Goal: Task Accomplishment & Management: Complete application form

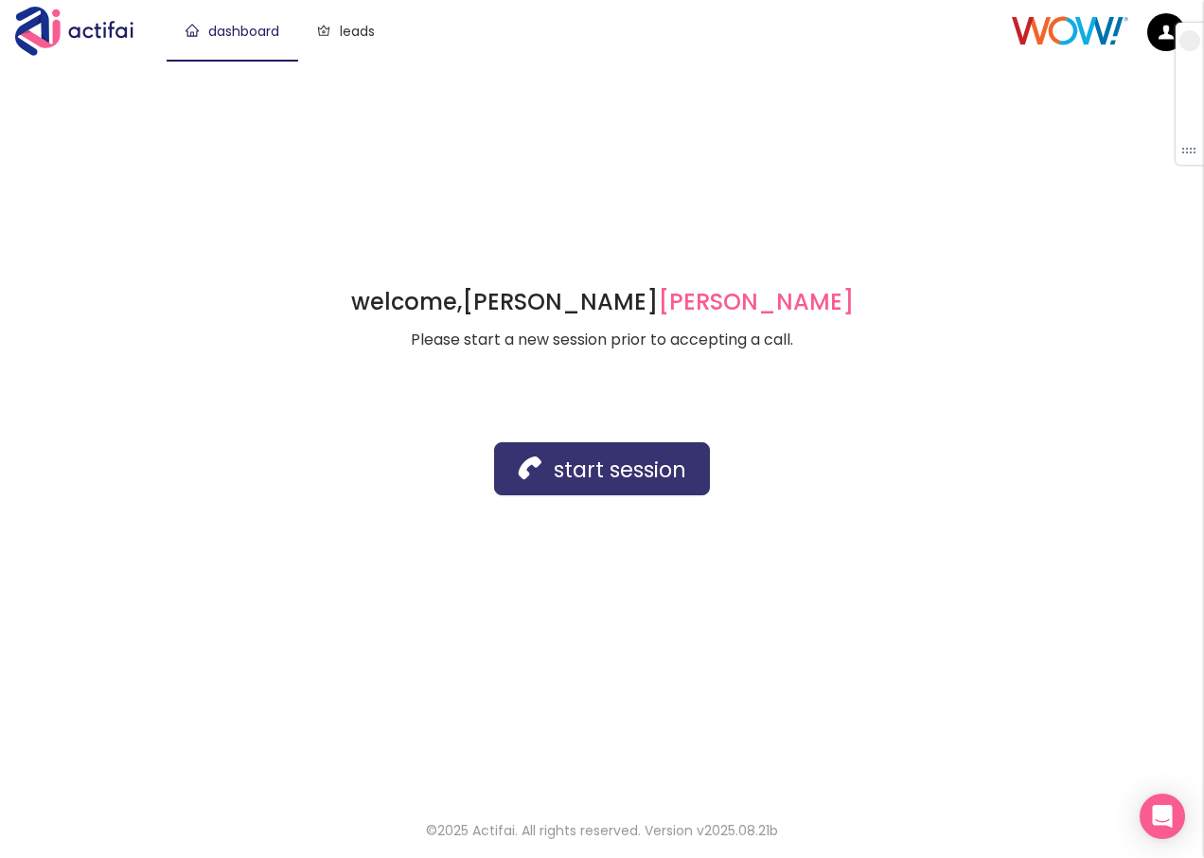
click at [582, 460] on button "start session" at bounding box center [602, 468] width 216 height 53
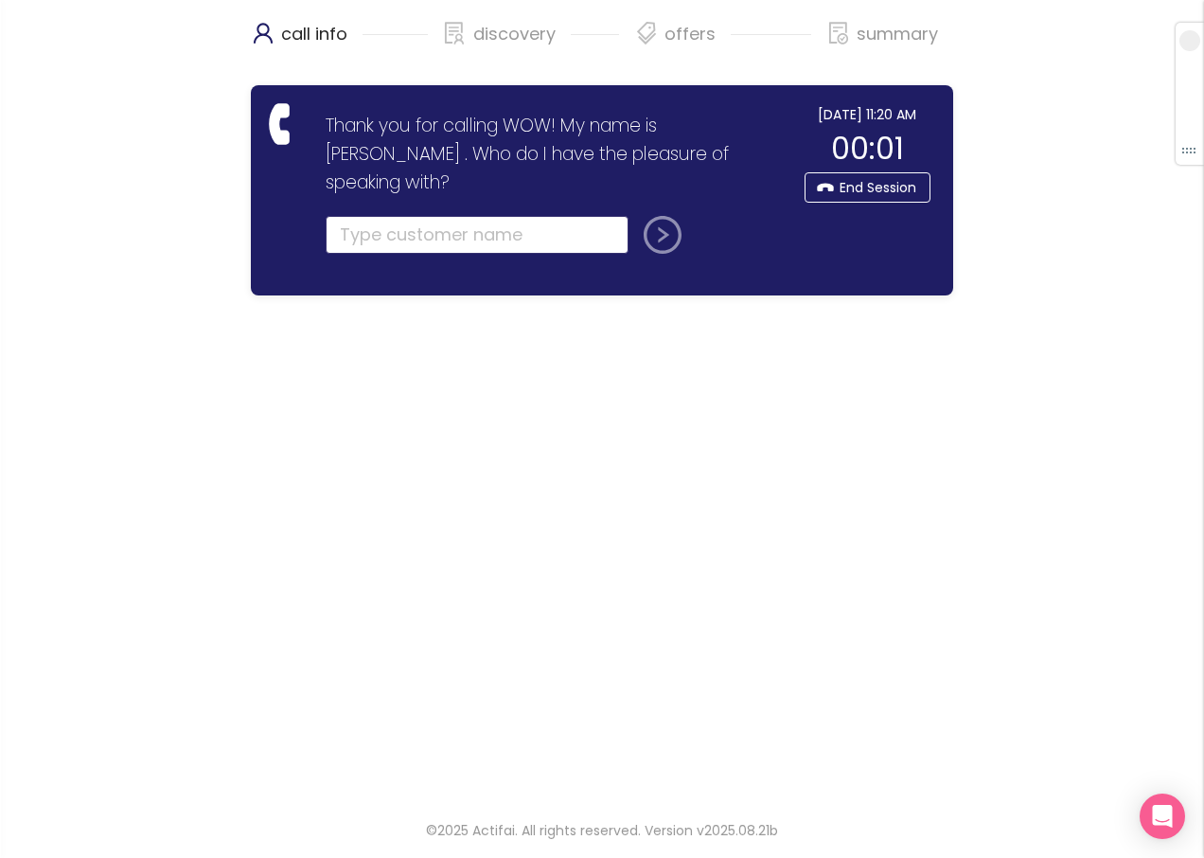
click at [371, 216] on input "text" at bounding box center [477, 235] width 303 height 38
type input "[PERSON_NAME]"
click at [652, 216] on button "submit" at bounding box center [658, 235] width 45 height 38
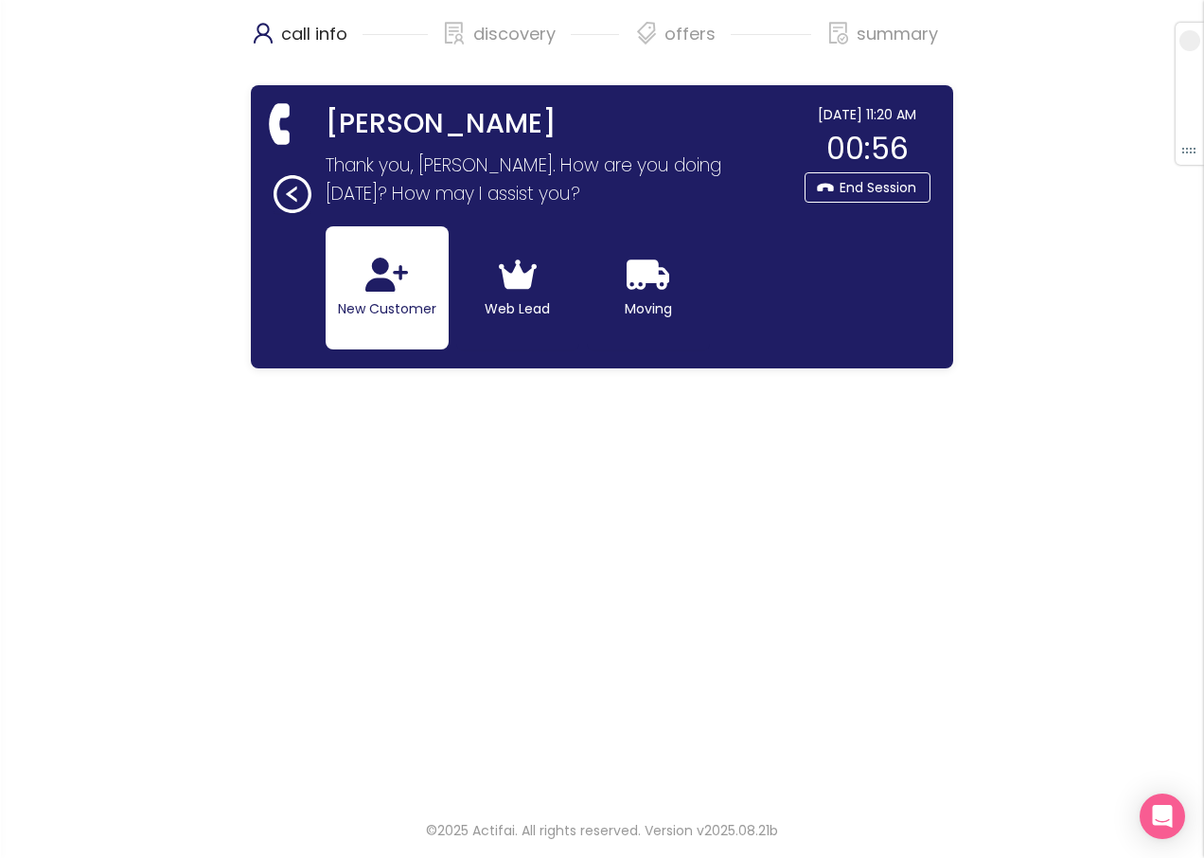
click at [379, 281] on icon "button" at bounding box center [386, 274] width 43 height 34
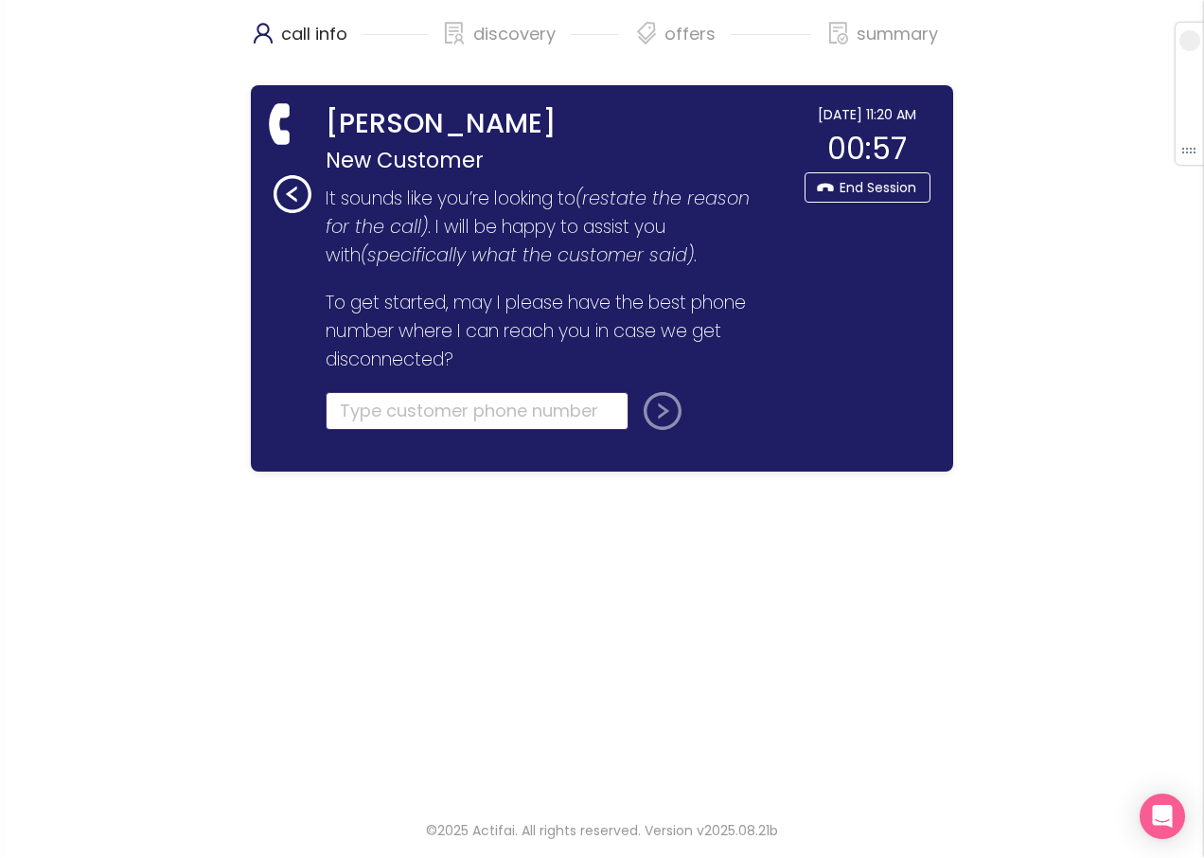
click at [362, 410] on input "tel" at bounding box center [477, 411] width 303 height 38
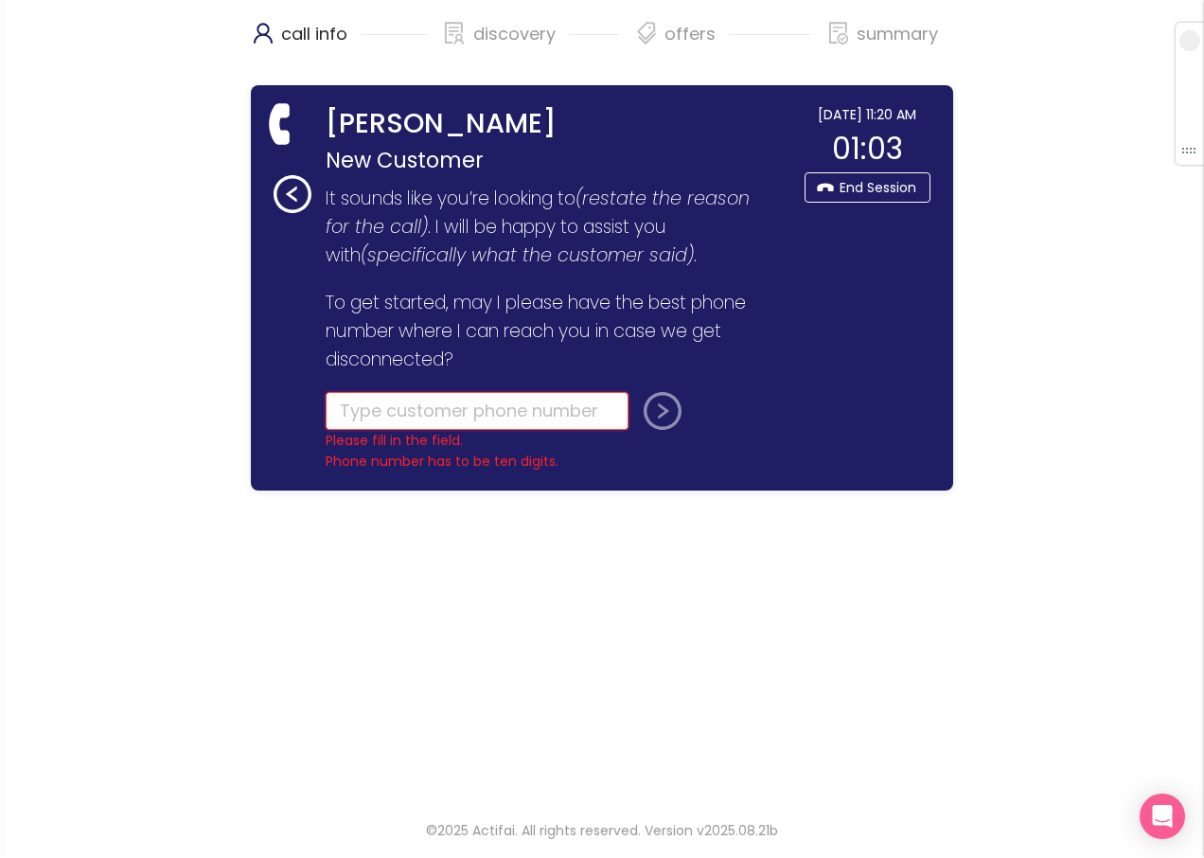
click at [392, 413] on input "tel" at bounding box center [477, 411] width 303 height 38
type input "[PHONE_NUMBER]"
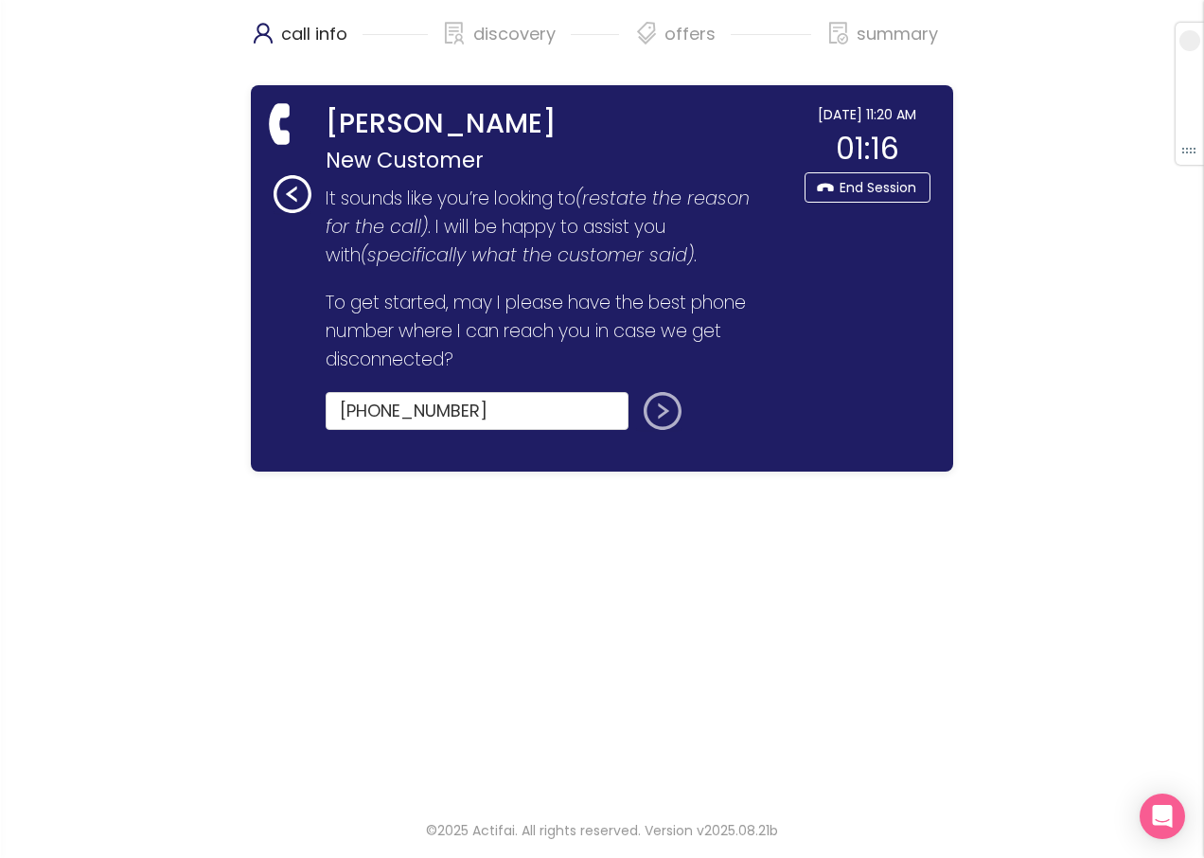
click at [656, 411] on button "submit" at bounding box center [658, 411] width 45 height 38
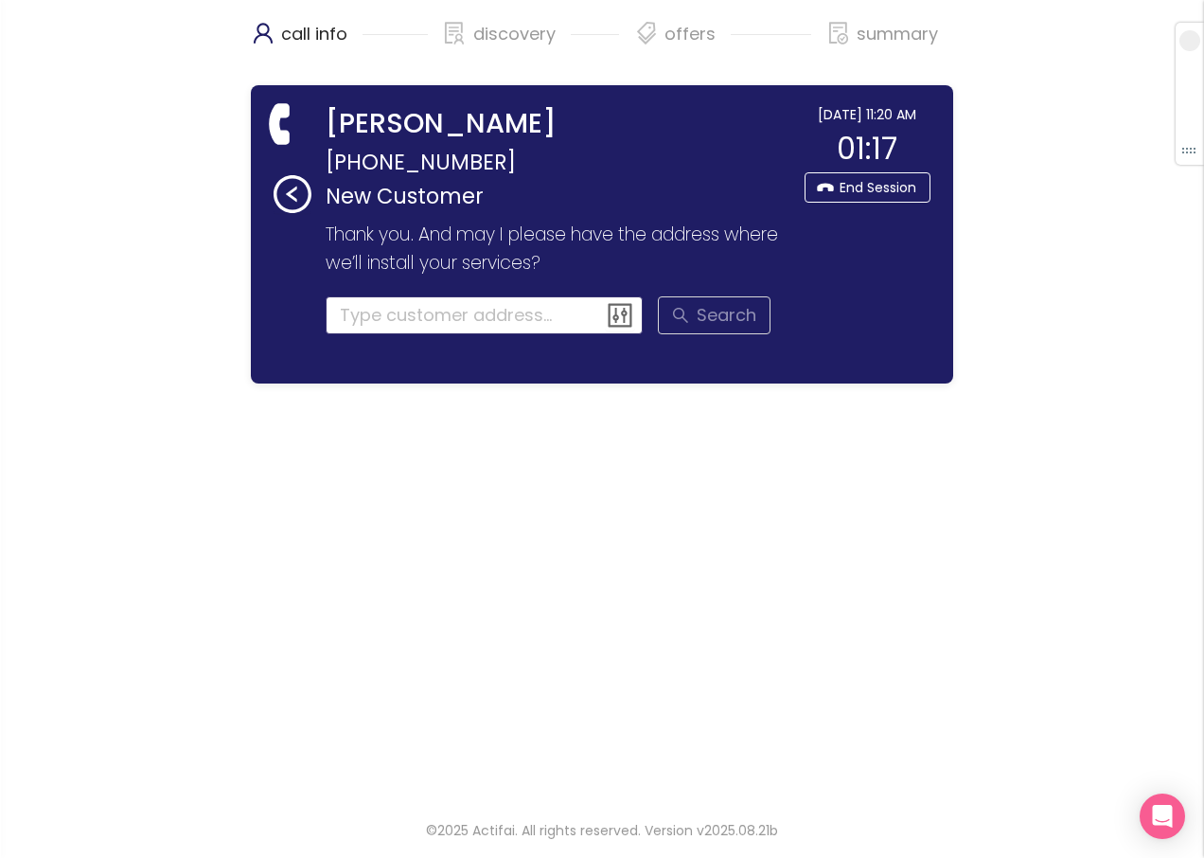
click at [375, 319] on input at bounding box center [485, 315] width 318 height 38
click at [401, 316] on input at bounding box center [485, 315] width 318 height 38
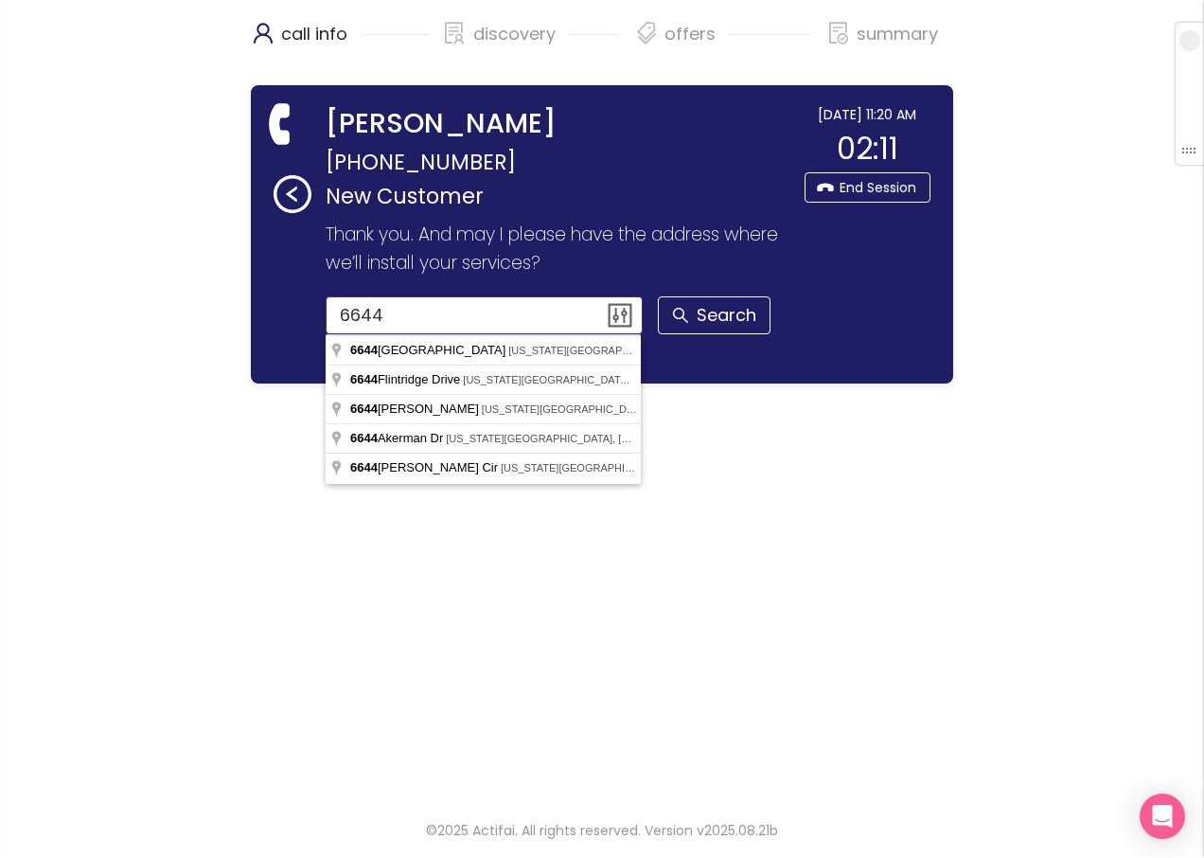
drag, startPoint x: 410, startPoint y: 316, endPoint x: 354, endPoint y: 312, distance: 56.0
click at [354, 312] on input "6644" at bounding box center [485, 315] width 318 height 38
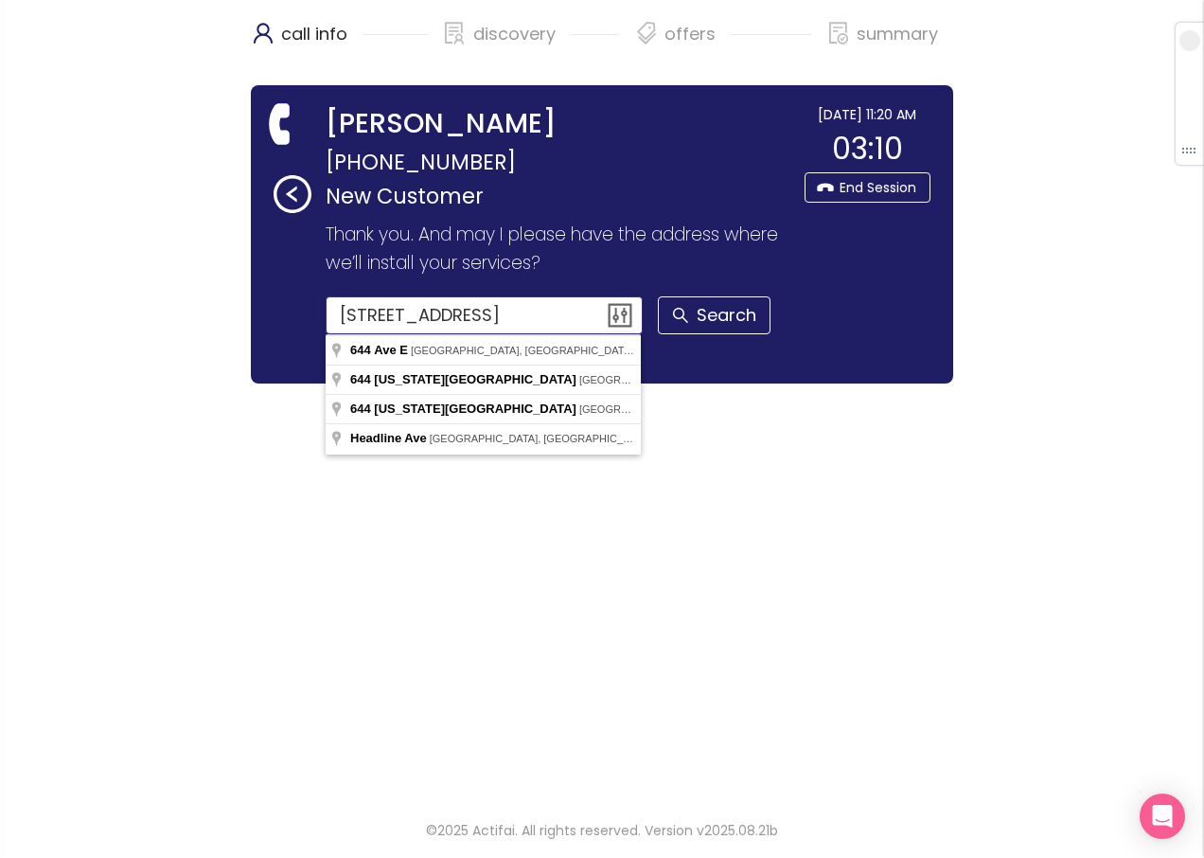
drag, startPoint x: 559, startPoint y: 319, endPoint x: 243, endPoint y: 307, distance: 316.4
click at [243, 307] on div "call info discovery offers summary [PERSON_NAME] [PHONE_NUMBER] New Customer Th…" at bounding box center [602, 398] width 1204 height 797
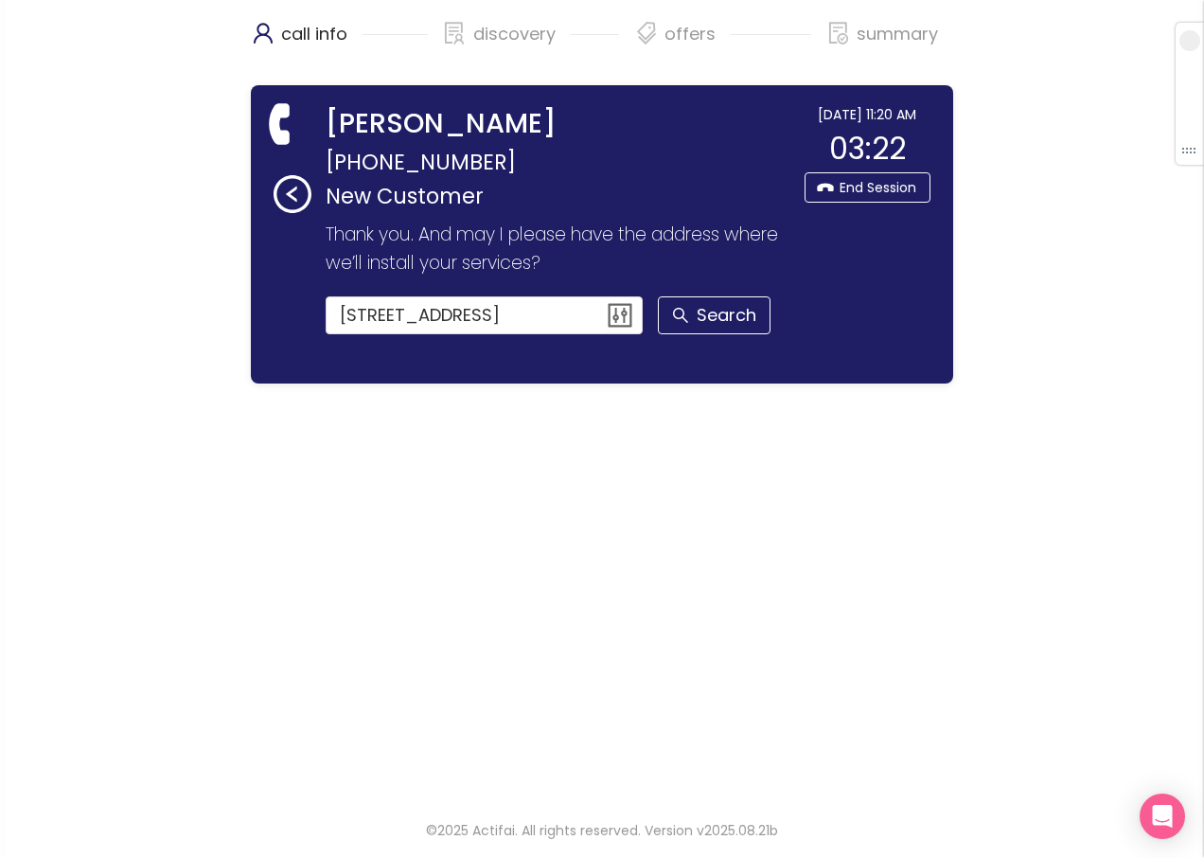
click at [571, 90] on div "[PERSON_NAME] [PHONE_NUMBER] New Customer Thank you for calling WOW! My name is…" at bounding box center [602, 234] width 702 height 298
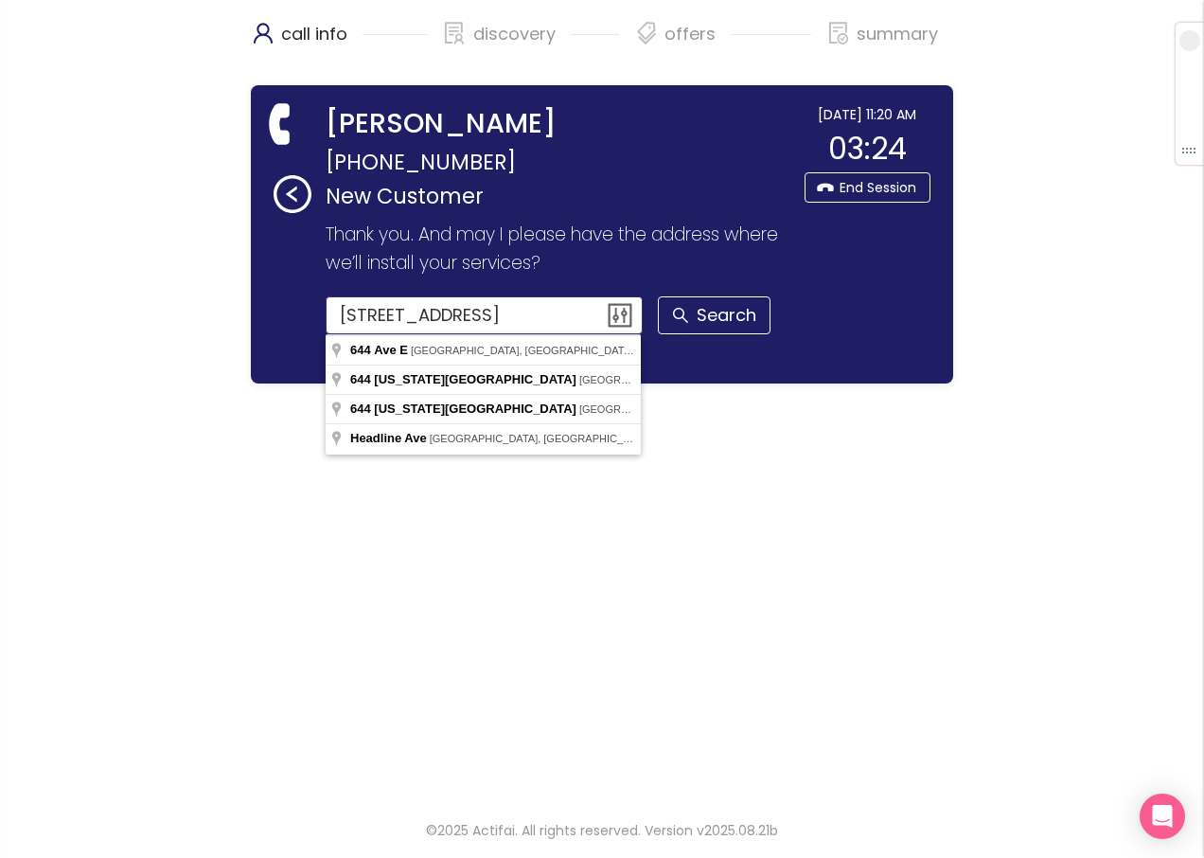
click at [556, 306] on input "[STREET_ADDRESS]" at bounding box center [485, 315] width 318 height 38
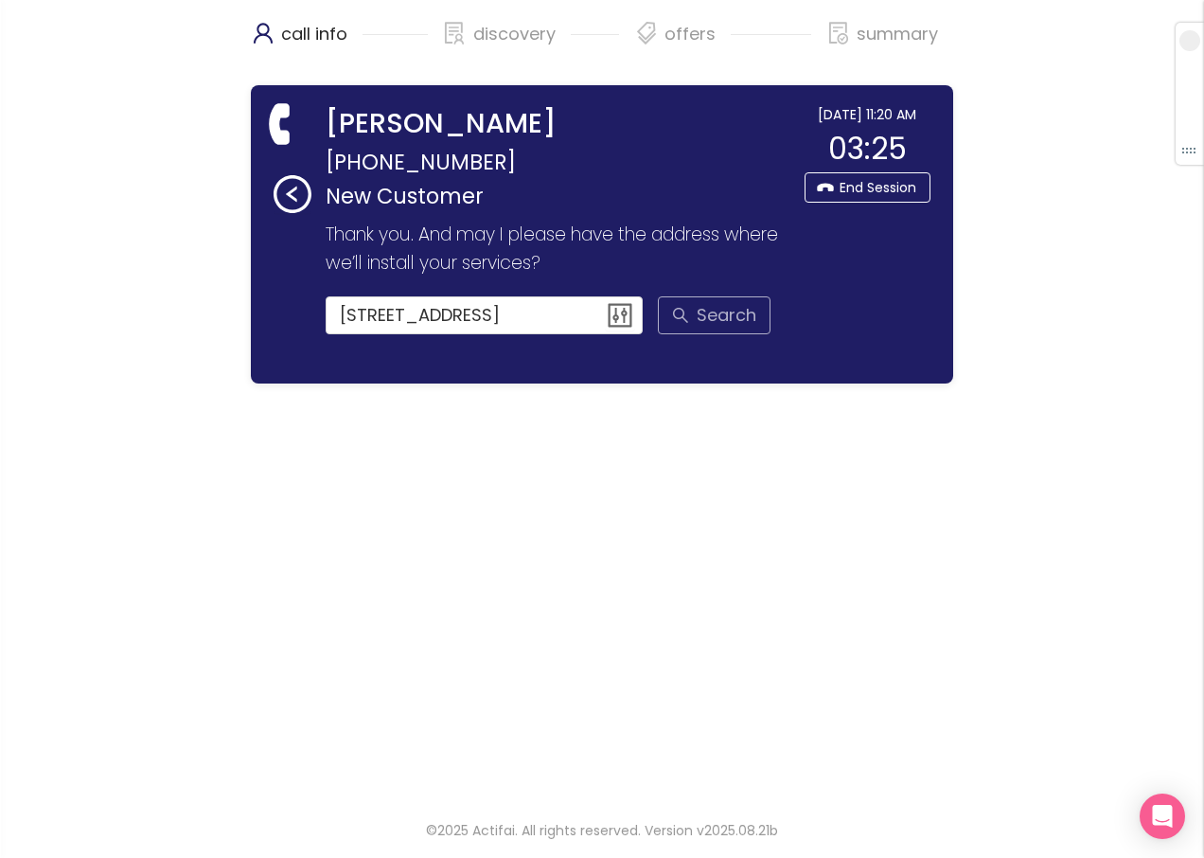
click at [700, 307] on button "Search" at bounding box center [714, 315] width 113 height 38
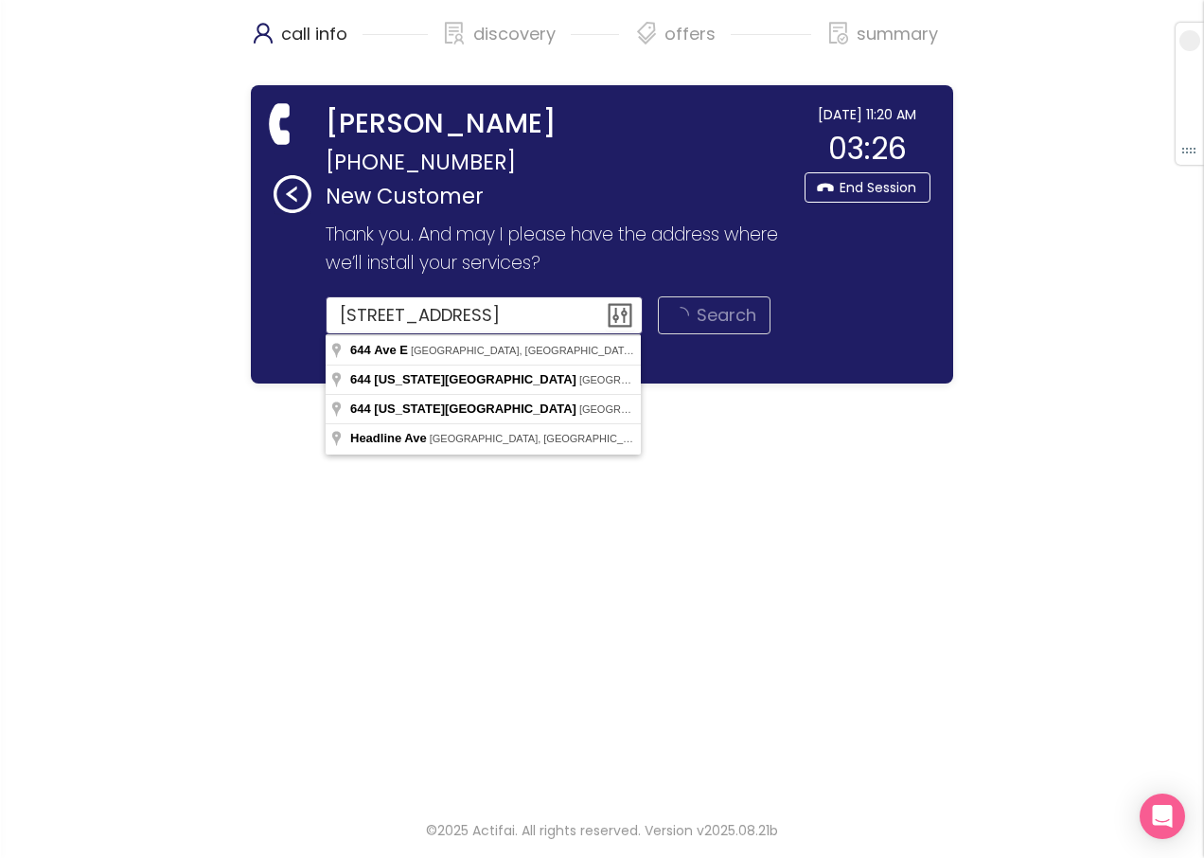
type input "[STREET_ADDRESS]"
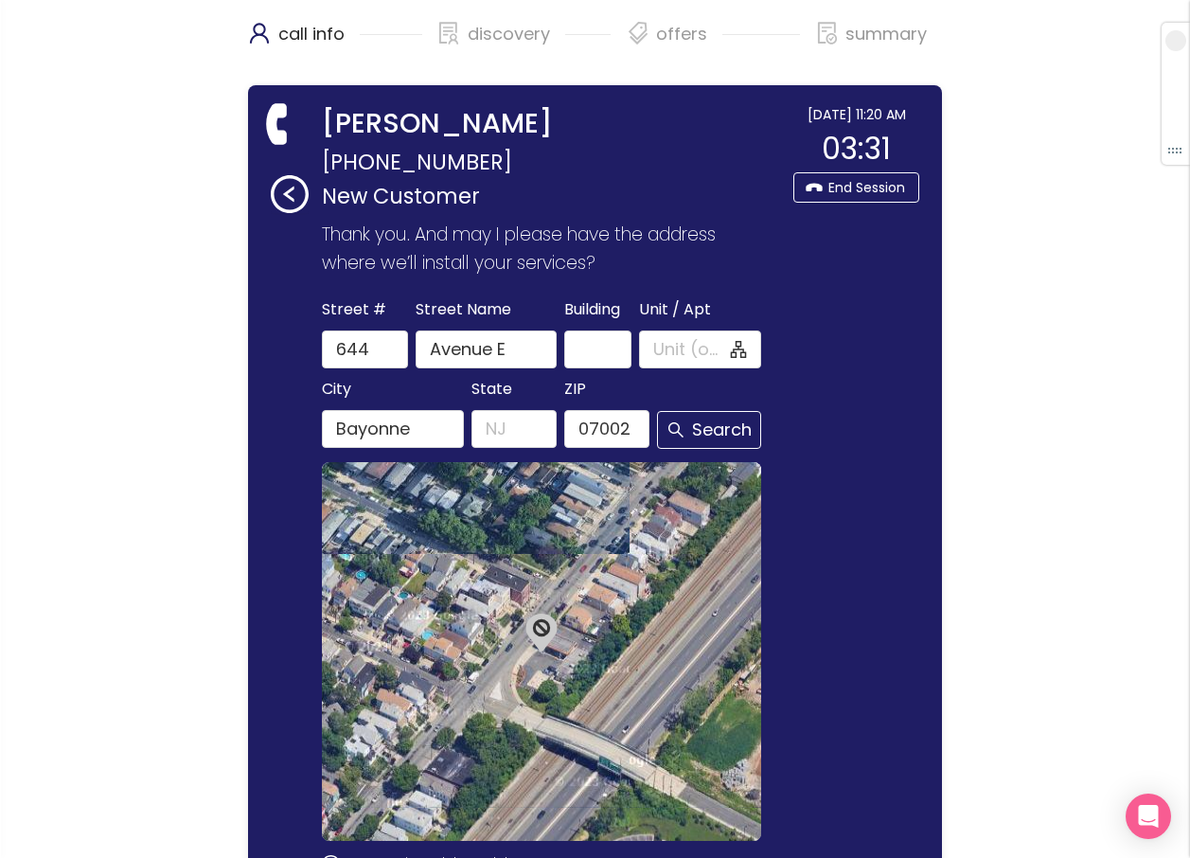
drag, startPoint x: 588, startPoint y: 318, endPoint x: 378, endPoint y: 318, distance: 210.1
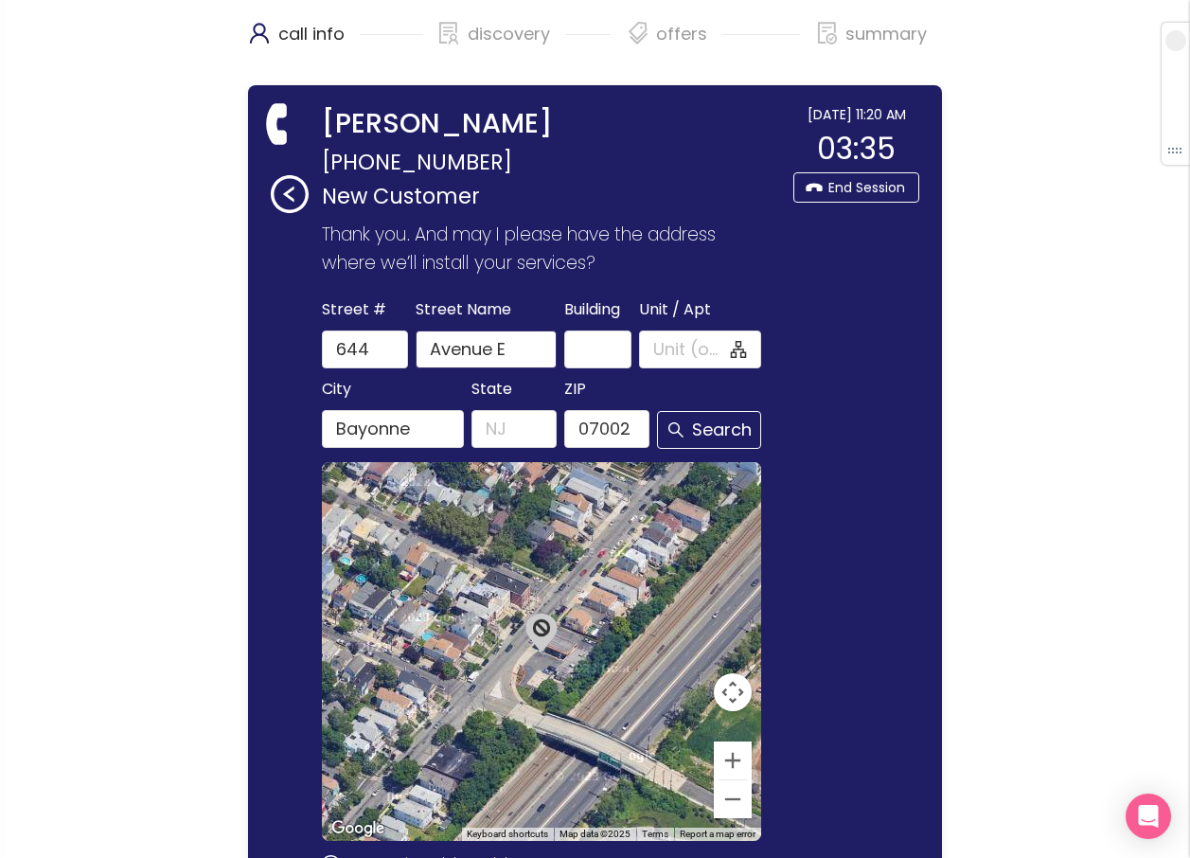
drag, startPoint x: 378, startPoint y: 318, endPoint x: 524, endPoint y: 346, distance: 149.4
click at [526, 351] on input "Avenue E" at bounding box center [486, 349] width 141 height 38
type input "A"
type input "HEADLINE AVE"
drag, startPoint x: 434, startPoint y: 425, endPoint x: 116, endPoint y: 407, distance: 317.6
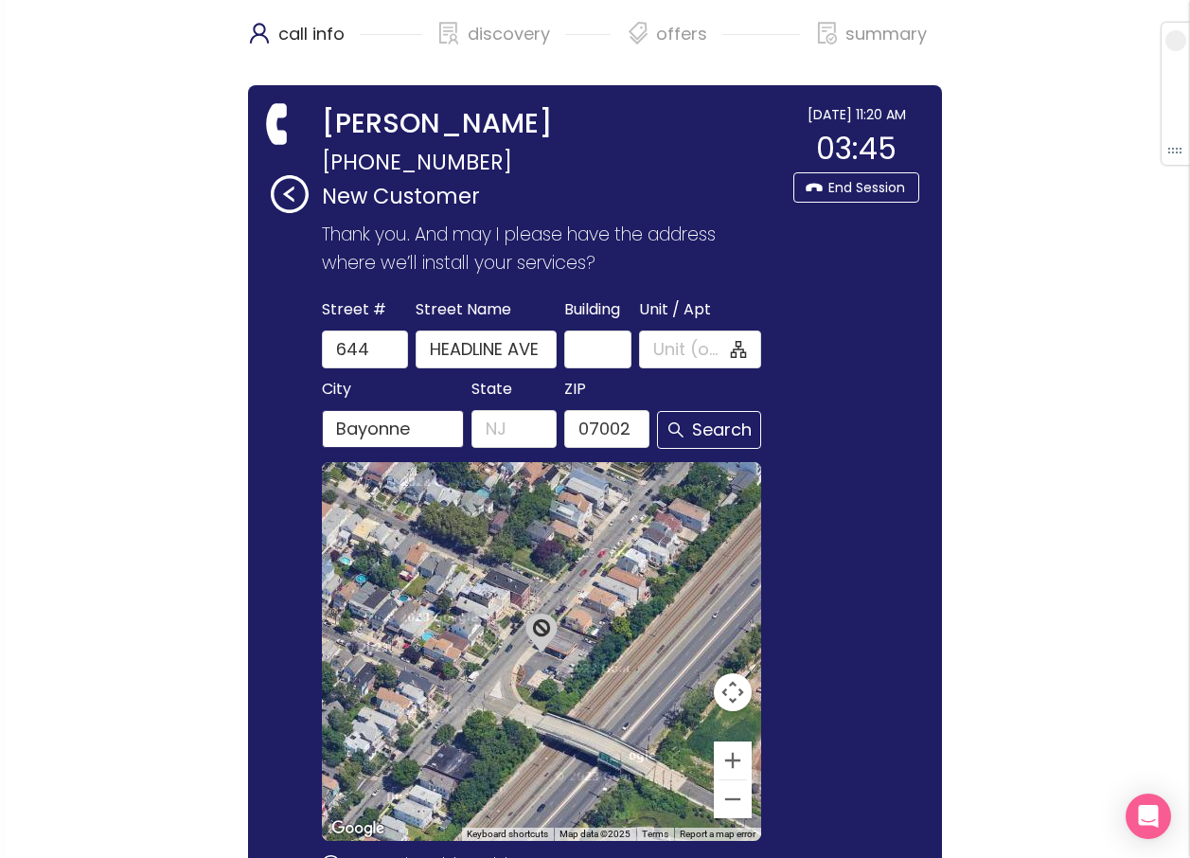
click at [116, 407] on div "call info discovery offers summary [PERSON_NAME] [PHONE_NUMBER] New Customer Th…" at bounding box center [595, 532] width 1190 height 1064
type input "DOTHAN"
type input "AL"
click at [595, 447] on input "ZIP" at bounding box center [606, 429] width 85 height 38
type input "36303"
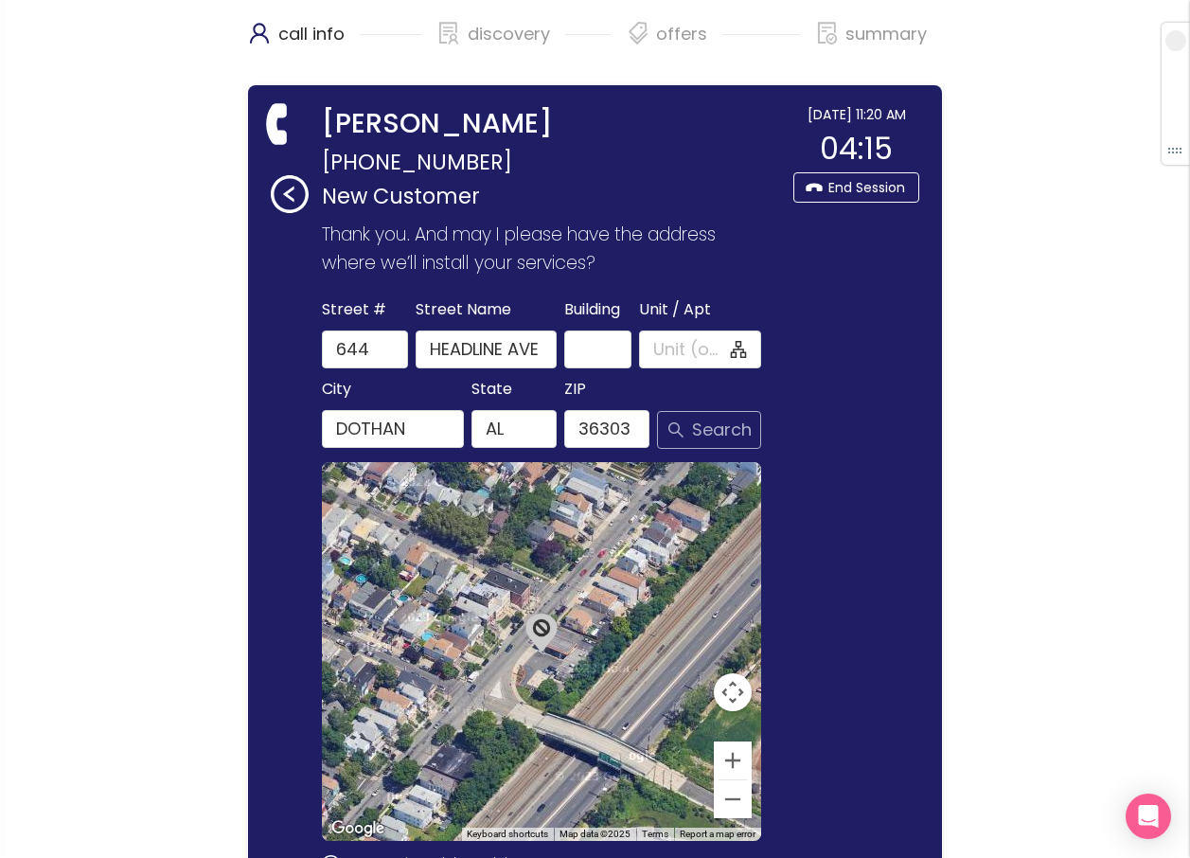
click at [694, 430] on button "Search" at bounding box center [709, 430] width 104 height 38
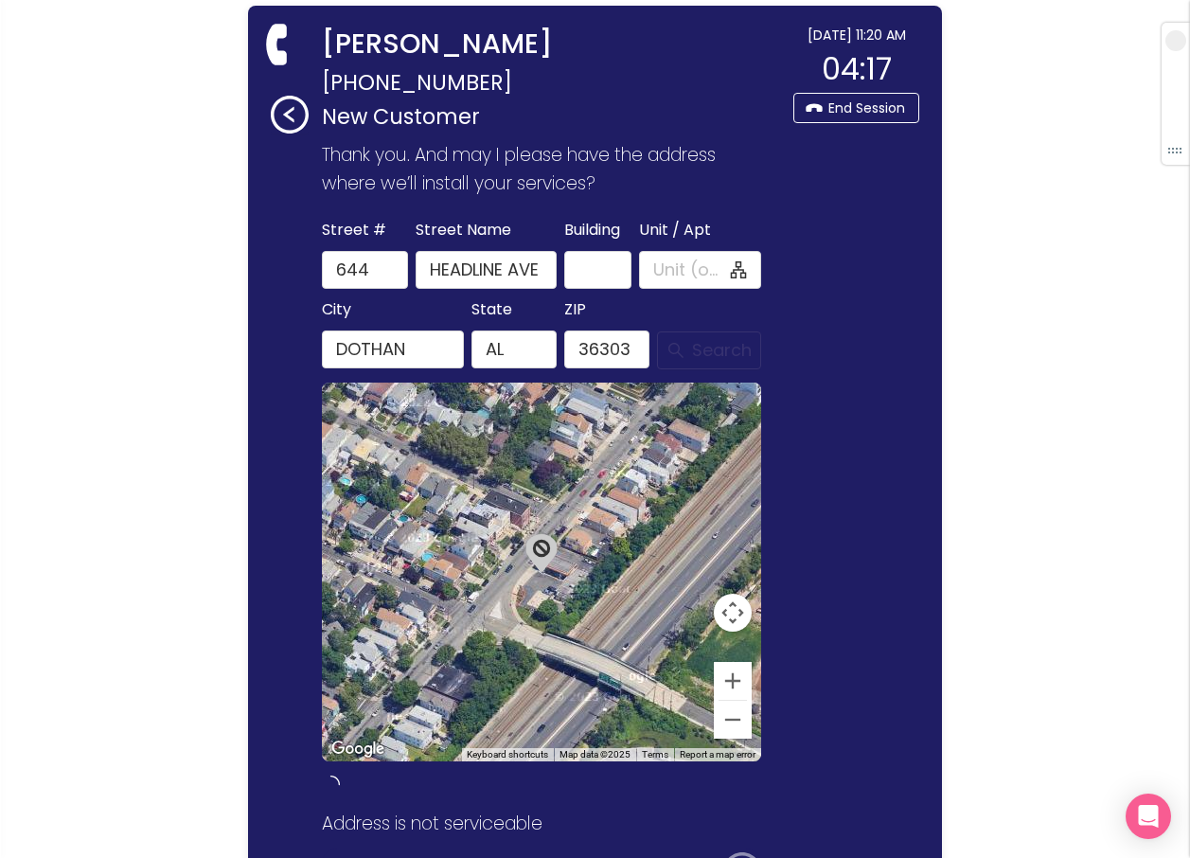
scroll to position [267, 0]
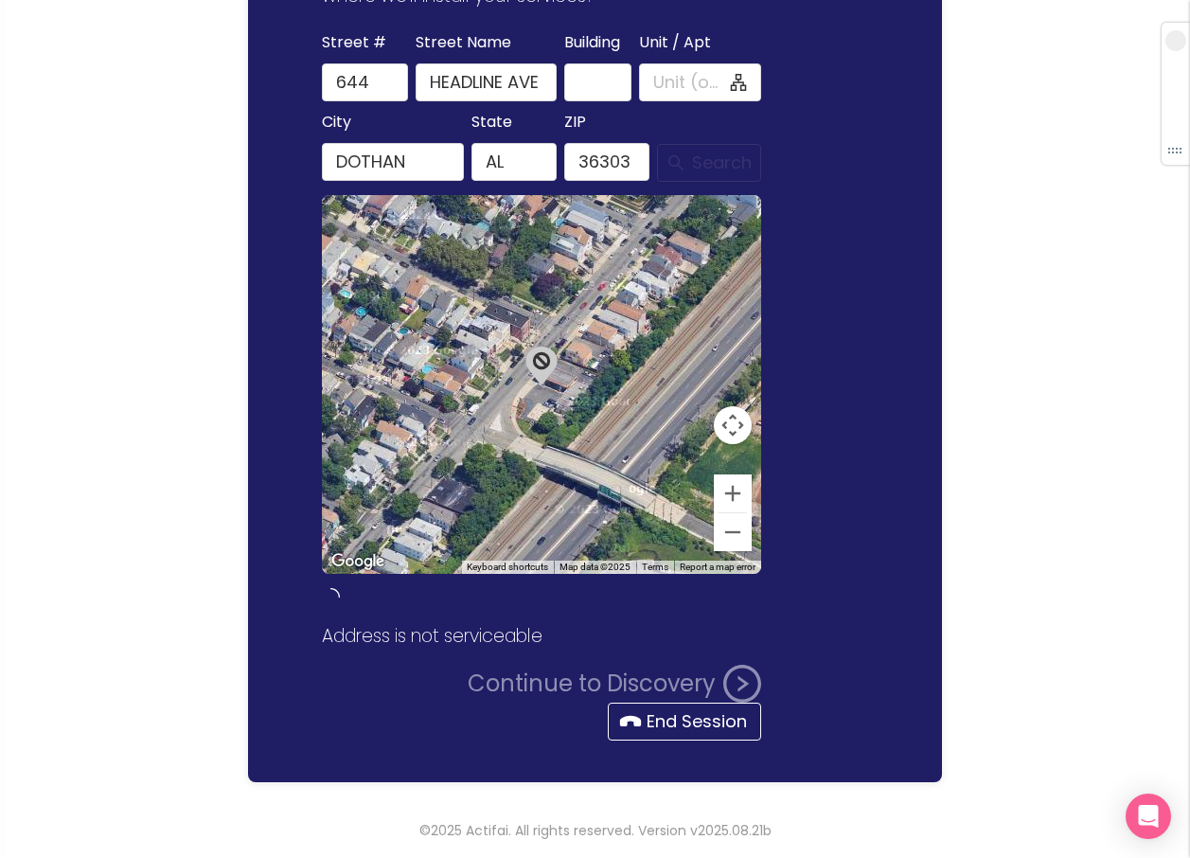
type input "Headline Ave"
type input "Dothan"
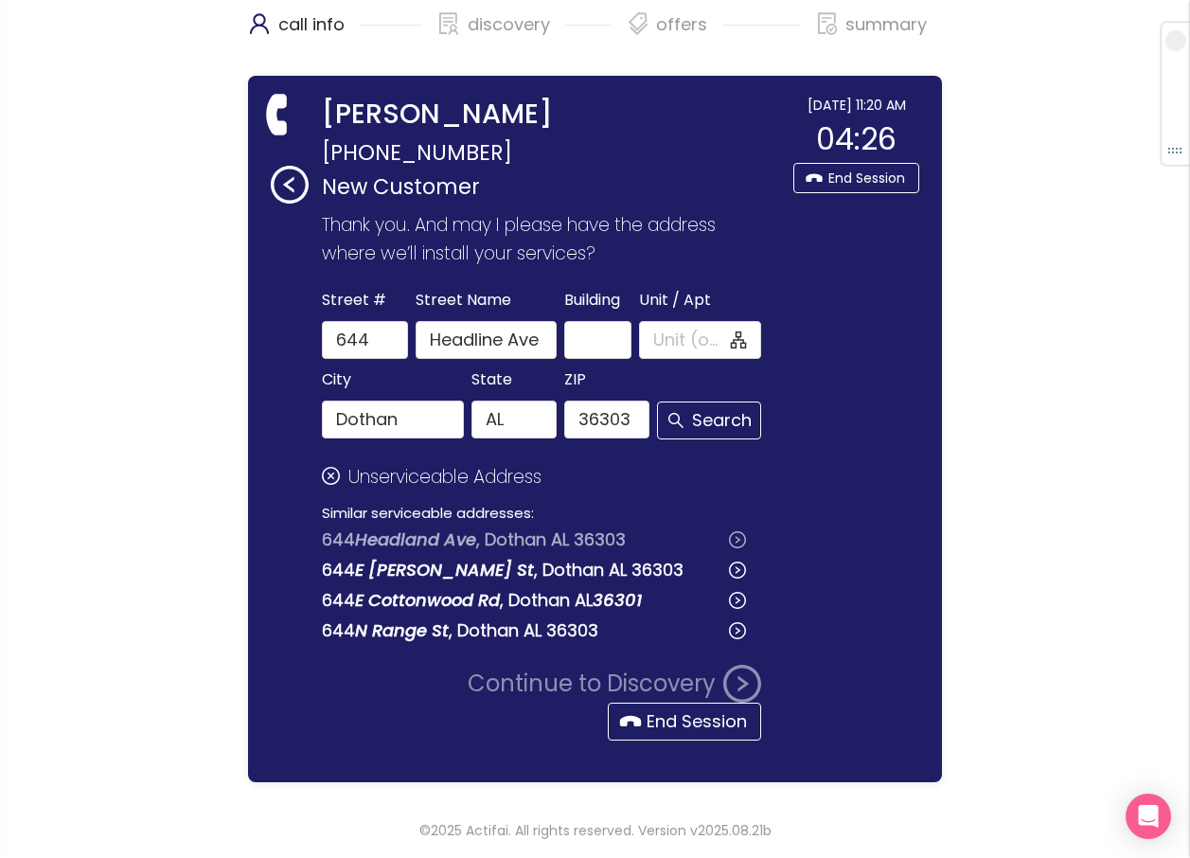
click at [498, 530] on button "[STREET_ADDRESS]" at bounding box center [534, 539] width 424 height 30
type input "Headland Ave"
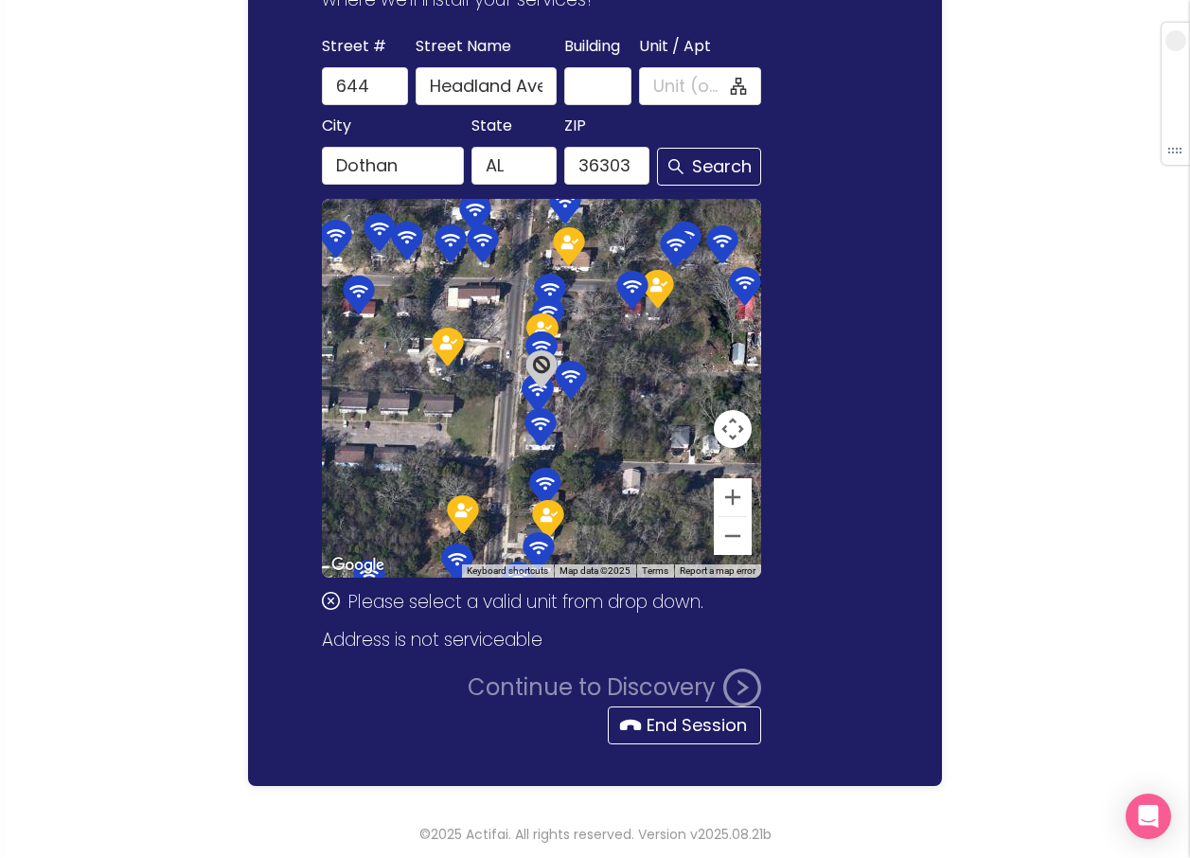
scroll to position [267, 0]
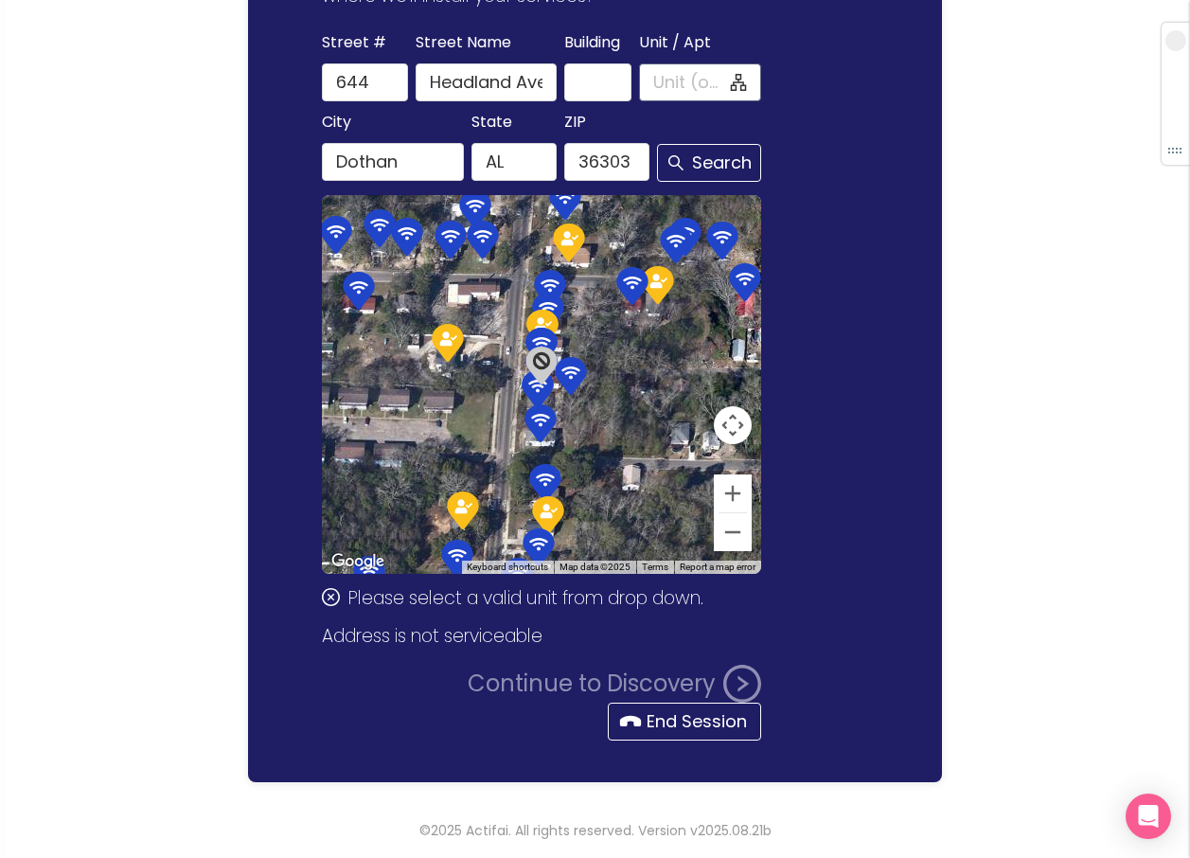
click at [670, 79] on input "Unit / Apt" at bounding box center [690, 82] width 74 height 27
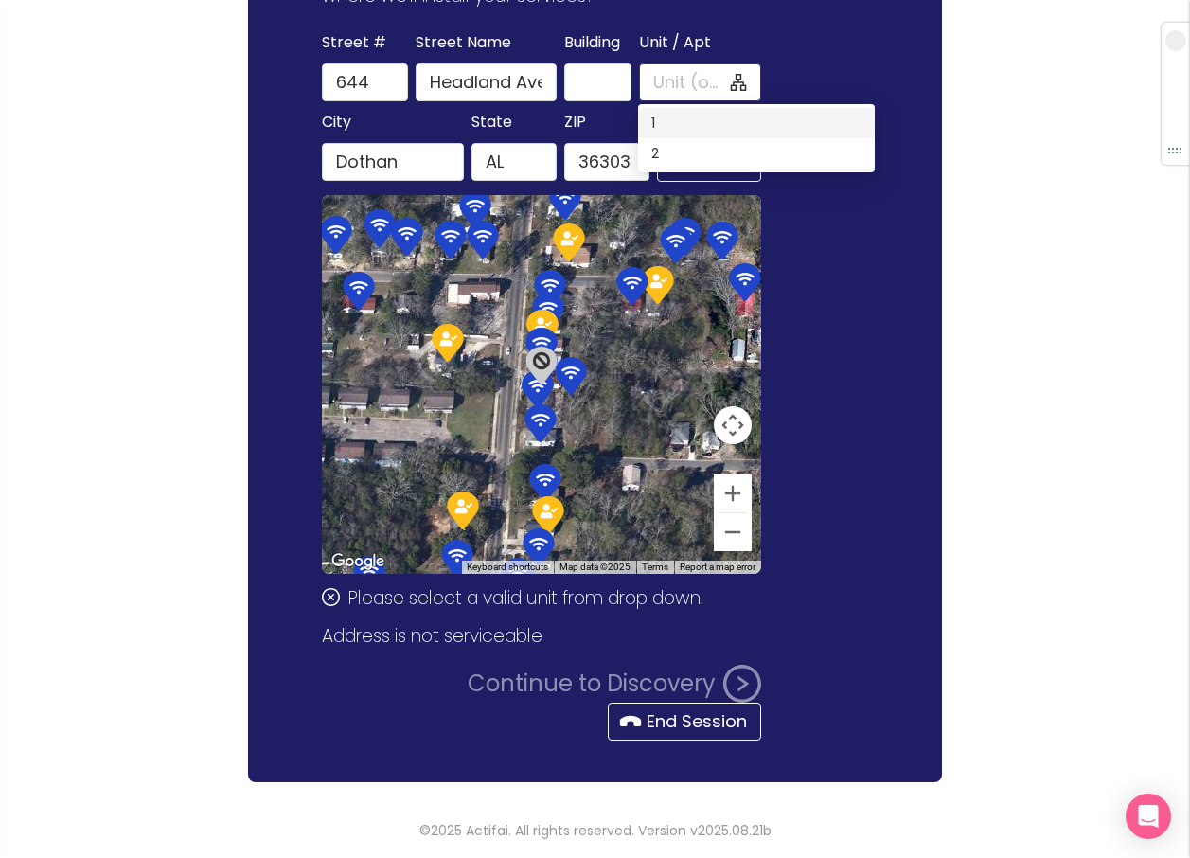
click at [657, 126] on div "1" at bounding box center [756, 123] width 210 height 21
type input "1"
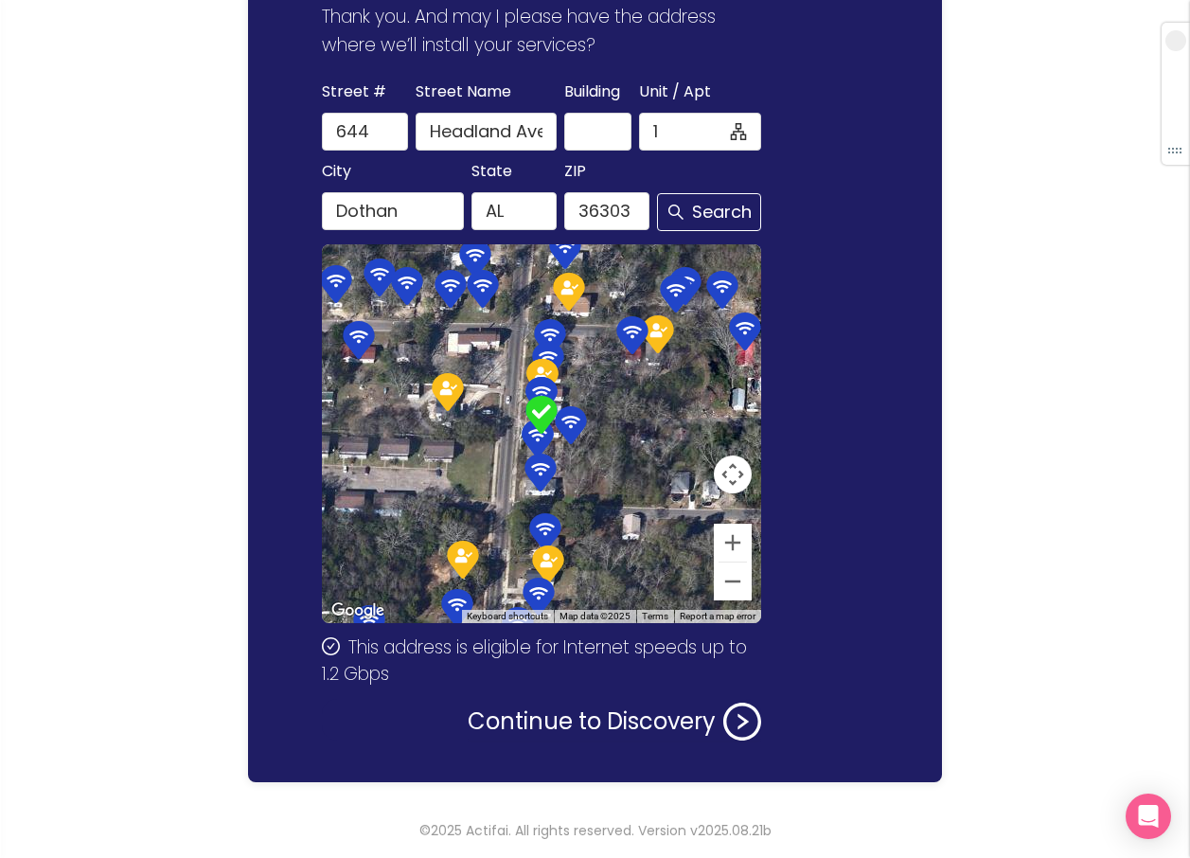
scroll to position [218, 0]
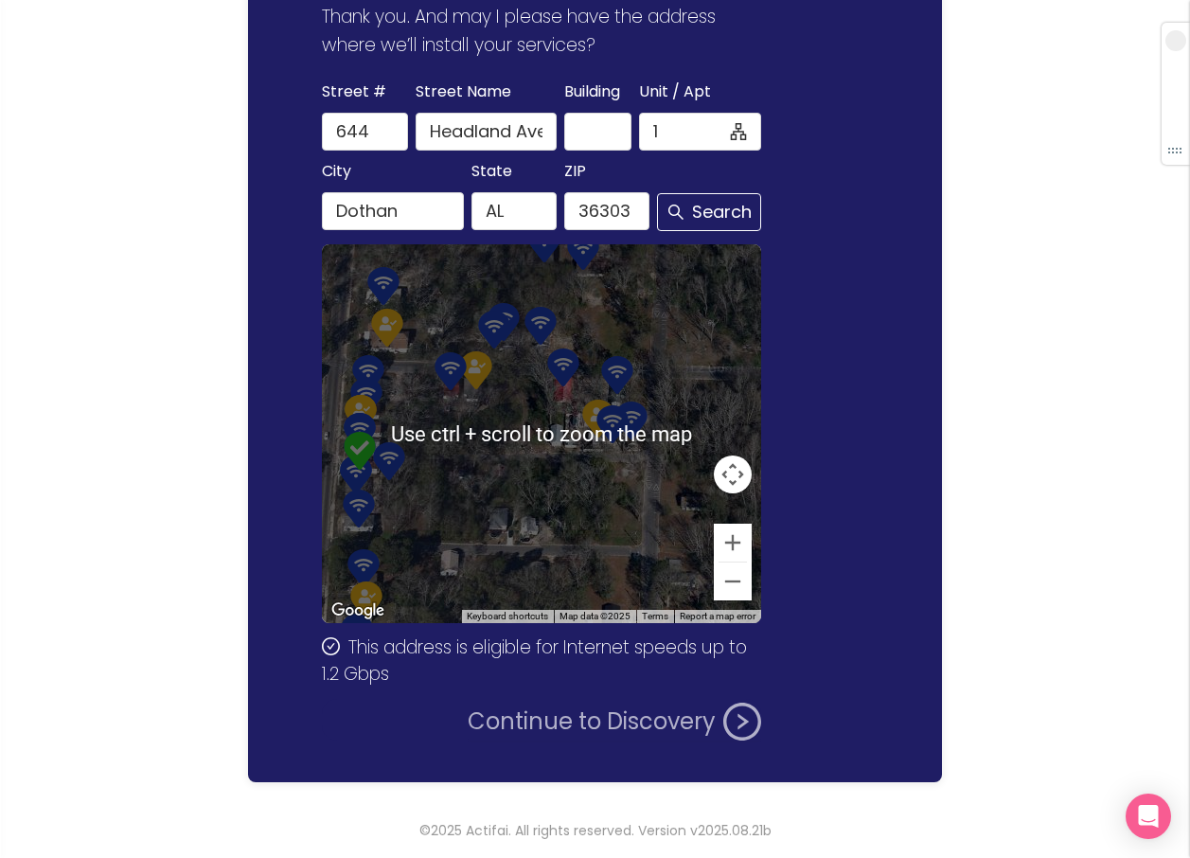
click at [642, 721] on button "Continue to Discovery" at bounding box center [614, 721] width 293 height 38
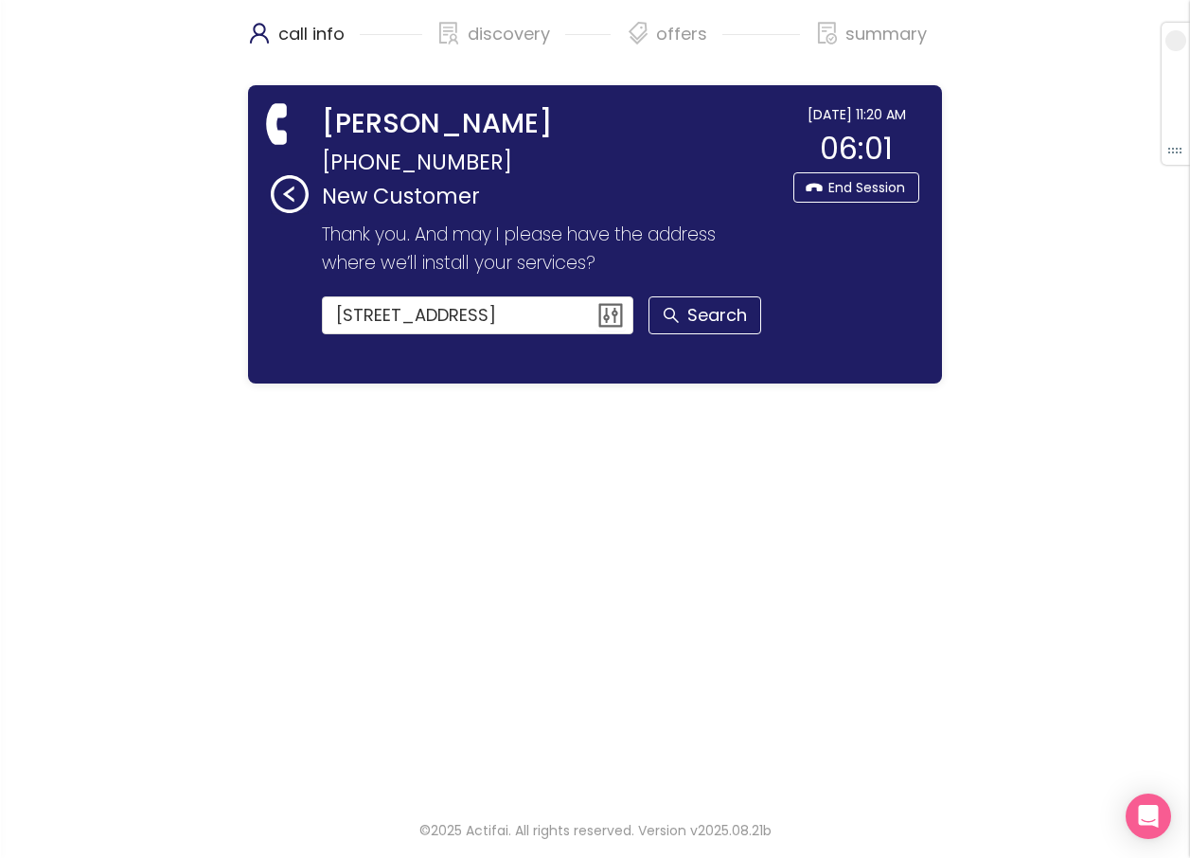
scroll to position [0, 0]
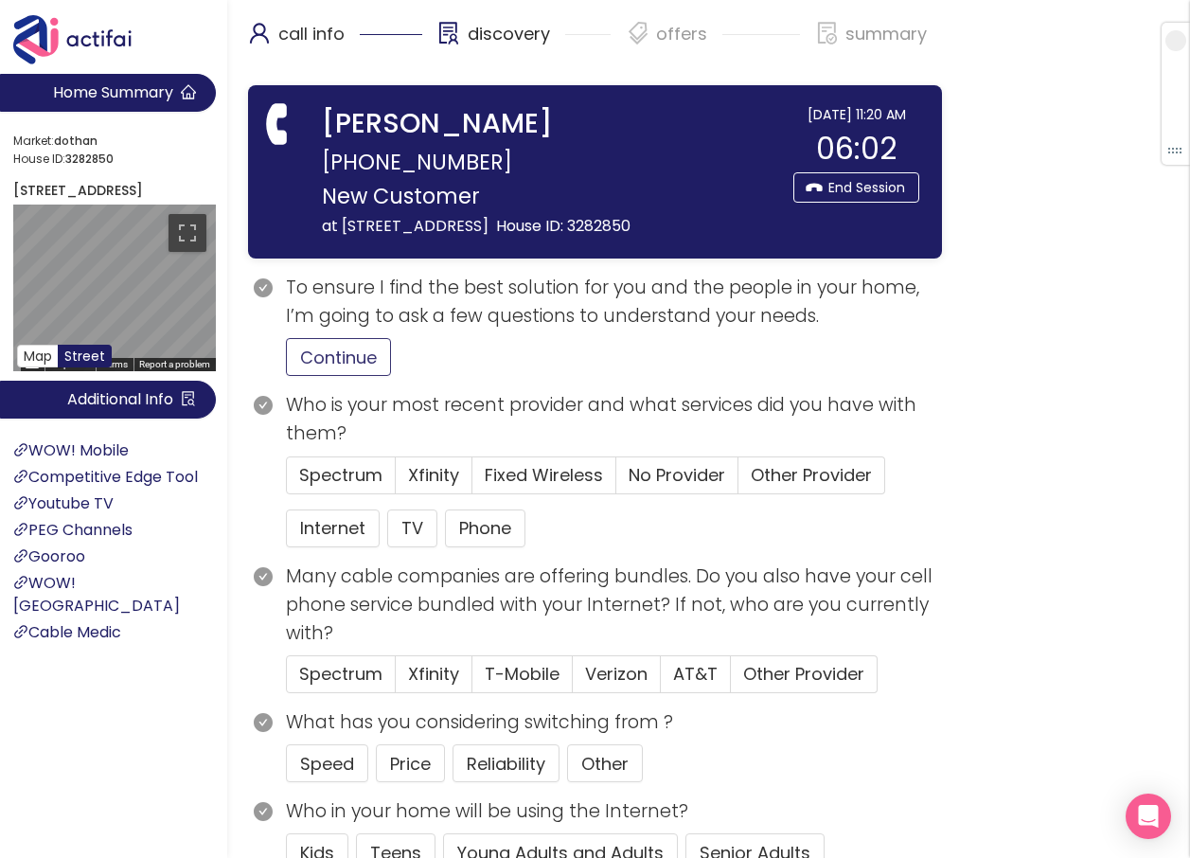
click at [336, 376] on button "Continue" at bounding box center [338, 357] width 105 height 38
drag, startPoint x: 677, startPoint y: 495, endPoint x: 465, endPoint y: 528, distance: 214.6
click at [675, 487] on span "No Provider" at bounding box center [677, 475] width 97 height 24
click at [616, 481] on input "No Provider" at bounding box center [616, 481] width 0 height 0
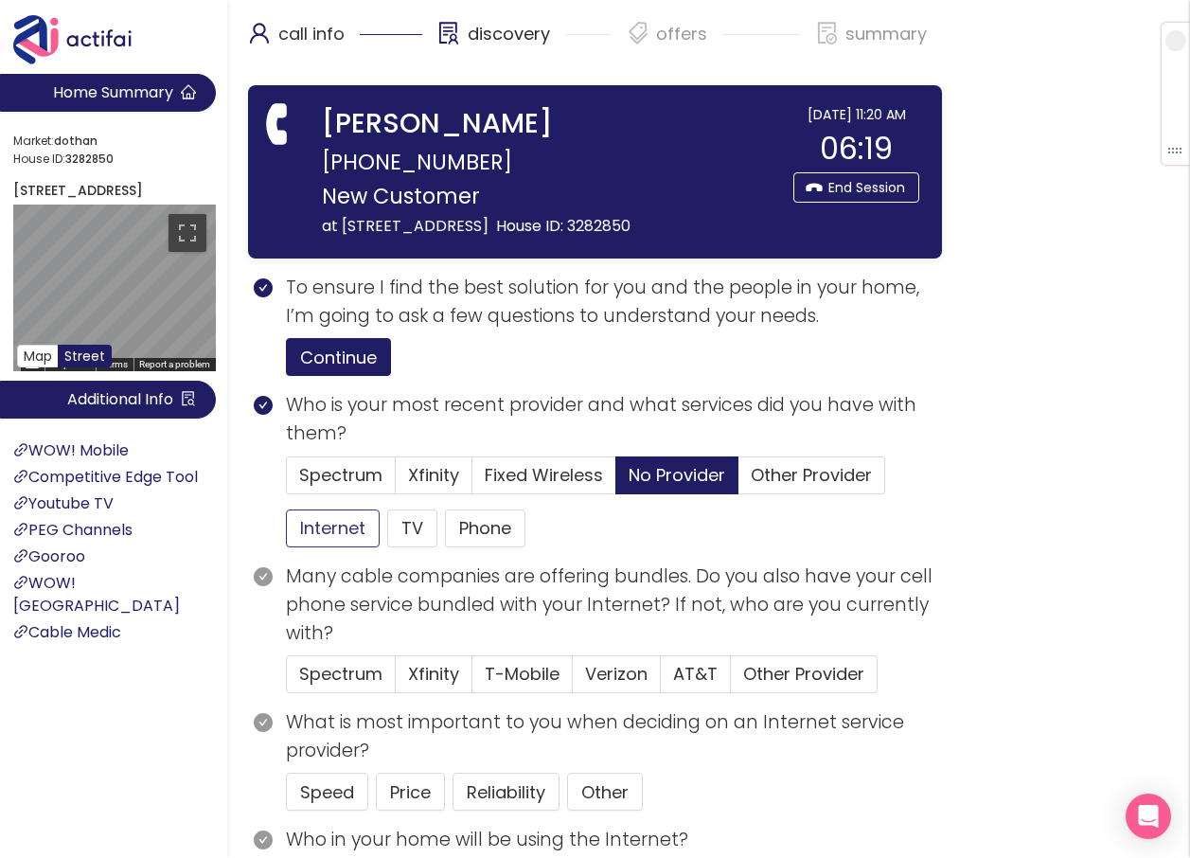
click at [312, 547] on button "Internet" at bounding box center [333, 528] width 94 height 38
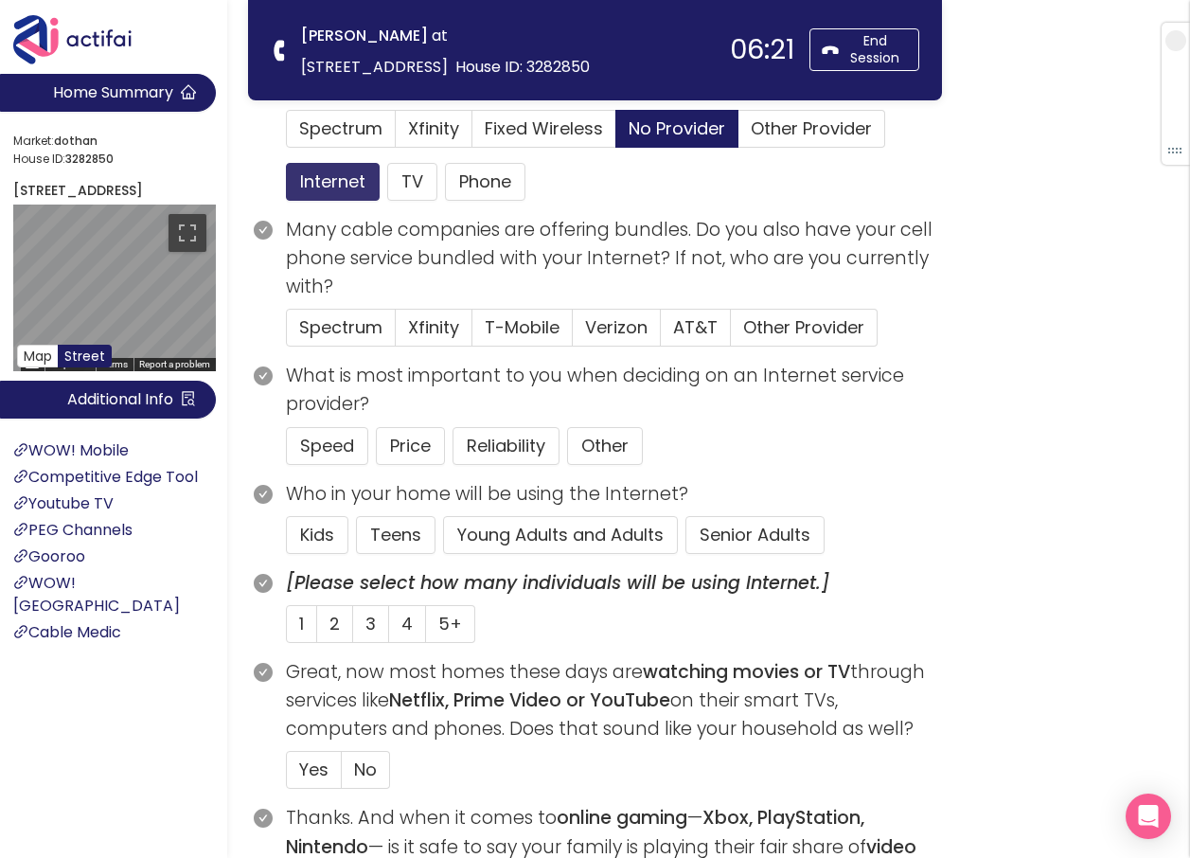
scroll to position [473, 0]
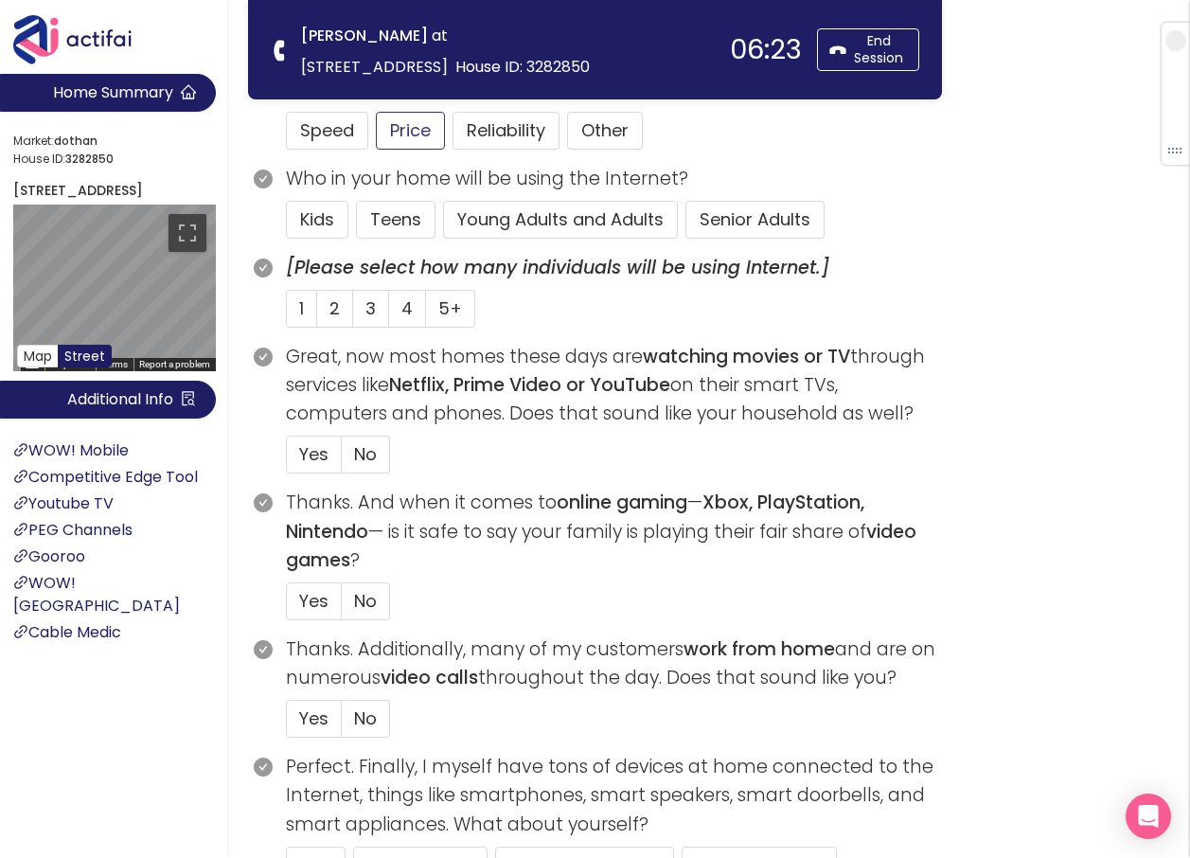
click at [406, 134] on button "Price" at bounding box center [410, 131] width 69 height 38
click at [721, 215] on button "Senior Adults" at bounding box center [754, 220] width 139 height 38
click at [307, 306] on label "1" at bounding box center [301, 309] width 31 height 38
click at [287, 314] on input "1" at bounding box center [287, 314] width 0 height 0
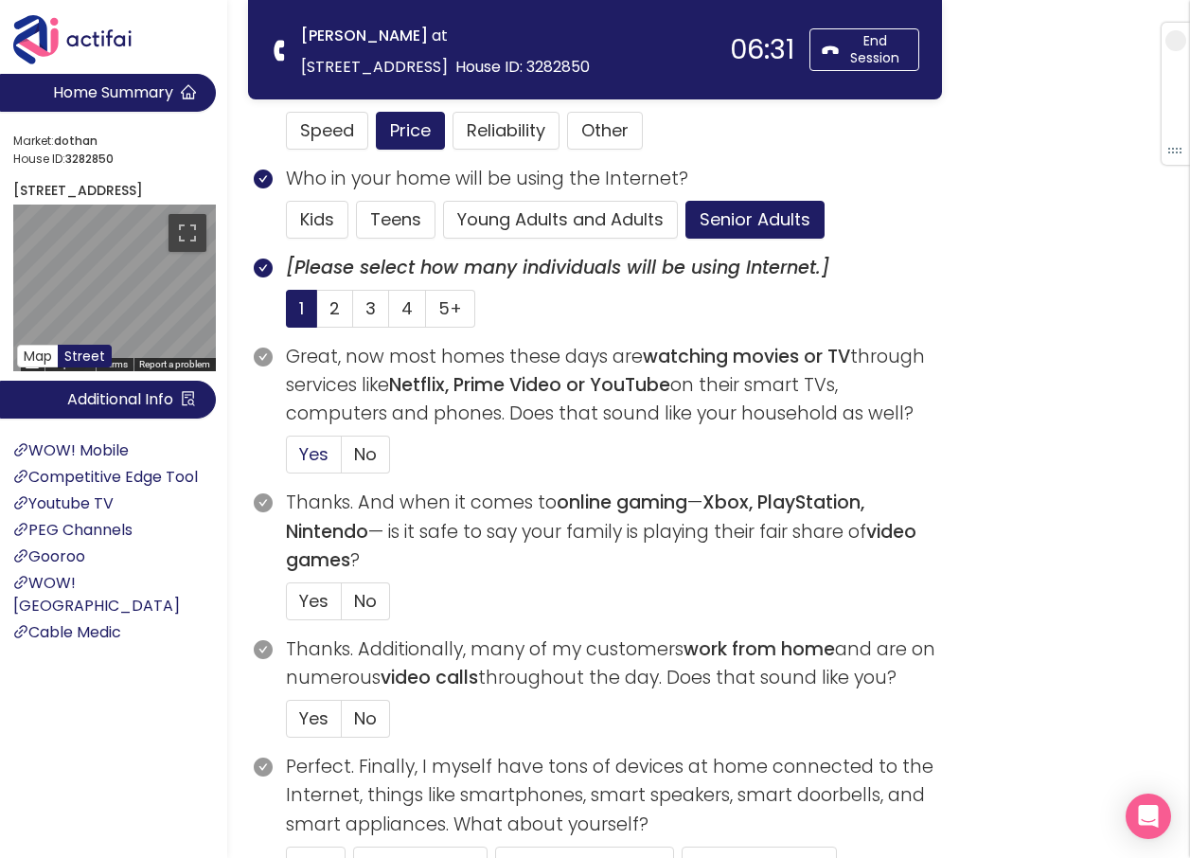
click at [299, 450] on span "Yes" at bounding box center [313, 454] width 29 height 24
click at [287, 460] on input "Yes" at bounding box center [287, 460] width 0 height 0
click at [374, 598] on span "No" at bounding box center [365, 601] width 23 height 24
click at [342, 607] on input "No" at bounding box center [342, 607] width 0 height 0
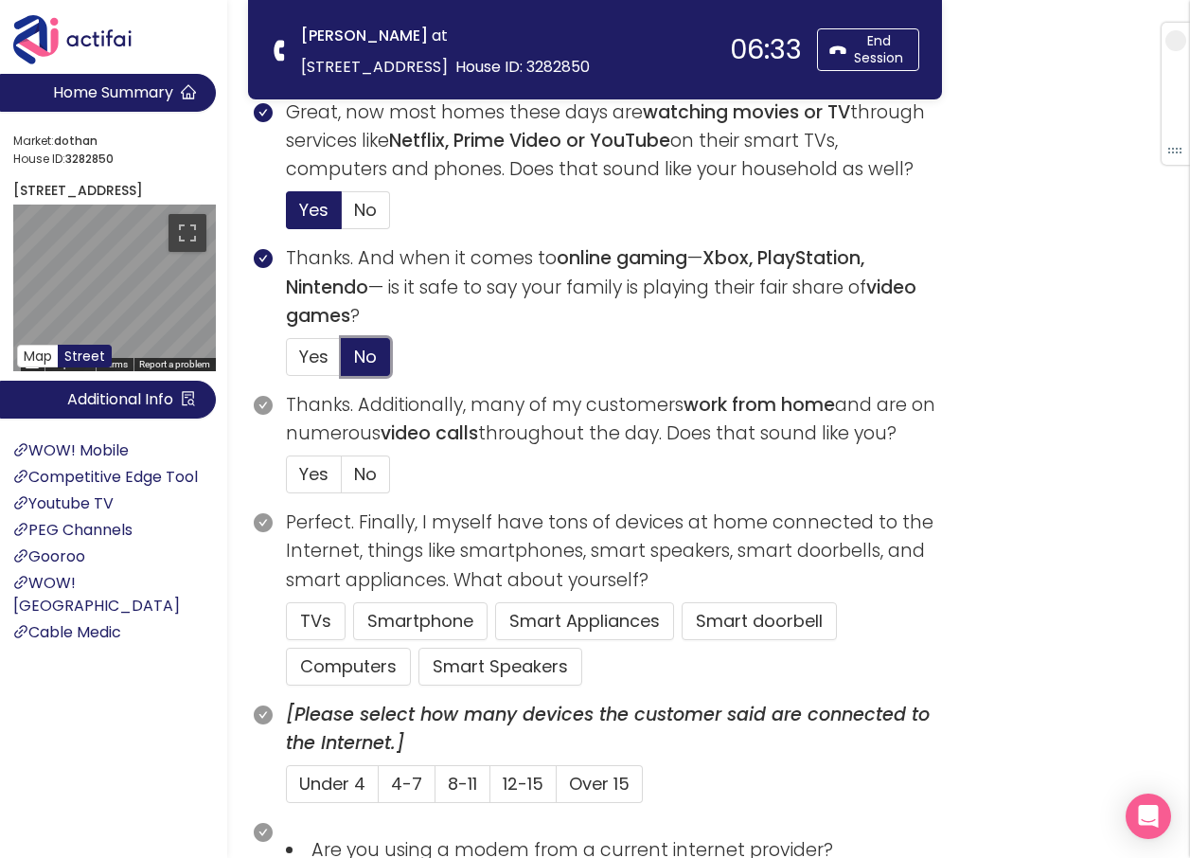
scroll to position [852, 0]
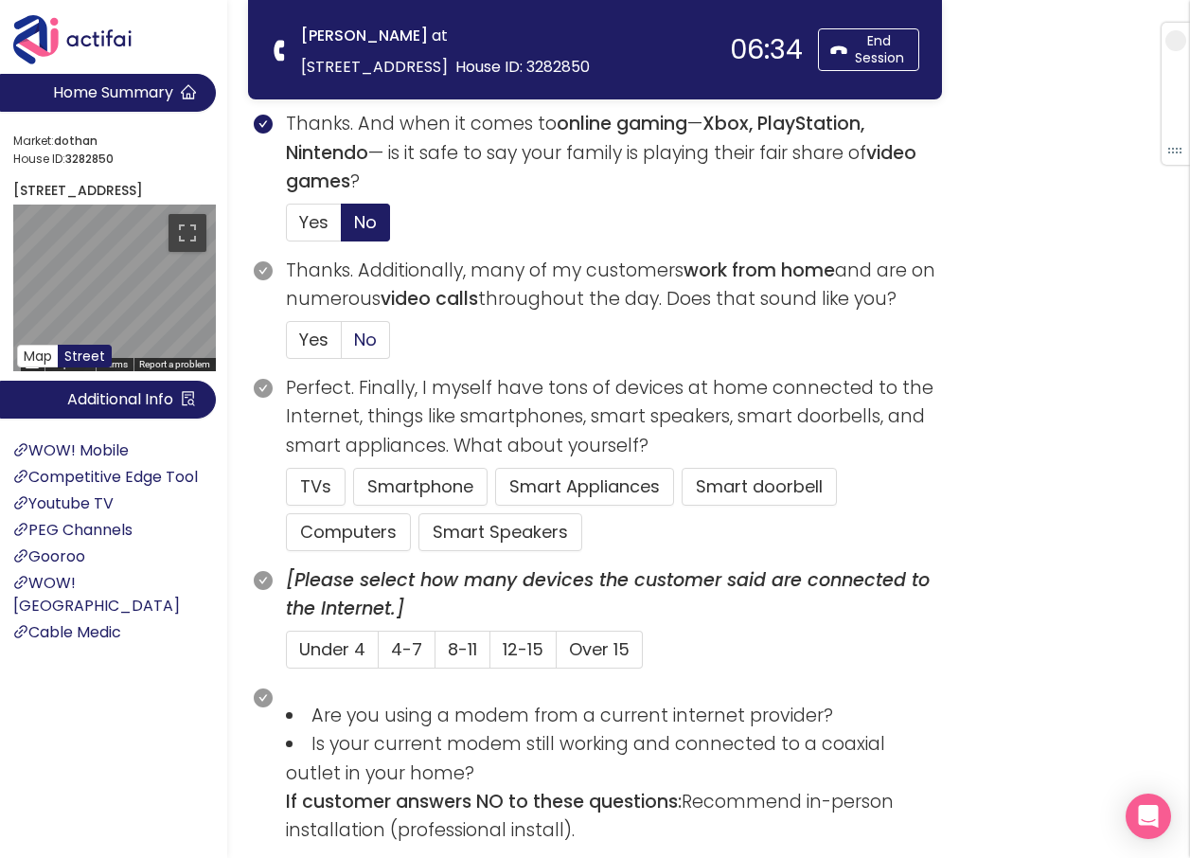
click at [354, 340] on span "No" at bounding box center [365, 340] width 23 height 24
click at [342, 346] on input "No" at bounding box center [342, 346] width 0 height 0
click at [290, 482] on button "TVs" at bounding box center [316, 487] width 60 height 38
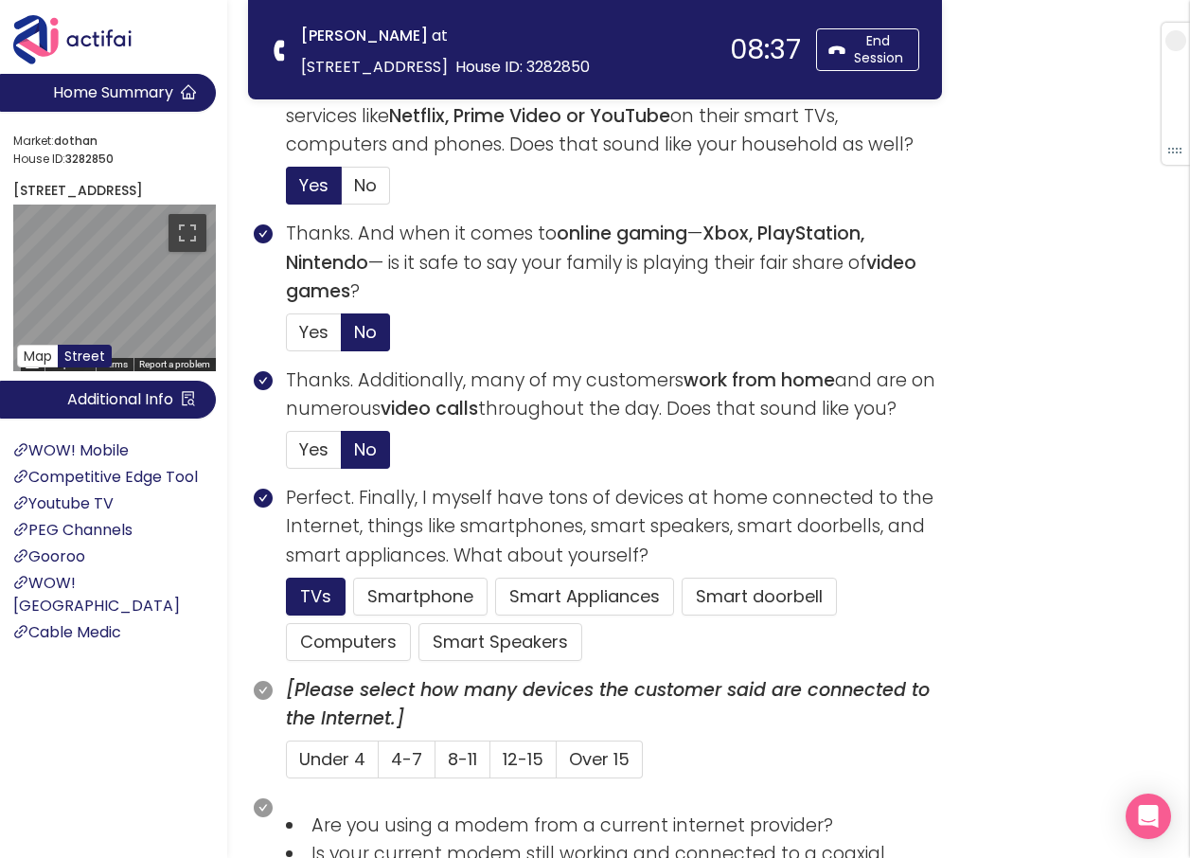
scroll to position [568, 0]
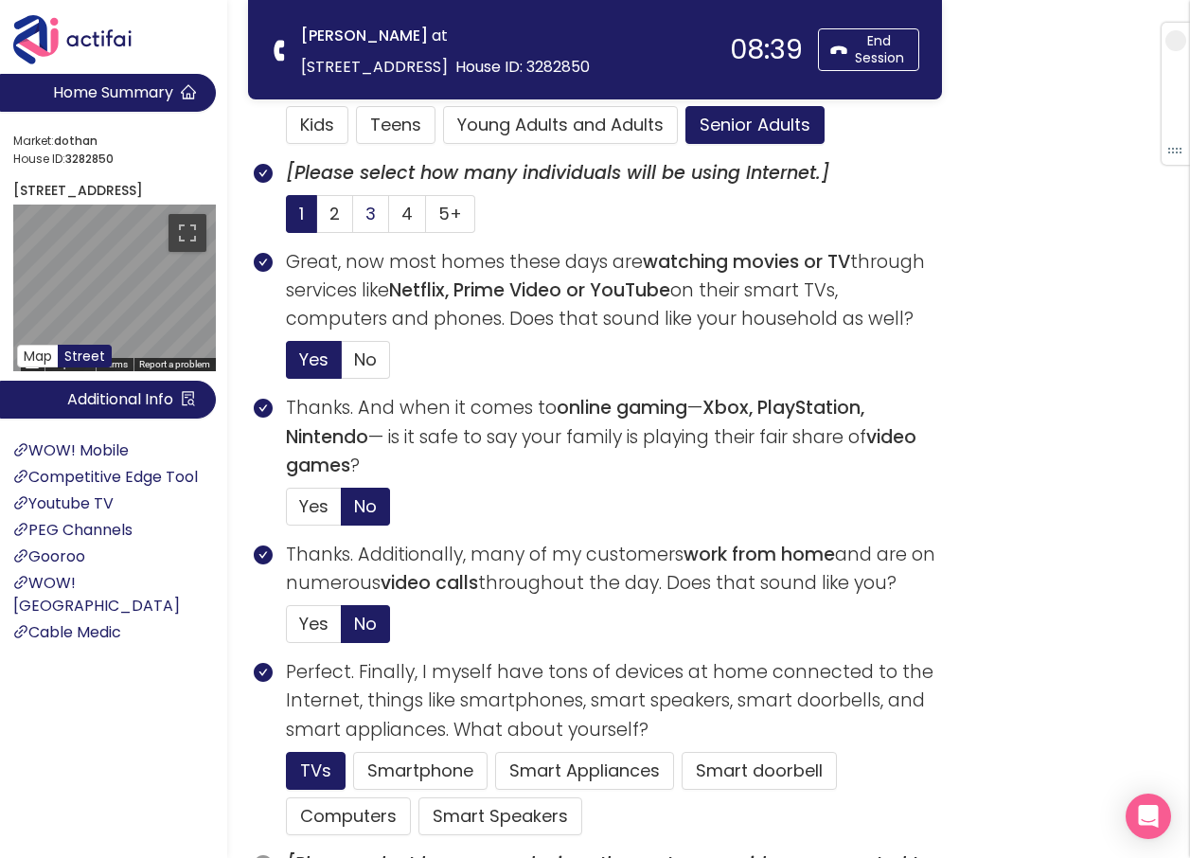
click at [367, 222] on span "3" at bounding box center [370, 214] width 10 height 24
click at [353, 220] on input "3" at bounding box center [353, 220] width 0 height 0
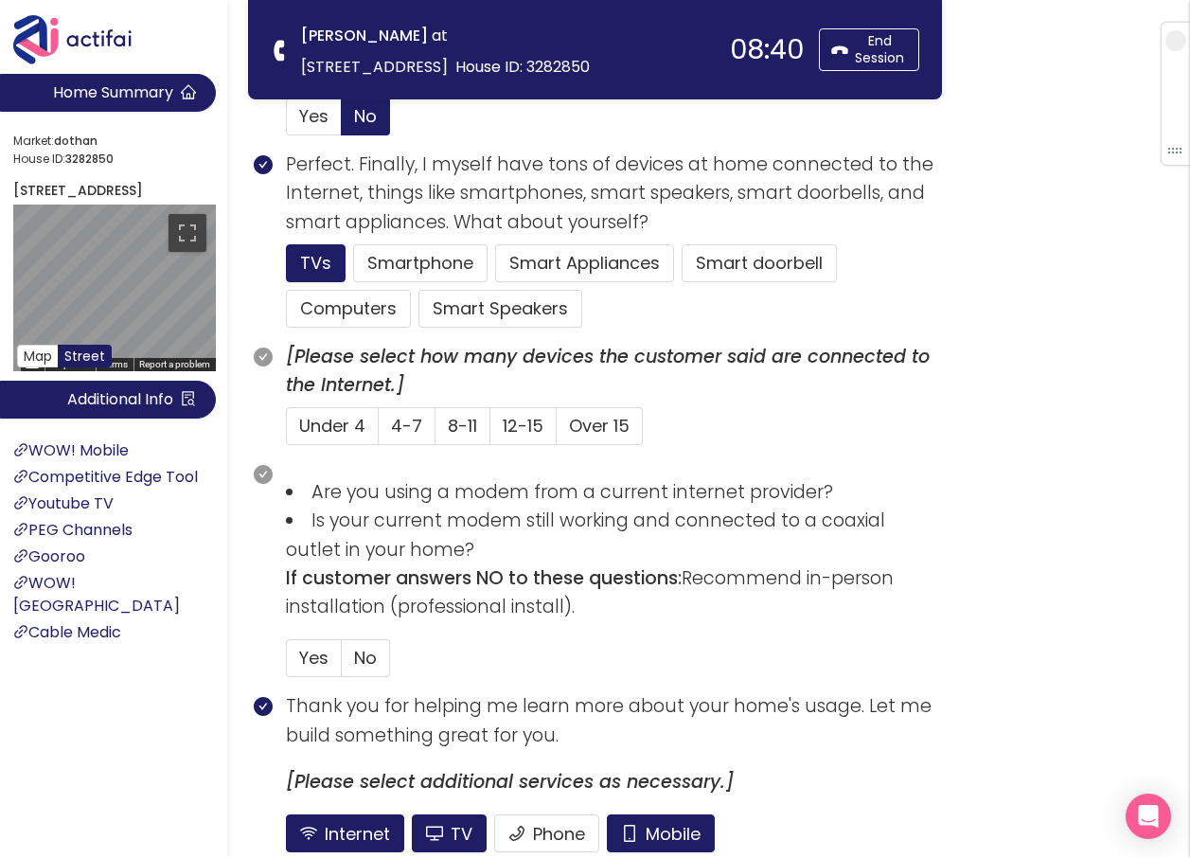
scroll to position [1244, 0]
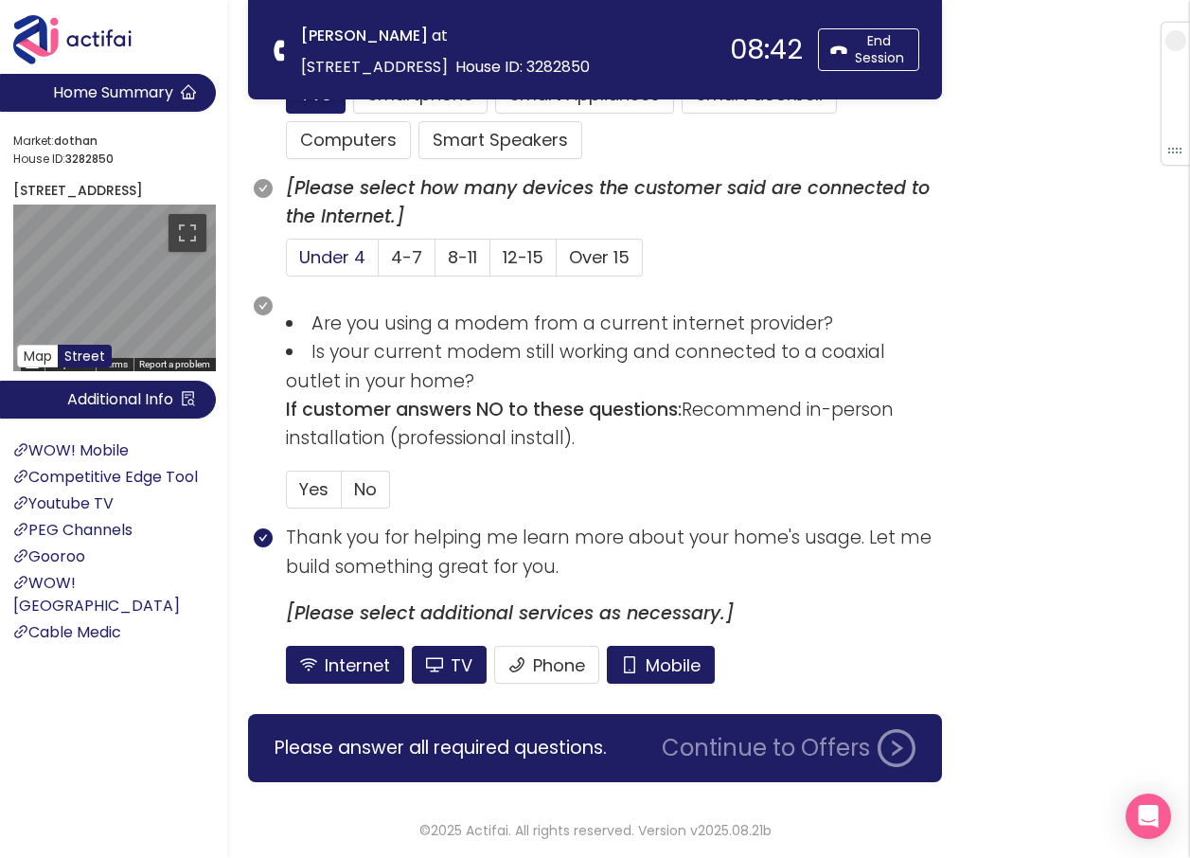
click at [337, 251] on span "Under 4" at bounding box center [332, 257] width 66 height 24
click at [287, 263] on input "Under 4" at bounding box center [287, 263] width 0 height 0
click at [361, 481] on span "No" at bounding box center [365, 489] width 23 height 24
click at [342, 495] on input "No" at bounding box center [342, 495] width 0 height 0
click at [638, 658] on button "Mobile" at bounding box center [661, 665] width 108 height 38
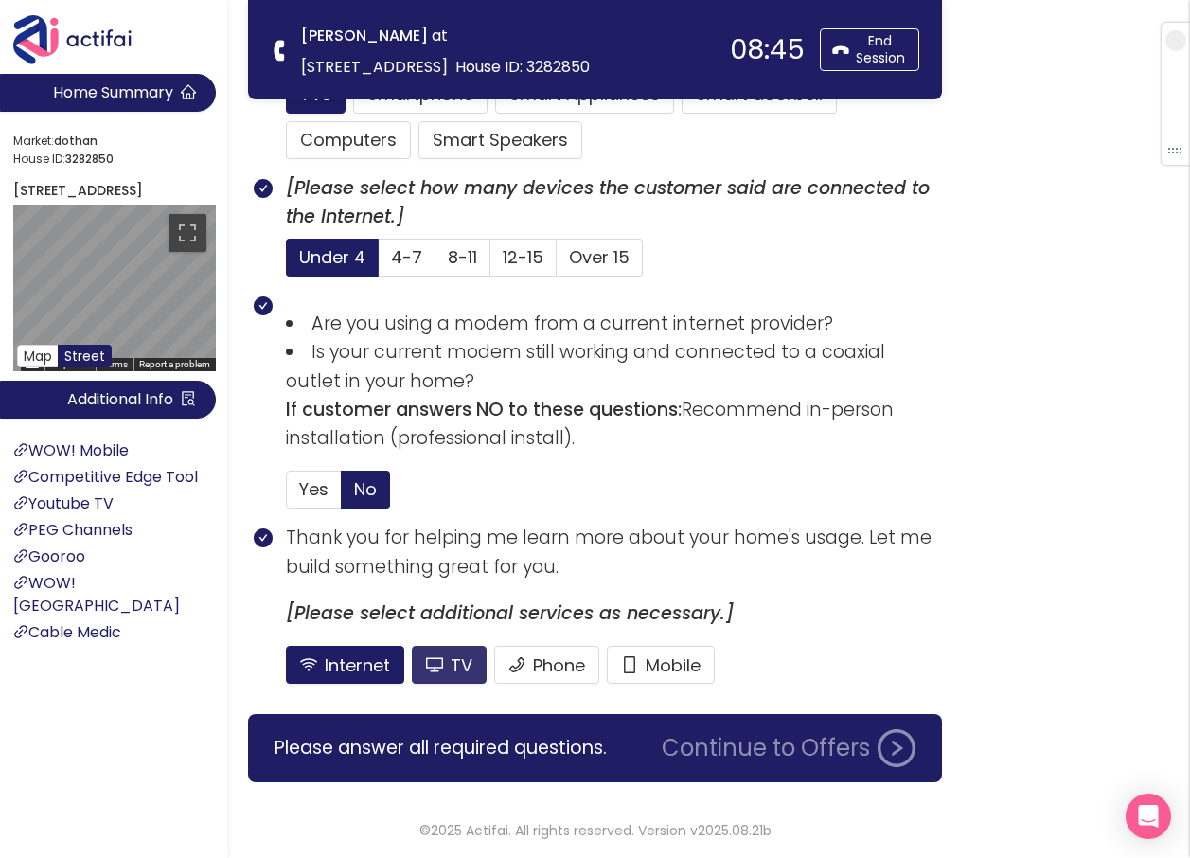
drag, startPoint x: 463, startPoint y: 659, endPoint x: 542, endPoint y: 631, distance: 84.1
click at [461, 661] on button "TV" at bounding box center [449, 665] width 75 height 38
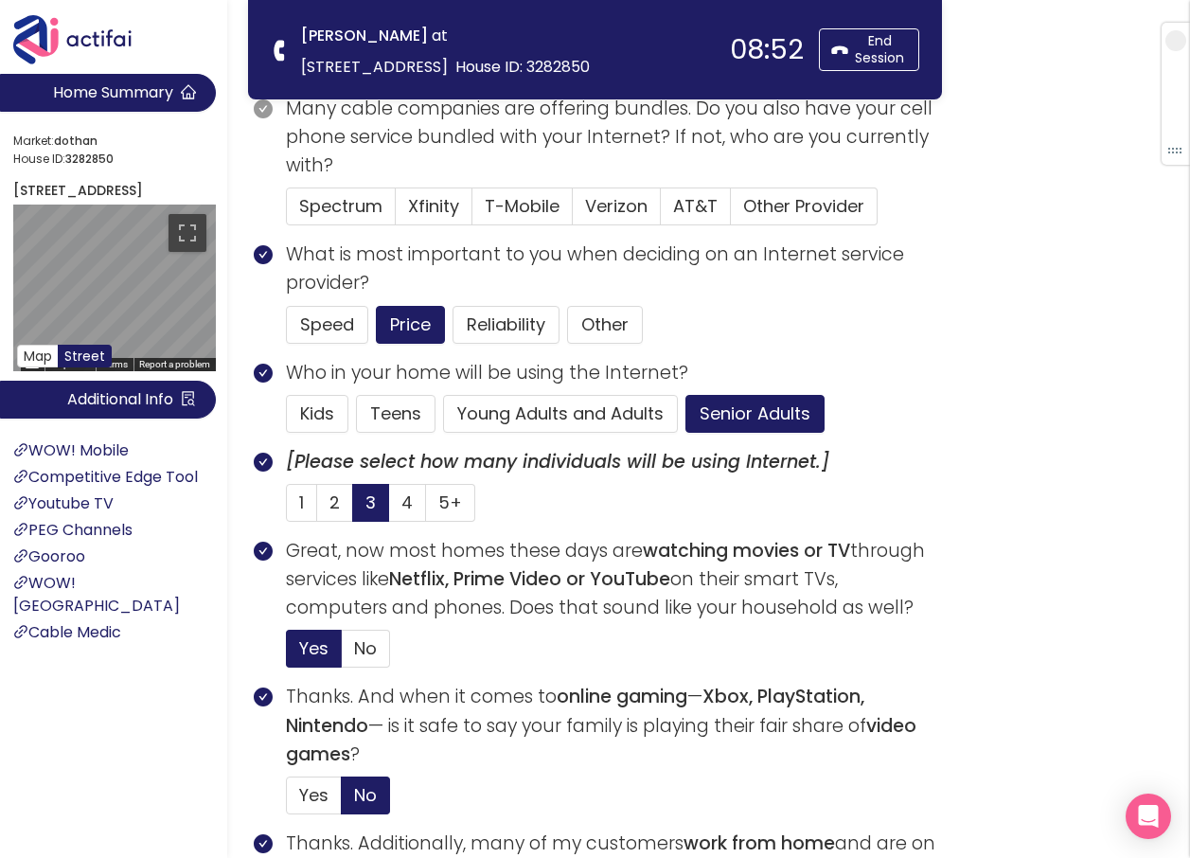
scroll to position [108, 0]
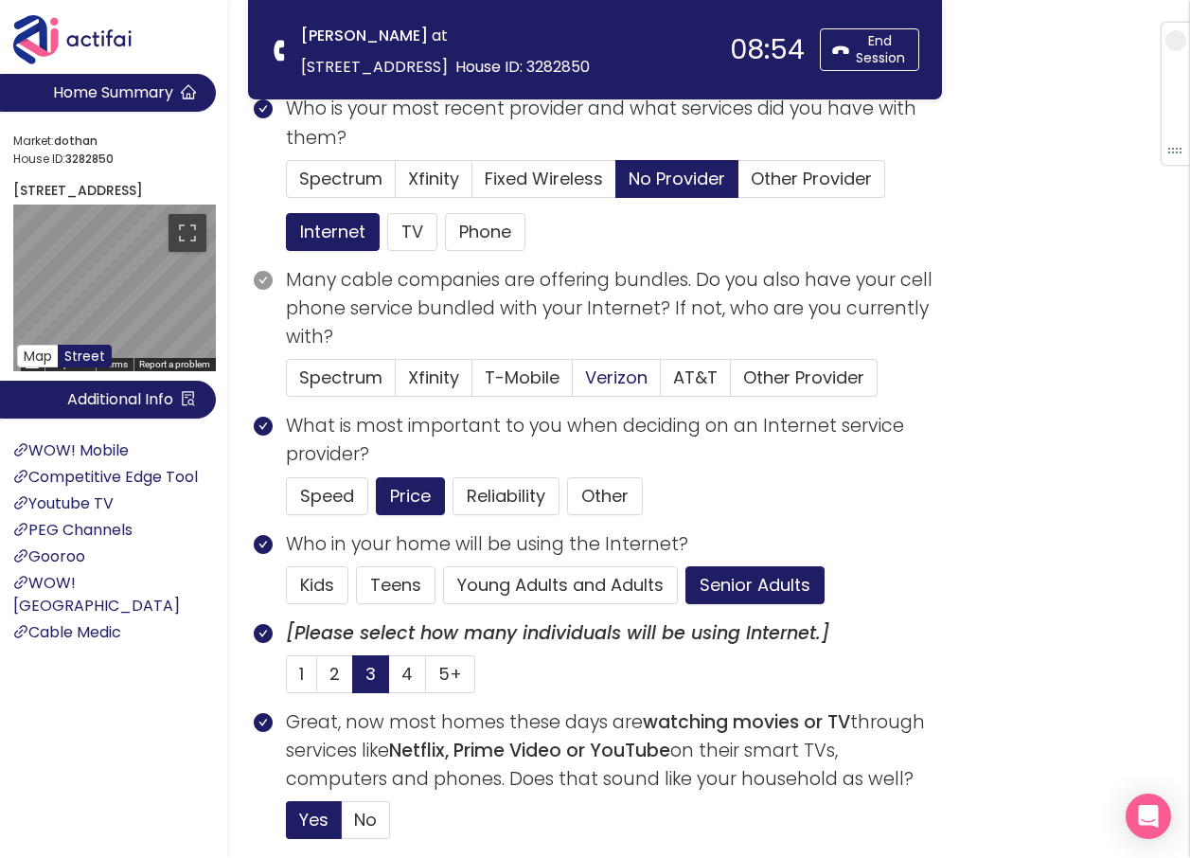
click at [601, 373] on span "Verizon" at bounding box center [616, 377] width 62 height 24
click at [573, 383] on input "Verizon" at bounding box center [573, 383] width 0 height 0
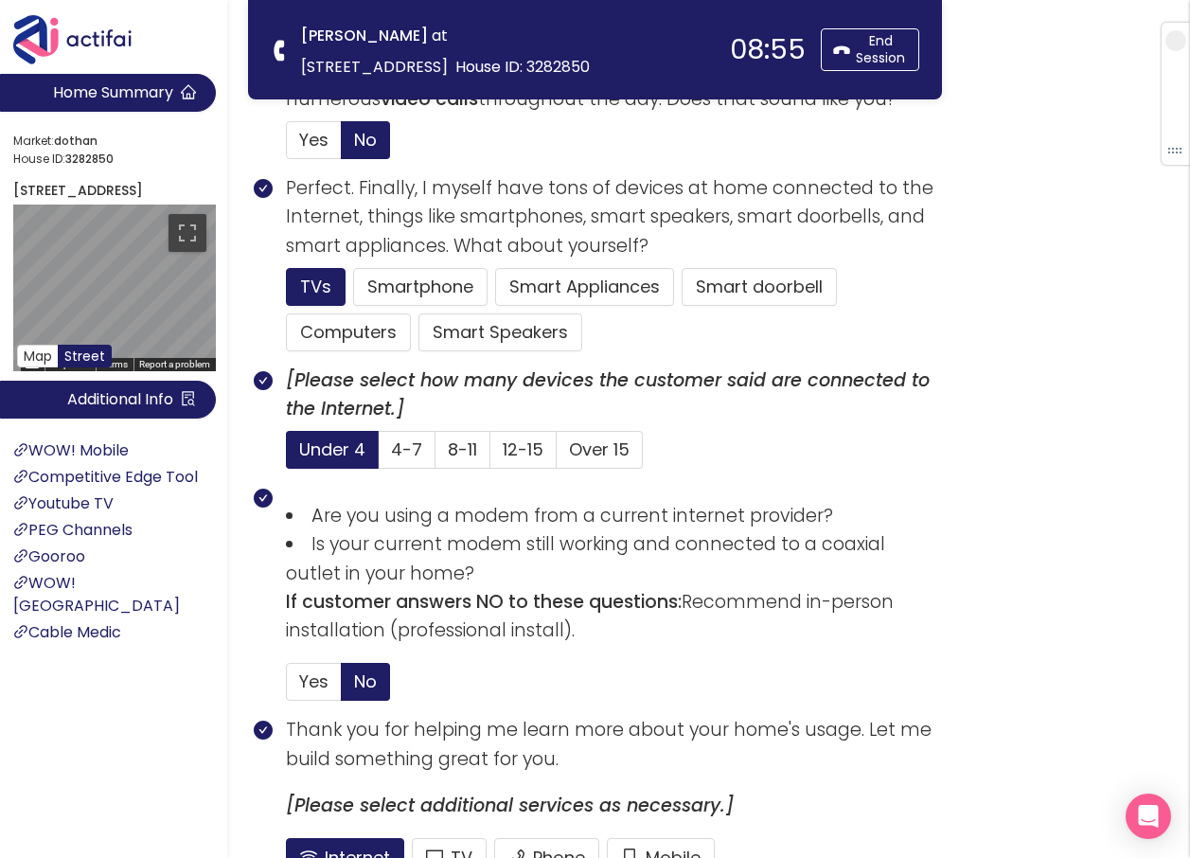
scroll to position [1244, 0]
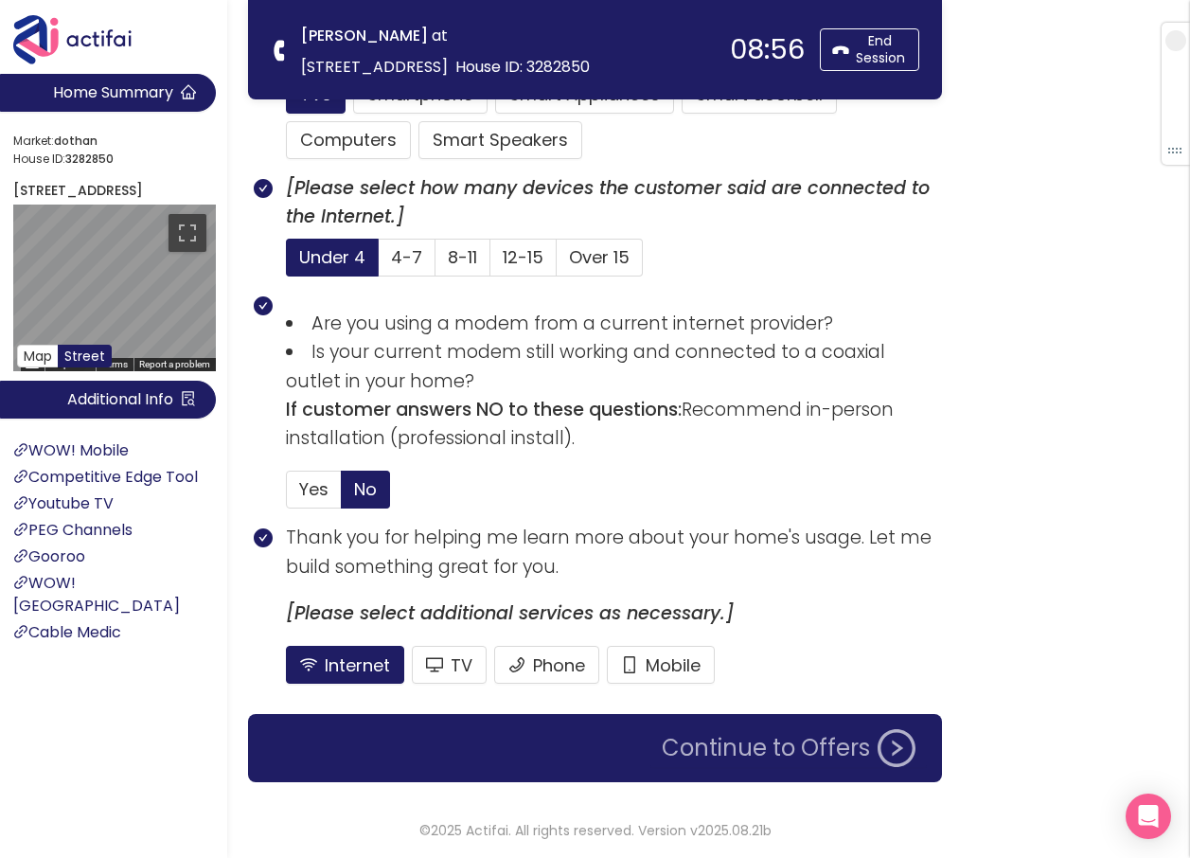
click at [805, 761] on button "Continue to Offers" at bounding box center [788, 748] width 276 height 38
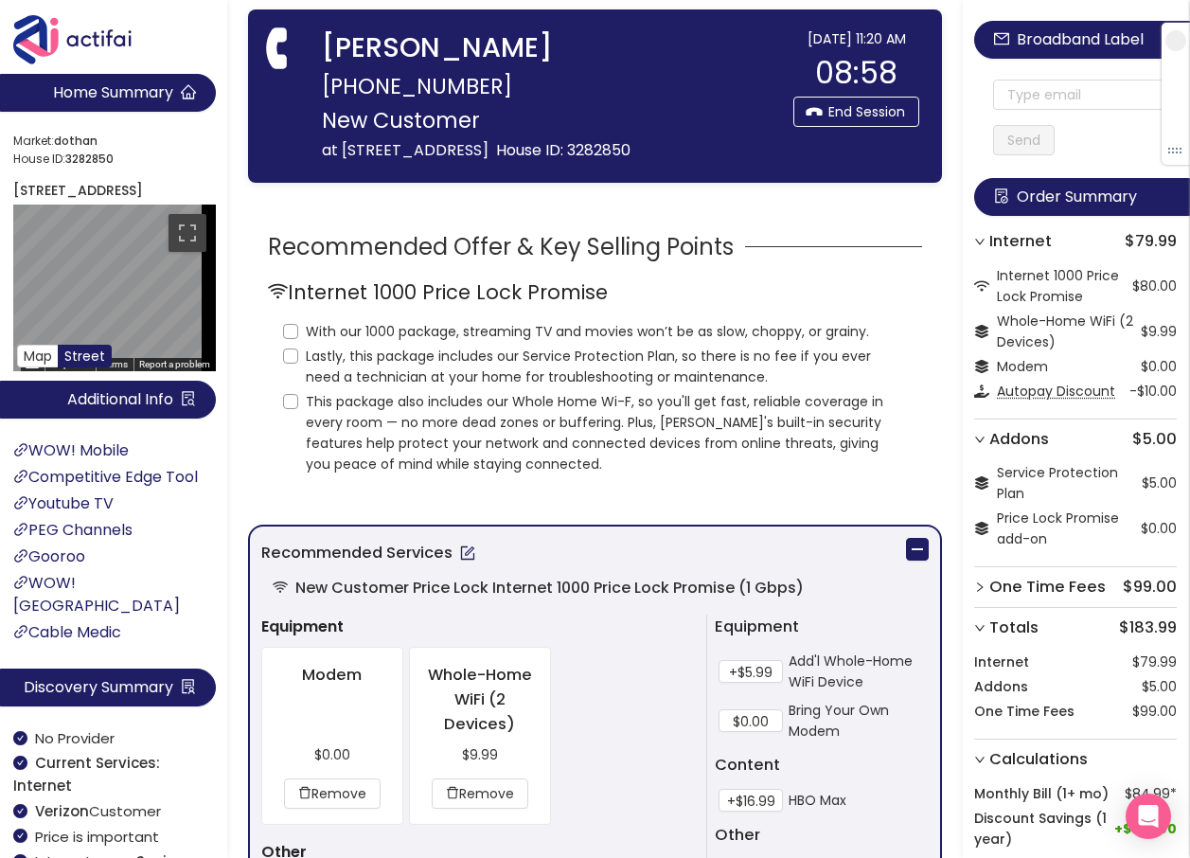
scroll to position [0, 0]
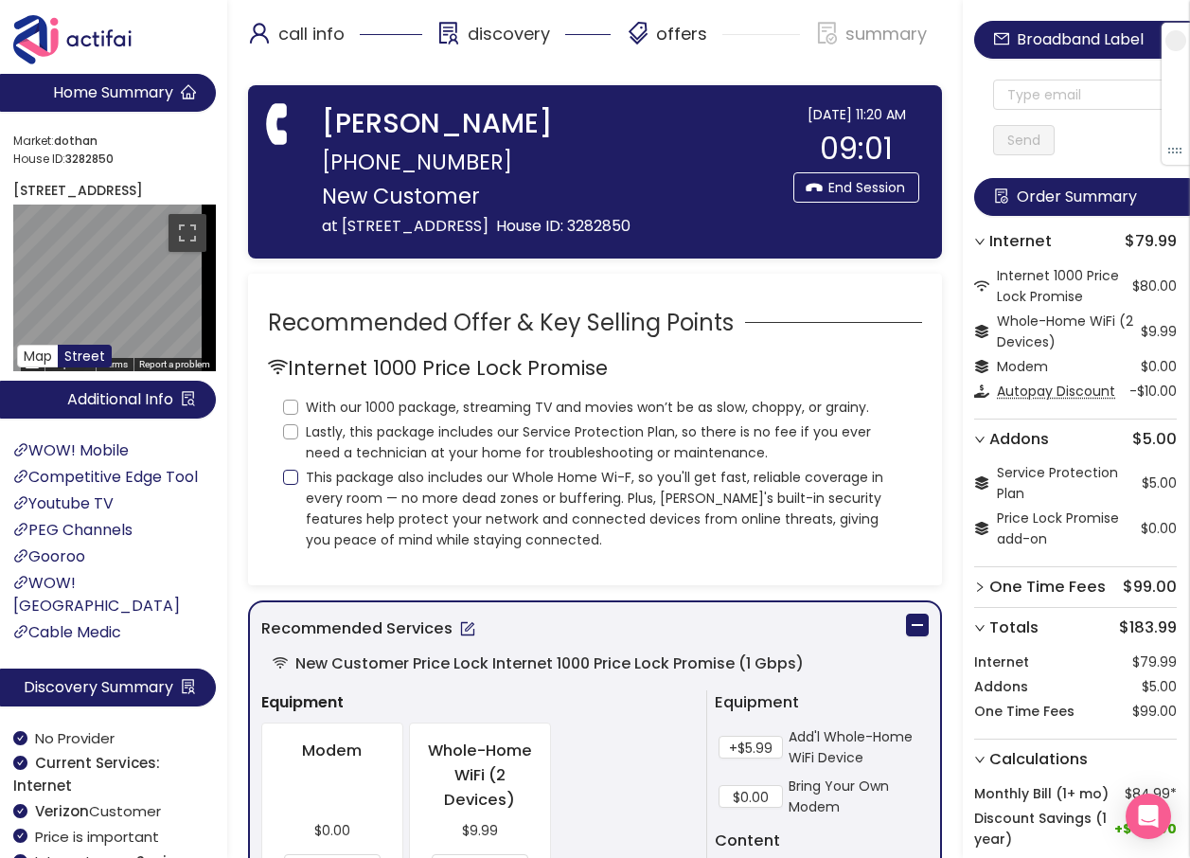
click at [284, 485] on input "This package also includes our Whole Home Wi-F, so you'll get fast, reliable co…" at bounding box center [290, 477] width 15 height 15
checkbox input "true"
click at [292, 415] on input "With our 1000 package, streaming TV and movies won’t be as slow, choppy, or gra…" at bounding box center [290, 406] width 15 height 15
checkbox input "true"
click at [290, 439] on input "Lastly, this package includes our Service Protection Plan, so there is no fee i…" at bounding box center [290, 431] width 15 height 15
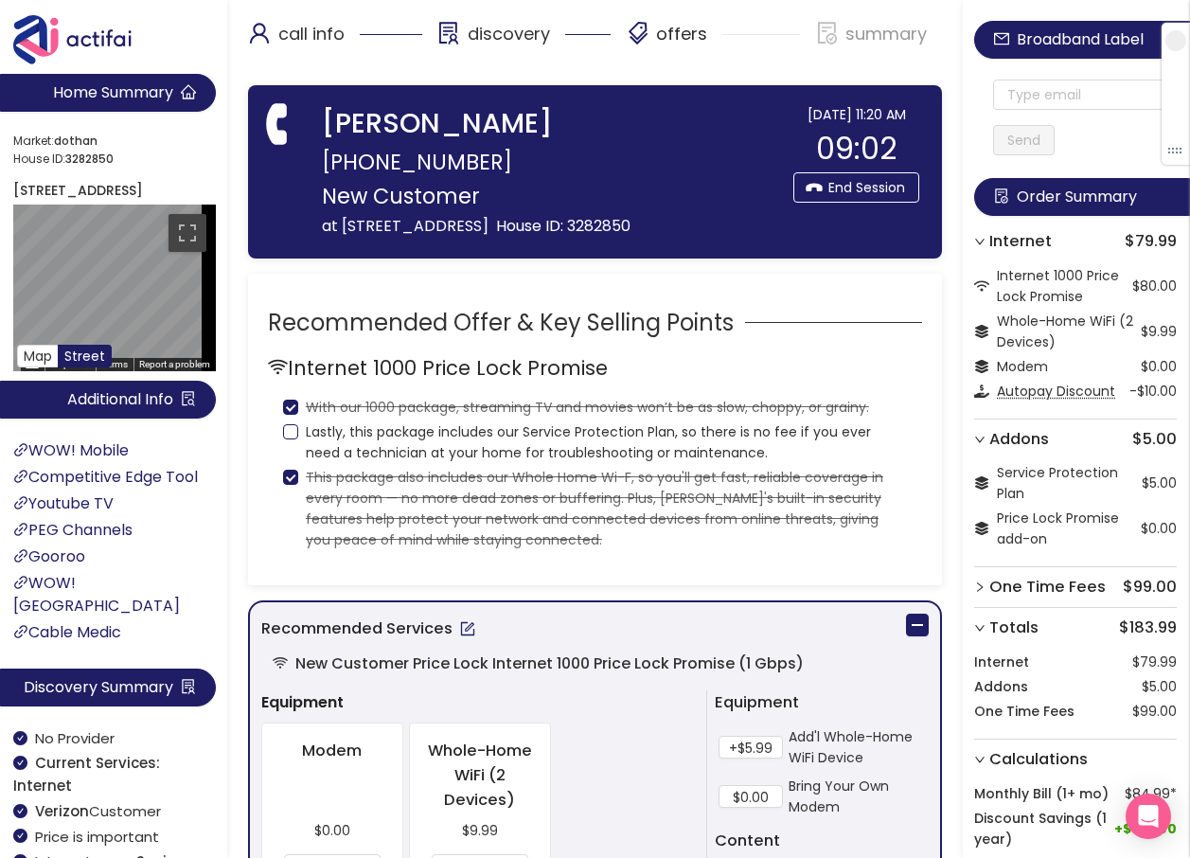
checkbox input "true"
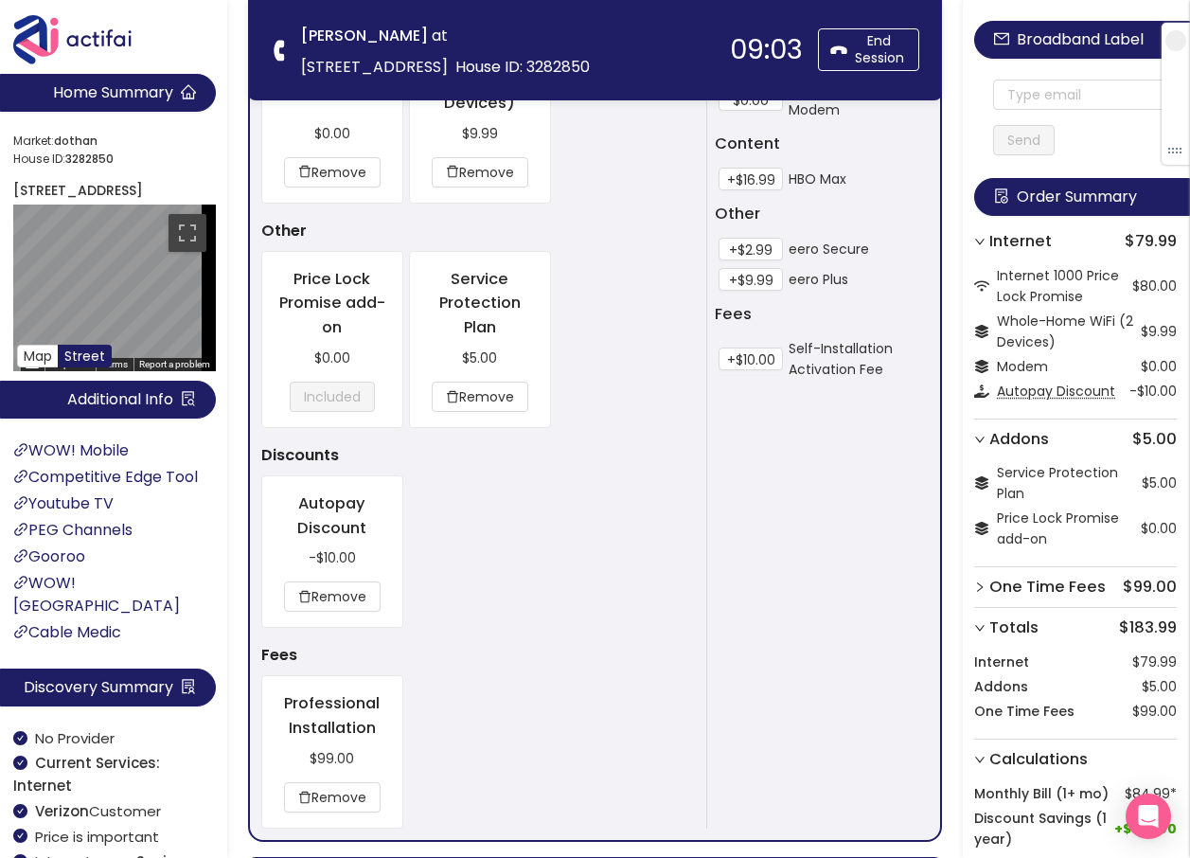
scroll to position [1178, 0]
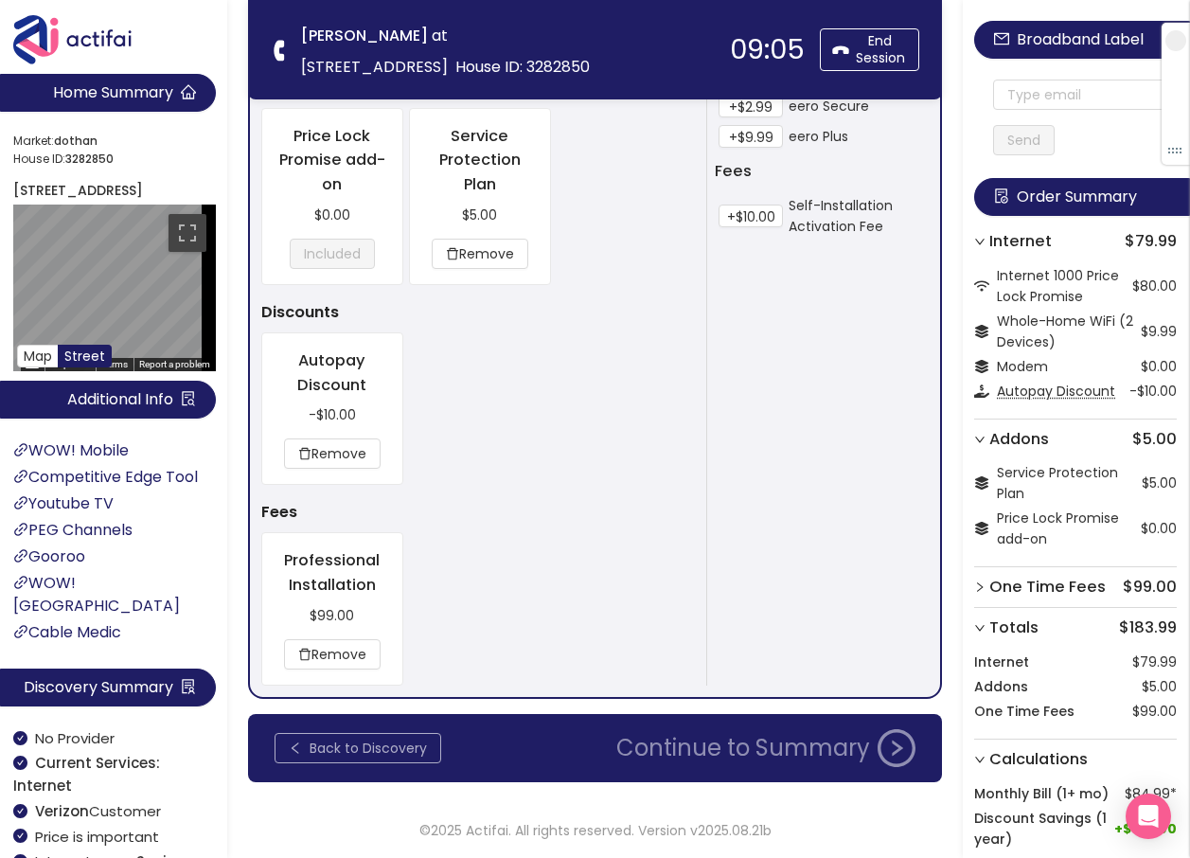
click at [297, 743] on button "Back to Discovery" at bounding box center [358, 748] width 167 height 30
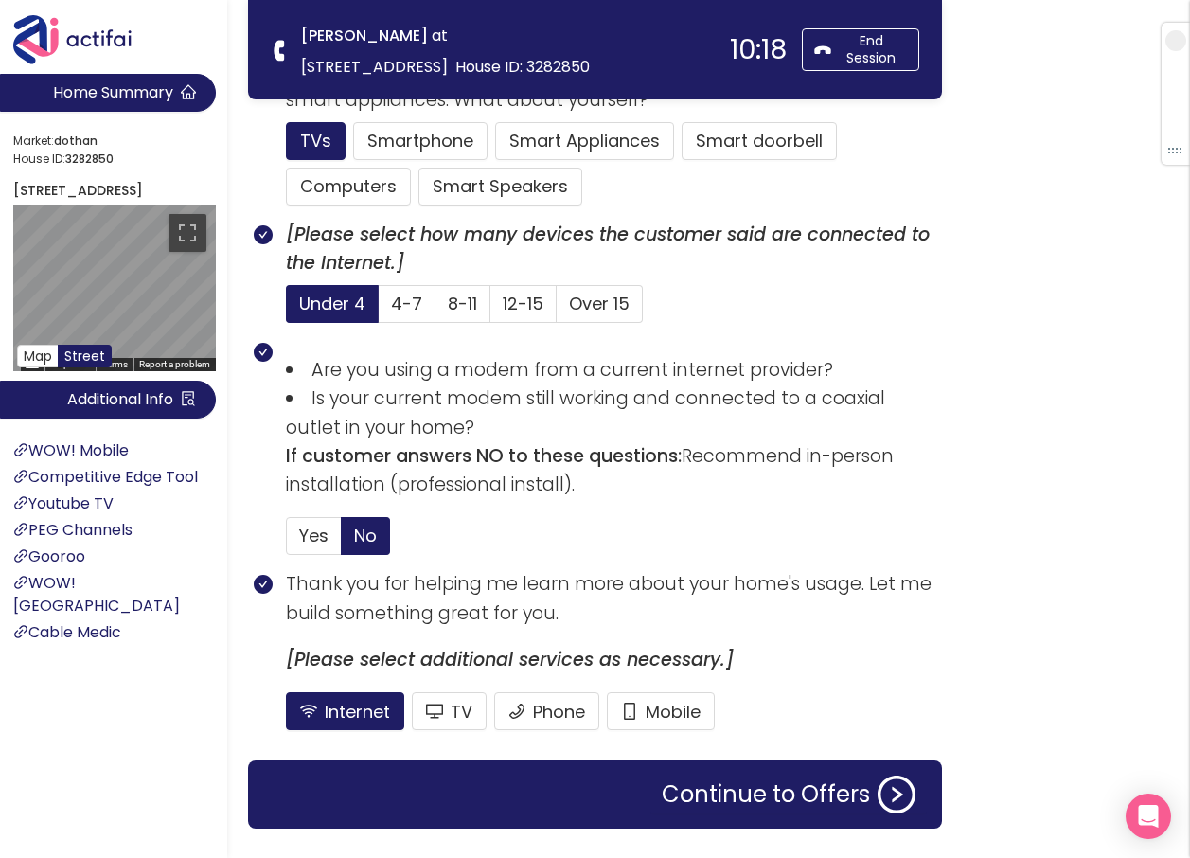
scroll to position [1244, 0]
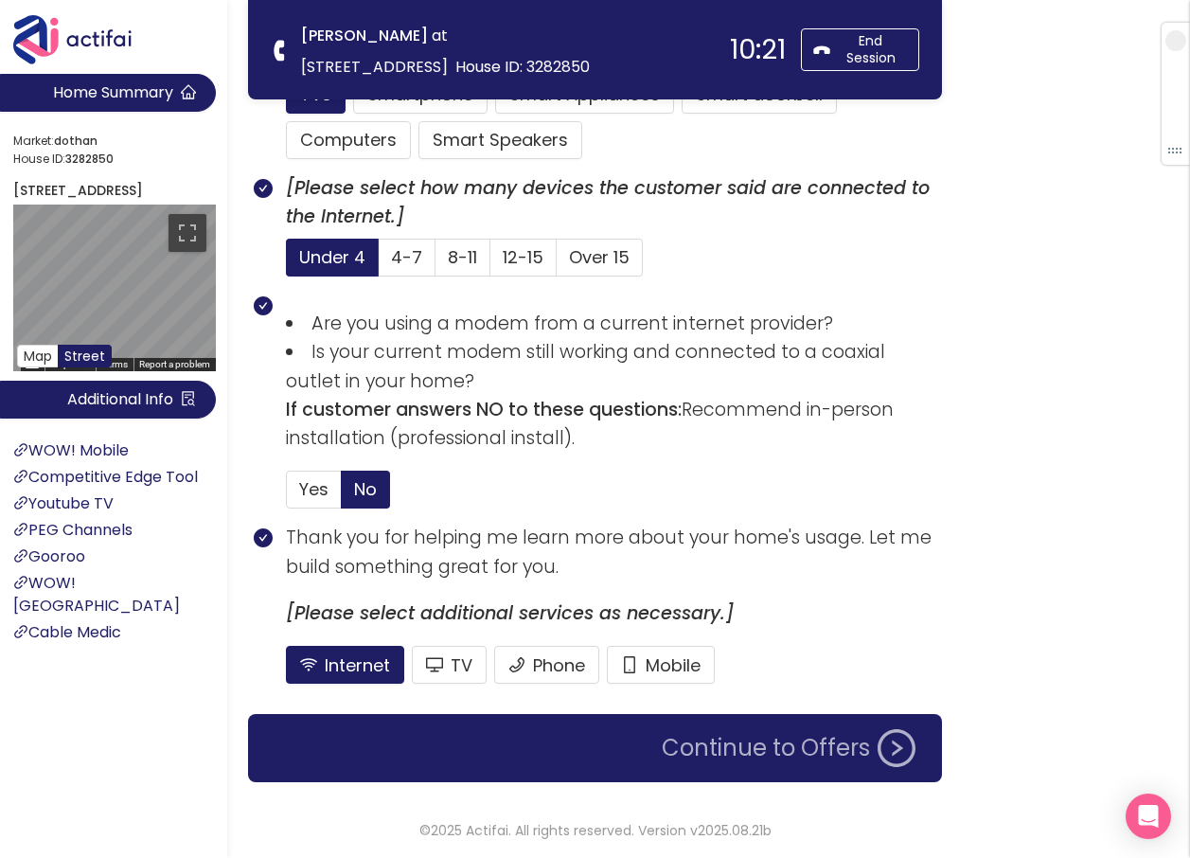
click at [754, 748] on button "Continue to Offers" at bounding box center [788, 748] width 276 height 38
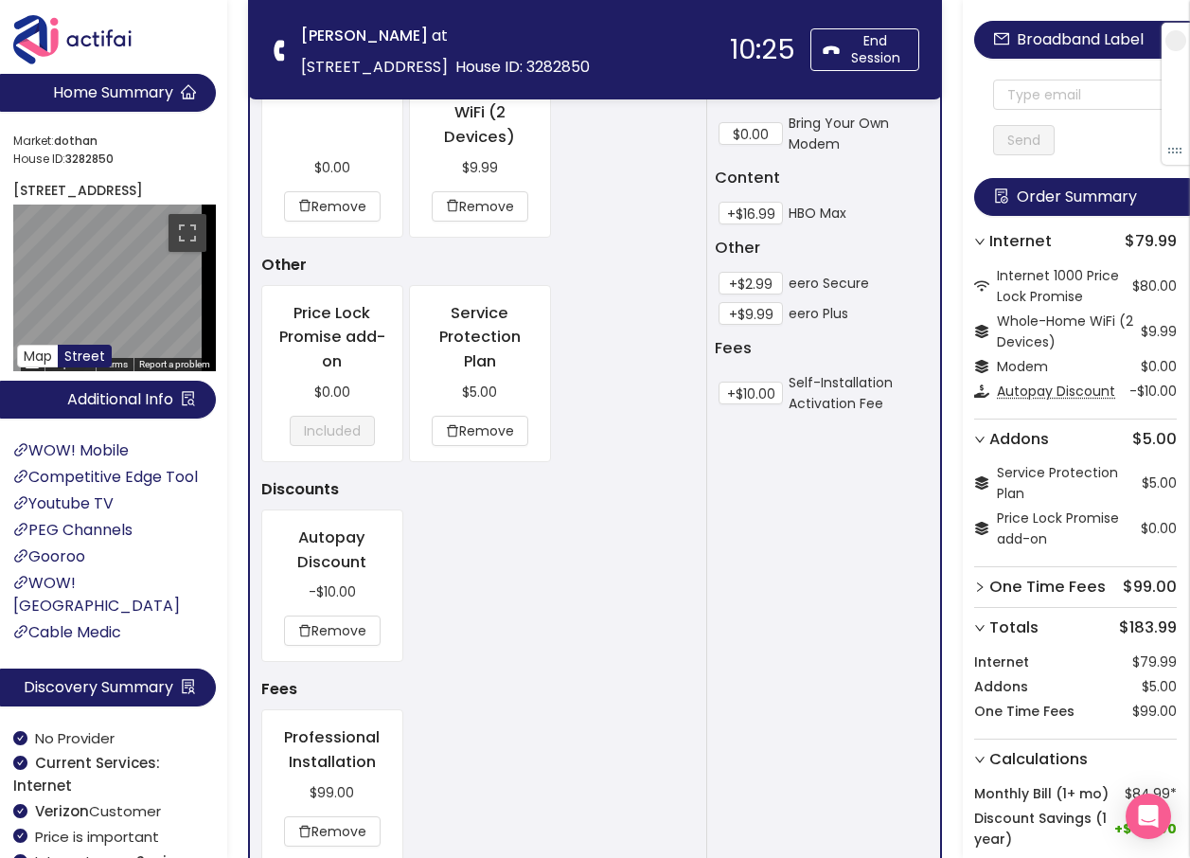
scroll to position [1178, 0]
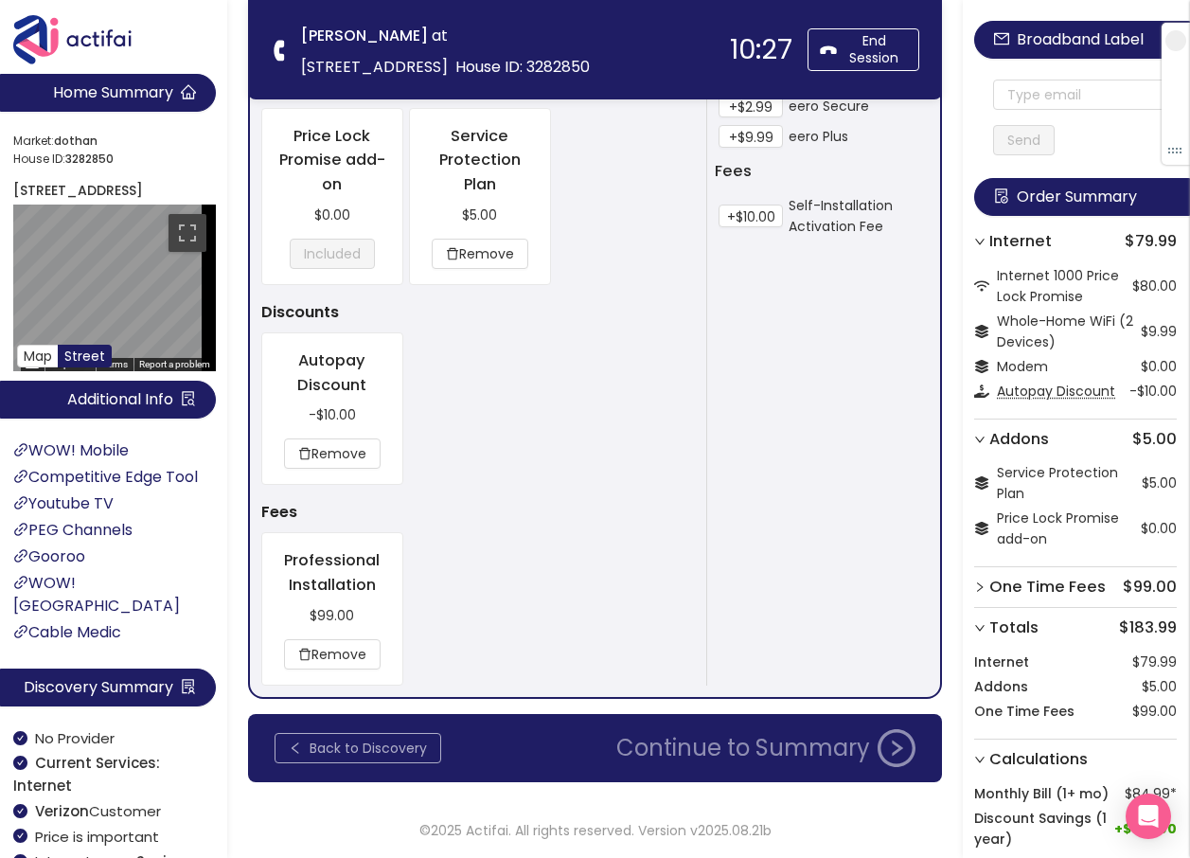
click at [396, 747] on button "Back to Discovery" at bounding box center [358, 748] width 167 height 30
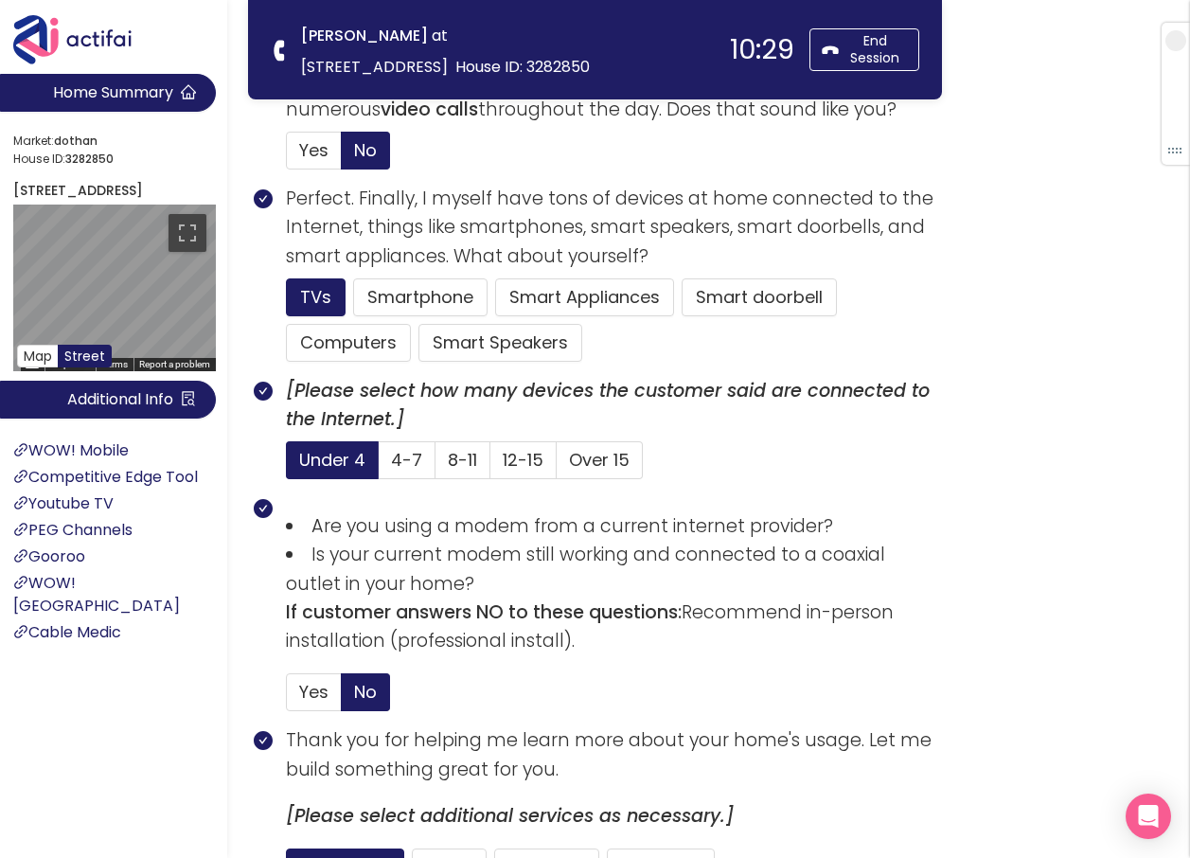
scroll to position [1244, 0]
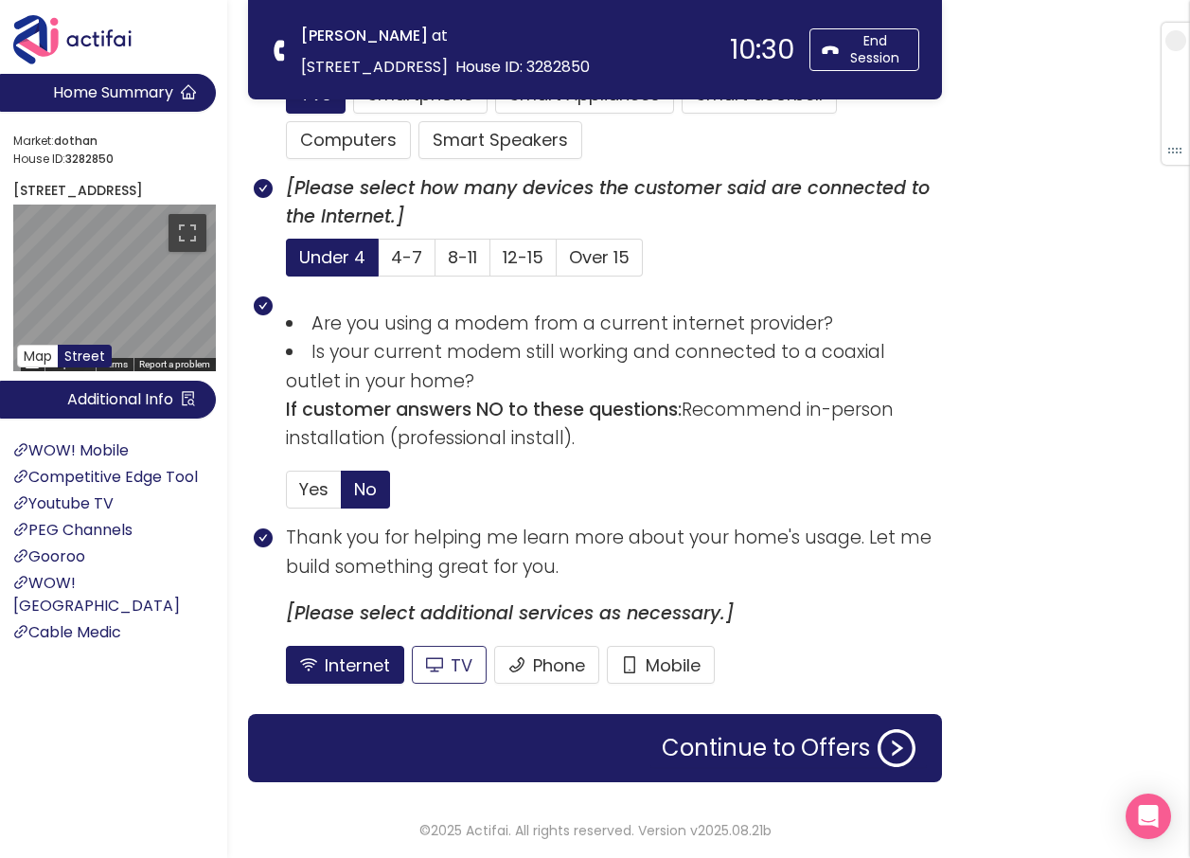
click at [448, 670] on button "TV" at bounding box center [449, 665] width 75 height 38
click at [767, 753] on button "Continue to Offers" at bounding box center [788, 748] width 276 height 38
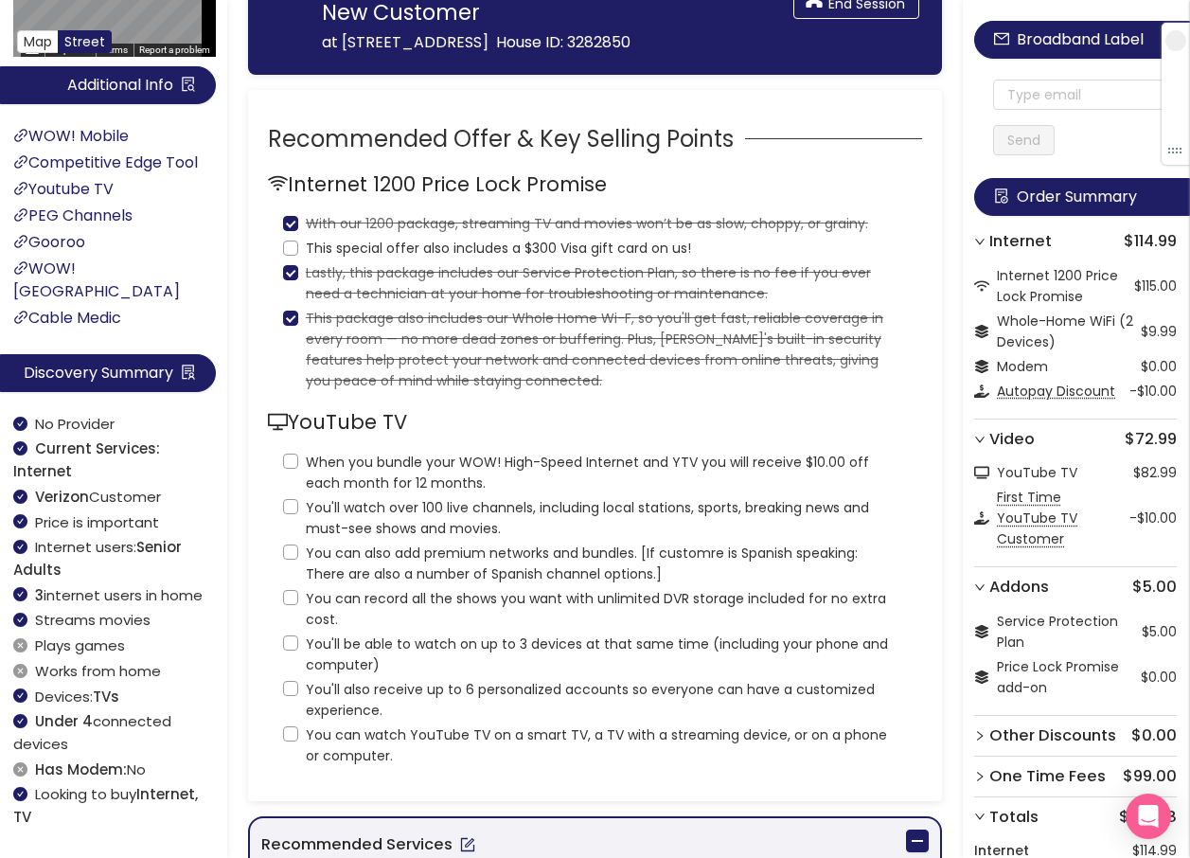
scroll to position [189, 0]
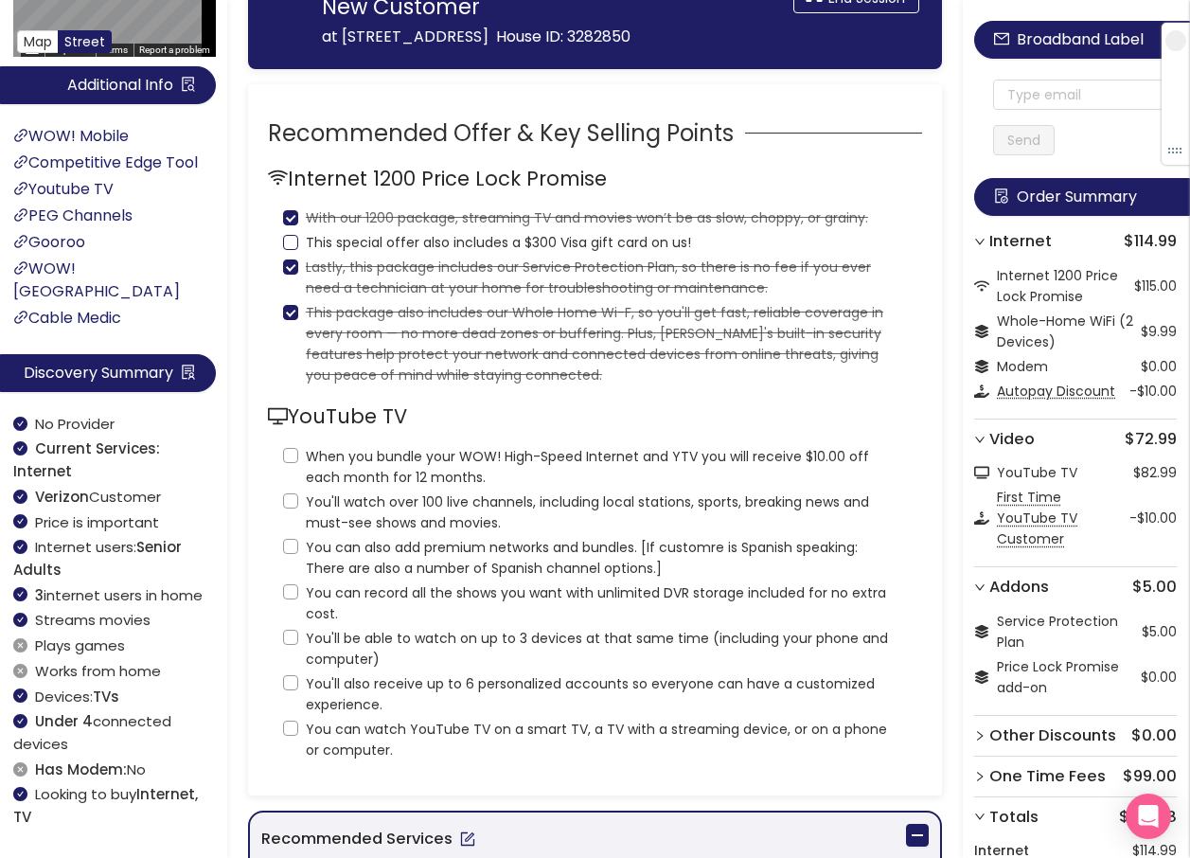
click at [293, 250] on input "This special offer also includes a $300 Visa gift card on us!" at bounding box center [290, 242] width 15 height 15
checkbox input "true"
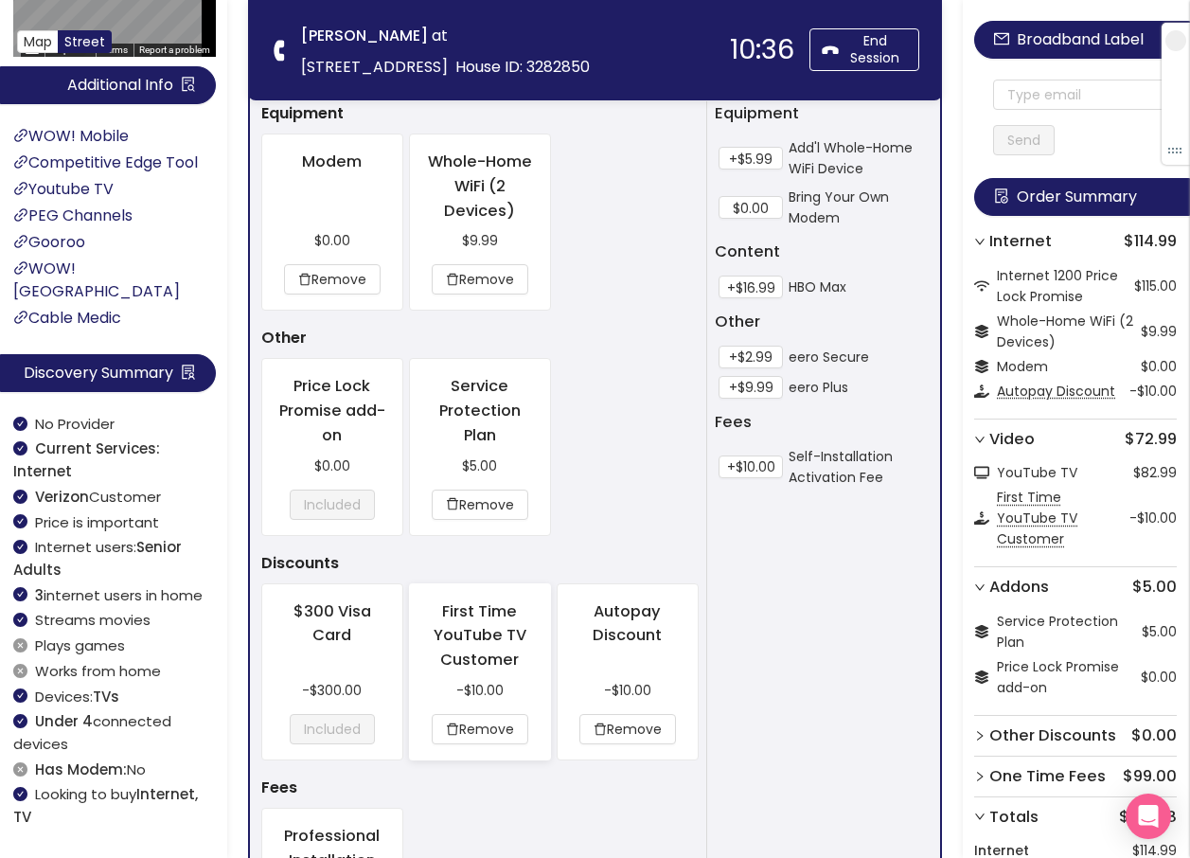
scroll to position [1098, 0]
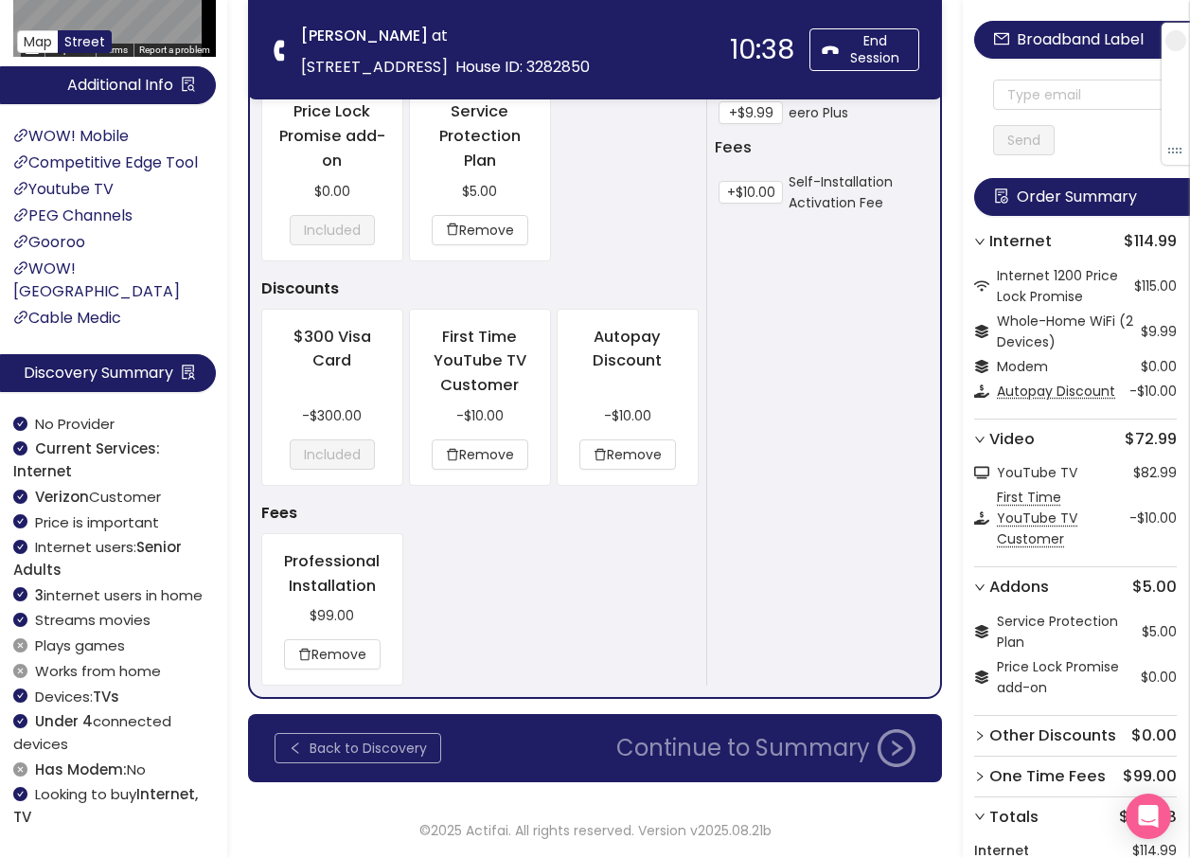
click at [312, 752] on button "Back to Discovery" at bounding box center [358, 748] width 167 height 30
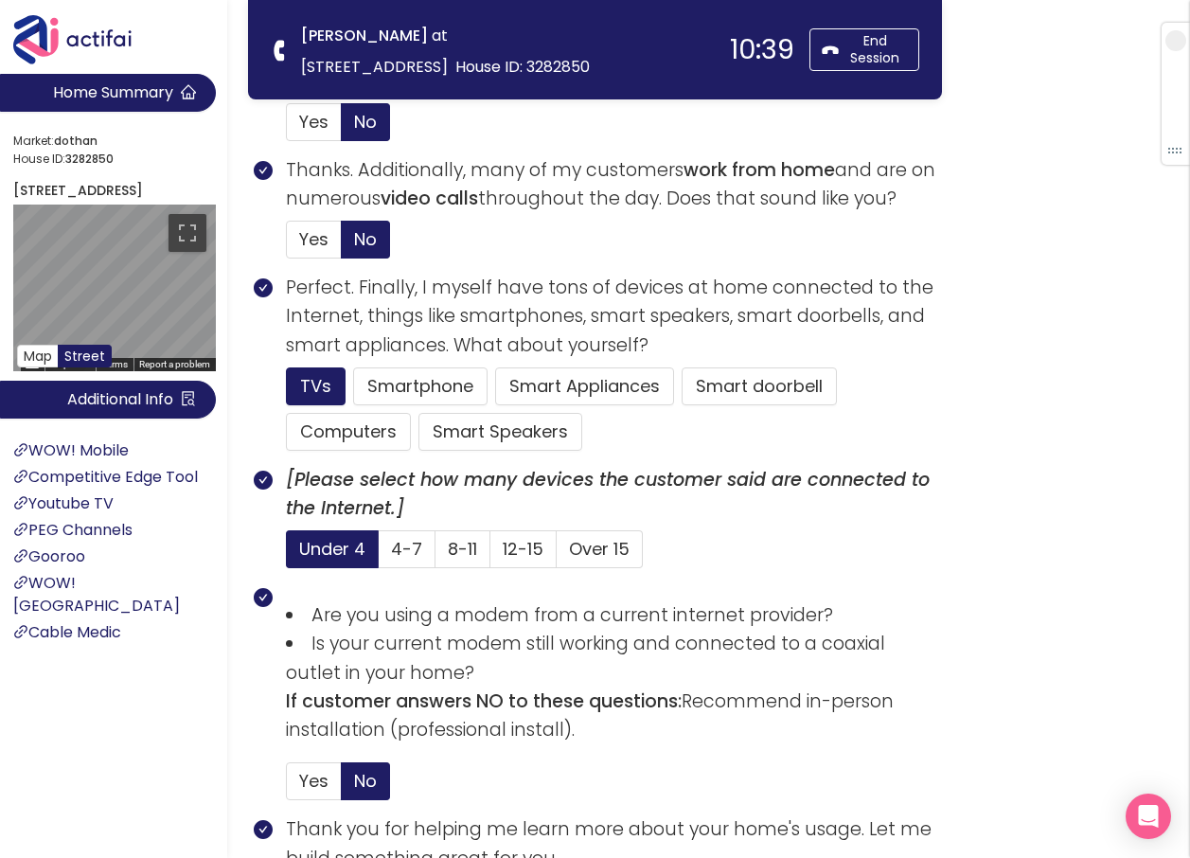
scroll to position [1244, 0]
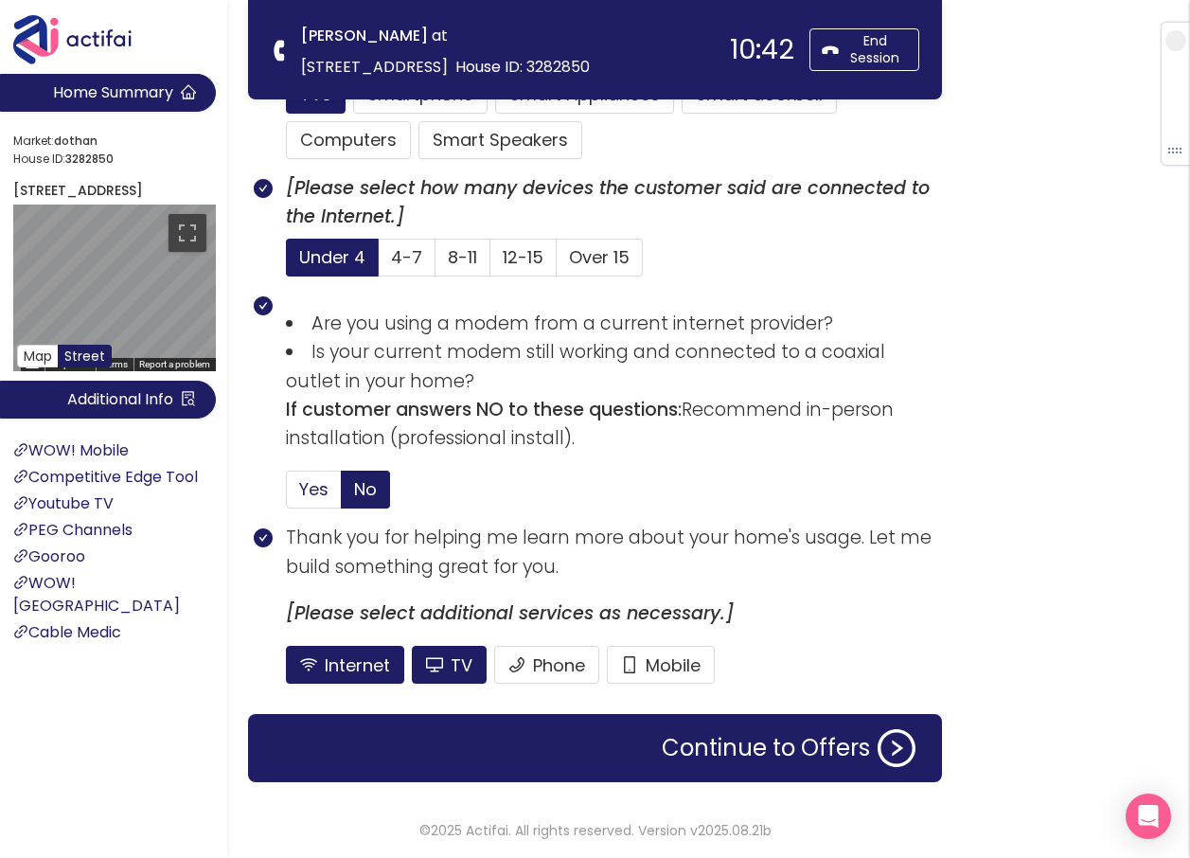
click at [301, 495] on span "Yes" at bounding box center [313, 489] width 29 height 24
click at [287, 495] on input "Yes" at bounding box center [287, 495] width 0 height 0
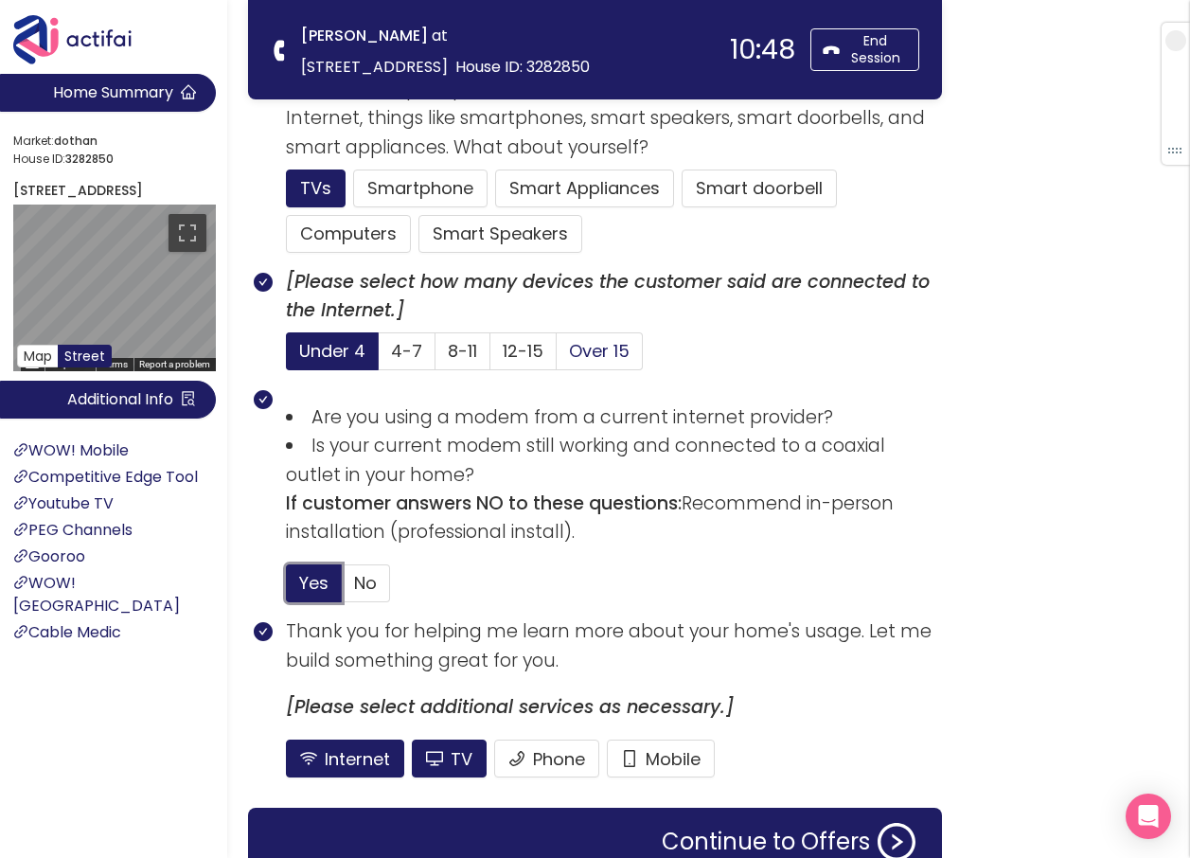
scroll to position [1149, 0]
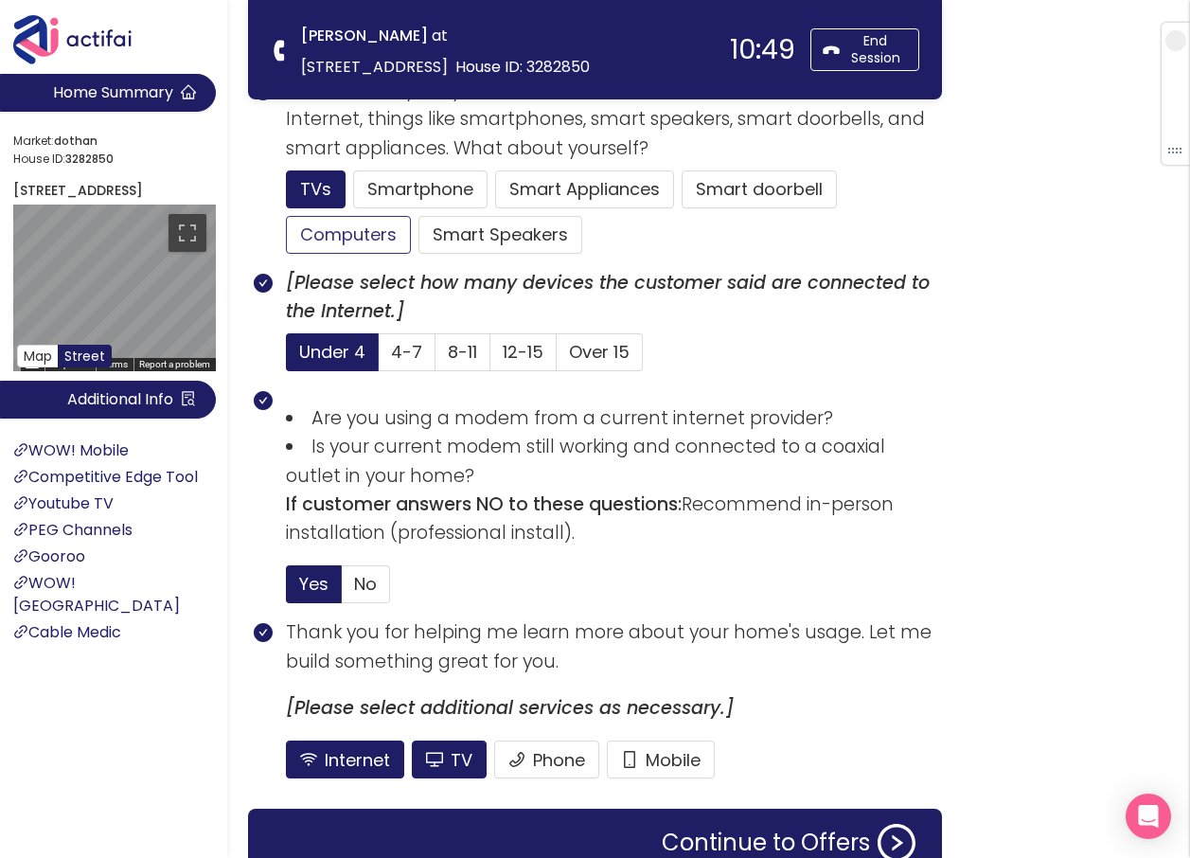
click at [328, 231] on button "Computers" at bounding box center [348, 235] width 125 height 38
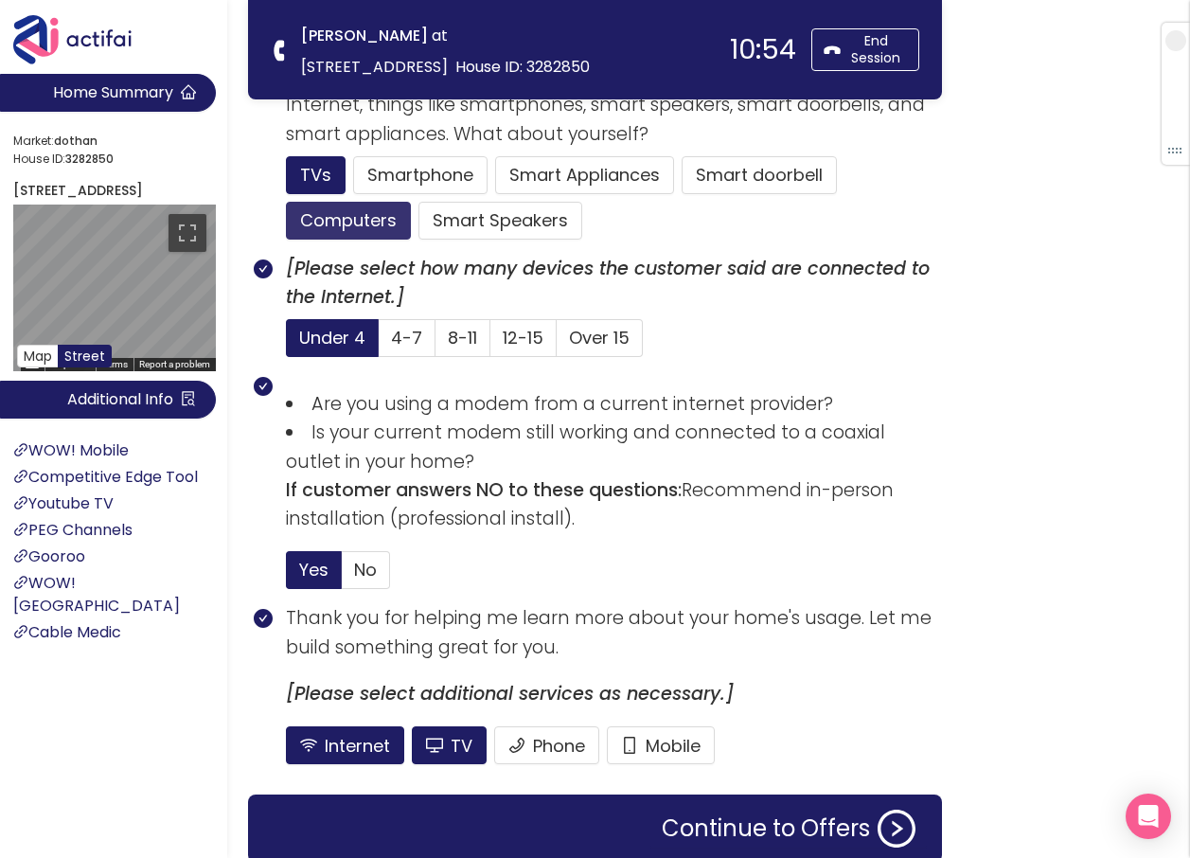
scroll to position [1244, 0]
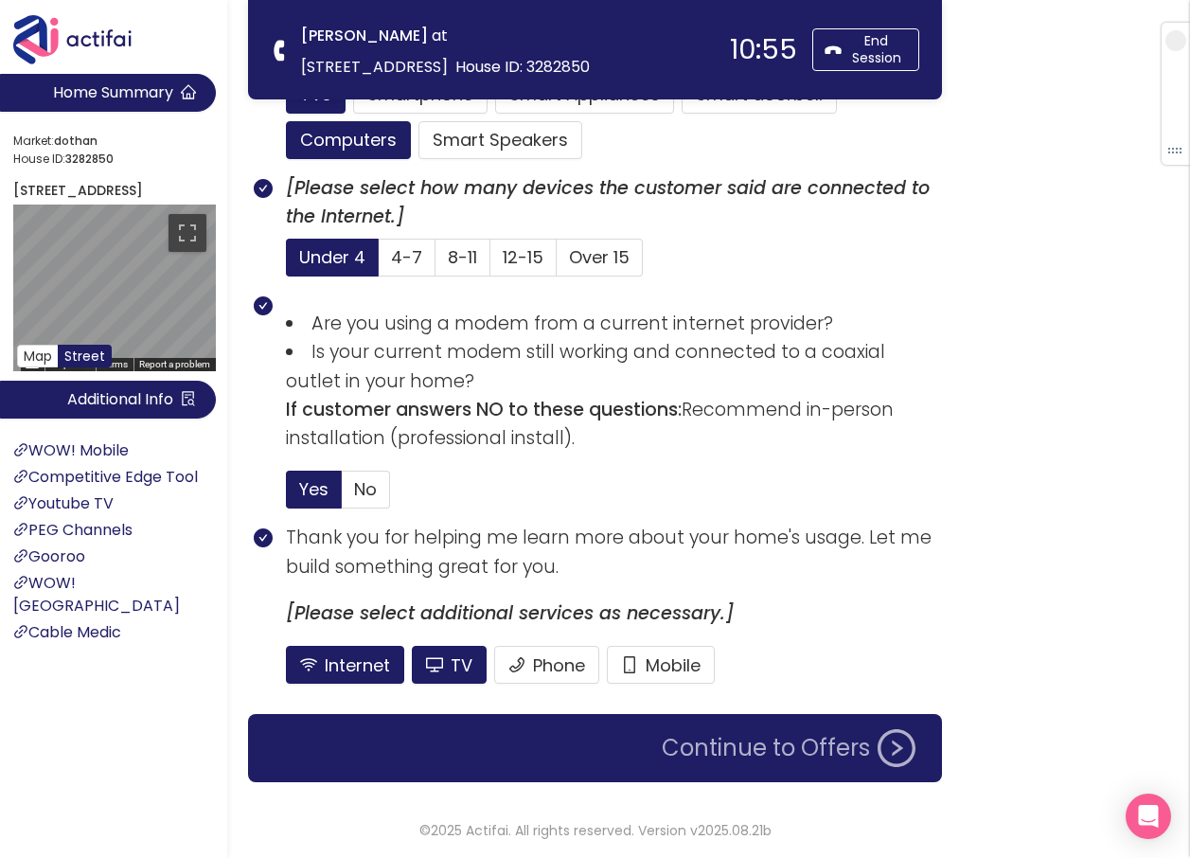
click at [725, 746] on button "Continue to Offers" at bounding box center [788, 748] width 276 height 38
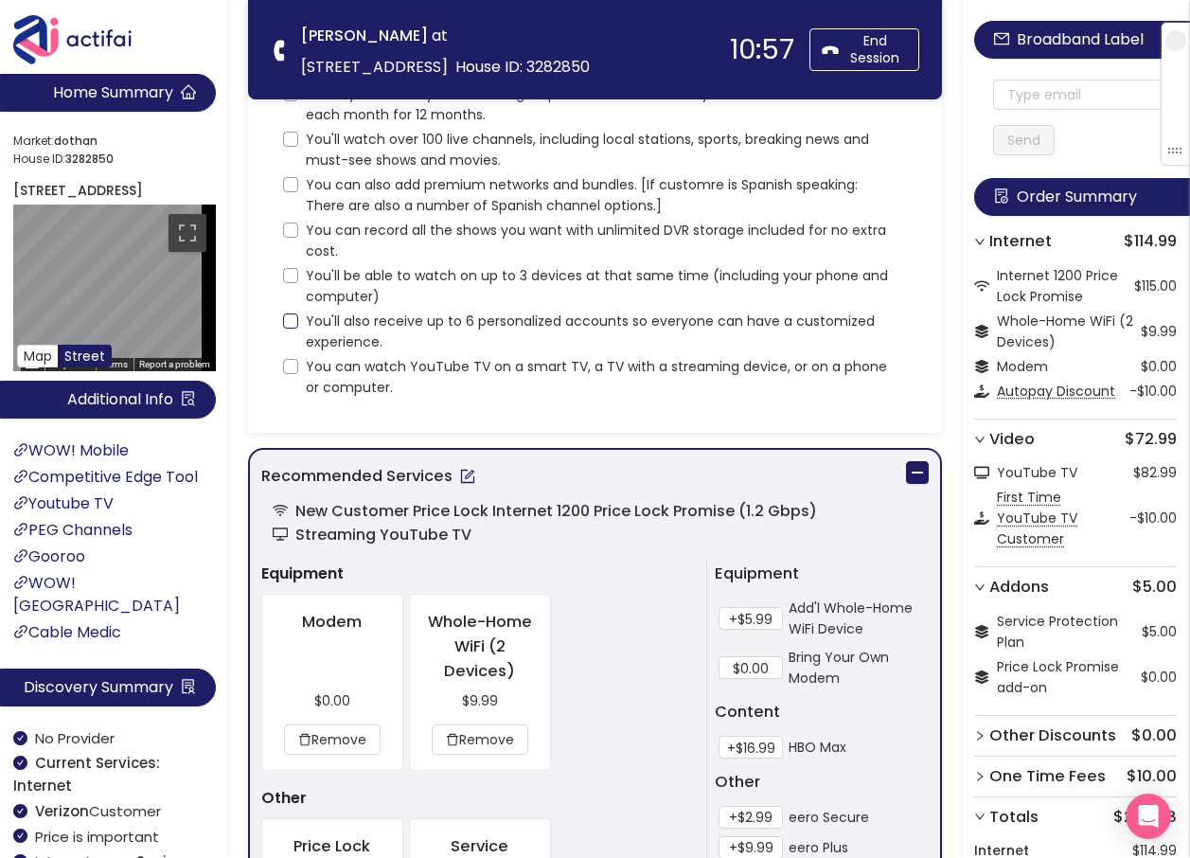
scroll to position [379, 0]
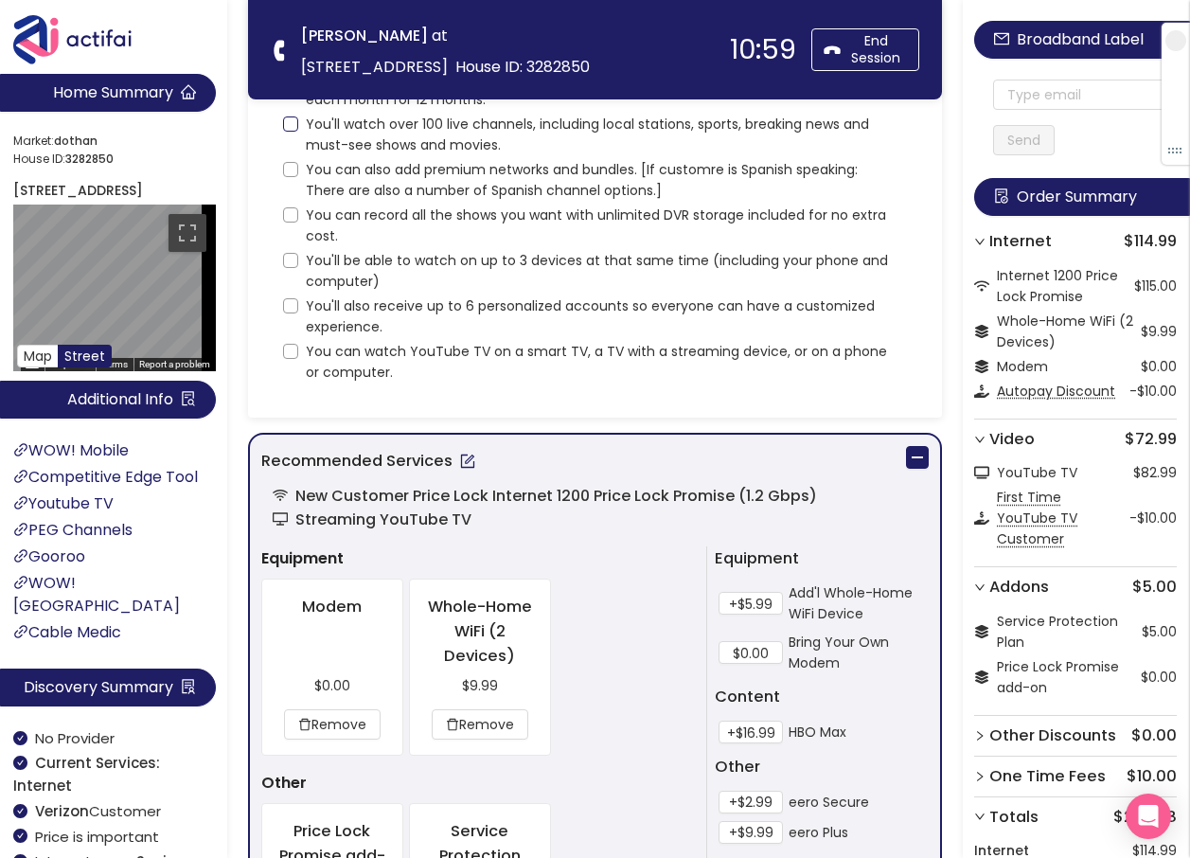
click at [293, 122] on input "You'll watch over 100 live channels, including local stations, sports, breaking…" at bounding box center [290, 123] width 15 height 15
checkbox input "true"
click at [293, 170] on input "You can also add premium networks and bundles. [If customre is Spanish speaking…" at bounding box center [290, 169] width 15 height 15
checkbox input "true"
click at [292, 212] on input "You can record all the shows you want with unlimited DVR storage included for n…" at bounding box center [290, 214] width 15 height 15
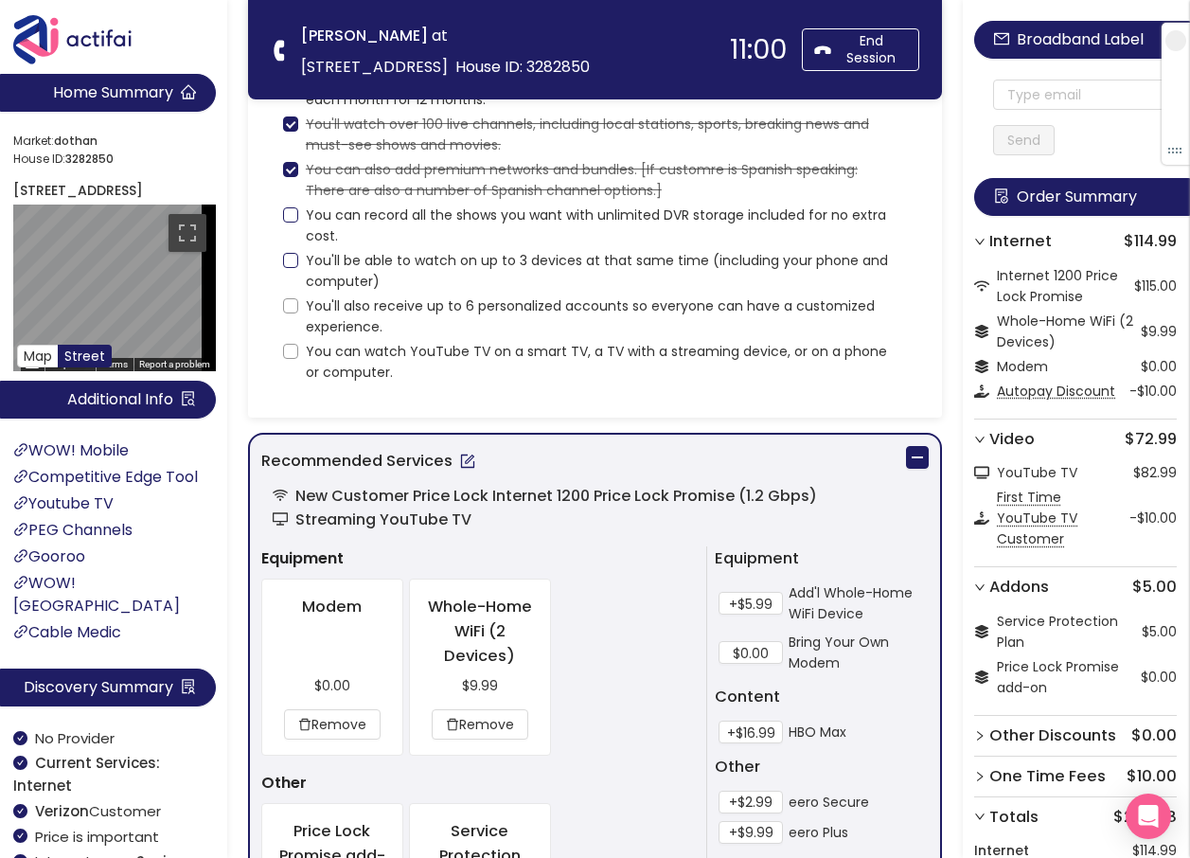
checkbox input "true"
click at [287, 263] on input "You'll be able to watch on up to 3 devices at that same time (including your ph…" at bounding box center [290, 260] width 15 height 15
checkbox input "true"
click at [294, 305] on input "You'll also receive up to 6 personalized accounts so everyone can have a custom…" at bounding box center [290, 305] width 15 height 15
checkbox input "true"
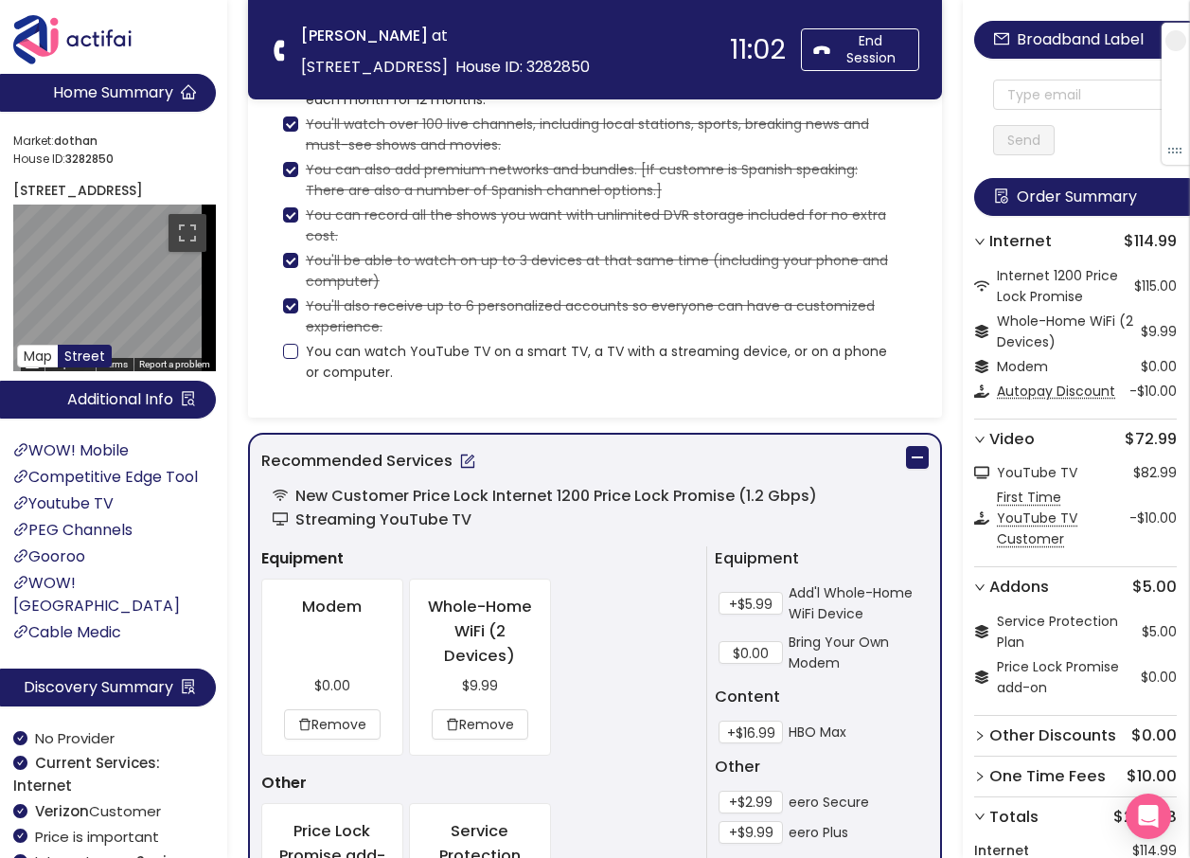
click at [292, 356] on input "You can watch YouTube TV on a smart TV, a TV with a streaming device, or on a p…" at bounding box center [290, 351] width 15 height 15
checkbox input "true"
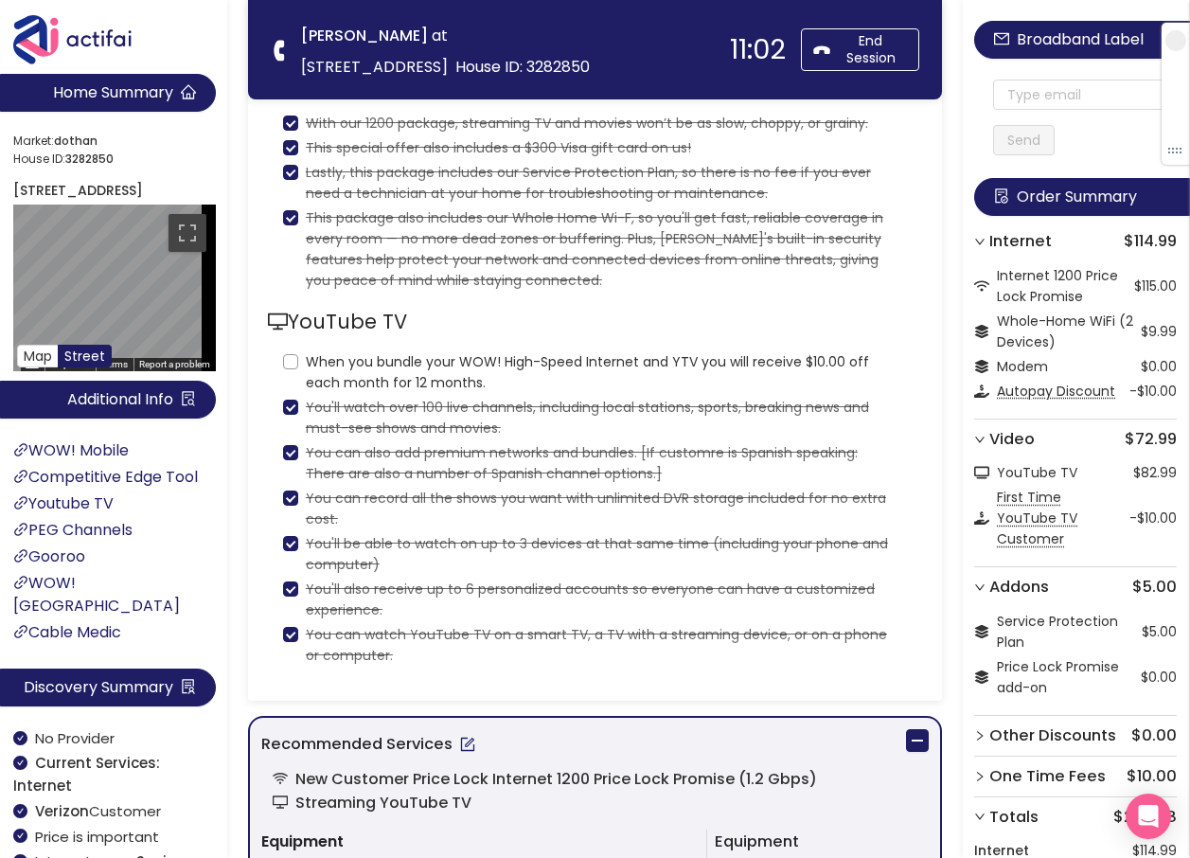
scroll to position [95, 0]
click at [290, 368] on input "When you bundle your WOW! High-Speed Internet and YTV you will receive $10.00 o…" at bounding box center [290, 362] width 15 height 15
checkbox input "true"
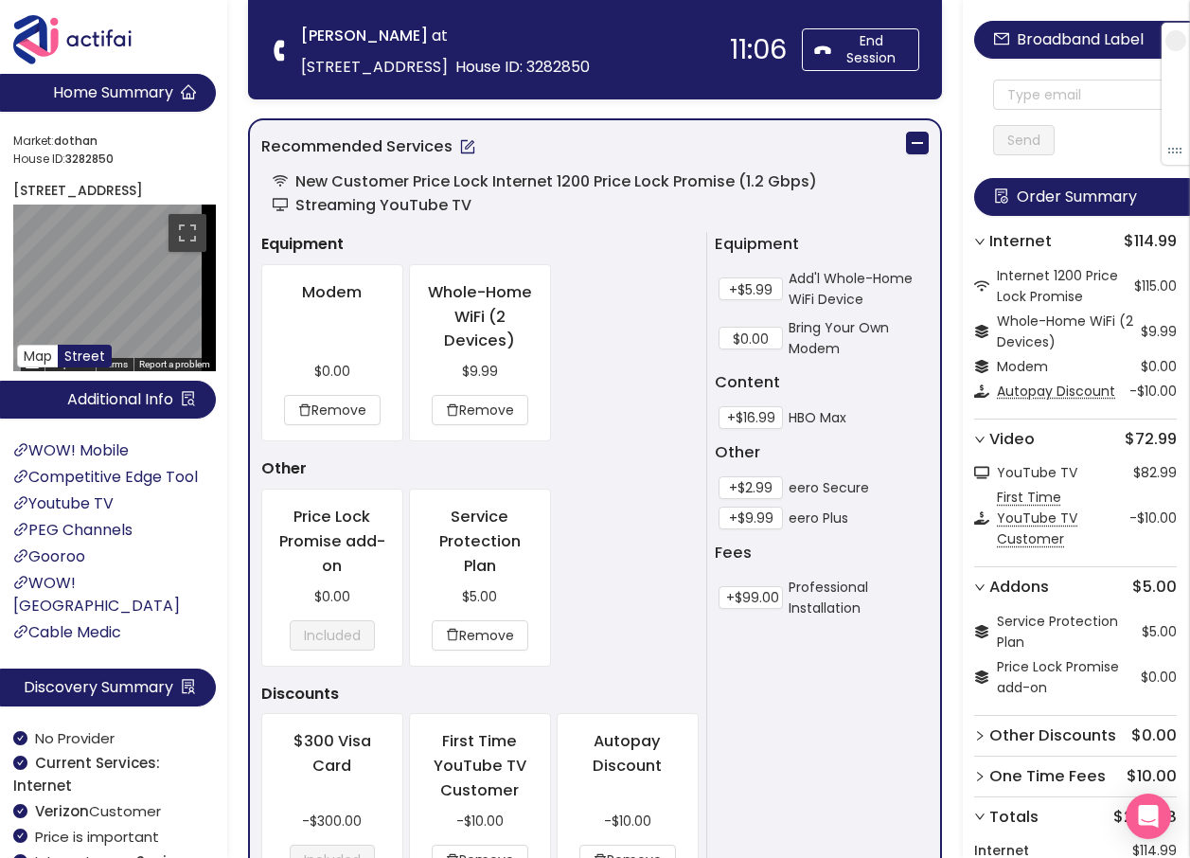
scroll to position [1231, 0]
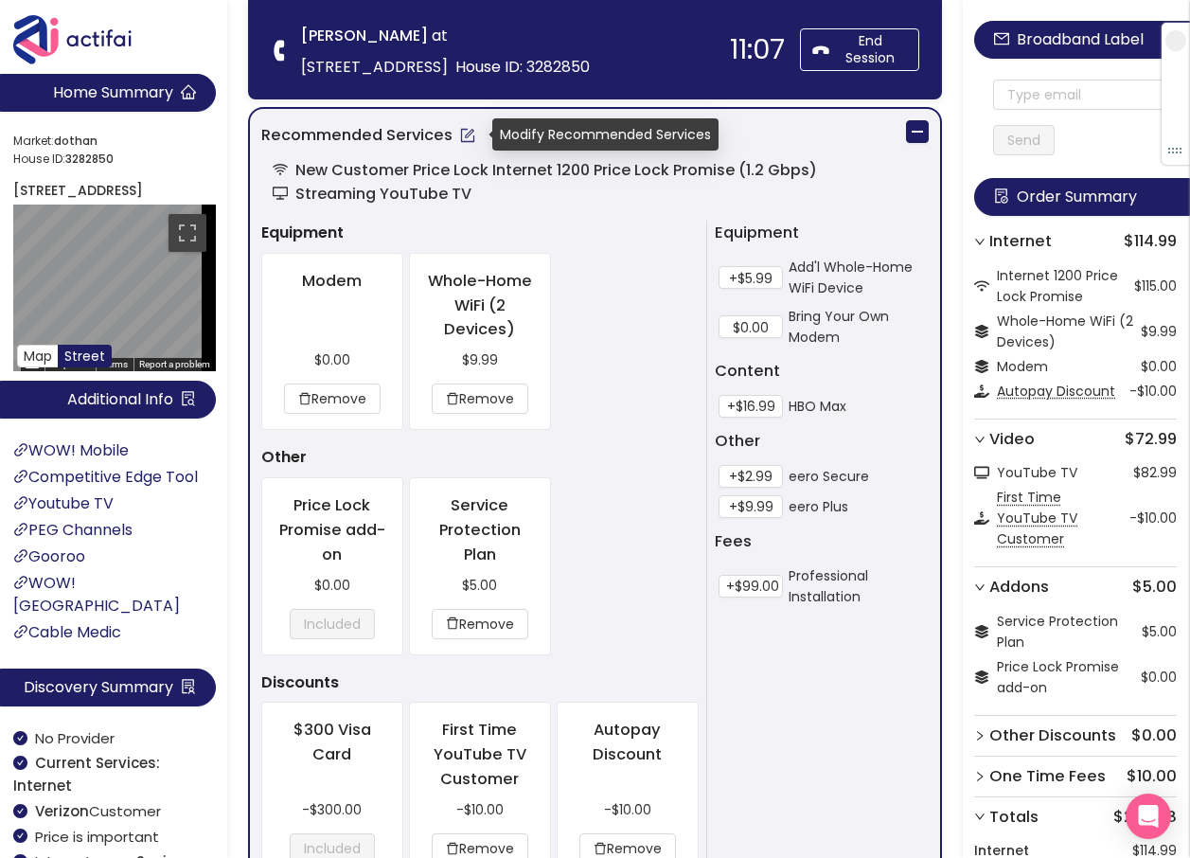
click at [457, 136] on button "button" at bounding box center [467, 135] width 30 height 30
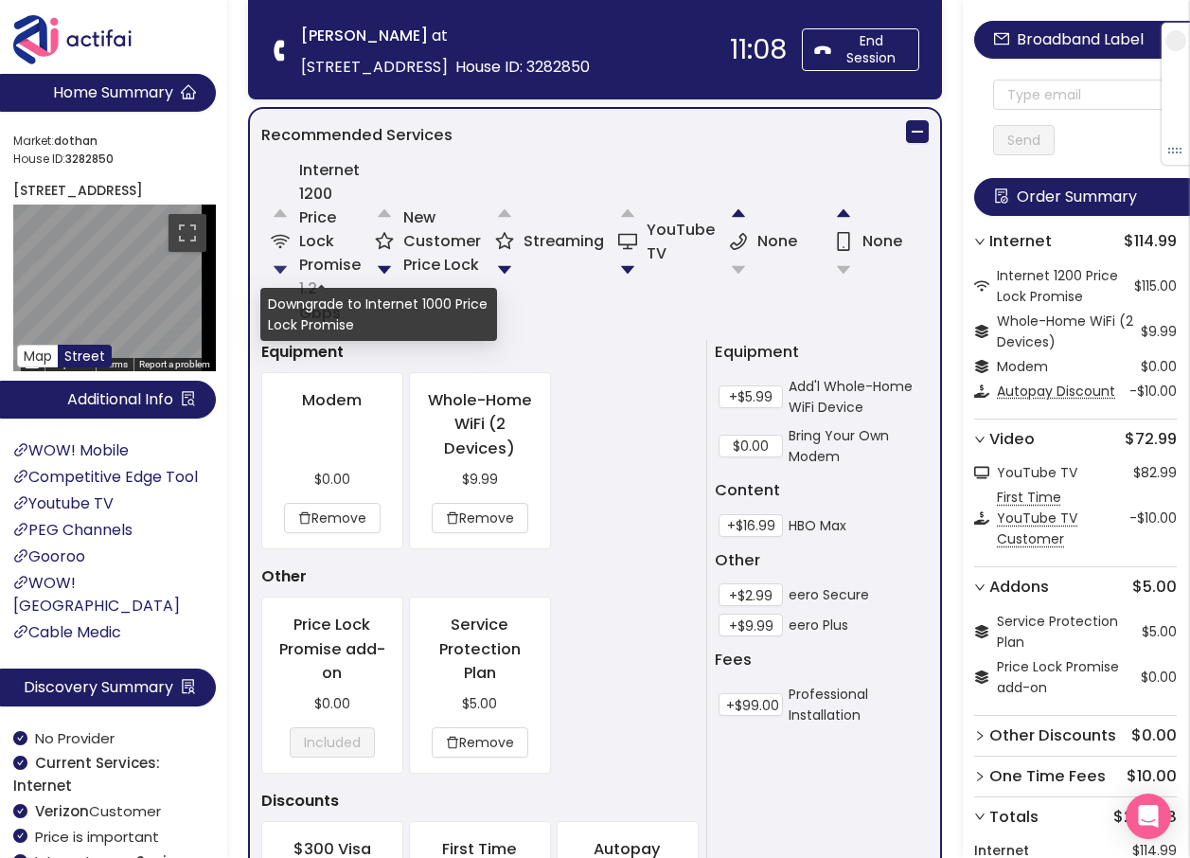
click at [284, 251] on button "button" at bounding box center [280, 270] width 38 height 38
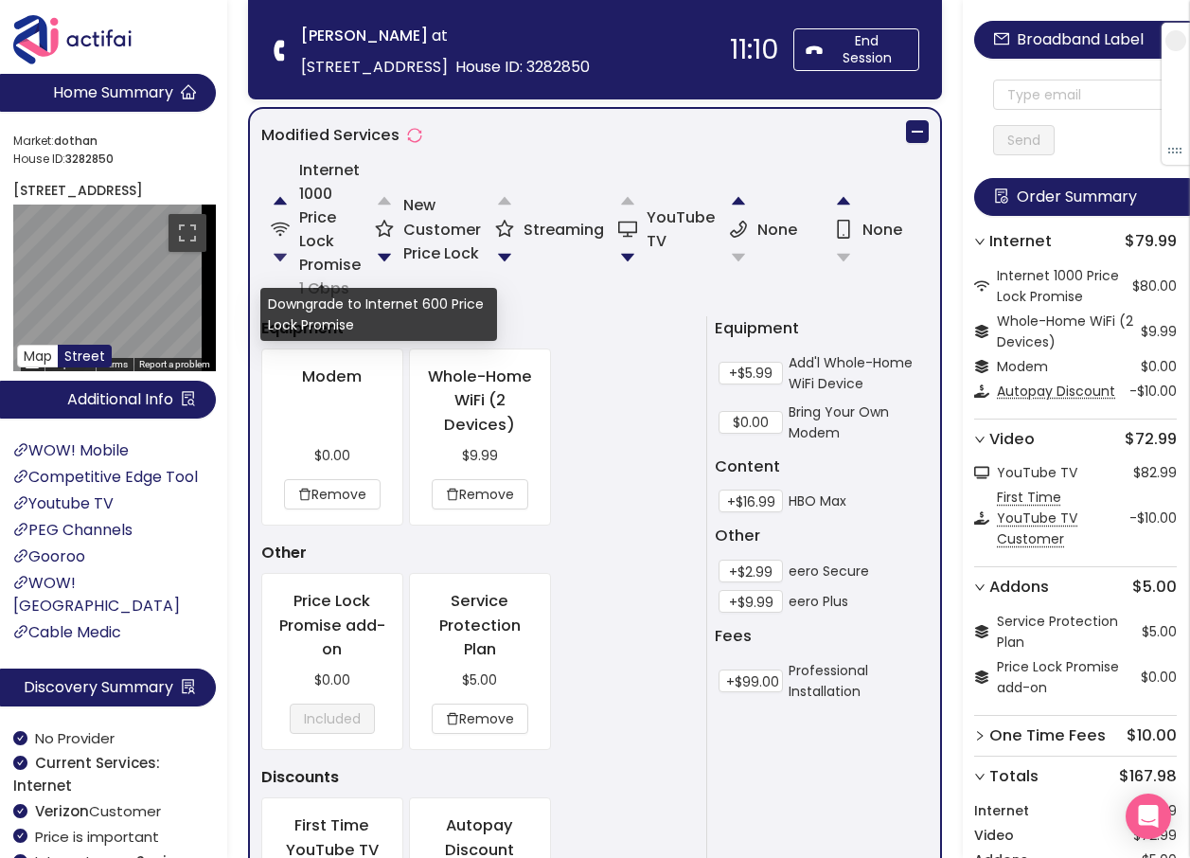
click at [285, 251] on button "button" at bounding box center [280, 258] width 38 height 38
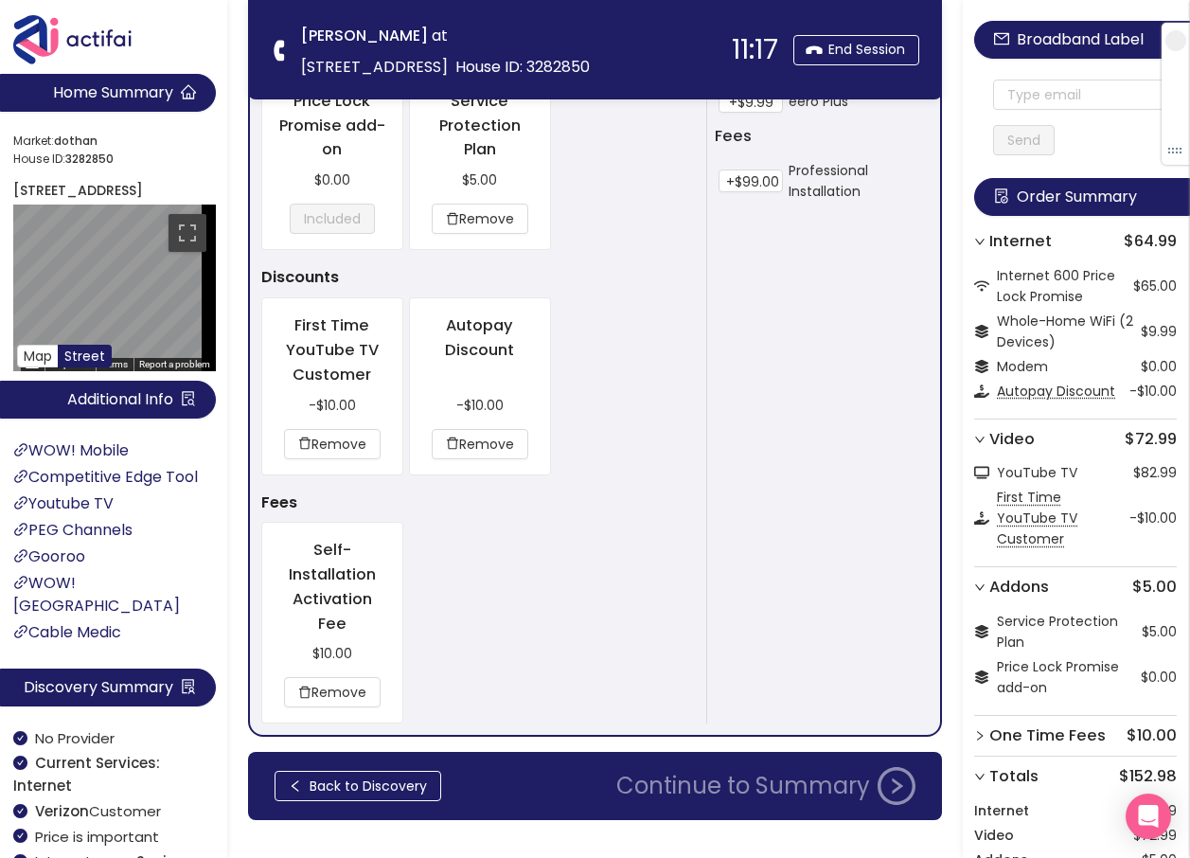
scroll to position [1792, 0]
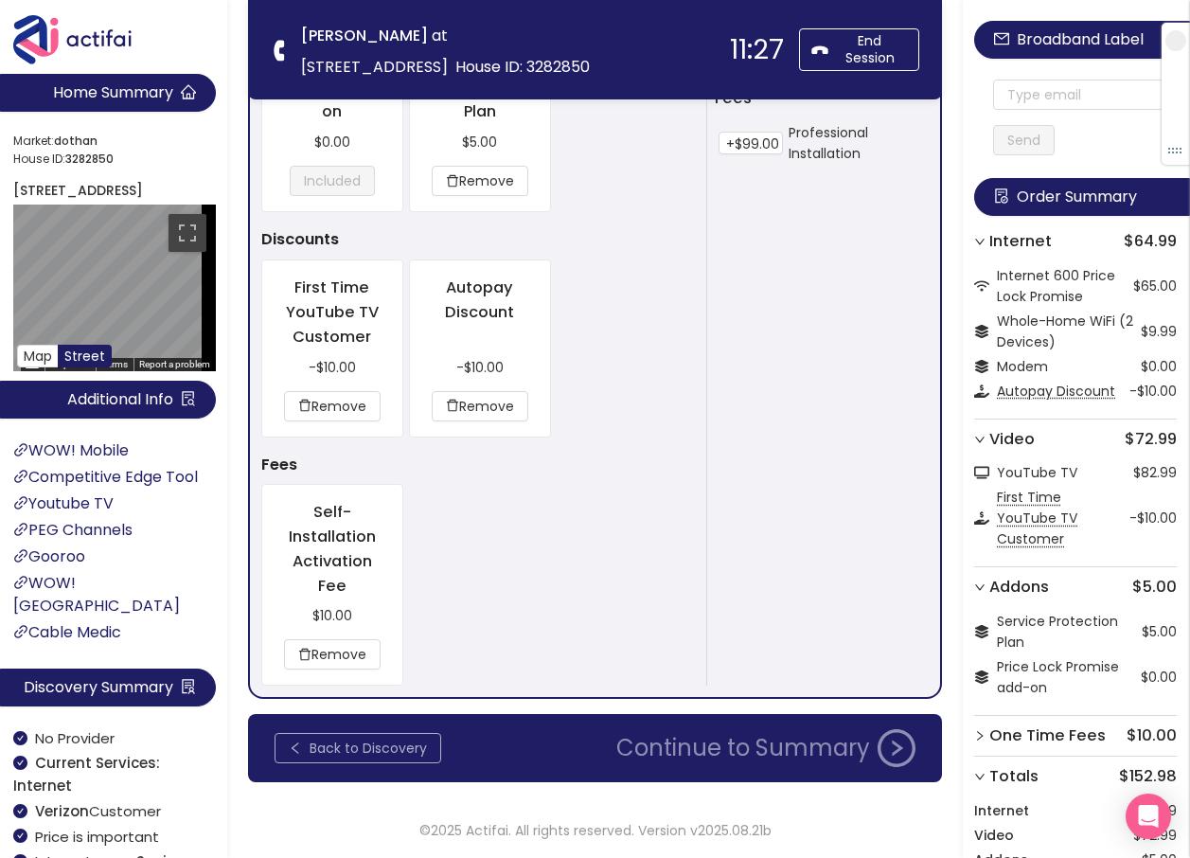
click at [324, 745] on button "Back to Discovery" at bounding box center [358, 748] width 167 height 30
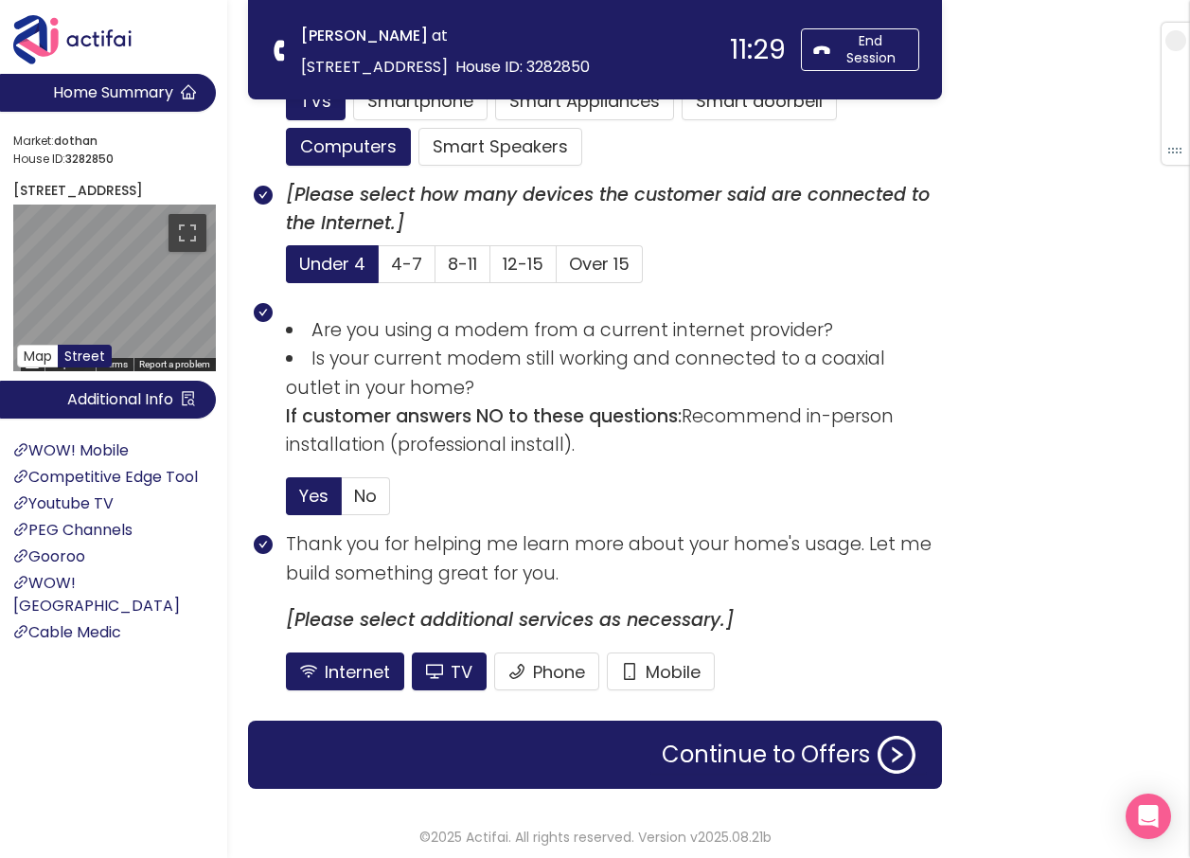
scroll to position [1244, 0]
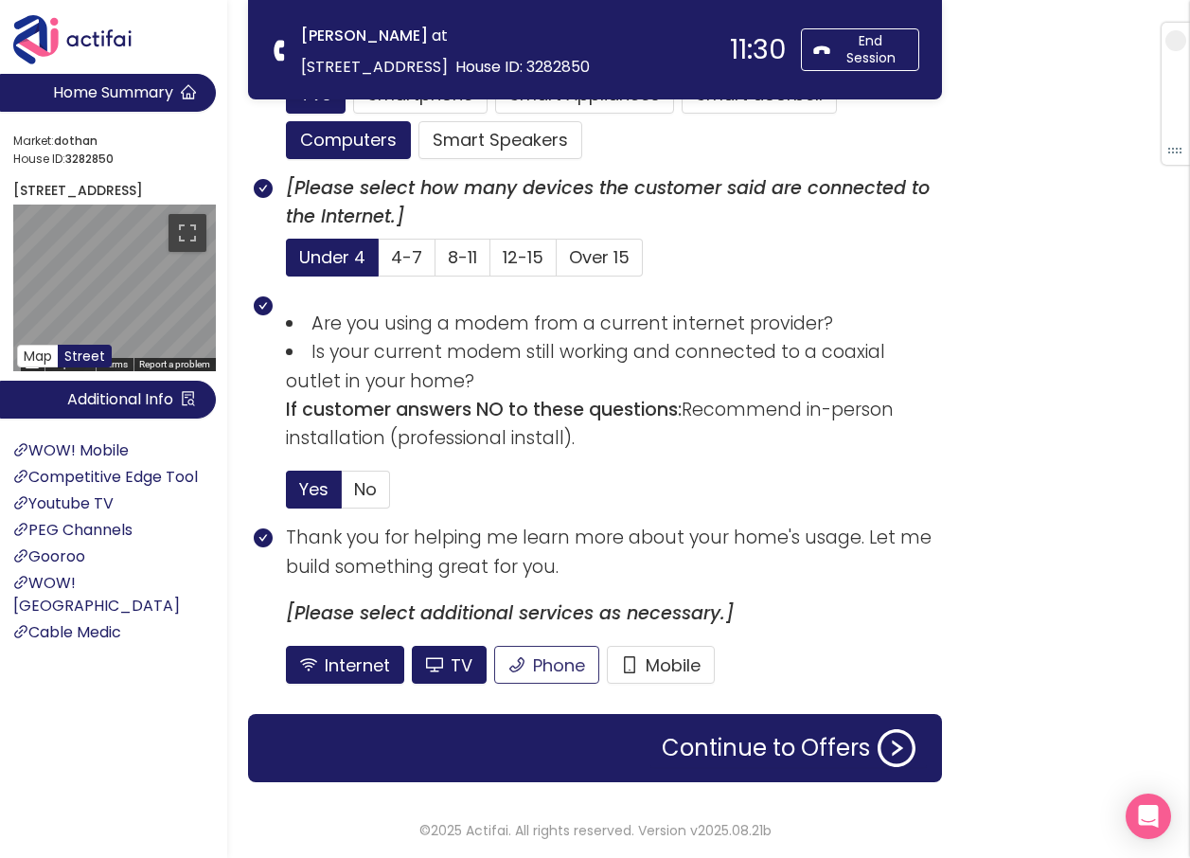
click at [550, 665] on button "Phone" at bounding box center [546, 665] width 105 height 38
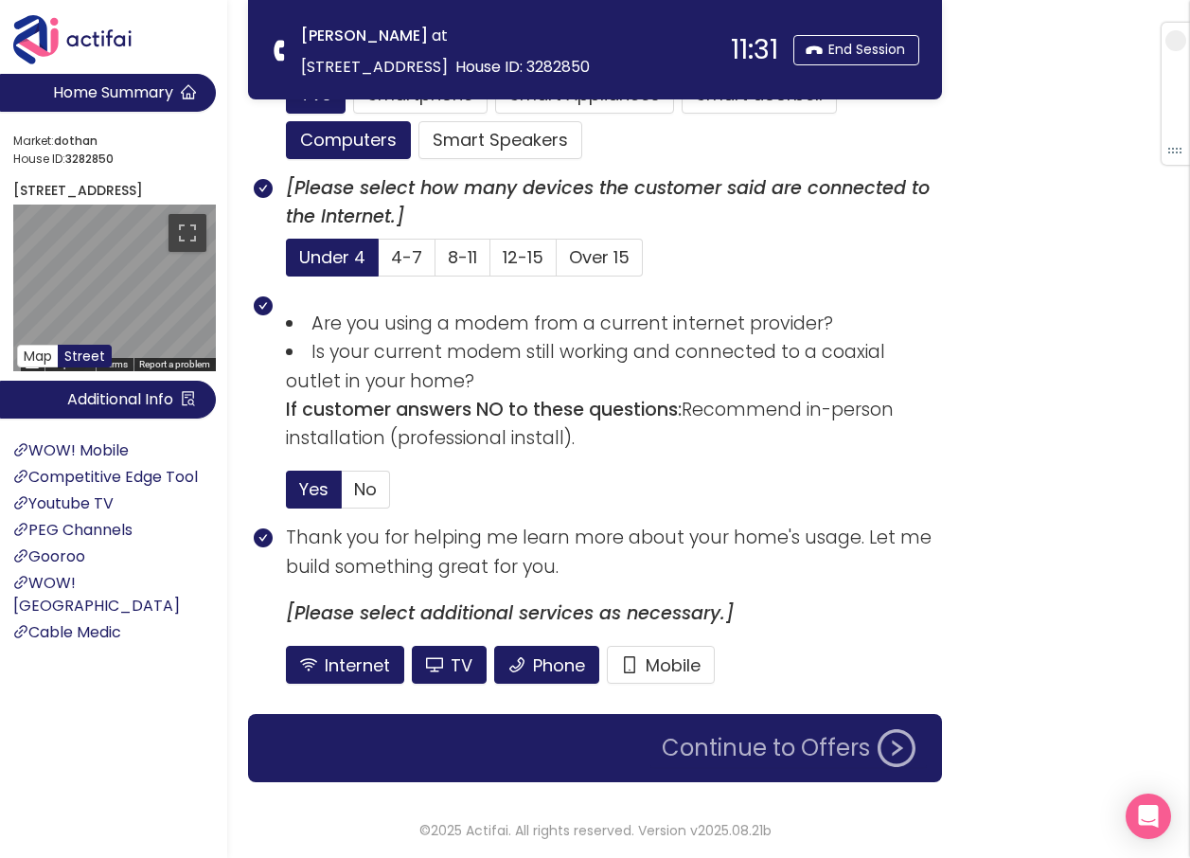
drag, startPoint x: 714, startPoint y: 762, endPoint x: 757, endPoint y: 732, distance: 53.0
click at [715, 762] on button "Continue to Offers" at bounding box center [788, 748] width 276 height 38
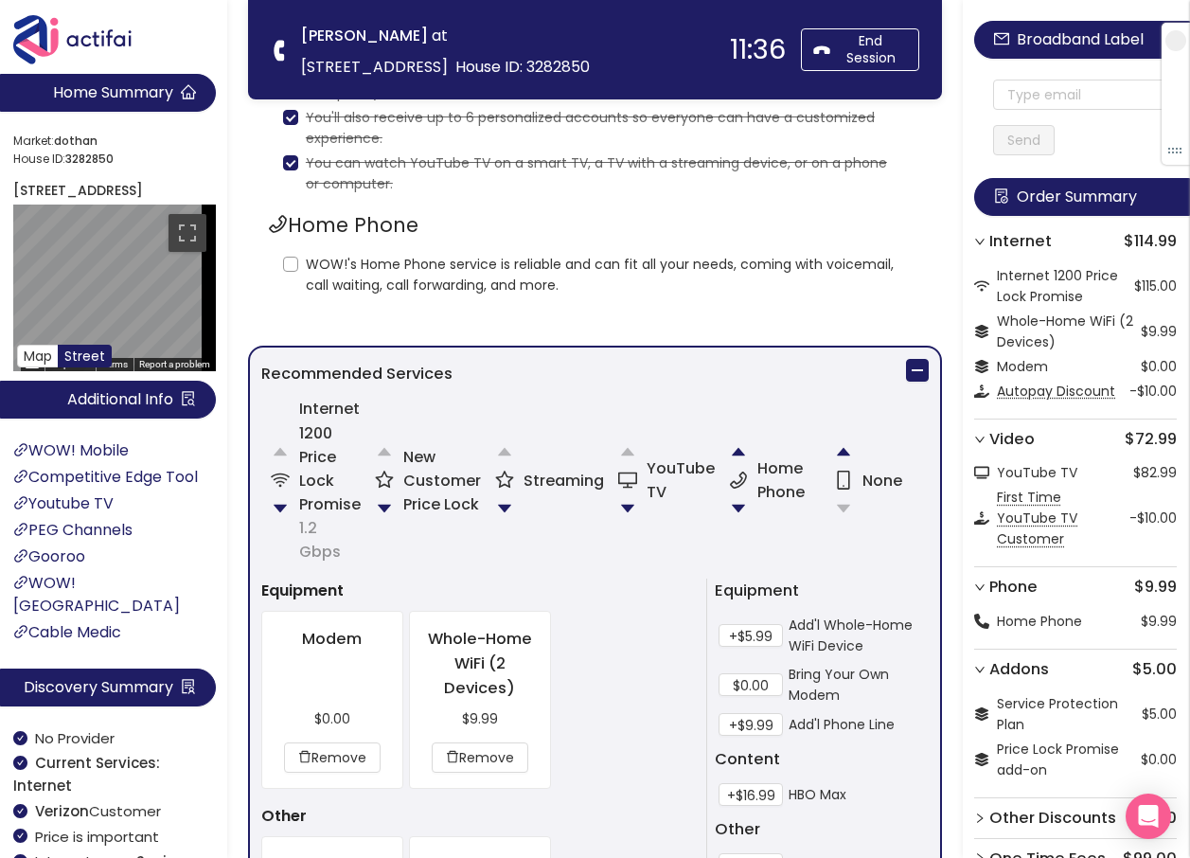
scroll to position [568, 0]
click at [272, 260] on div "Home Phone WOW!'s Home Phone service is reliable and can fit all your needs, co…" at bounding box center [595, 251] width 654 height 87
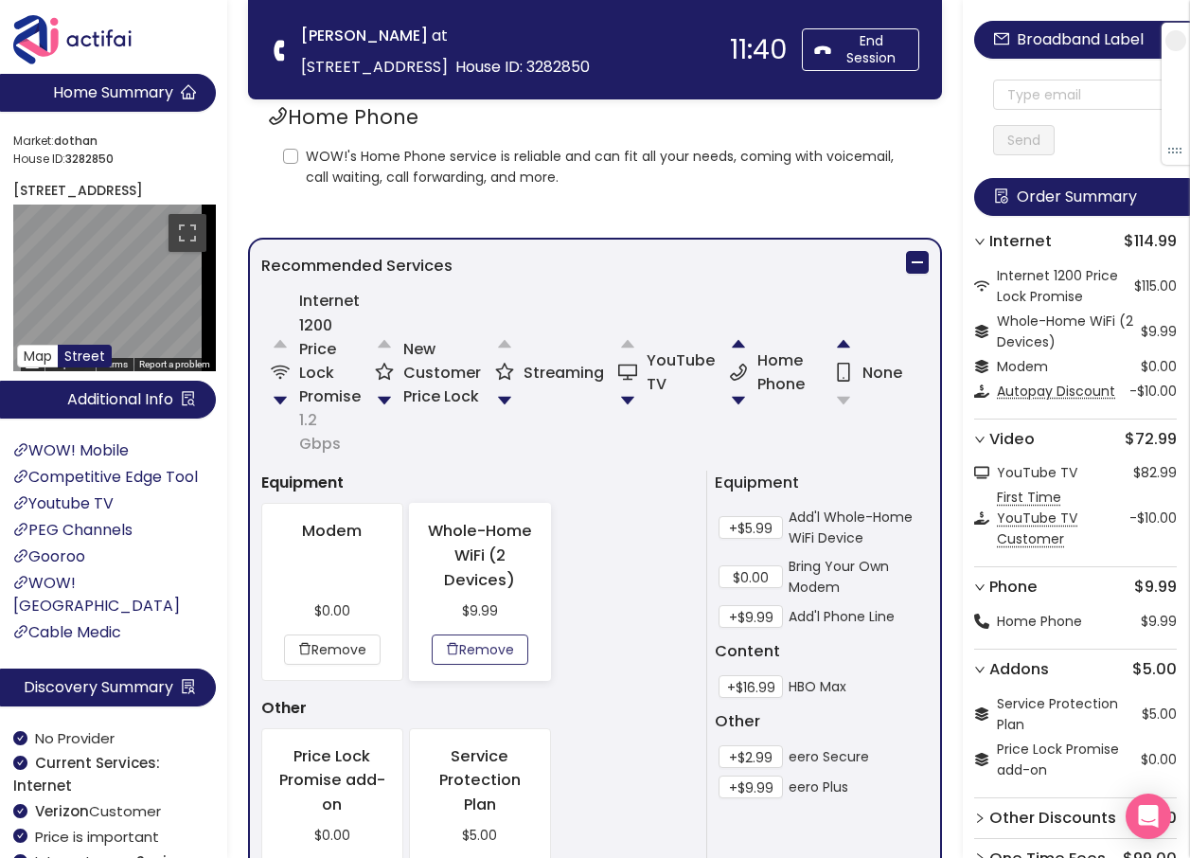
scroll to position [663, 0]
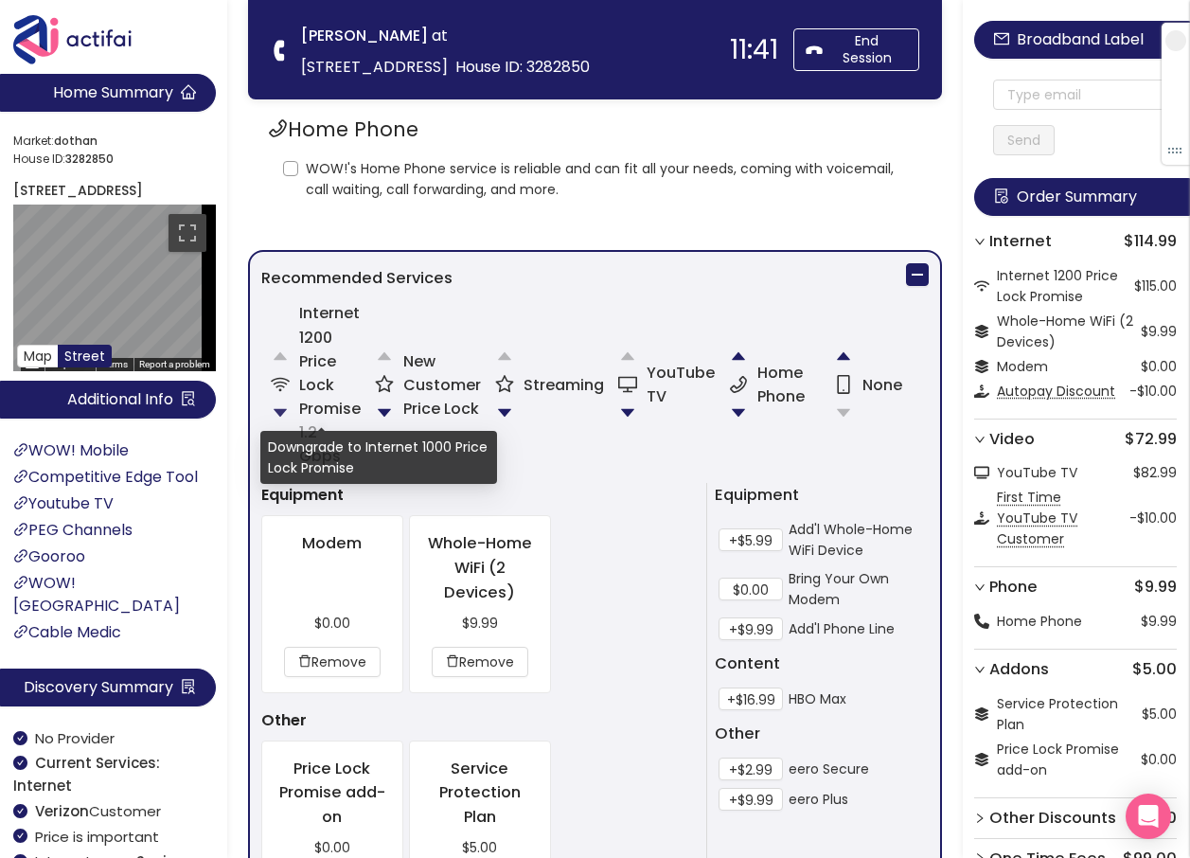
click at [278, 399] on button "button" at bounding box center [280, 413] width 38 height 38
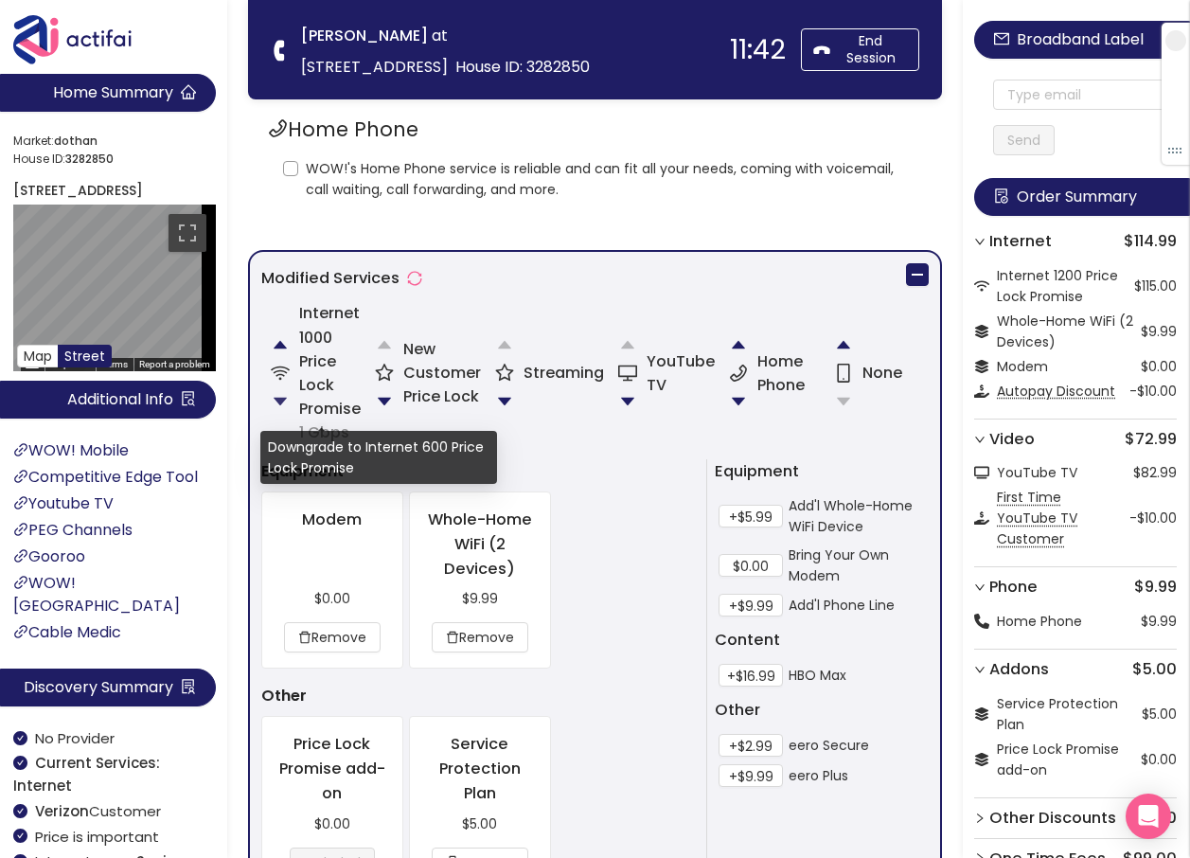
click at [272, 405] on button "button" at bounding box center [280, 401] width 38 height 38
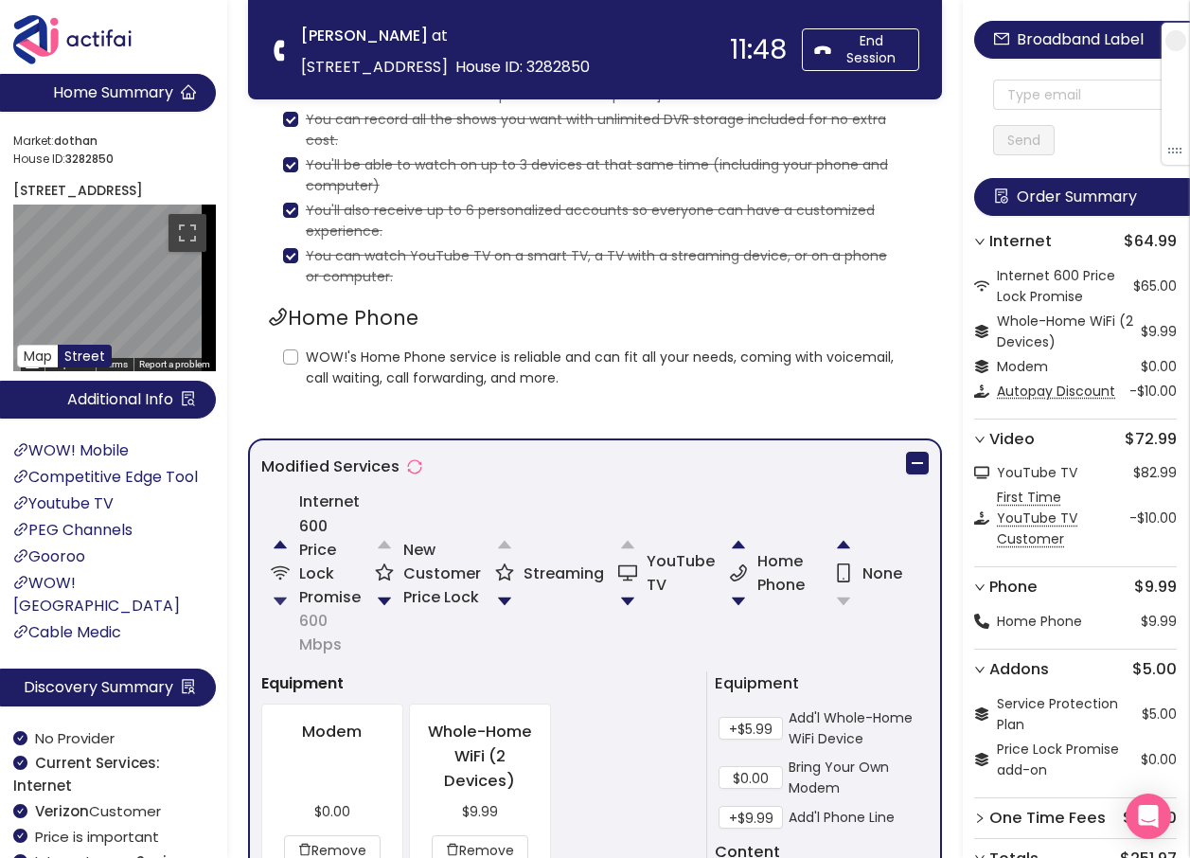
scroll to position [473, 0]
click at [292, 357] on input "WOW!'s Home Phone service is reliable and can fit all your needs, coming with v…" at bounding box center [290, 357] width 15 height 15
checkbox input "true"
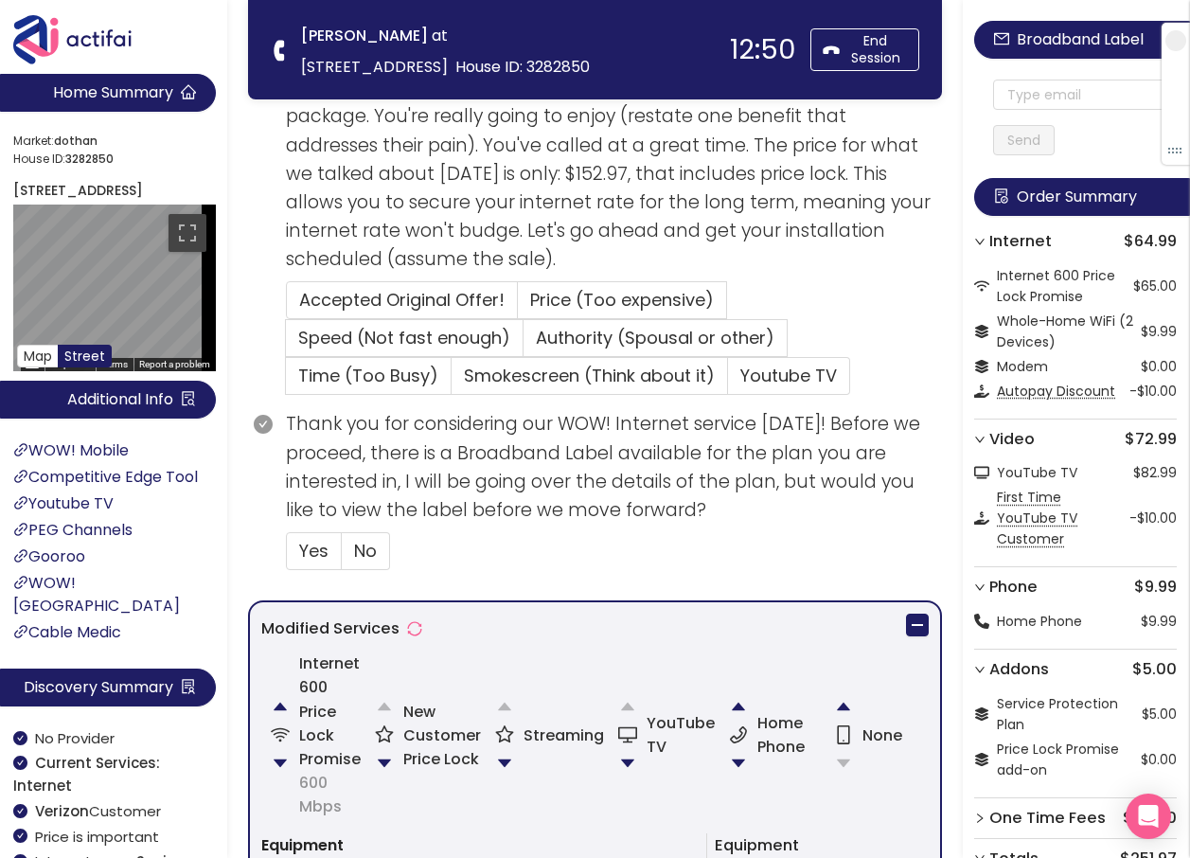
scroll to position [805, 0]
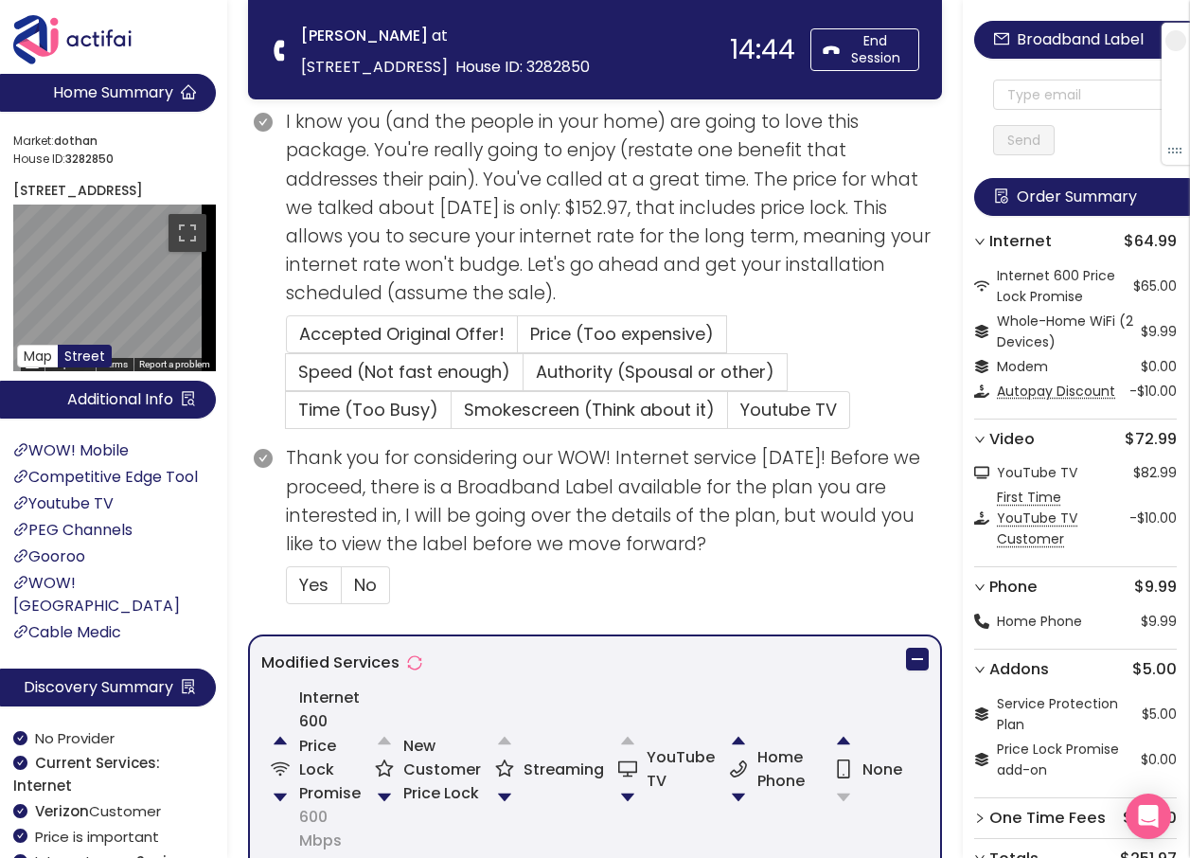
drag, startPoint x: 754, startPoint y: 411, endPoint x: 688, endPoint y: 516, distance: 124.2
click at [754, 411] on span "Youtube TV" at bounding box center [788, 410] width 97 height 24
click at [728, 416] on input "Youtube TV" at bounding box center [728, 416] width 0 height 0
click at [371, 581] on span "No" at bounding box center [365, 585] width 23 height 24
click at [342, 591] on input "No" at bounding box center [342, 591] width 0 height 0
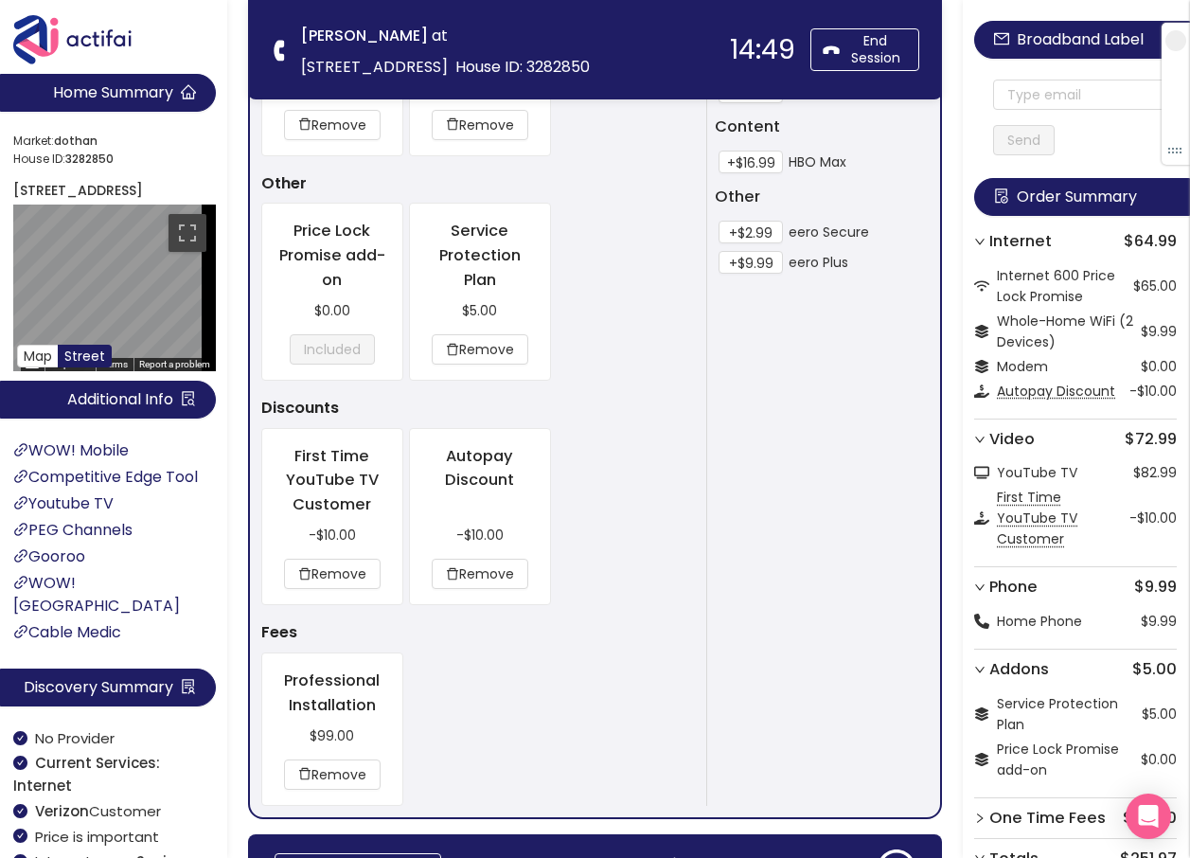
scroll to position [1846, 0]
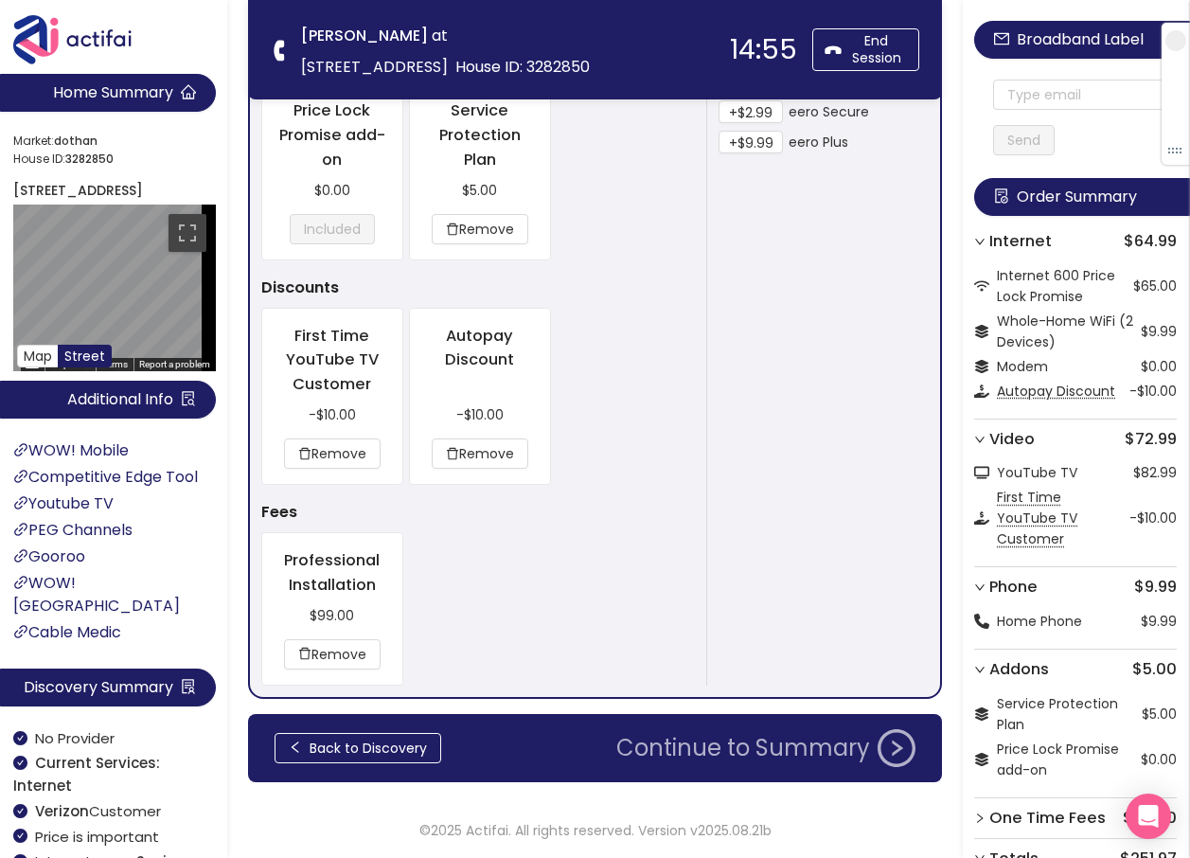
click at [667, 749] on button "Continue to Summary" at bounding box center [766, 748] width 322 height 38
click at [694, 749] on button "Continue to Summary" at bounding box center [766, 748] width 322 height 38
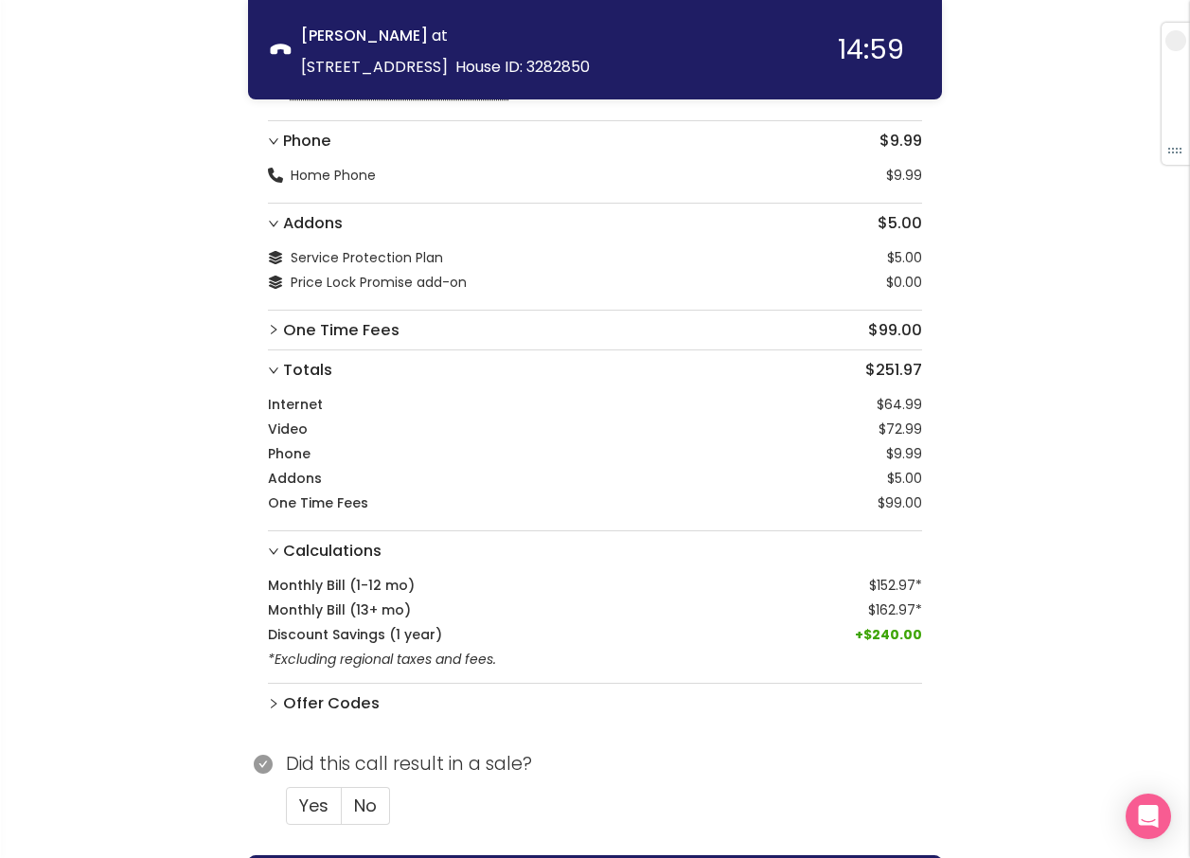
scroll to position [446, 0]
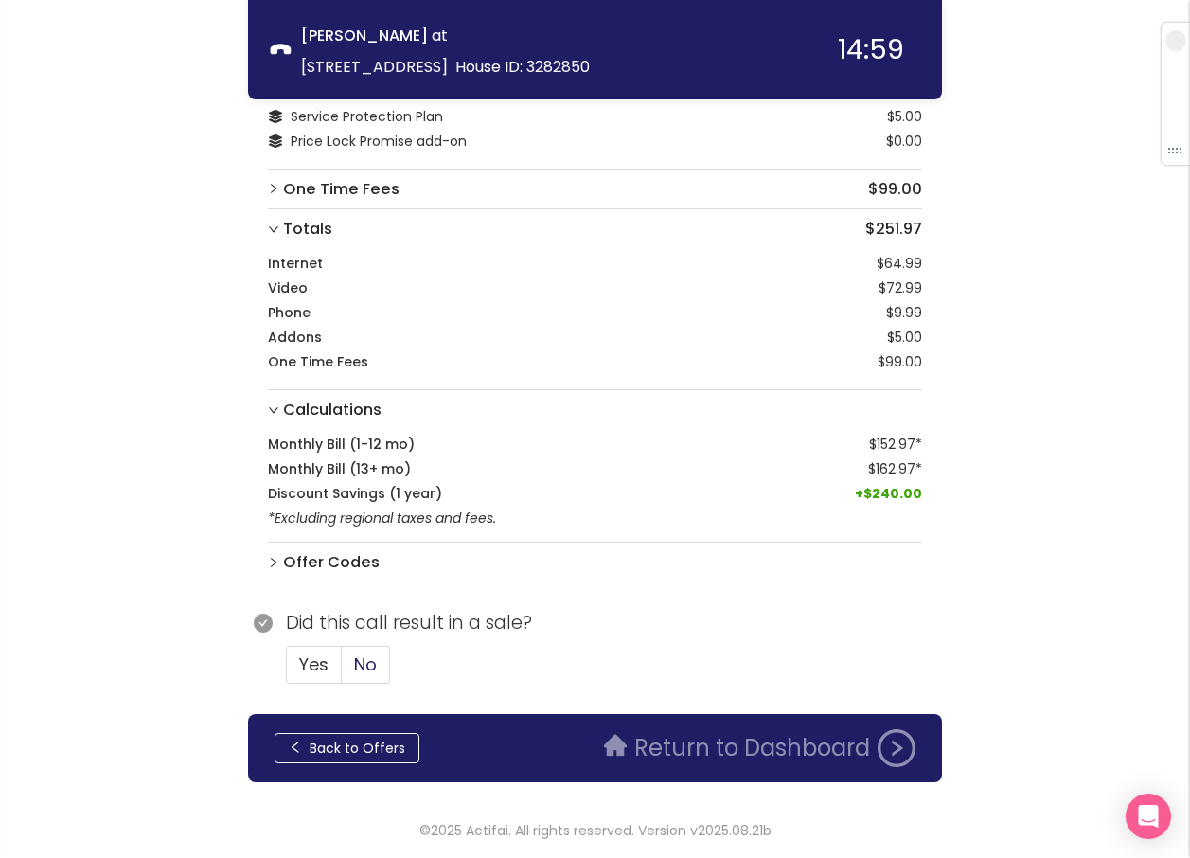
click at [380, 666] on label "No" at bounding box center [366, 665] width 48 height 38
click at [342, 670] on input "No" at bounding box center [342, 670] width 0 height 0
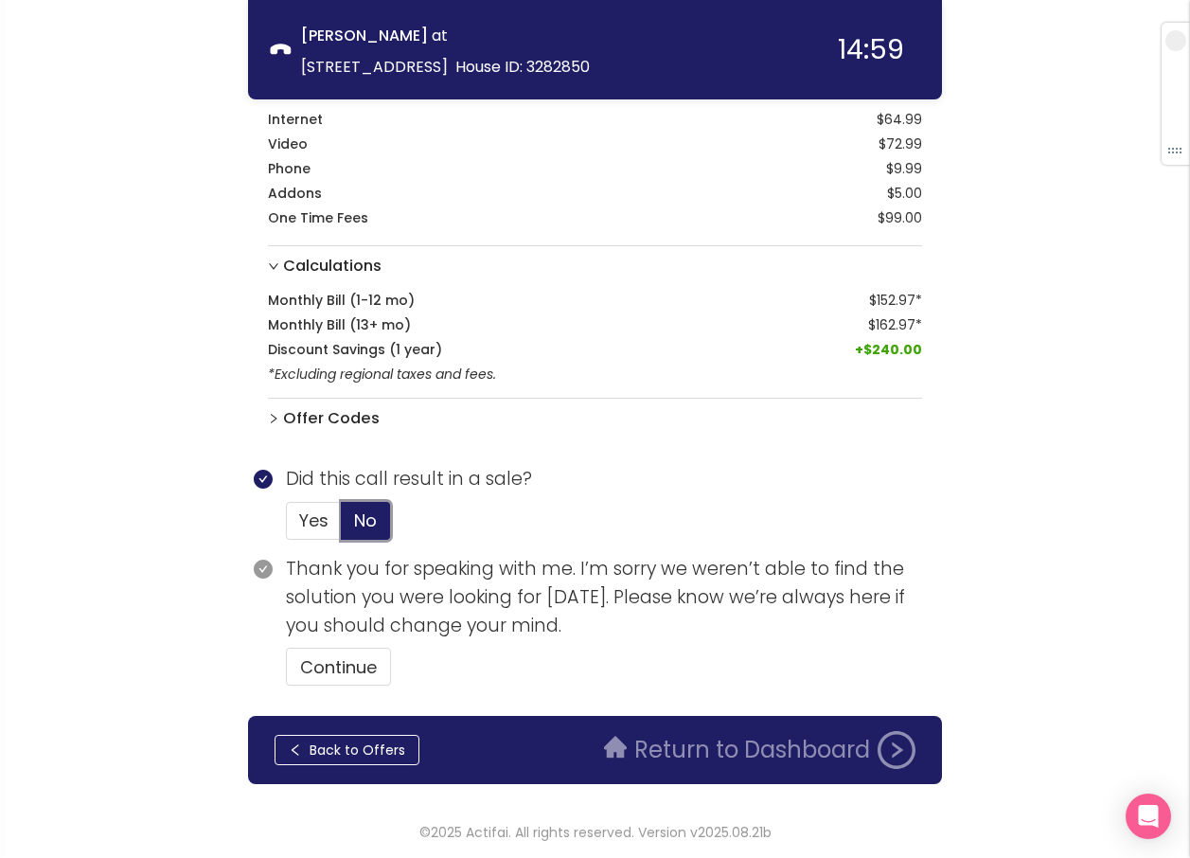
scroll to position [592, 0]
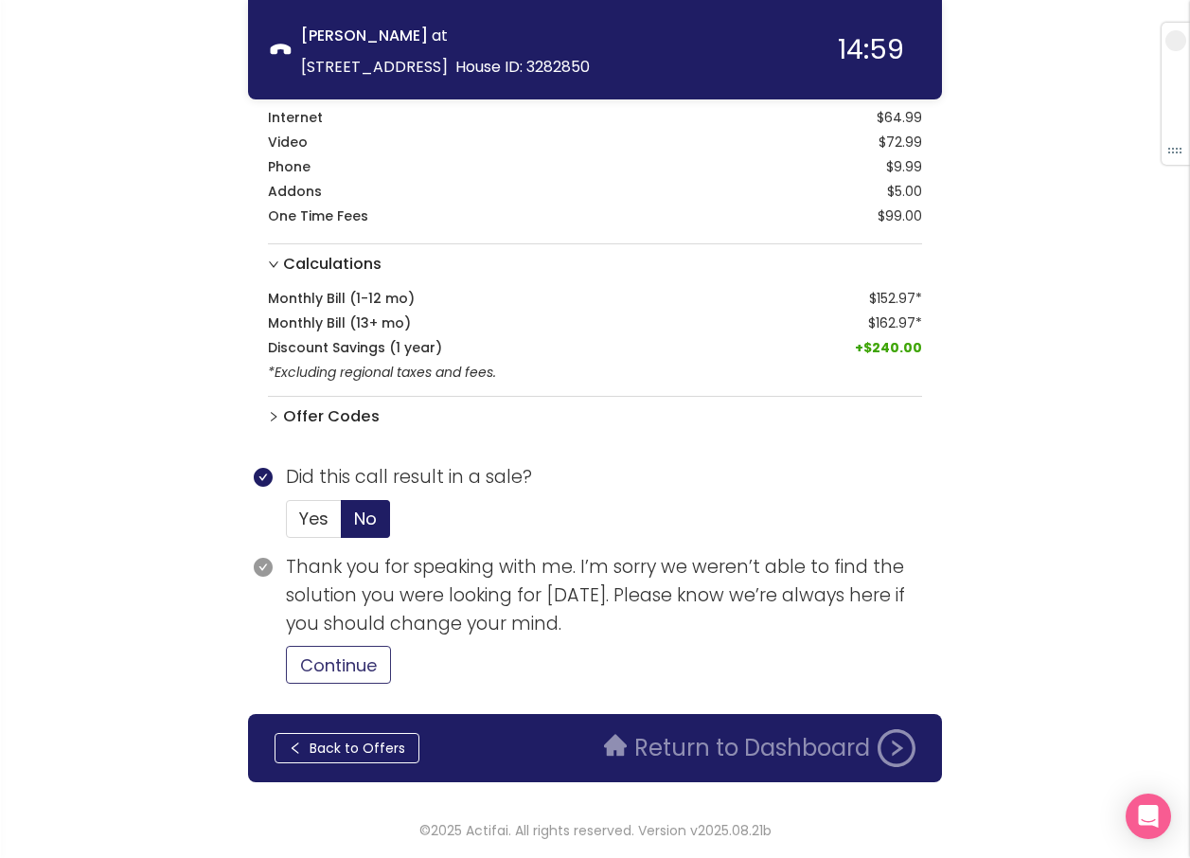
drag, startPoint x: 354, startPoint y: 667, endPoint x: 381, endPoint y: 665, distance: 27.5
click at [359, 667] on button "Continue" at bounding box center [338, 665] width 105 height 38
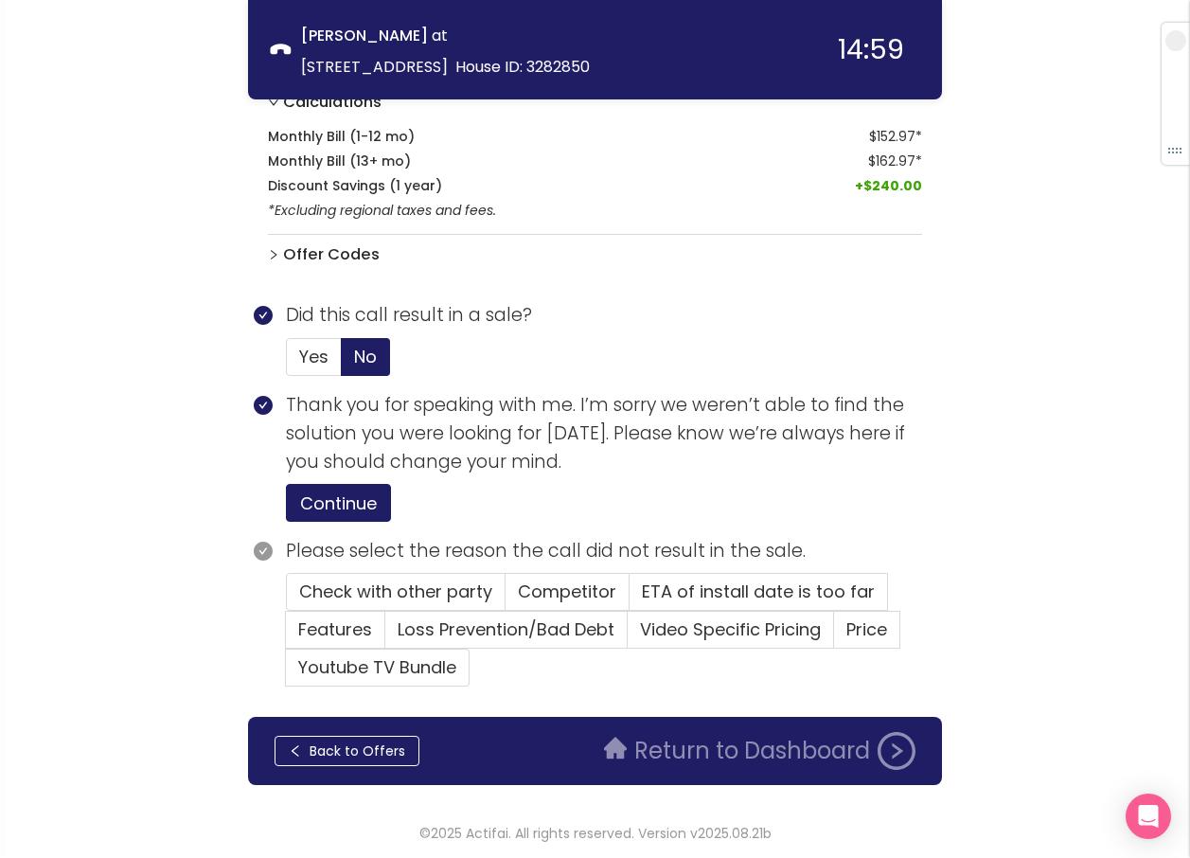
scroll to position [756, 0]
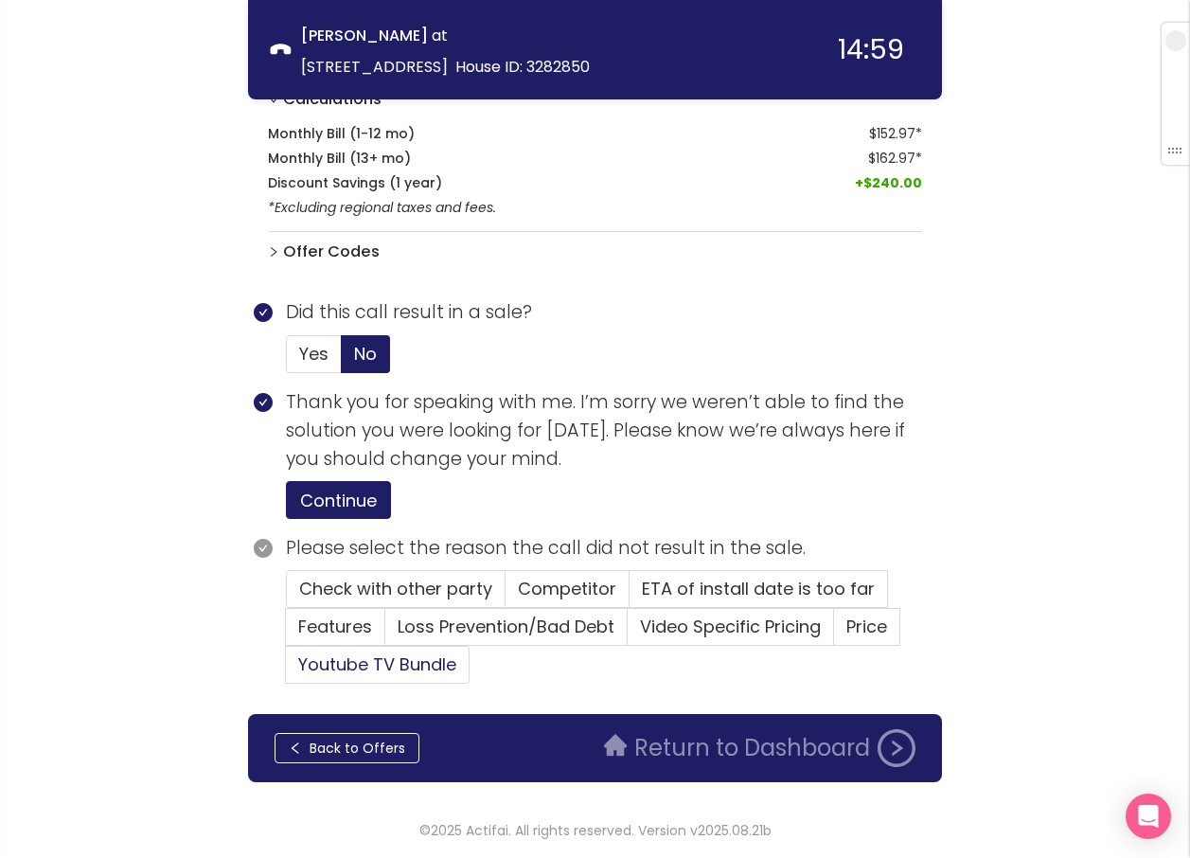
click at [402, 651] on label "Youtube TV Bundle" at bounding box center [378, 665] width 184 height 38
click at [286, 670] on input "Youtube TV Bundle" at bounding box center [286, 670] width 0 height 0
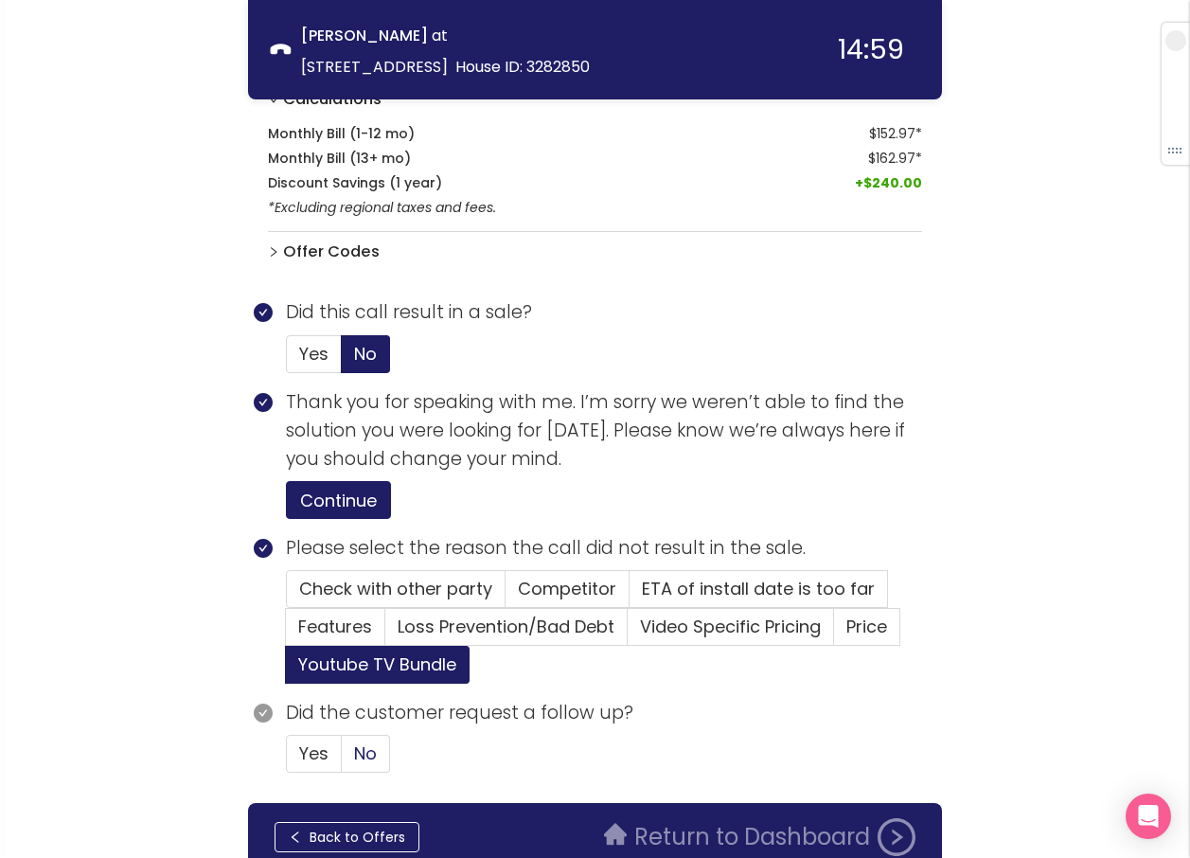
click at [360, 748] on span "No" at bounding box center [365, 753] width 23 height 24
click at [342, 759] on input "No" at bounding box center [342, 759] width 0 height 0
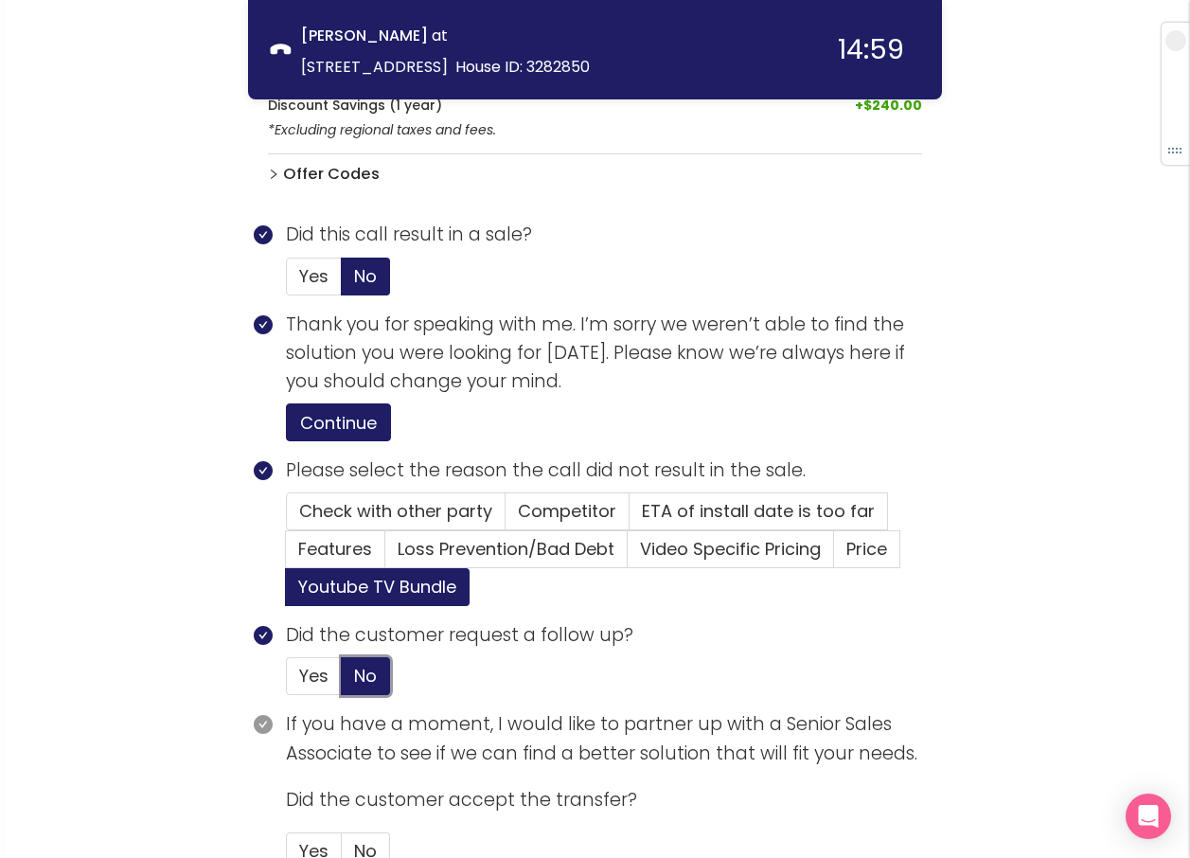
scroll to position [940, 0]
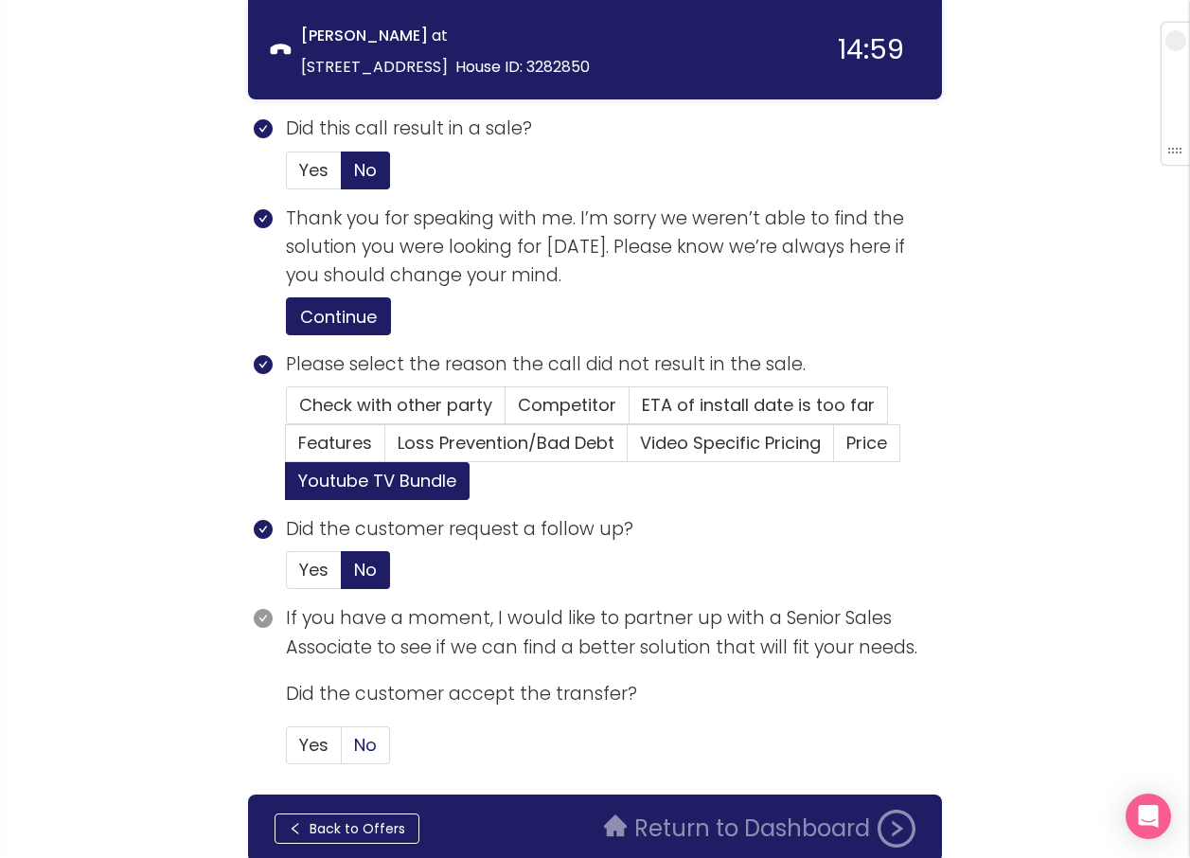
click at [368, 747] on span "No" at bounding box center [365, 745] width 23 height 24
click at [342, 751] on input "No" at bounding box center [342, 751] width 0 height 0
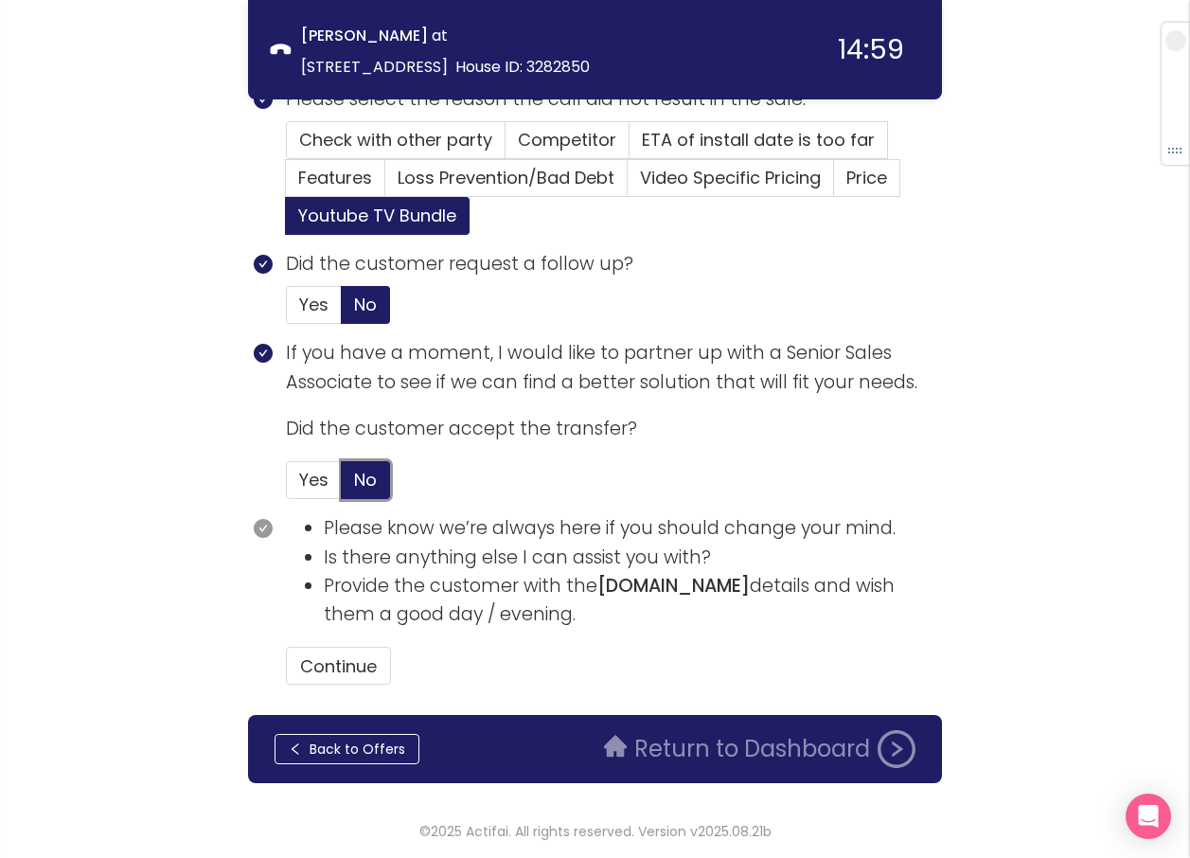
scroll to position [1206, 0]
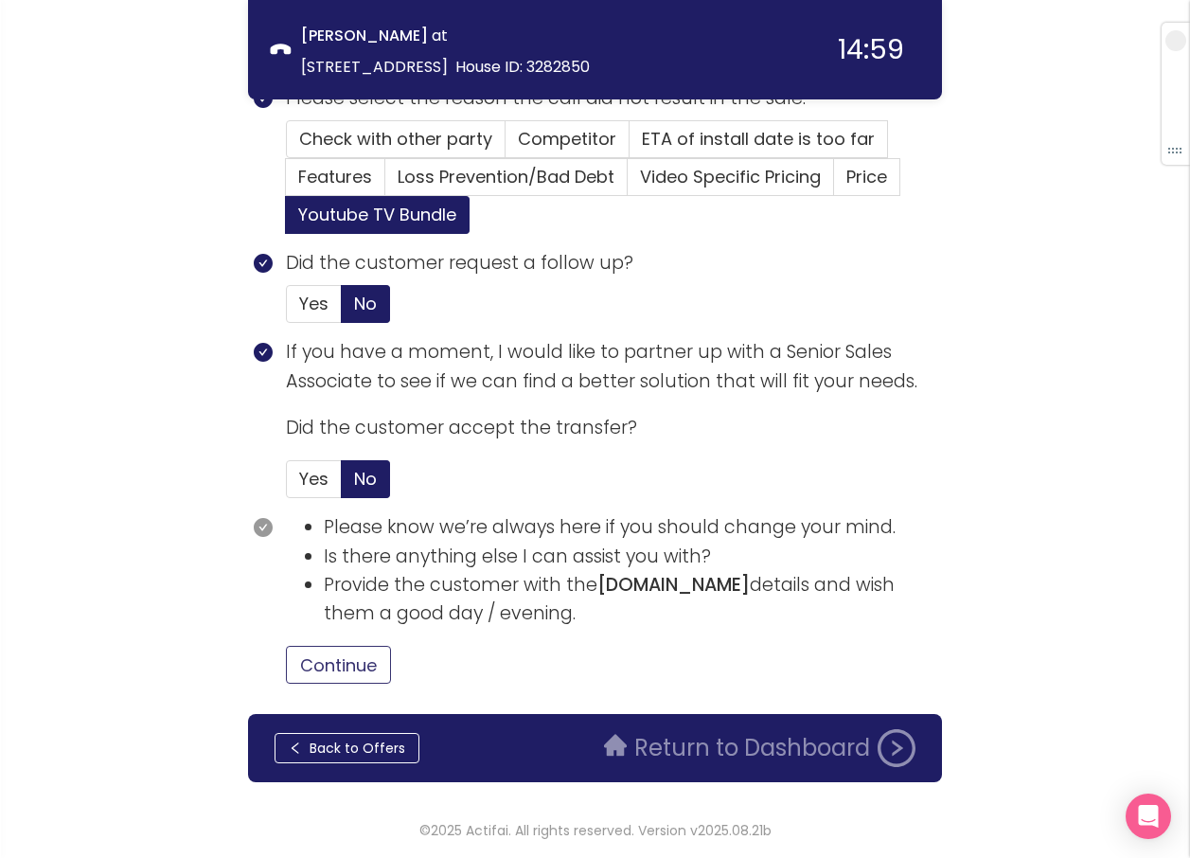
click at [334, 661] on button "Continue" at bounding box center [338, 665] width 105 height 38
click at [727, 745] on button "Return to Dashboard" at bounding box center [760, 748] width 334 height 38
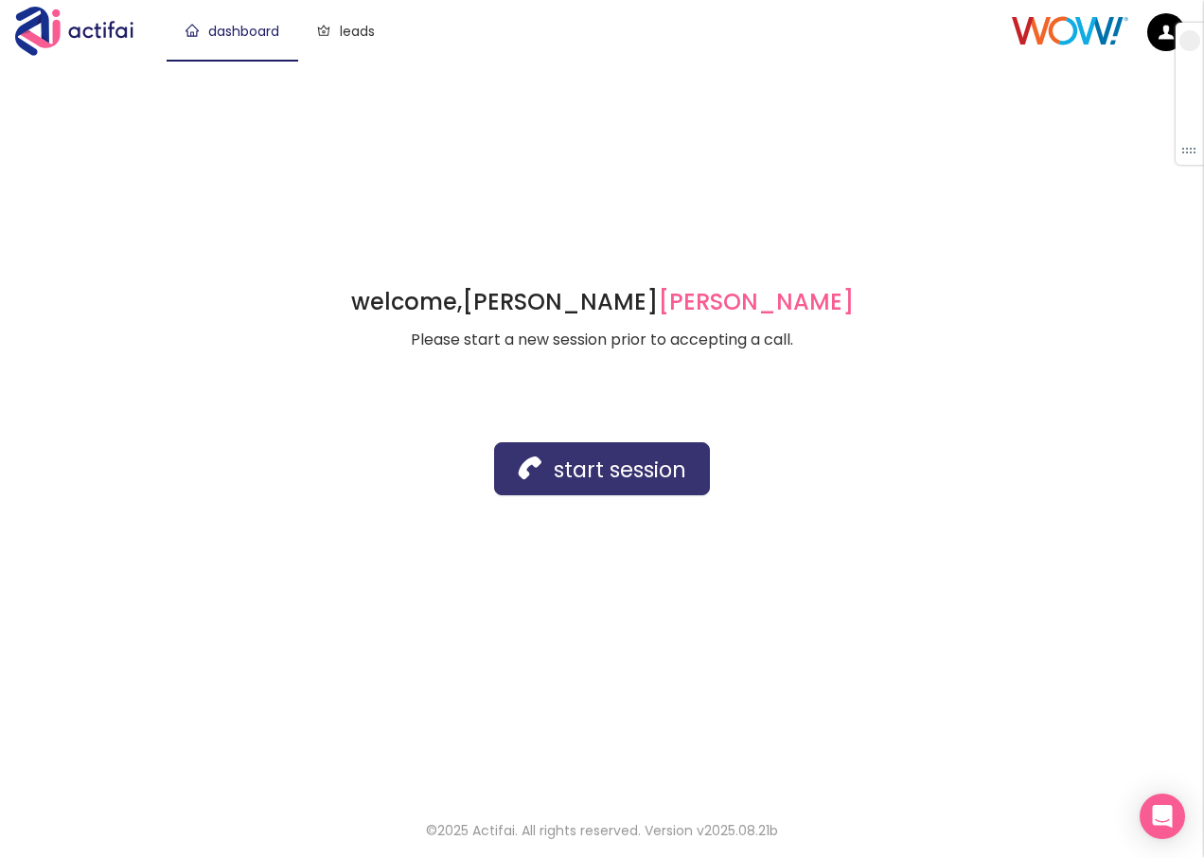
click at [598, 479] on button "start session" at bounding box center [602, 468] width 216 height 53
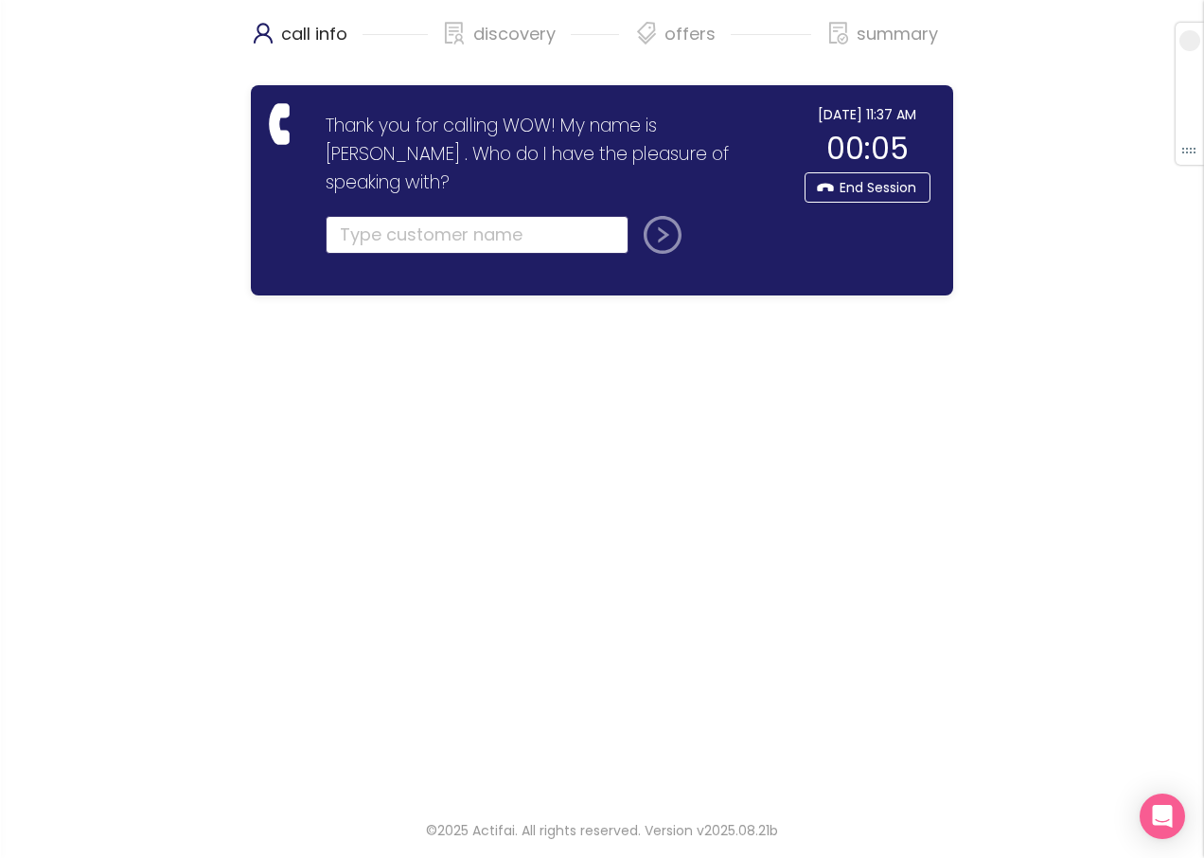
drag, startPoint x: 348, startPoint y: 206, endPoint x: 372, endPoint y: 209, distance: 23.8
click at [348, 216] on input "text" at bounding box center [477, 235] width 303 height 38
type input "SRI [PERSON_NAME]"
click at [663, 216] on button "submit" at bounding box center [658, 235] width 45 height 38
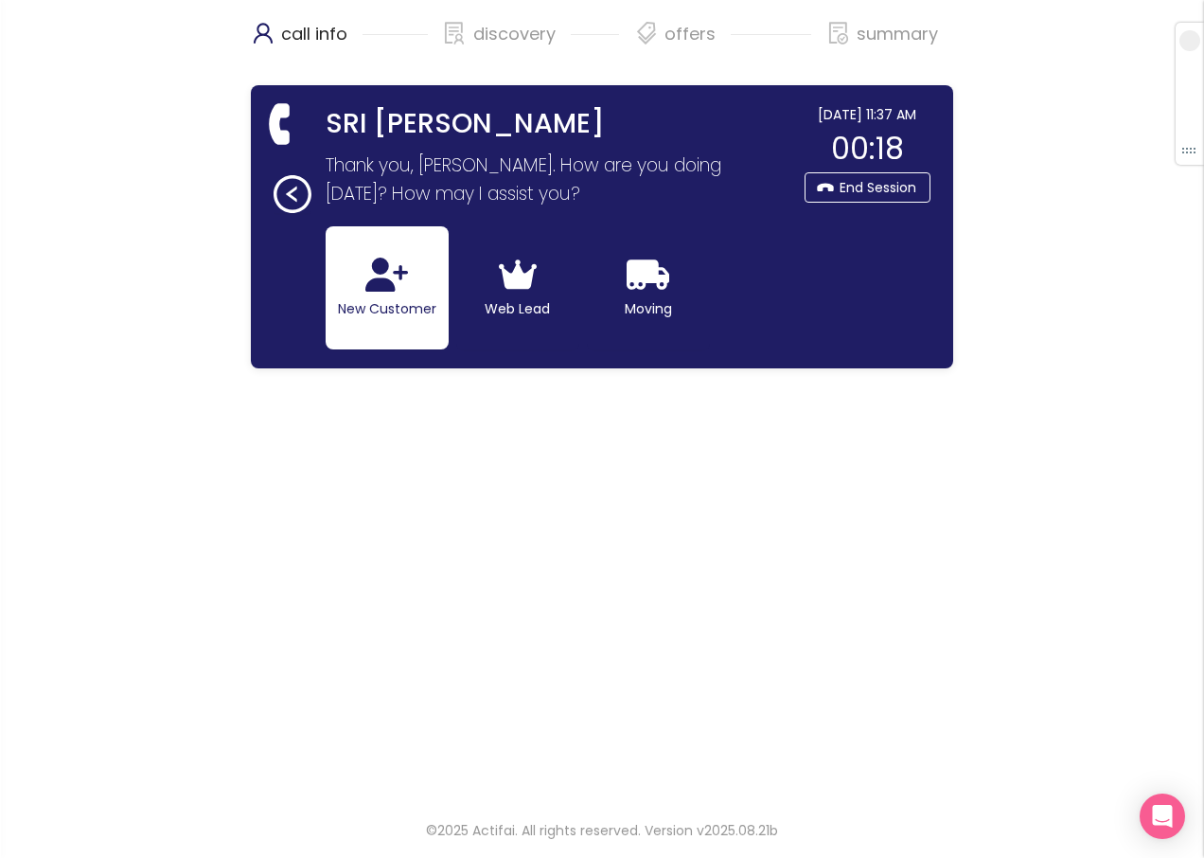
click at [376, 275] on icon "button" at bounding box center [386, 274] width 43 height 34
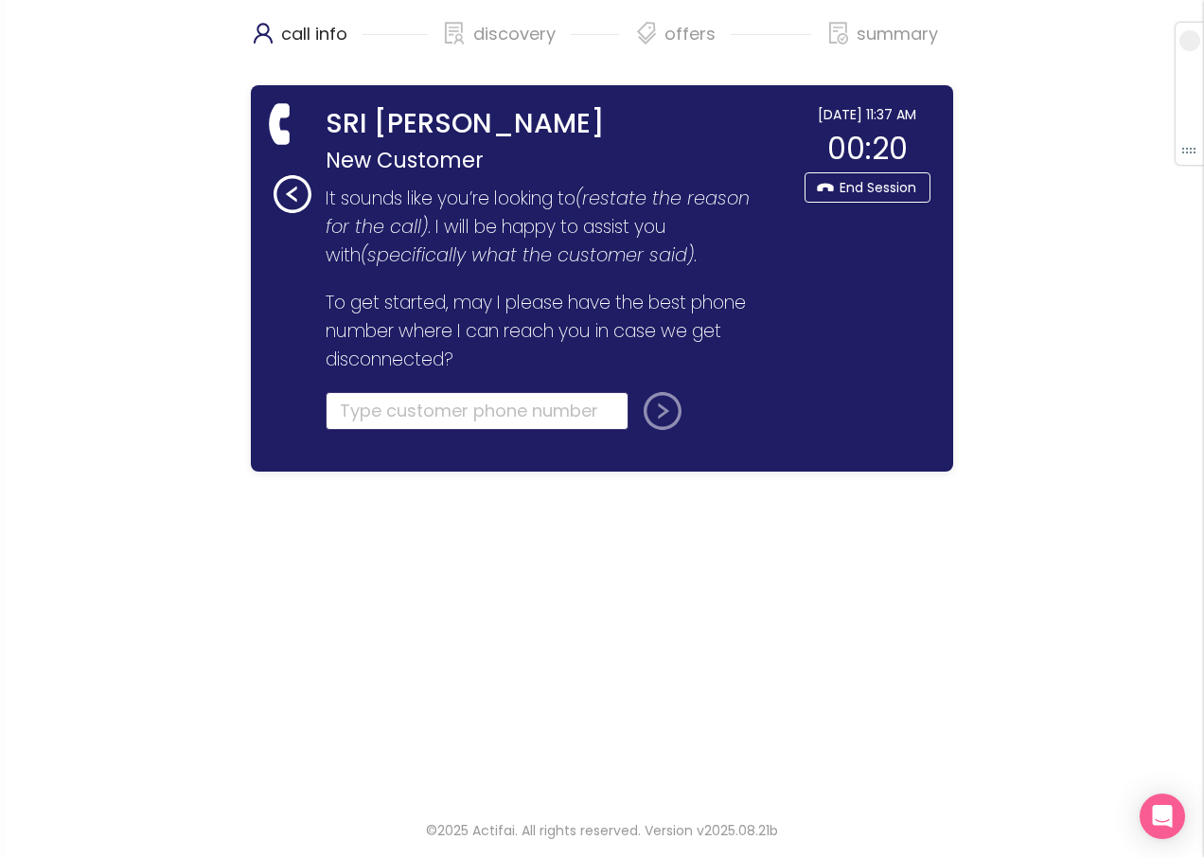
click at [372, 408] on input "tel" at bounding box center [477, 411] width 303 height 38
type input "[PHONE_NUMBER]"
click at [636, 392] on button "submit" at bounding box center [658, 411] width 45 height 38
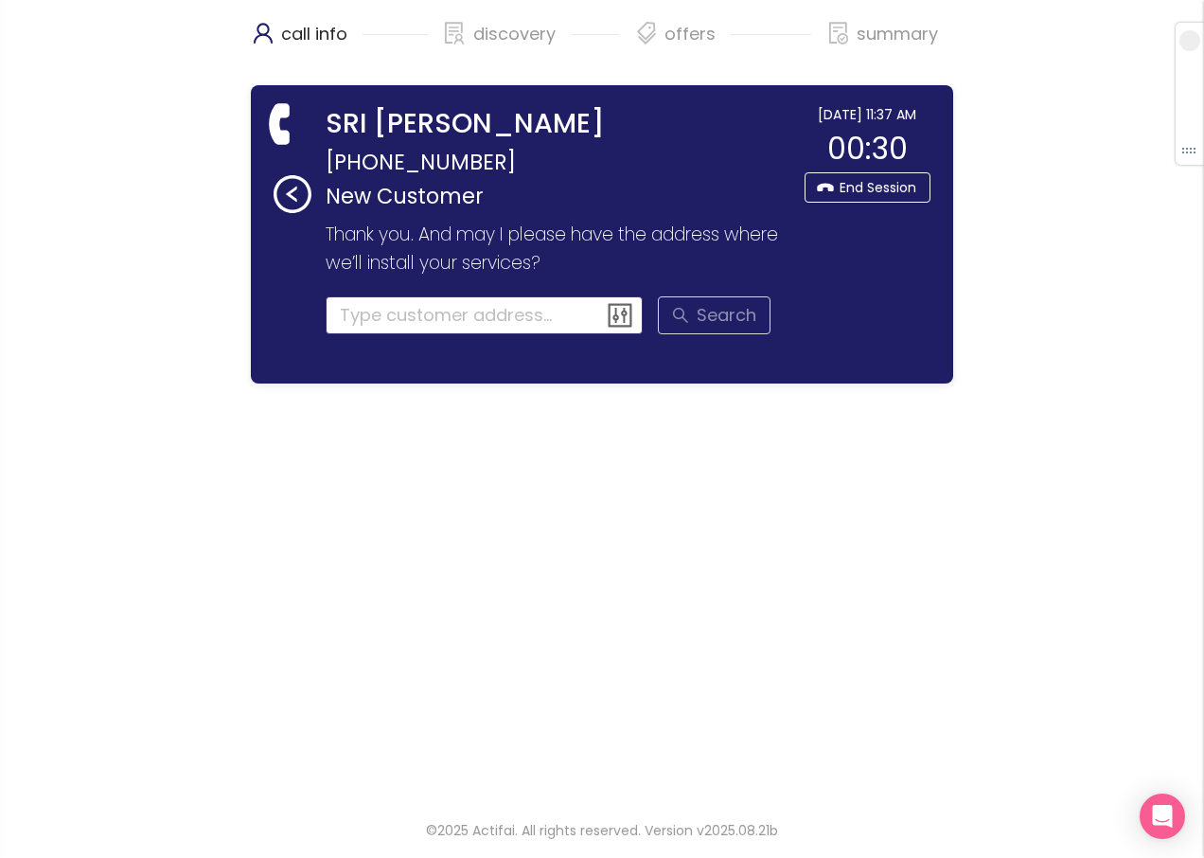
click at [372, 324] on input at bounding box center [485, 315] width 318 height 38
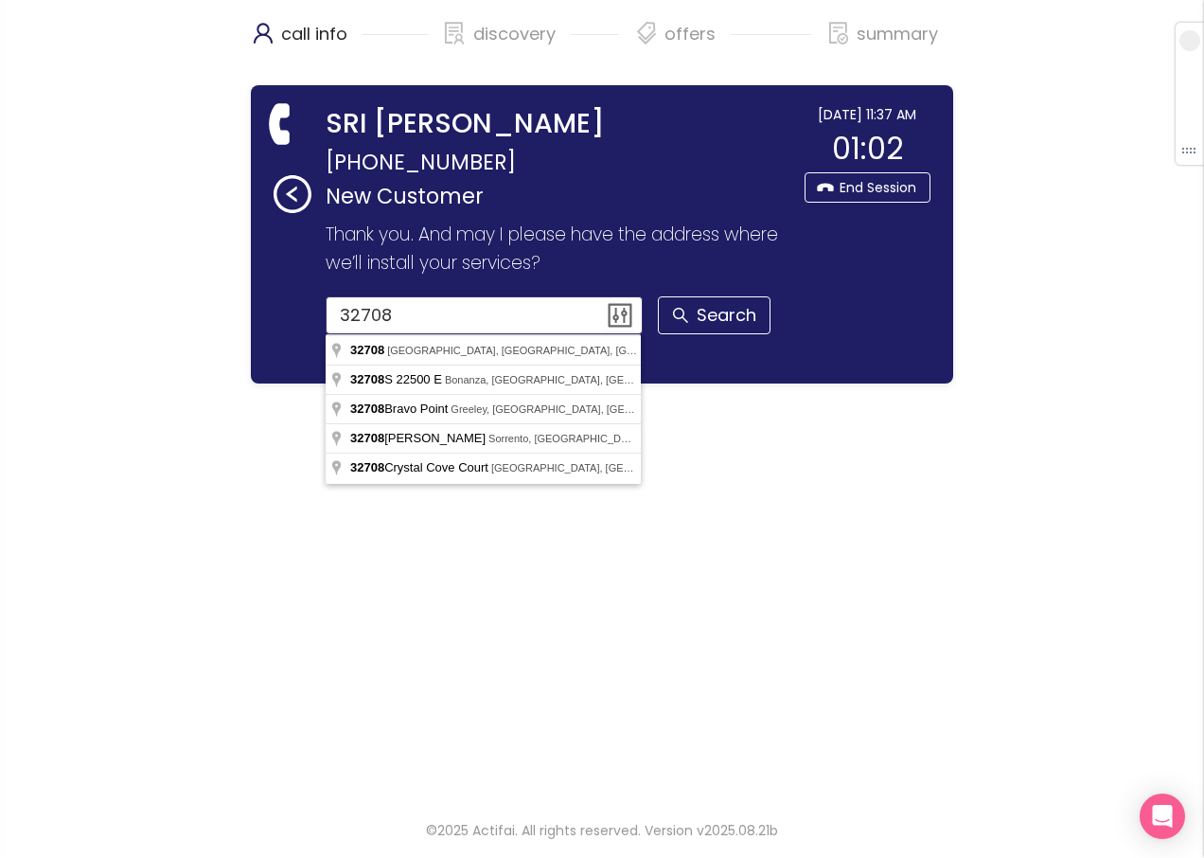
click at [340, 317] on input "32708" at bounding box center [485, 315] width 318 height 38
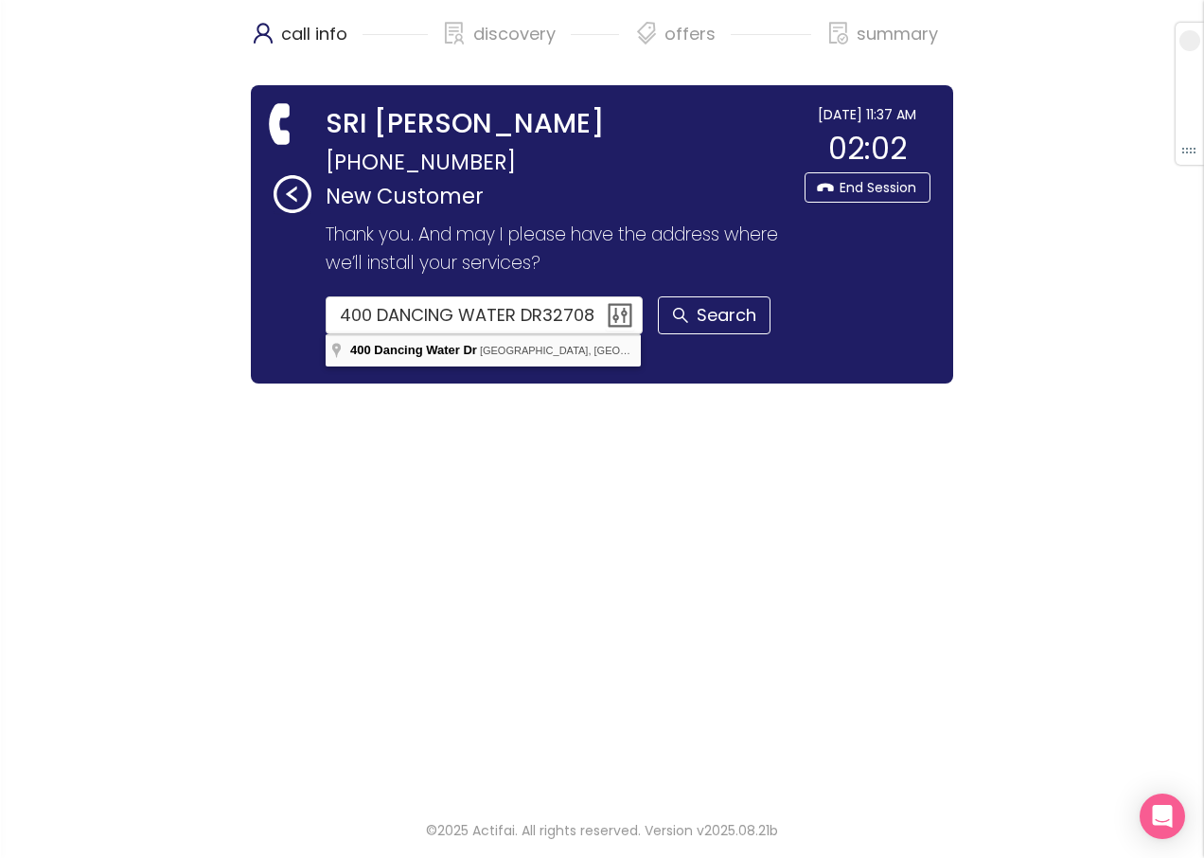
type input "[STREET_ADDRESS]"
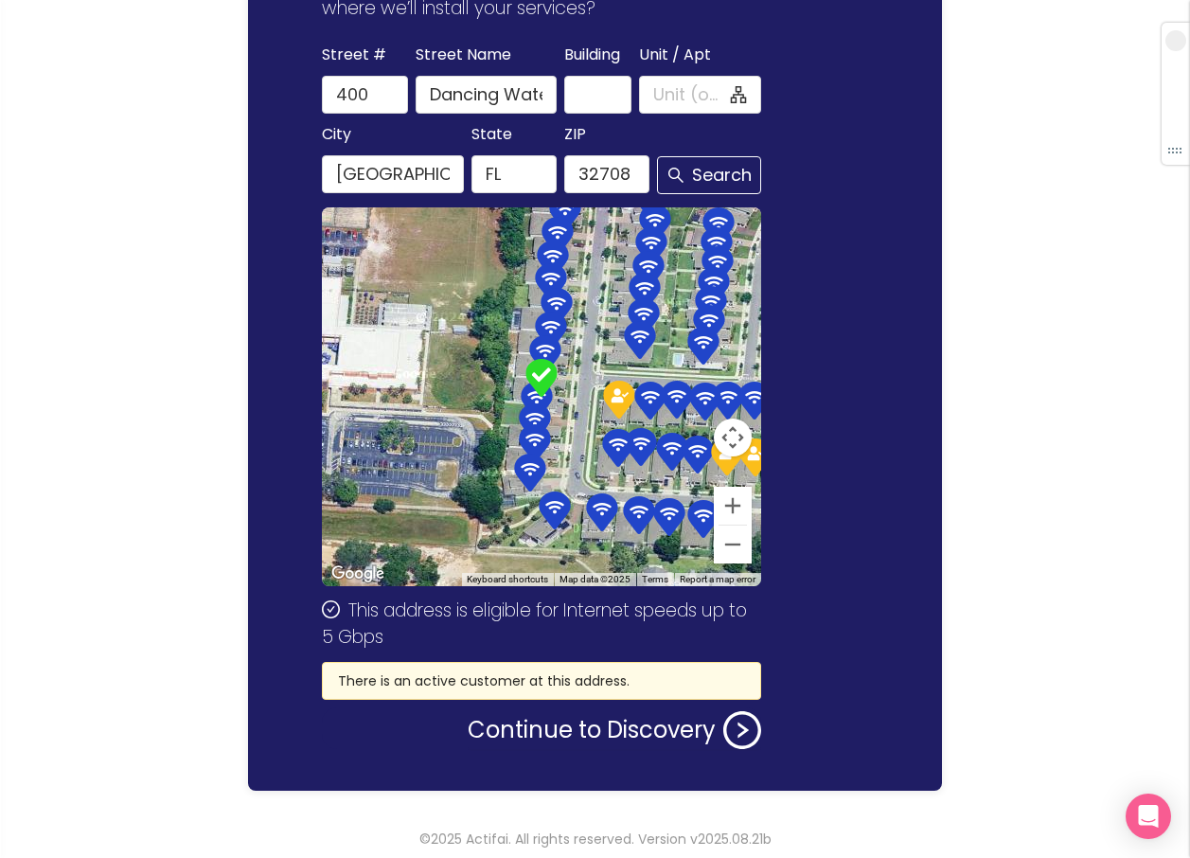
scroll to position [263, 0]
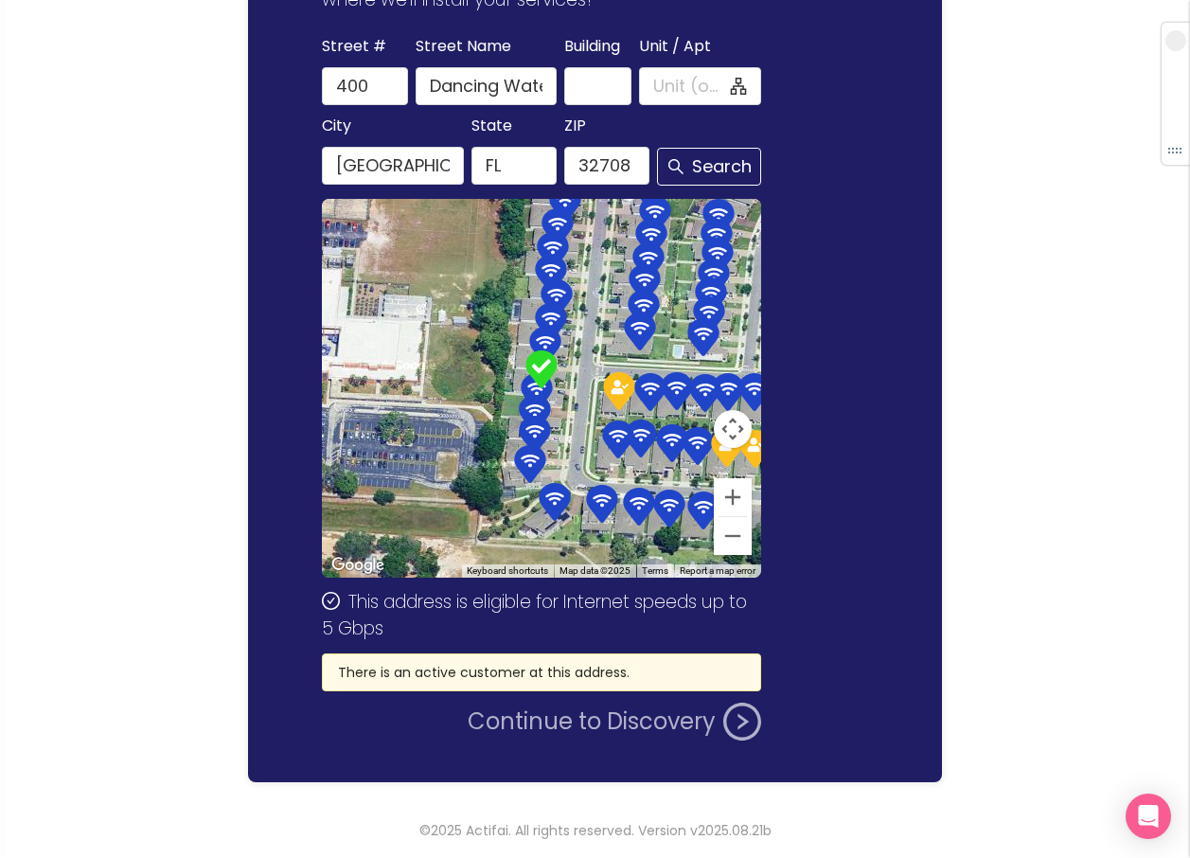
click at [578, 726] on button "Continue to Discovery" at bounding box center [614, 721] width 293 height 38
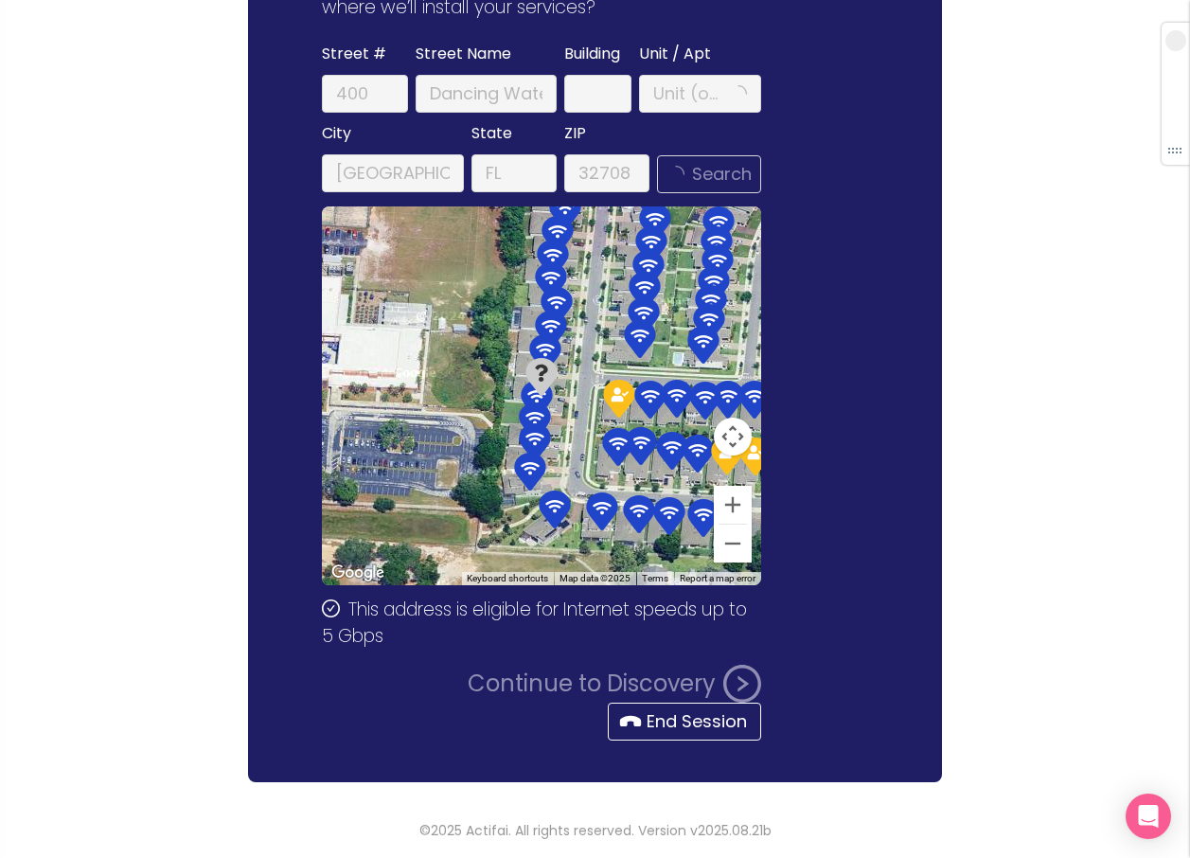
scroll to position [0, 0]
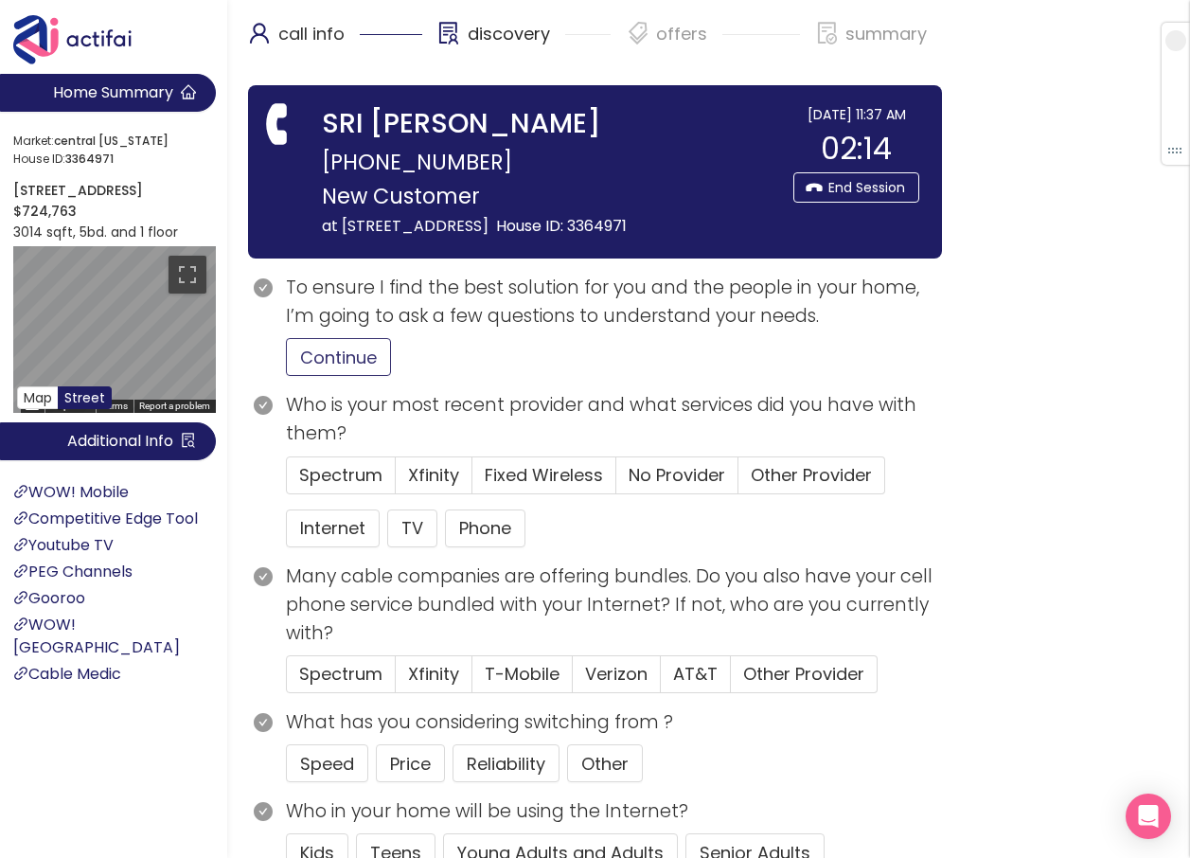
click at [335, 376] on button "Continue" at bounding box center [338, 357] width 105 height 38
drag, startPoint x: 665, startPoint y: 492, endPoint x: 652, endPoint y: 516, distance: 26.7
click at [667, 487] on span "No Provider" at bounding box center [677, 475] width 97 height 24
click at [616, 481] on input "No Provider" at bounding box center [616, 481] width 0 height 0
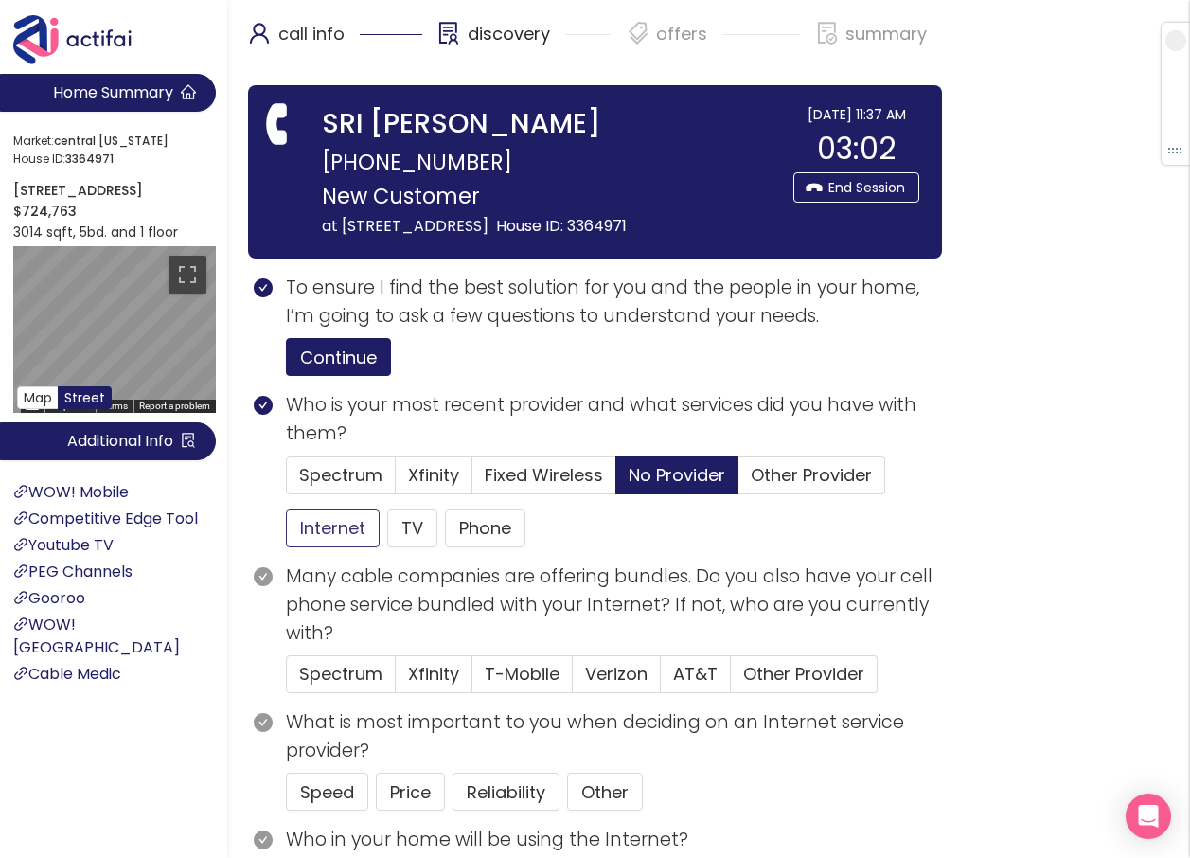
click at [352, 547] on button "Internet" at bounding box center [333, 528] width 94 height 38
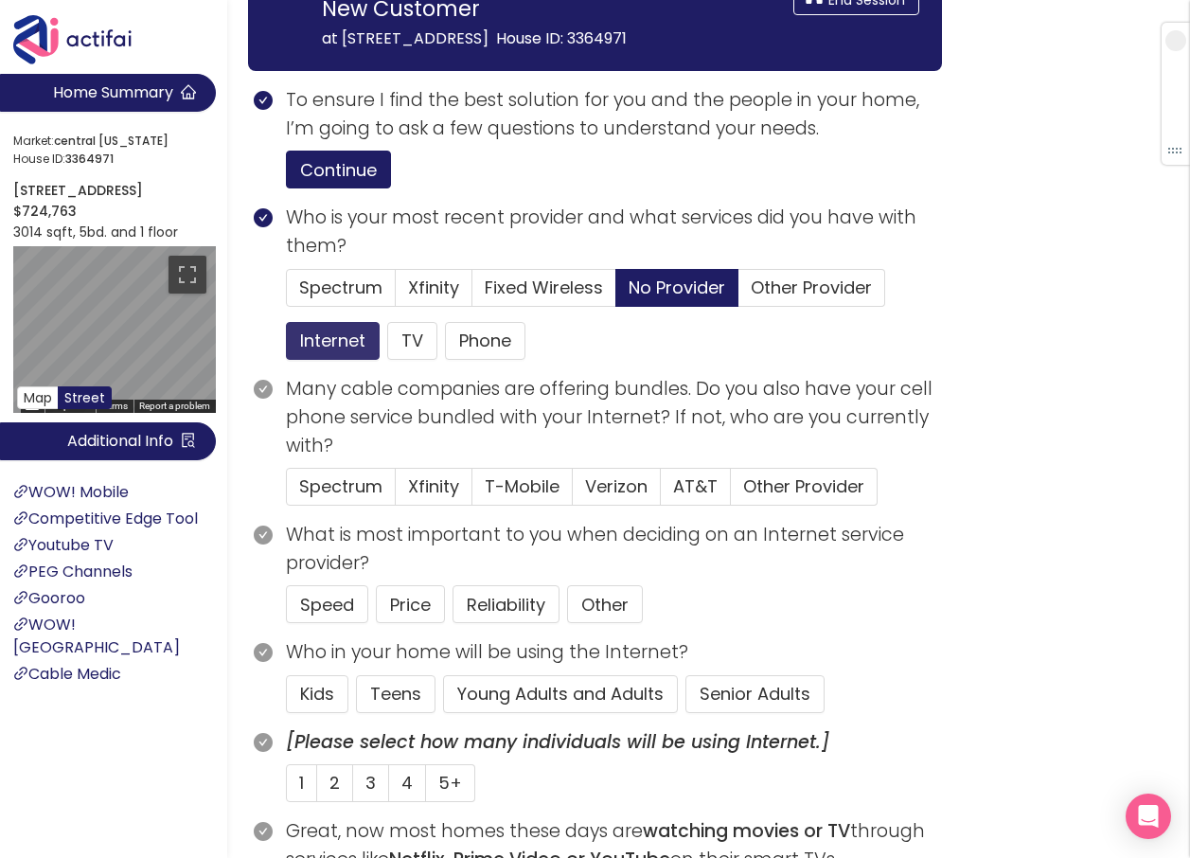
scroll to position [189, 0]
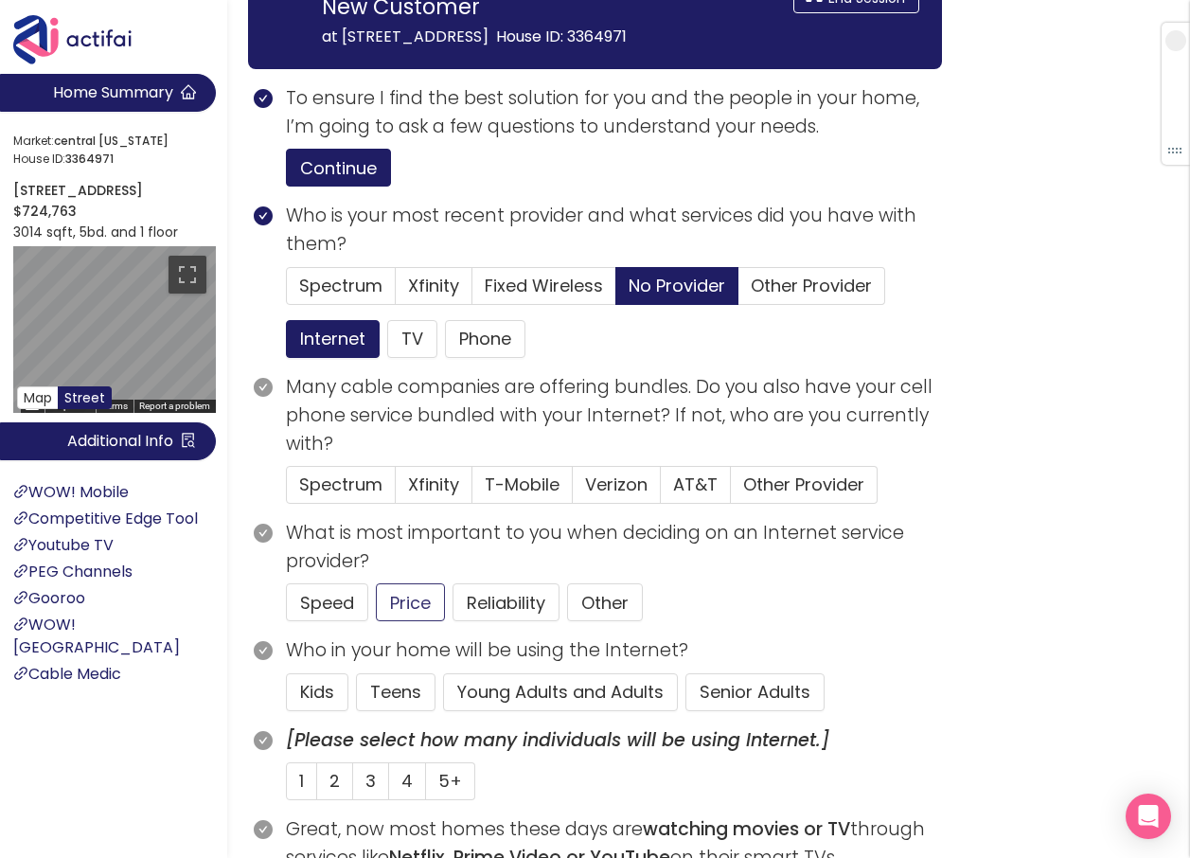
drag, startPoint x: 414, startPoint y: 629, endPoint x: 510, endPoint y: 645, distance: 97.9
click at [415, 621] on button "Price" at bounding box center [410, 602] width 69 height 38
click at [539, 711] on button "Young Adults and Adults" at bounding box center [560, 692] width 235 height 38
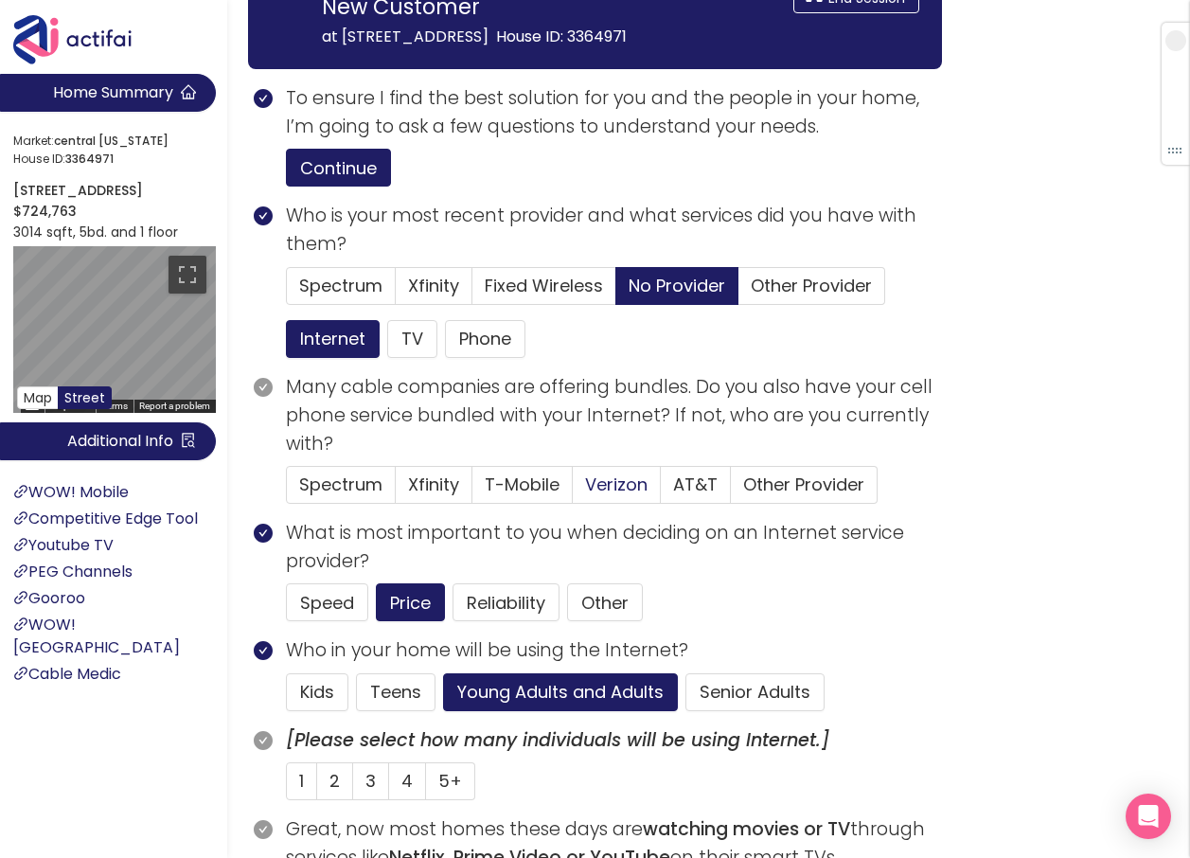
click at [590, 496] on span "Verizon" at bounding box center [616, 484] width 62 height 24
click at [573, 490] on input "Verizon" at bounding box center [573, 490] width 0 height 0
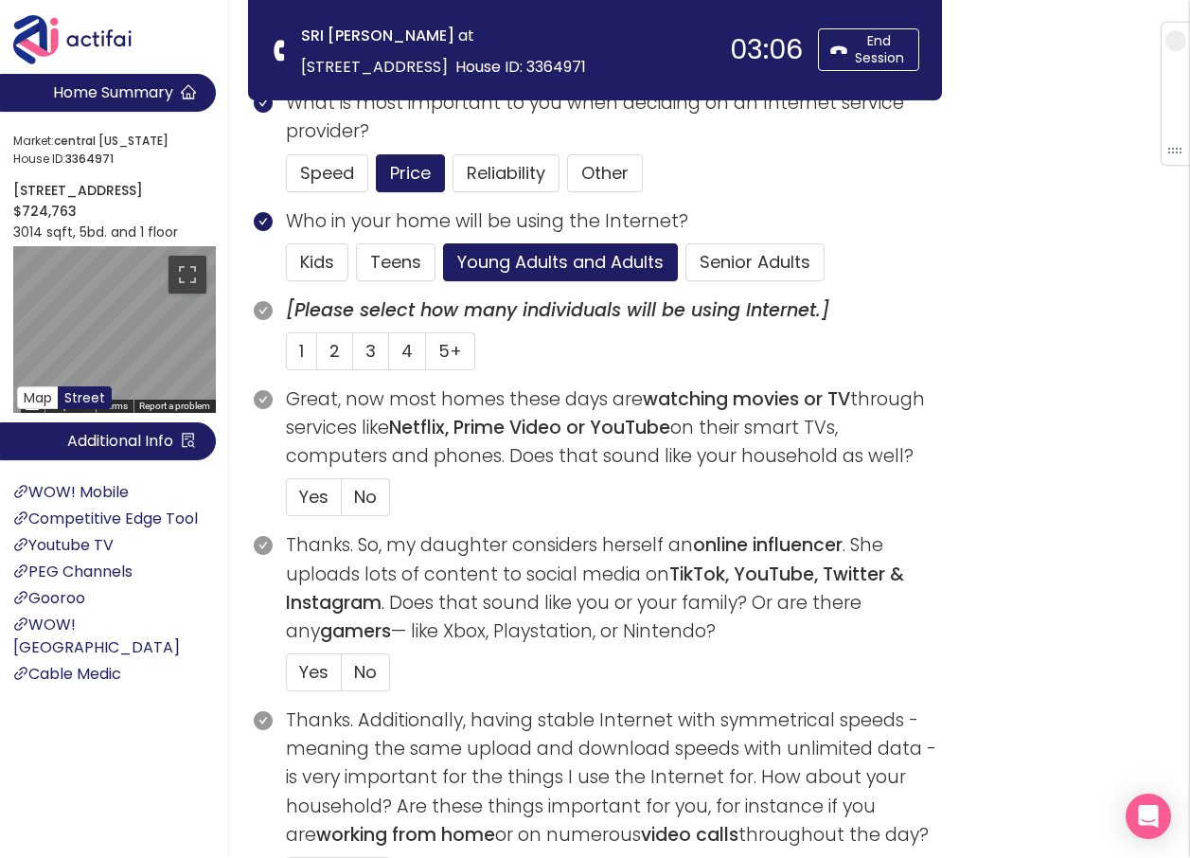
scroll to position [473, 0]
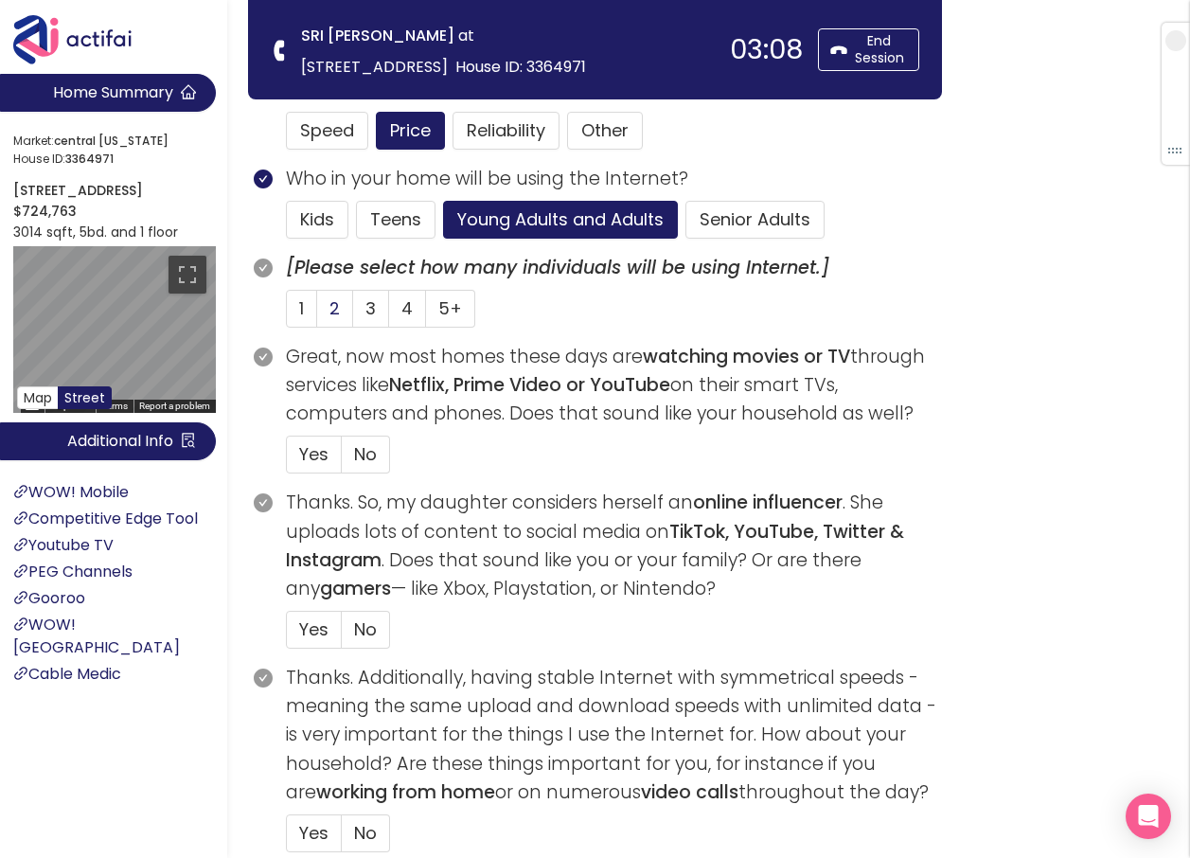
click at [338, 313] on span "2" at bounding box center [334, 308] width 10 height 24
click at [317, 314] on input "2" at bounding box center [317, 314] width 0 height 0
click at [321, 450] on span "Yes" at bounding box center [313, 454] width 29 height 24
click at [287, 460] on input "Yes" at bounding box center [287, 460] width 0 height 0
drag, startPoint x: 373, startPoint y: 628, endPoint x: 512, endPoint y: 567, distance: 151.8
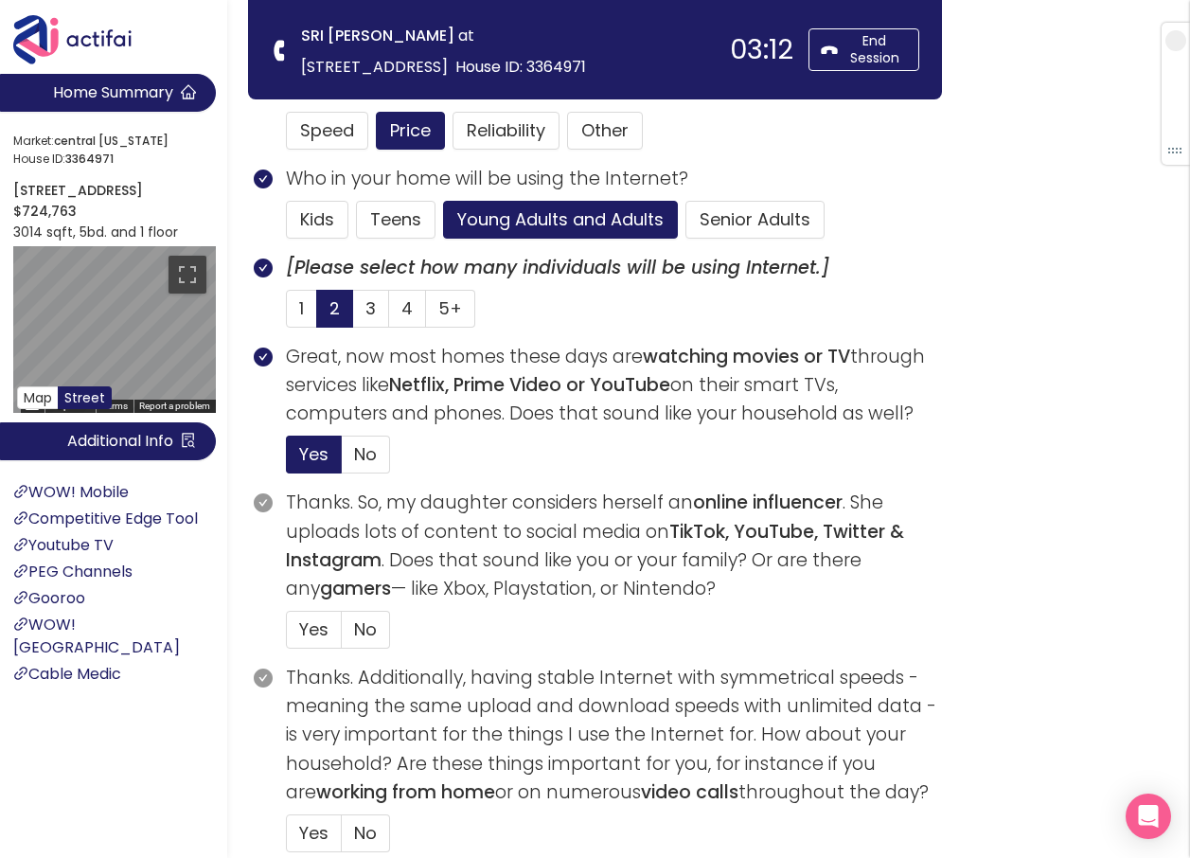
click at [373, 626] on span "No" at bounding box center [365, 629] width 23 height 24
click at [342, 635] on input "No" at bounding box center [342, 635] width 0 height 0
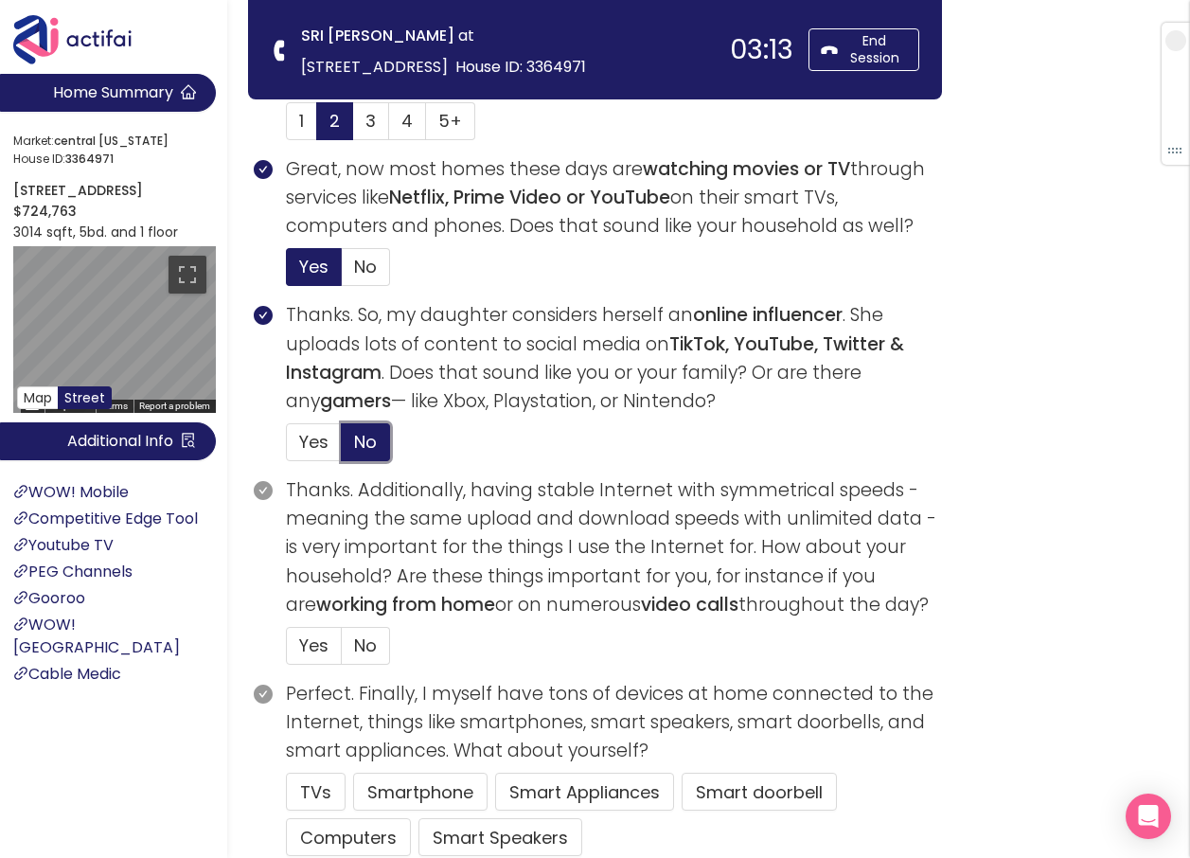
scroll to position [663, 0]
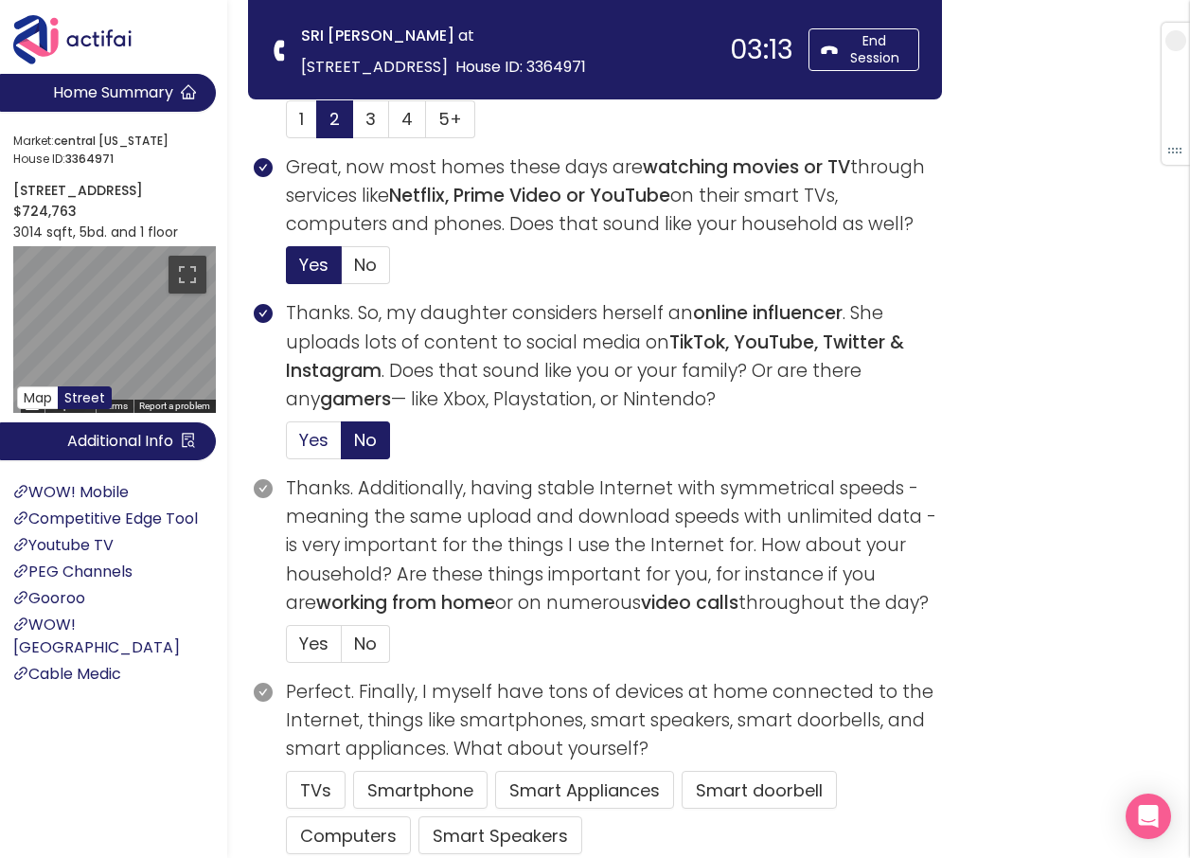
click at [307, 442] on span "Yes" at bounding box center [313, 440] width 29 height 24
click at [287, 446] on input "Yes" at bounding box center [287, 446] width 0 height 0
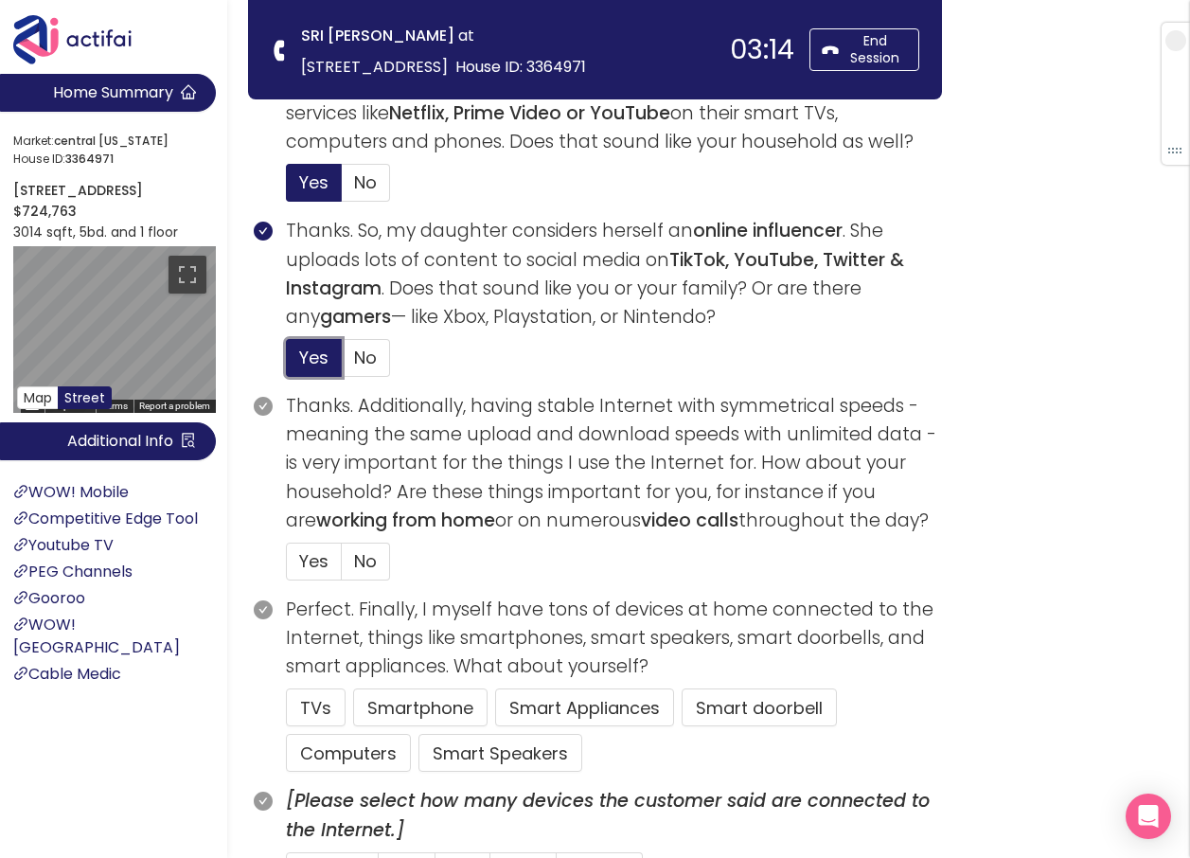
scroll to position [947, 0]
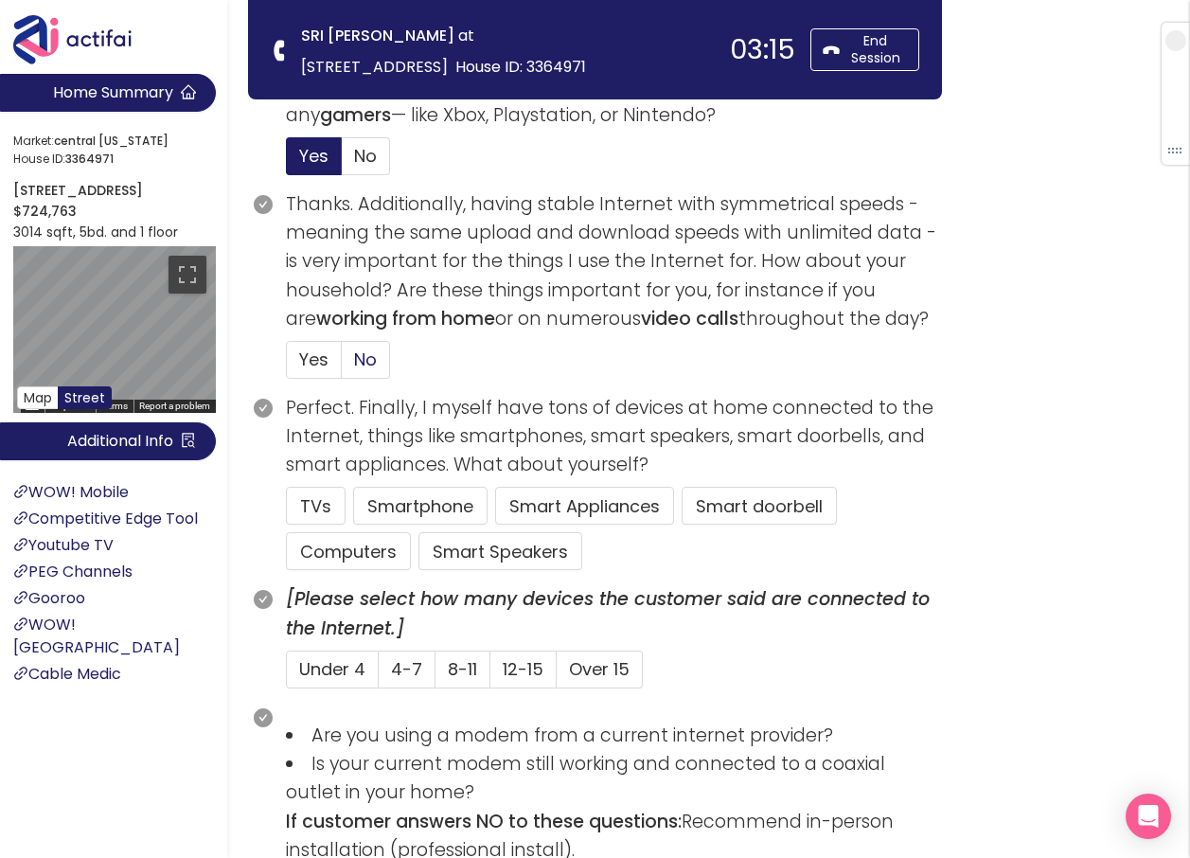
click at [364, 359] on span "No" at bounding box center [365, 359] width 23 height 24
click at [342, 365] on input "No" at bounding box center [342, 365] width 0 height 0
click at [312, 488] on button "TVs" at bounding box center [316, 506] width 60 height 38
click at [366, 559] on button "Computers" at bounding box center [348, 551] width 125 height 38
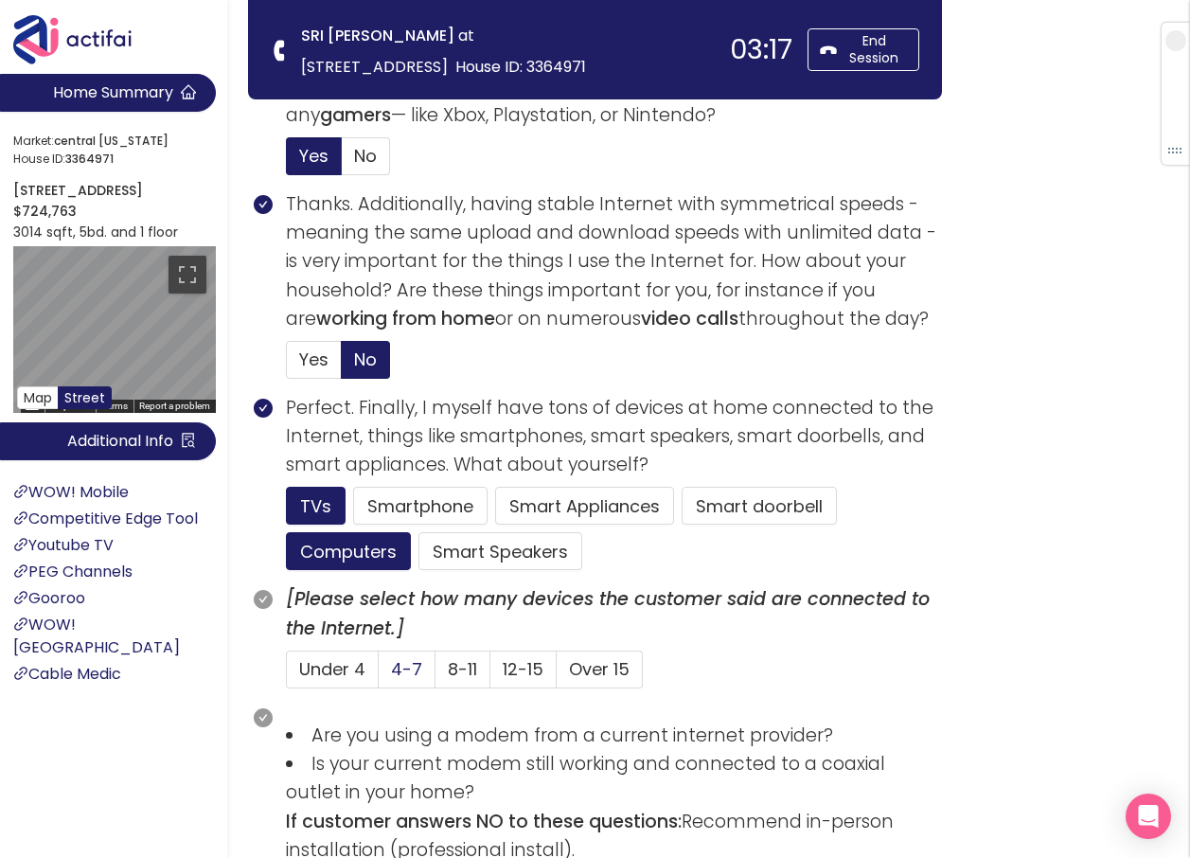
click at [401, 660] on span "4-7" at bounding box center [406, 669] width 31 height 24
click at [379, 675] on input "4-7" at bounding box center [379, 675] width 0 height 0
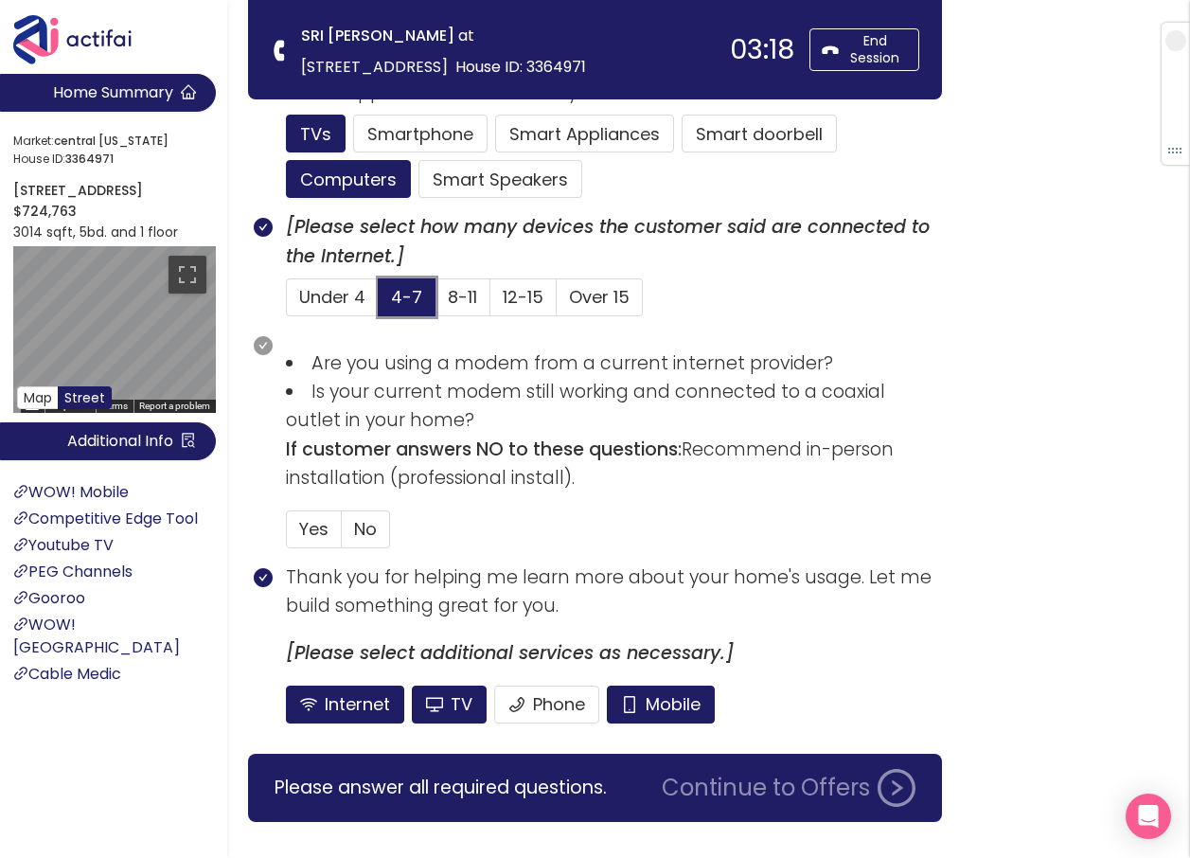
scroll to position [1325, 0]
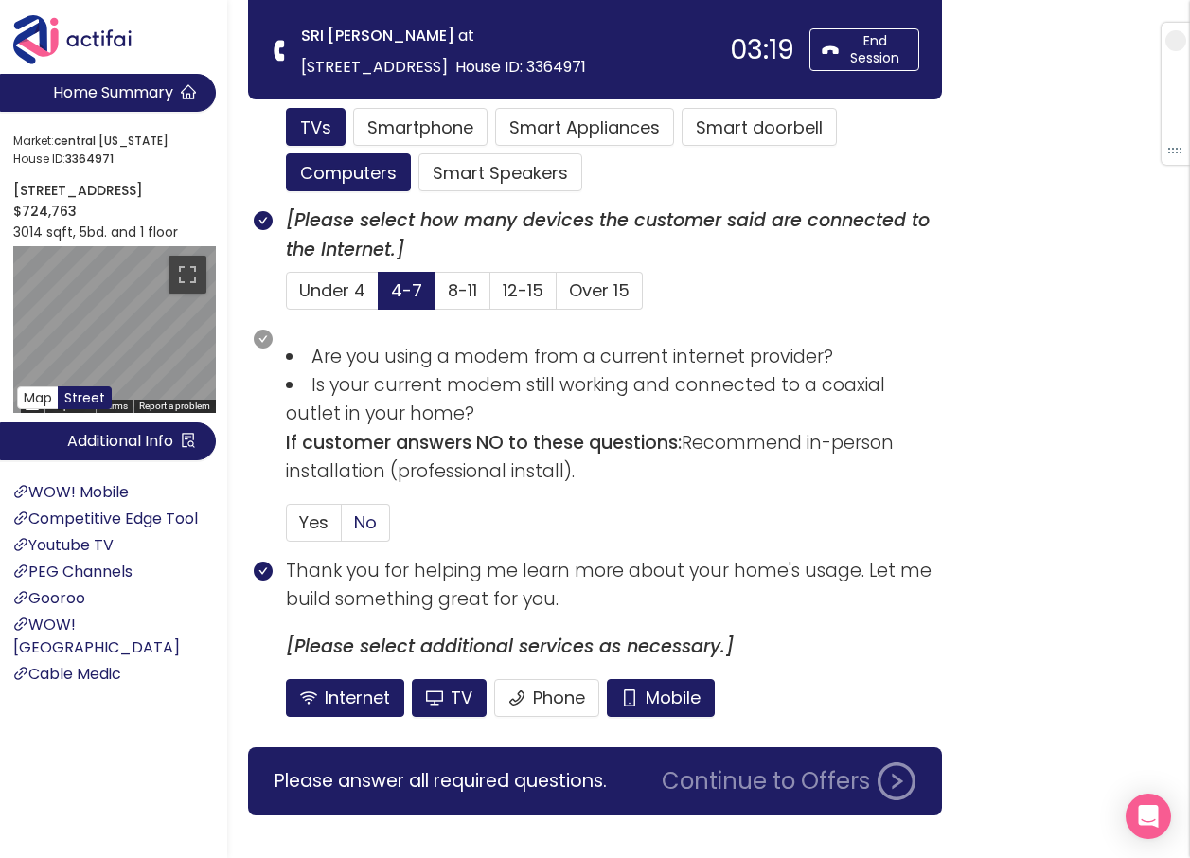
click at [363, 513] on span "No" at bounding box center [365, 522] width 23 height 24
click at [342, 528] on input "No" at bounding box center [342, 528] width 0 height 0
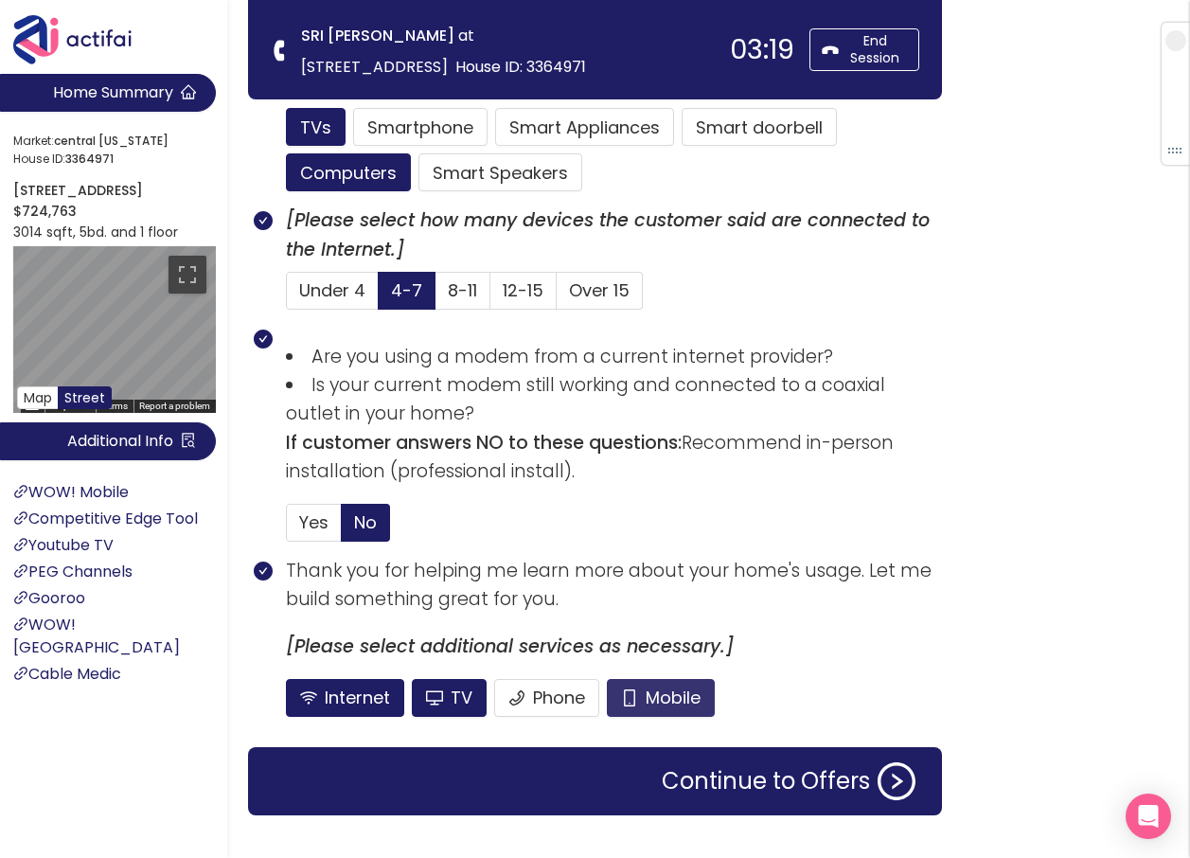
click at [683, 694] on button "Mobile" at bounding box center [661, 698] width 108 height 38
click at [450, 698] on button "TV" at bounding box center [449, 698] width 75 height 38
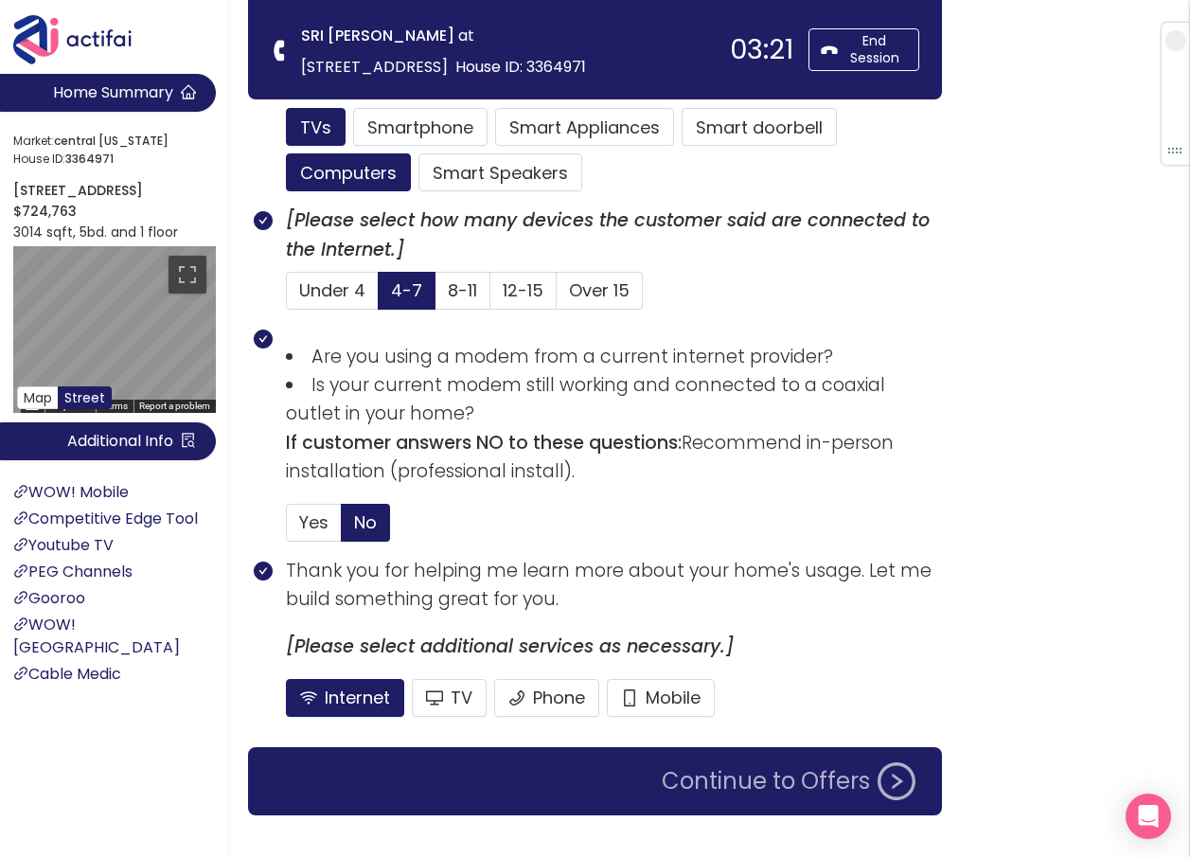
click at [767, 786] on button "Continue to Offers" at bounding box center [788, 781] width 276 height 38
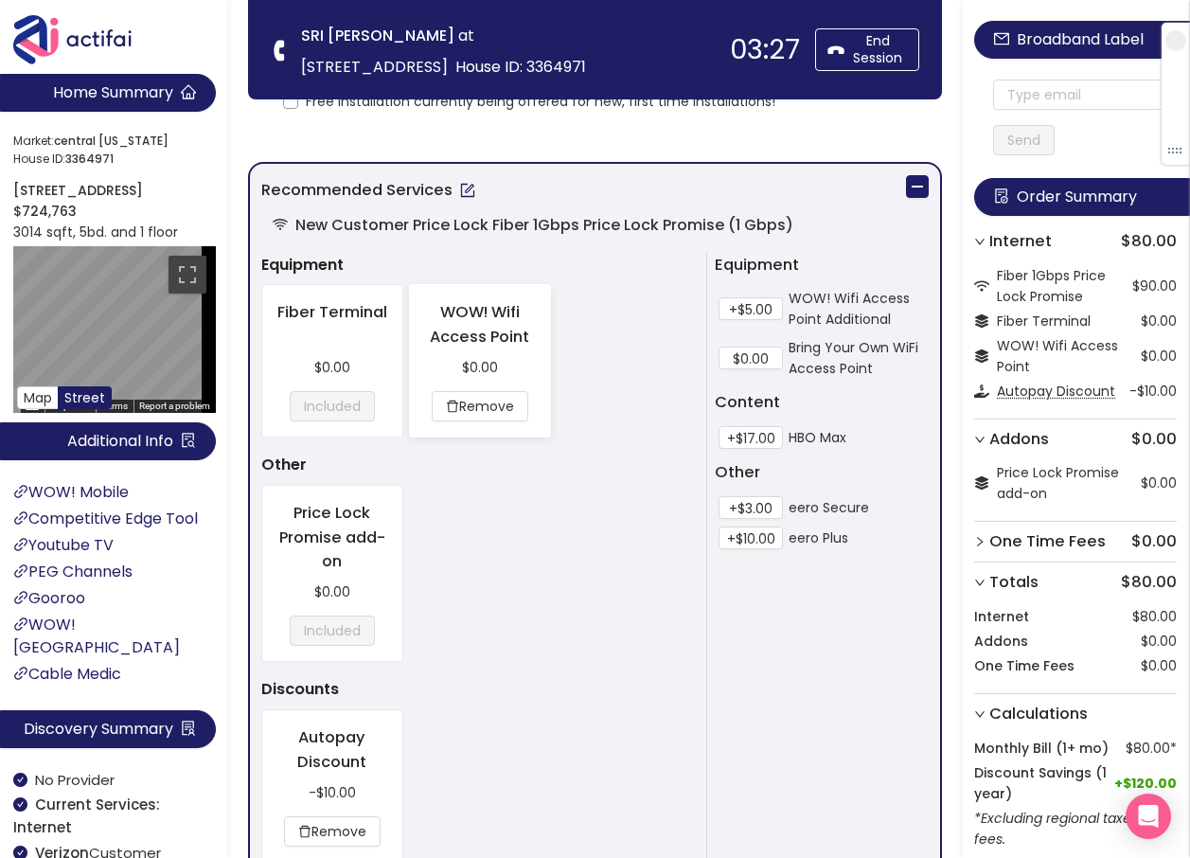
scroll to position [189, 0]
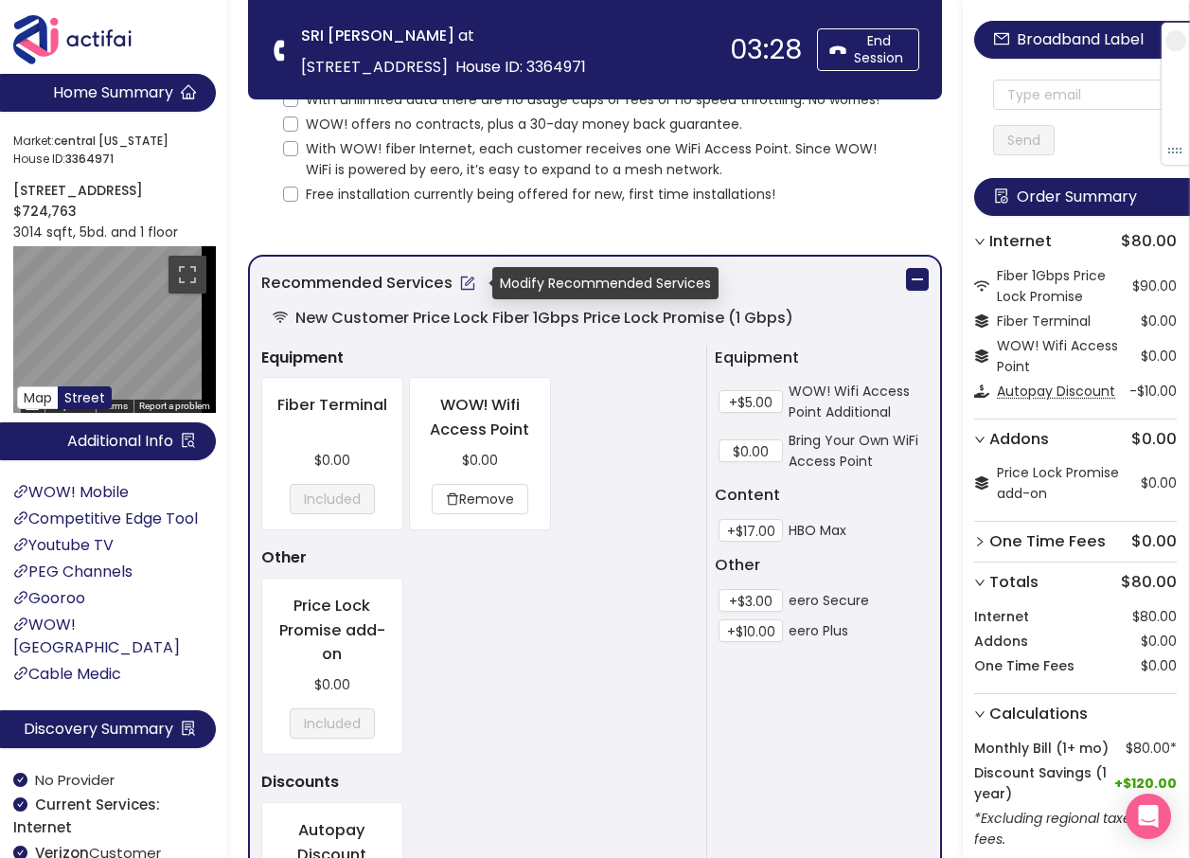
click at [465, 280] on button "button" at bounding box center [467, 283] width 30 height 30
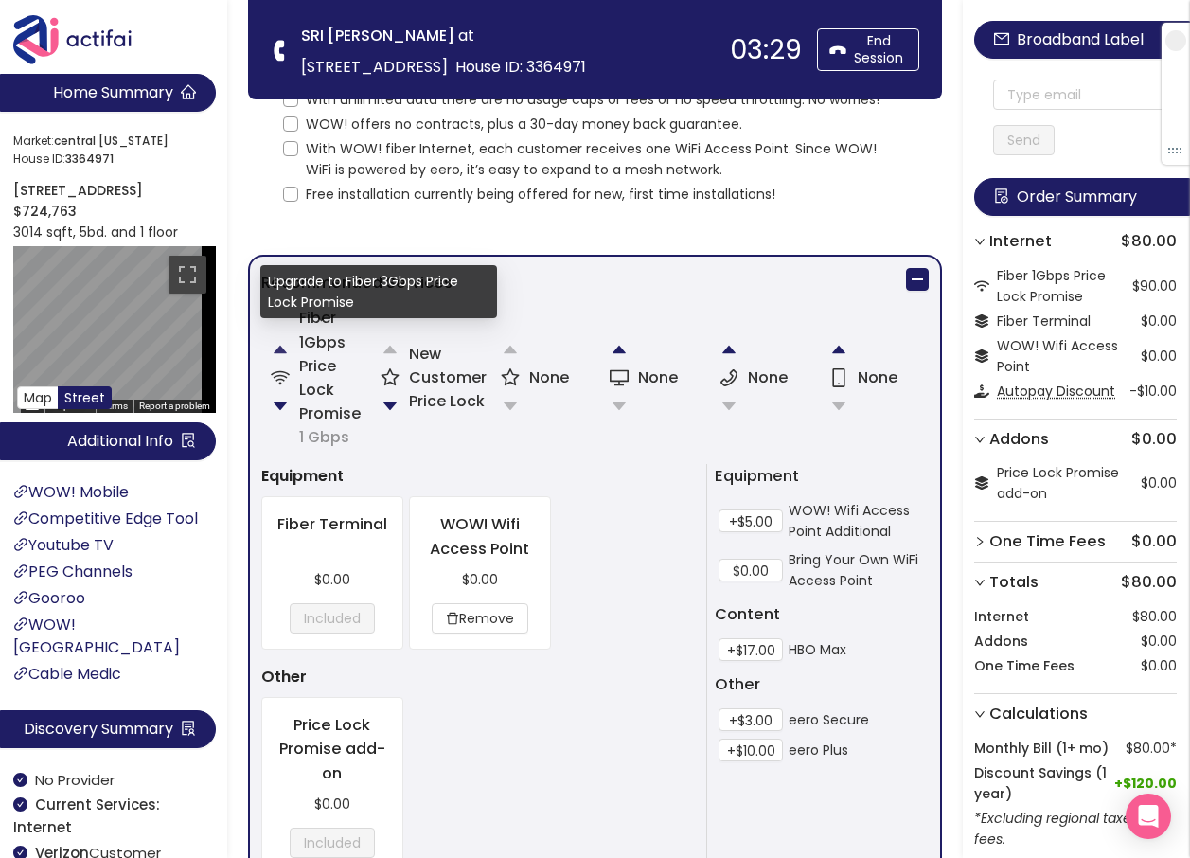
click at [282, 345] on button "button" at bounding box center [280, 349] width 38 height 38
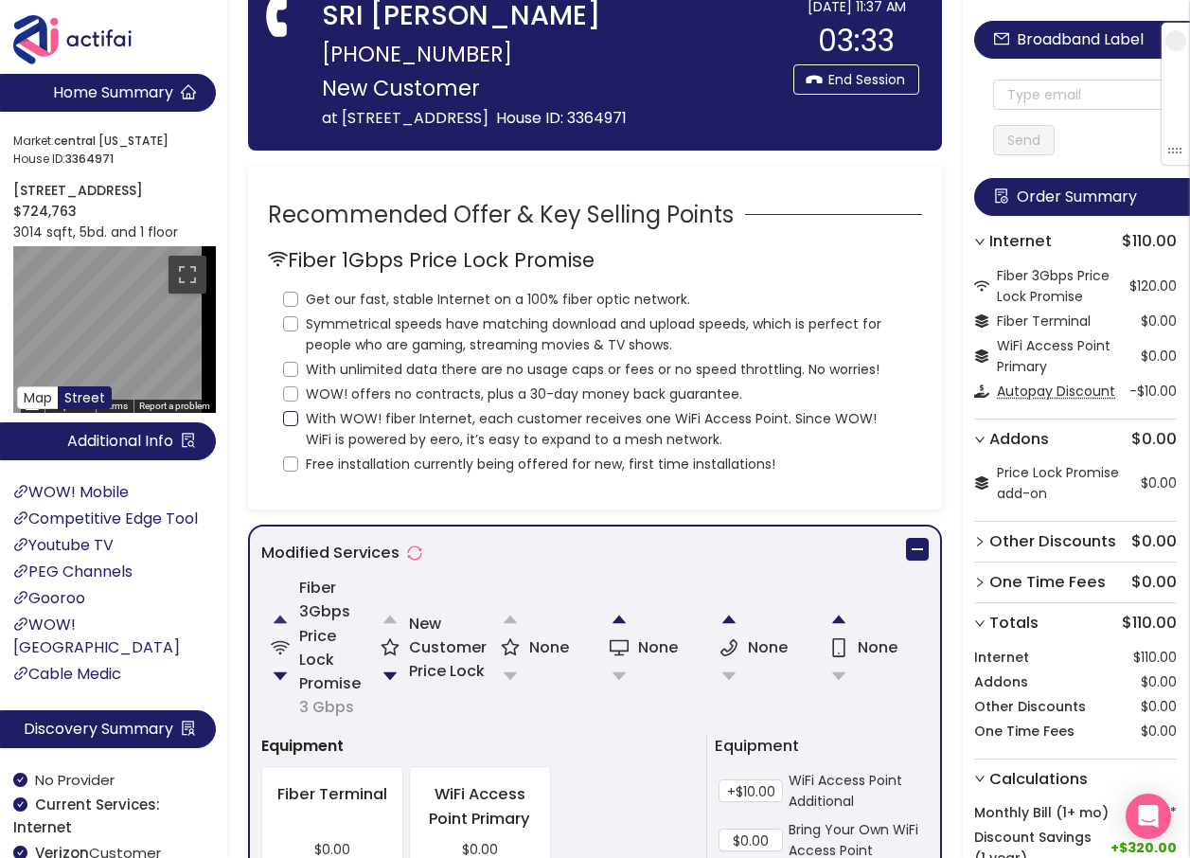
scroll to position [0, 0]
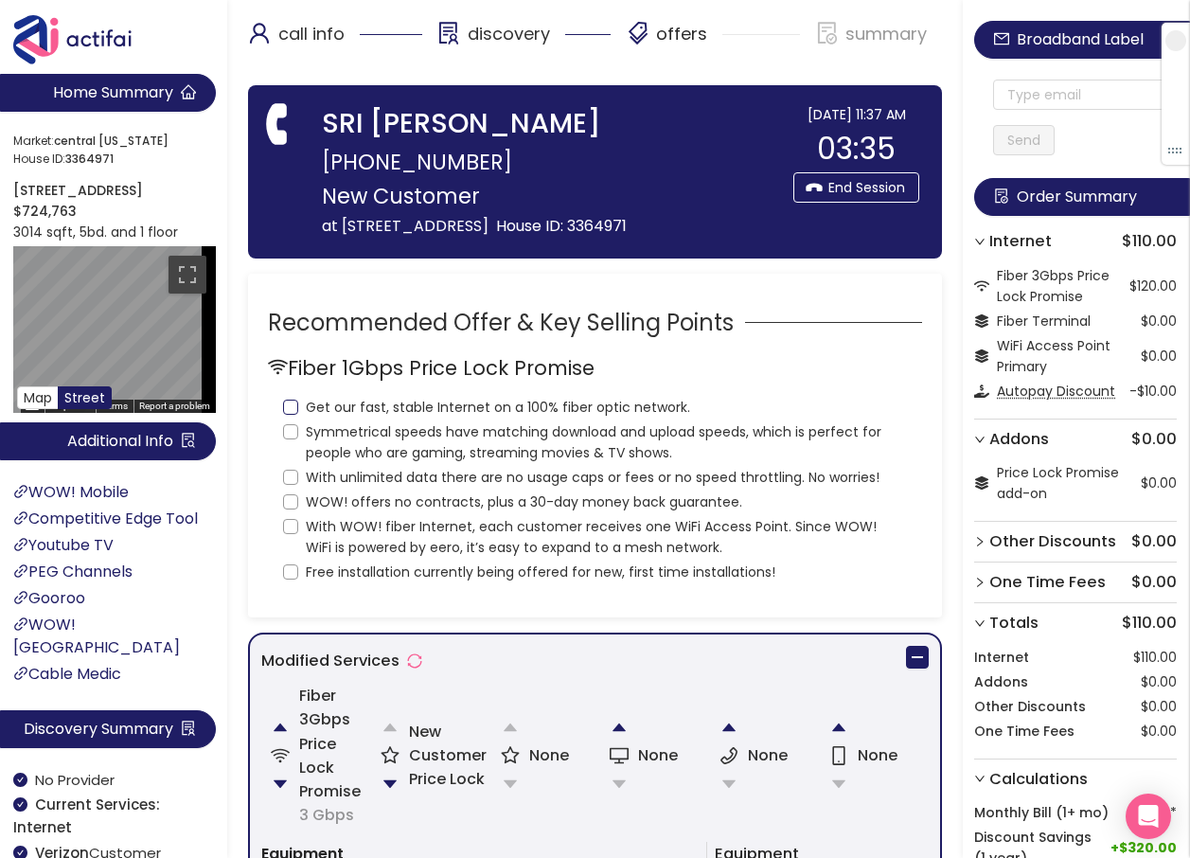
click at [293, 415] on input "Get our fast, stable Internet on a 100% fiber optic network." at bounding box center [290, 406] width 15 height 15
checkbox input "true"
click at [290, 439] on input "Symmetrical speeds have matching download and upload speeds, which is perfect f…" at bounding box center [290, 431] width 15 height 15
checkbox input "true"
click at [295, 488] on label "With unlimited data there are no usage caps or fees or no speed throttling. No …" at bounding box center [585, 475] width 604 height 25
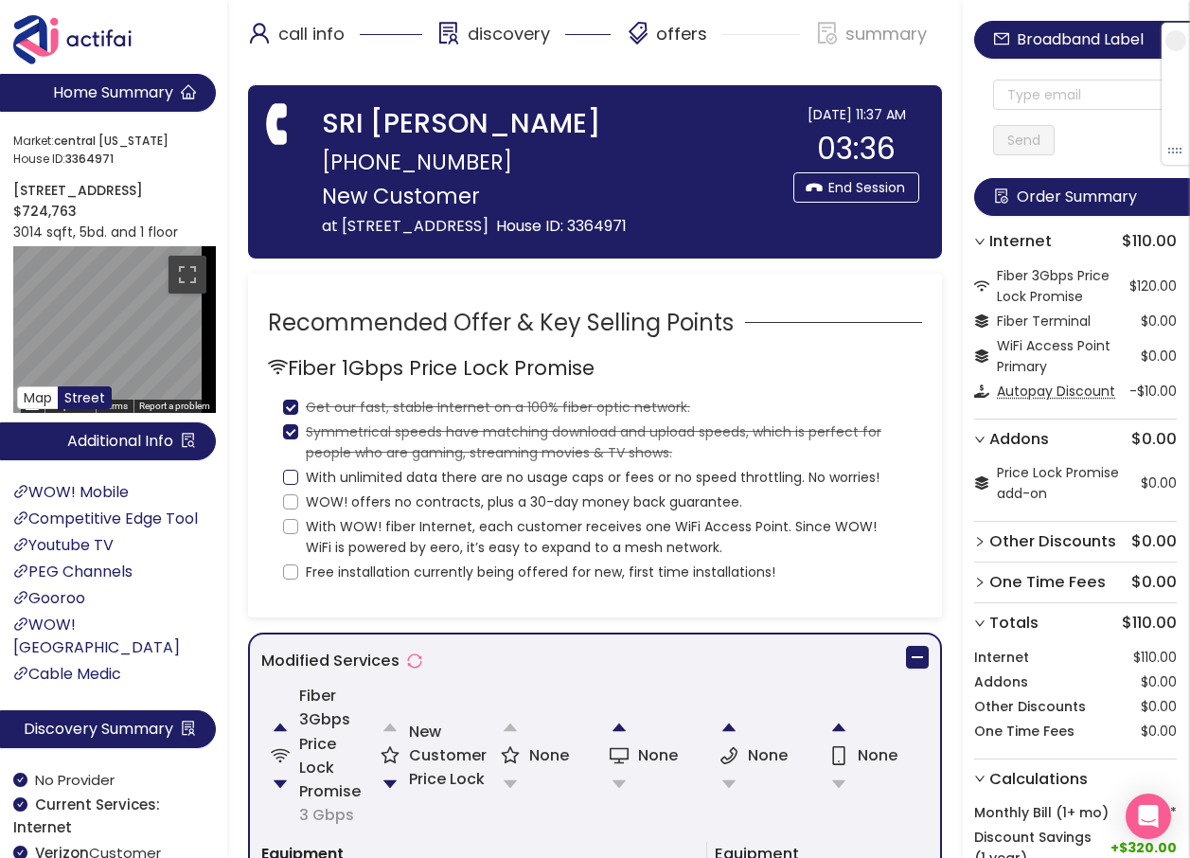
click at [295, 485] on input "With unlimited data there are no usage caps or fees or no speed throttling. No …" at bounding box center [290, 477] width 15 height 15
checkbox input "true"
click at [289, 509] on input "WOW! offers no contracts, plus a 30-day money back guarantee." at bounding box center [290, 501] width 15 height 15
checkbox input "true"
click at [293, 558] on label "With WOW! fiber Internet, each customer receives one WiFi Access Point. Since W…" at bounding box center [595, 534] width 624 height 45
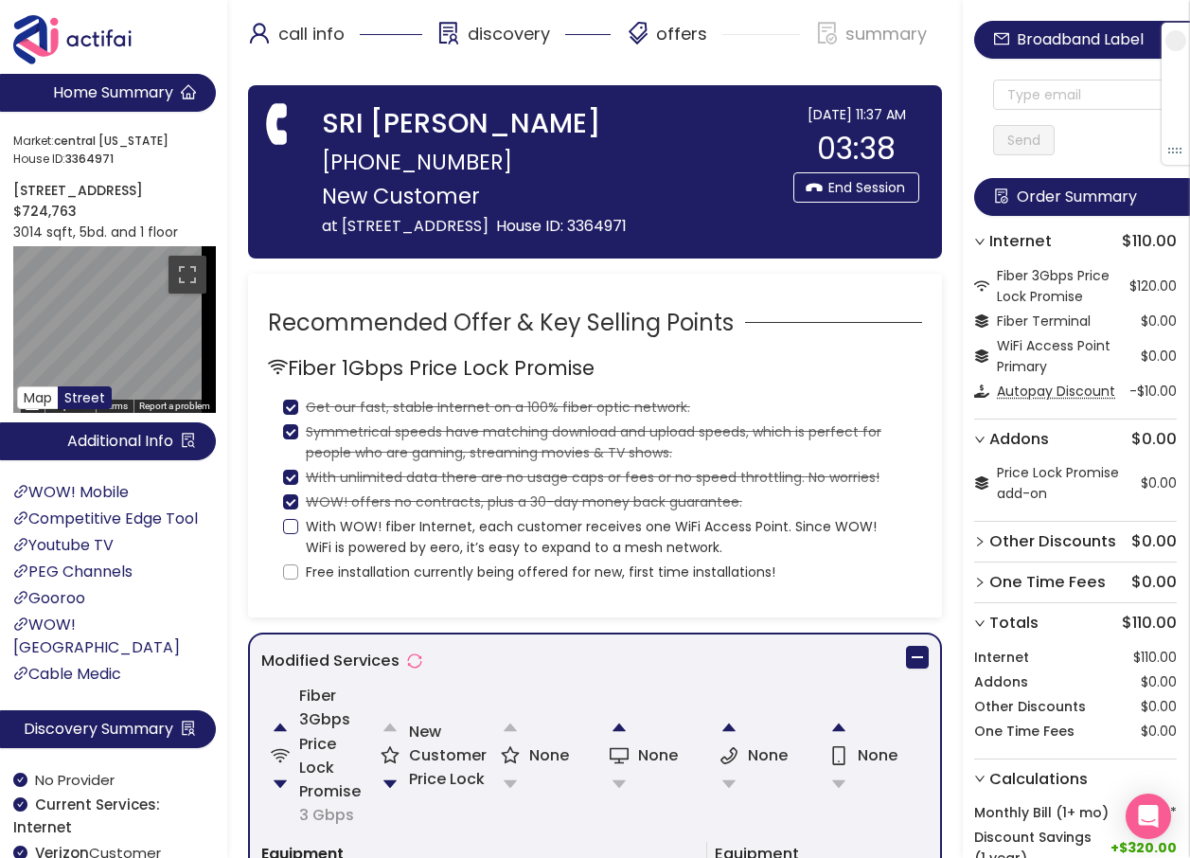
click at [293, 534] on input "With WOW! fiber Internet, each customer receives one WiFi Access Point. Since W…" at bounding box center [290, 526] width 15 height 15
checkbox input "true"
click at [275, 583] on div "Fiber 1Gbps Price Lock Promise Get our fast, stable Internet on a 100% fiber op…" at bounding box center [595, 467] width 654 height 231
click at [295, 579] on input "Free installation currently being offered for new, first time installations!" at bounding box center [290, 571] width 15 height 15
checkbox input "true"
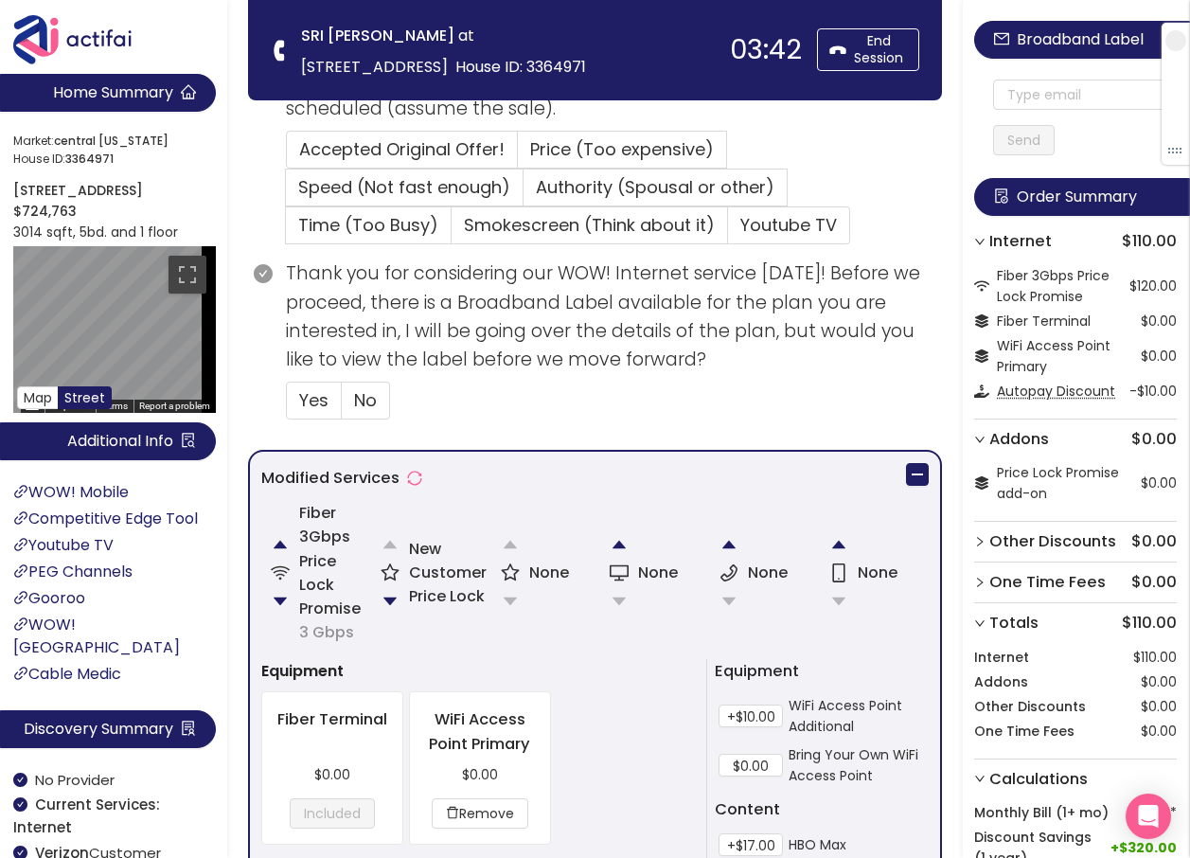
scroll to position [568, 0]
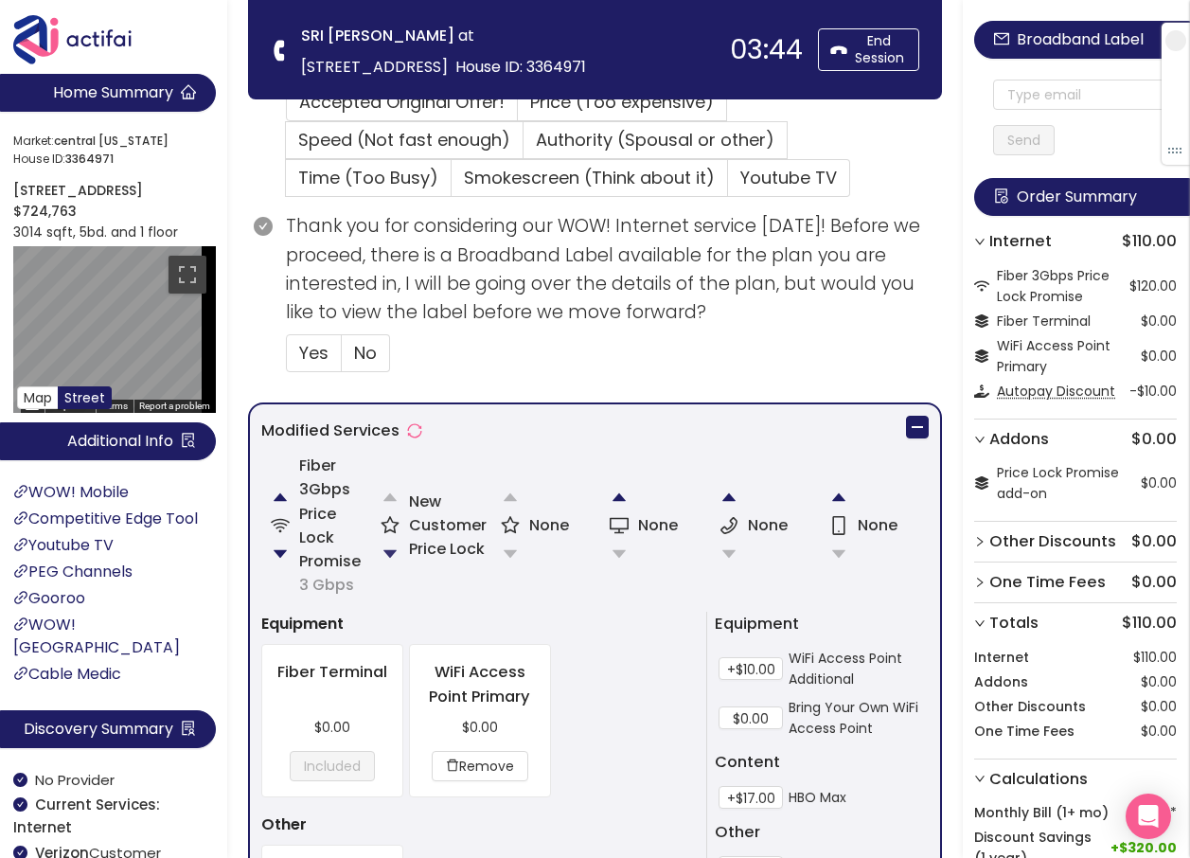
click at [391, 546] on button "button" at bounding box center [390, 554] width 38 height 38
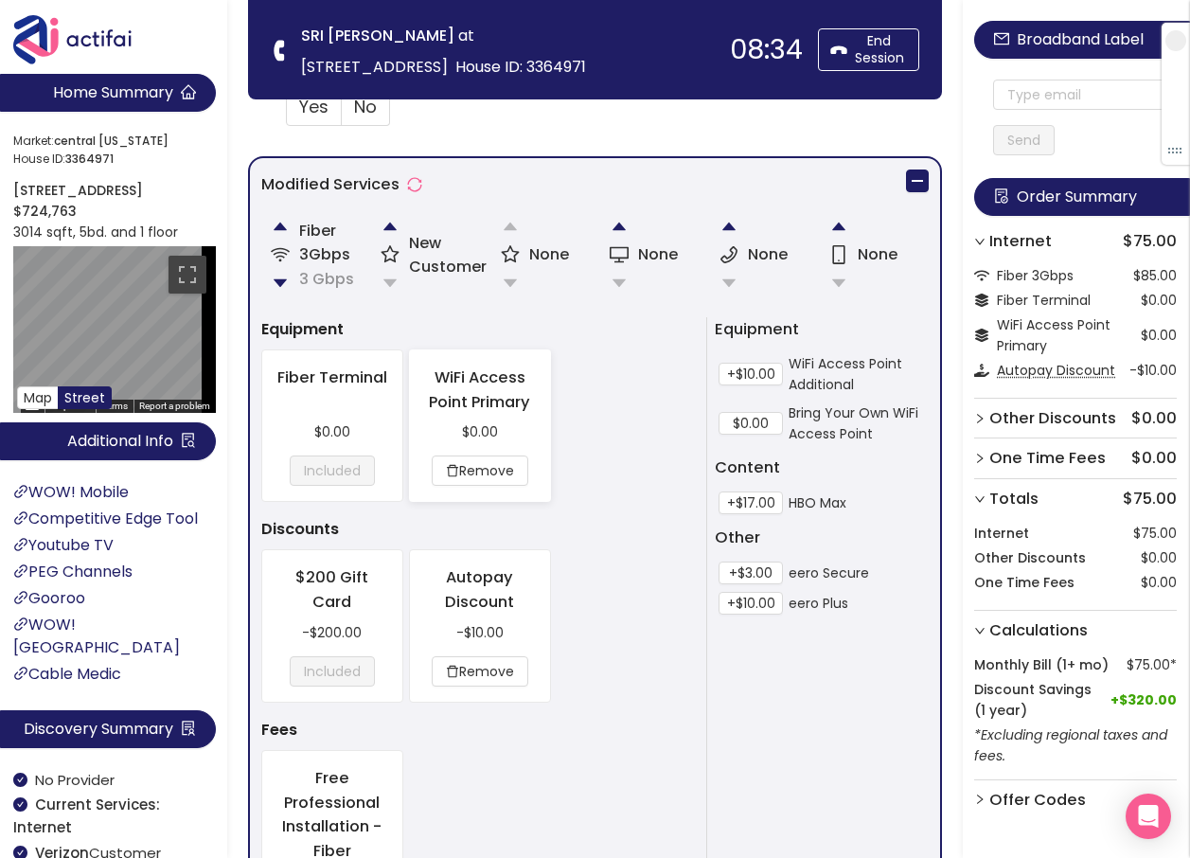
scroll to position [663, 0]
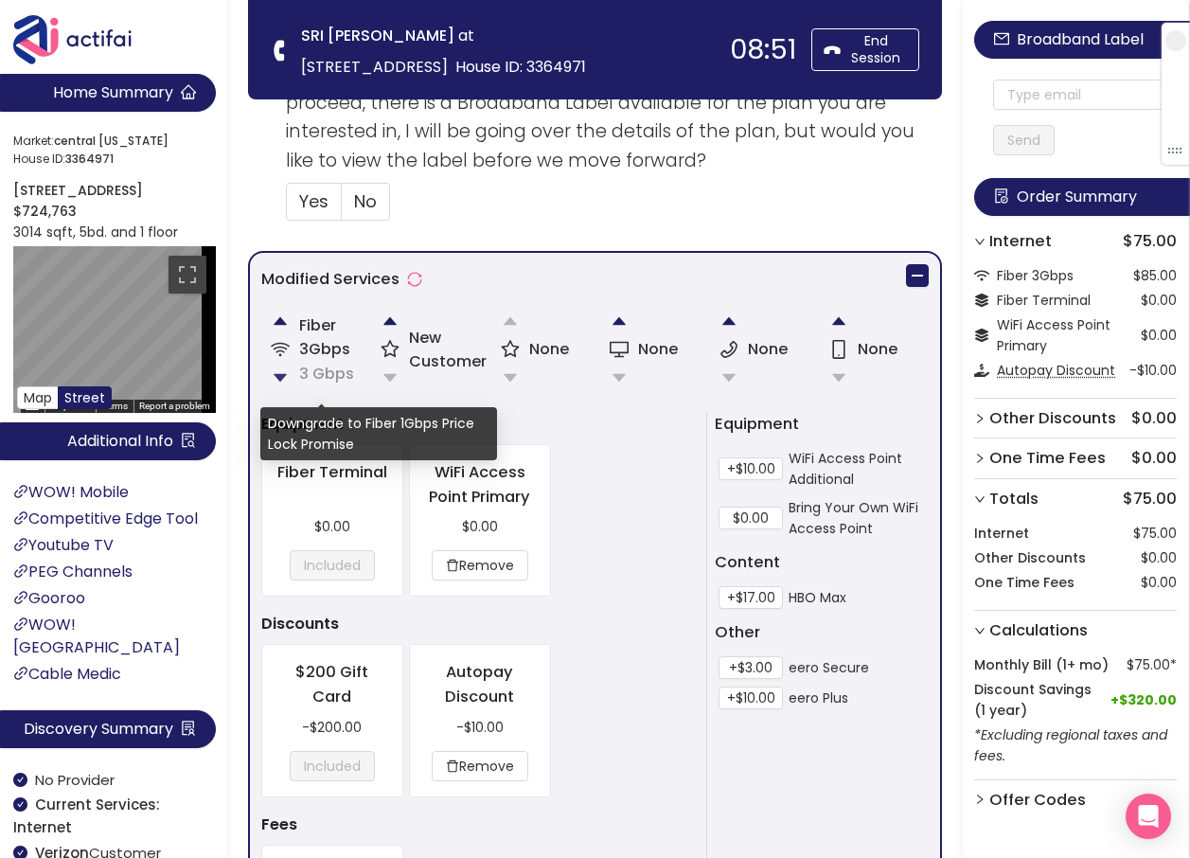
click at [279, 381] on button "button" at bounding box center [280, 378] width 38 height 38
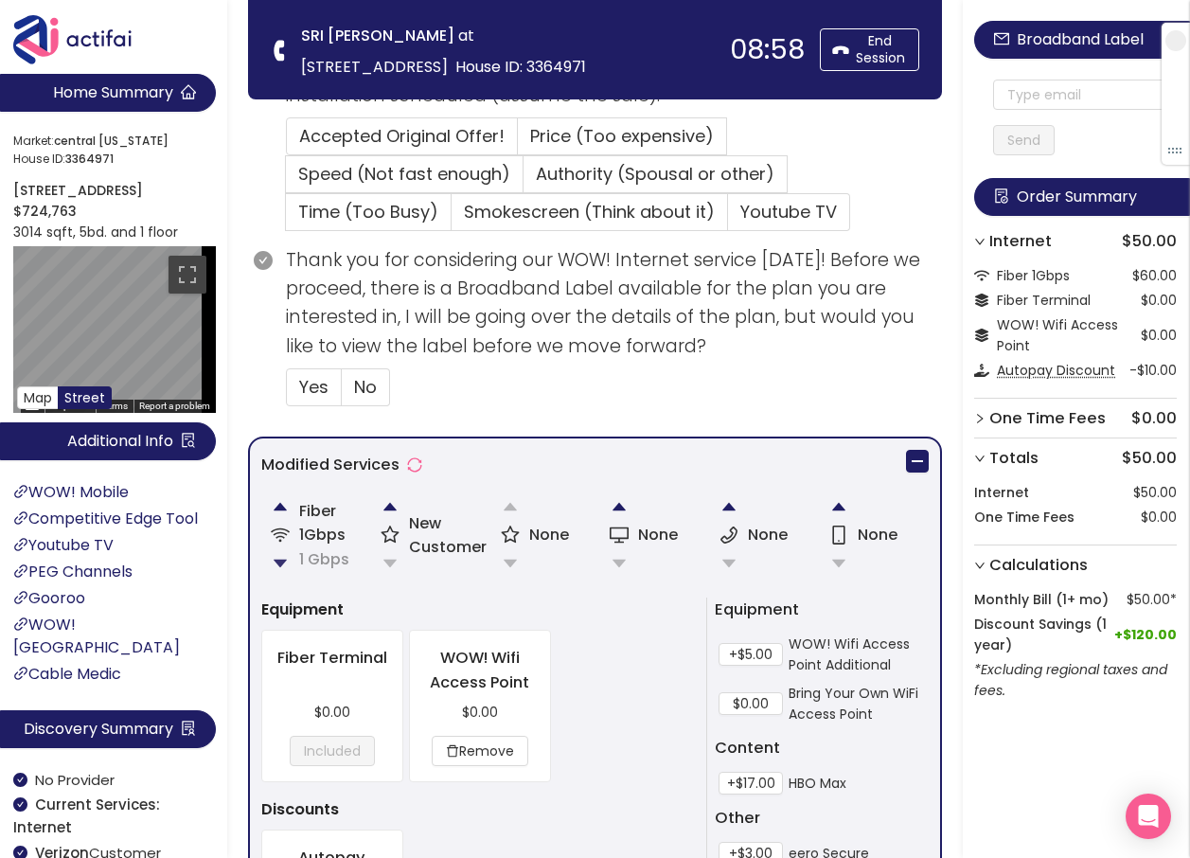
scroll to position [568, 0]
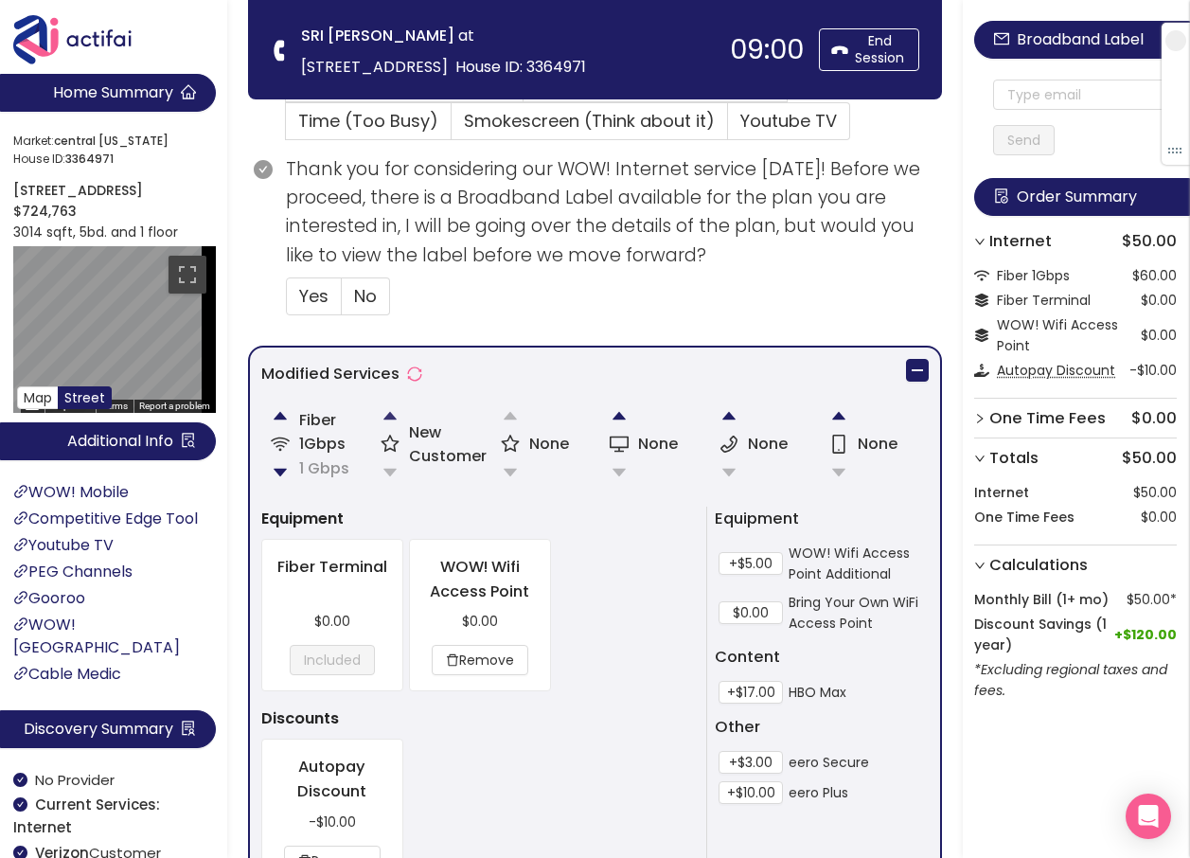
click at [393, 414] on button "button" at bounding box center [390, 416] width 38 height 38
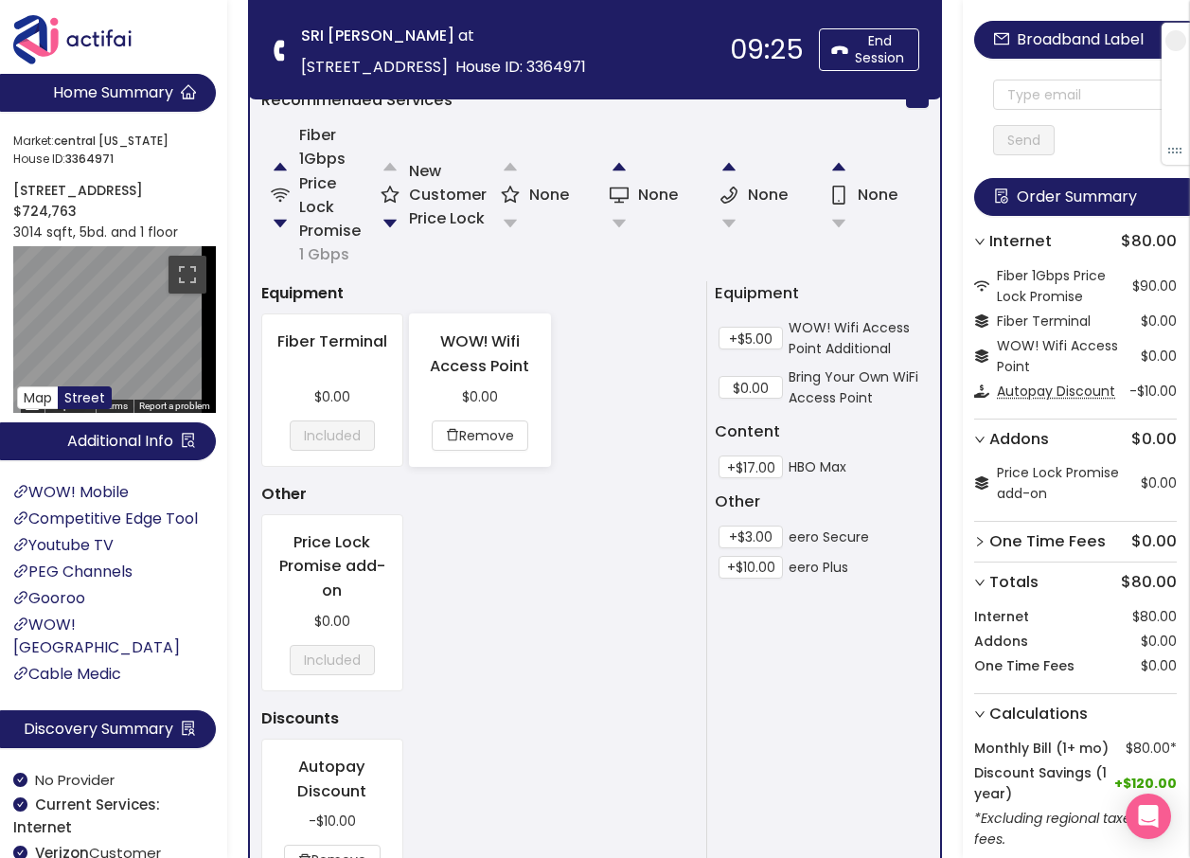
scroll to position [909, 0]
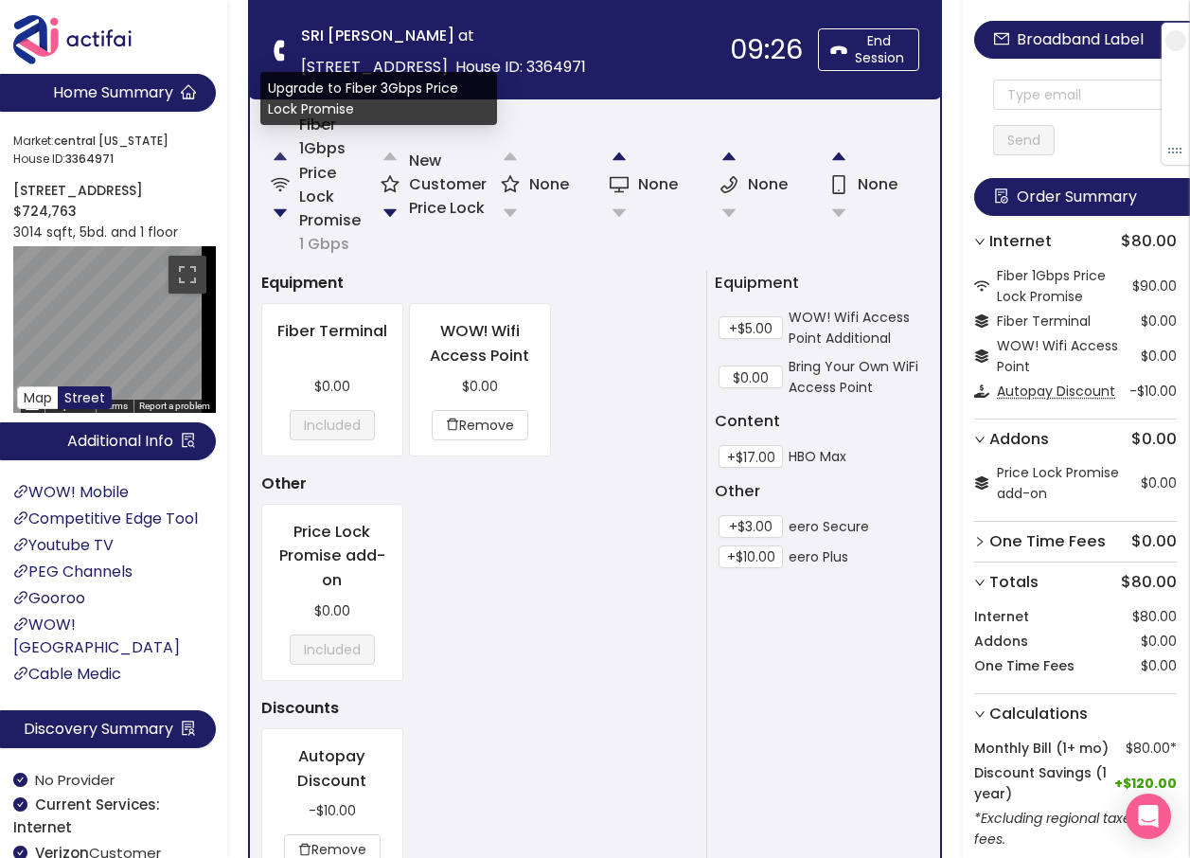
click at [280, 152] on button "button" at bounding box center [280, 156] width 38 height 38
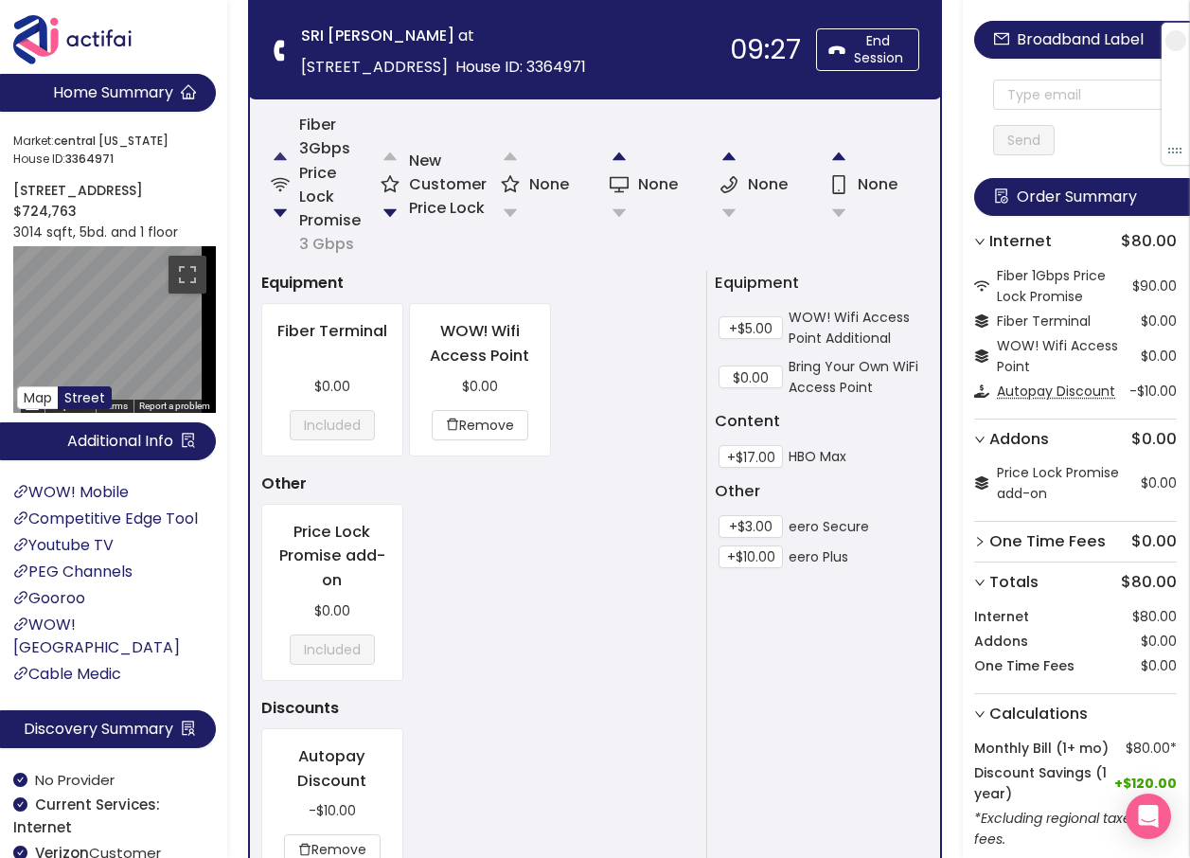
scroll to position [625, 0]
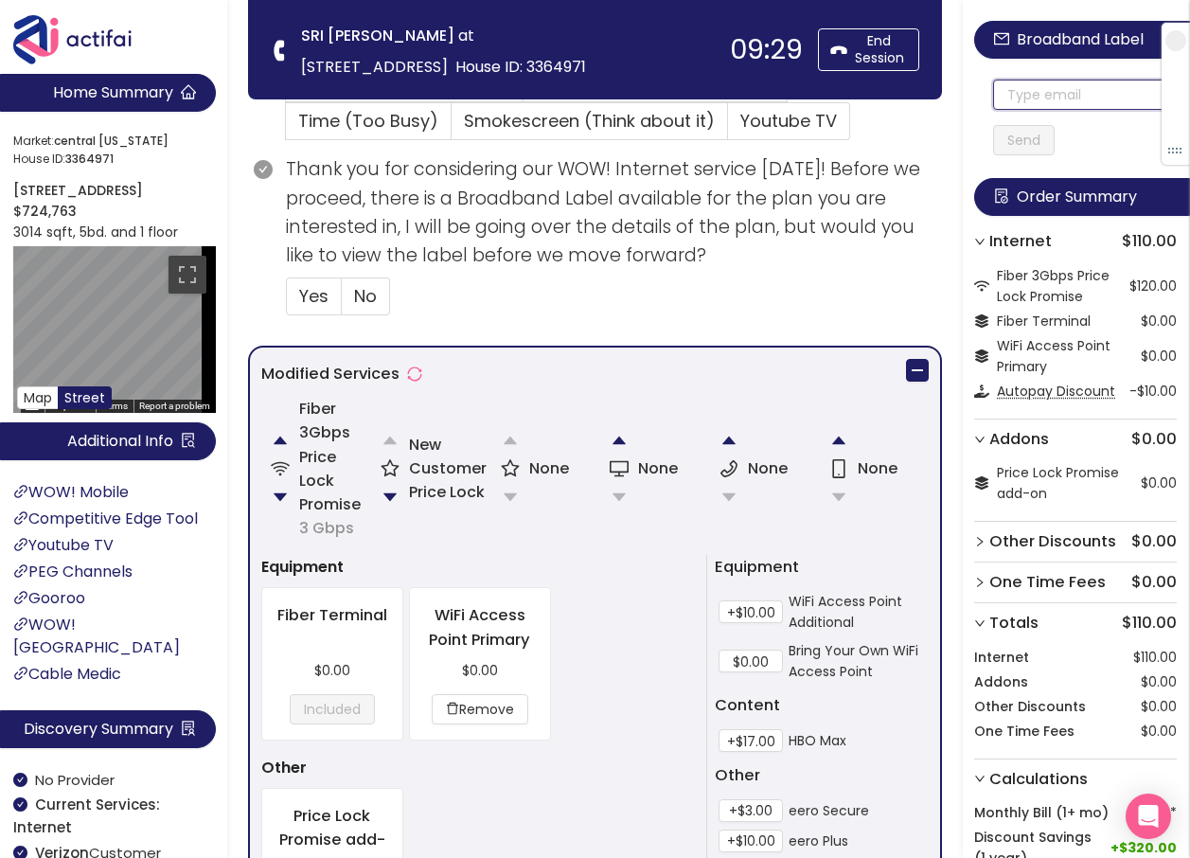
click at [1052, 91] on input "text" at bounding box center [1085, 95] width 184 height 30
drag, startPoint x: 1083, startPoint y: 94, endPoint x: 1003, endPoint y: 95, distance: 79.5
click at [1003, 95] on div "[EMAIL_ADDRESS][DOMAIN_NAME] Send" at bounding box center [1075, 99] width 203 height 114
click at [1011, 98] on input "[EMAIL_ADDRESS][DOMAIN_NAME]" at bounding box center [1085, 95] width 184 height 30
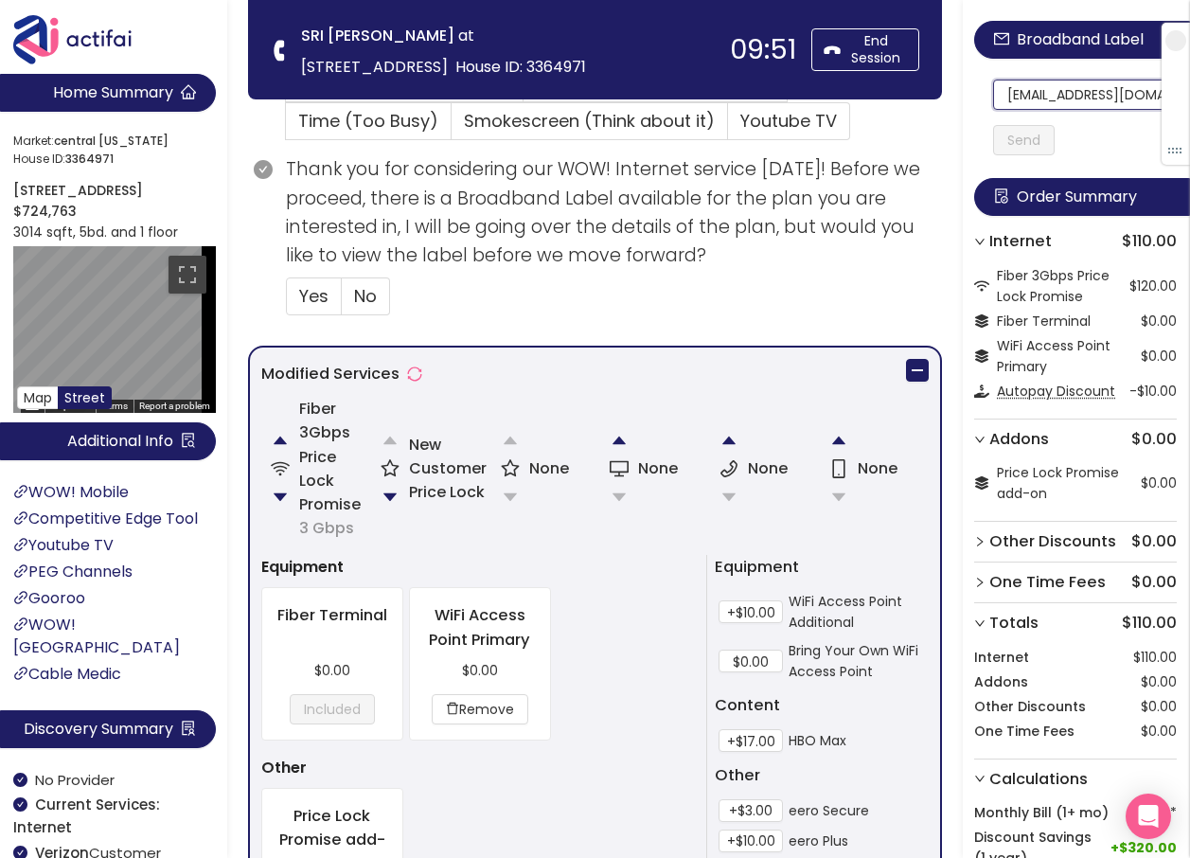
scroll to position [0, 23]
drag, startPoint x: 1011, startPoint y: 98, endPoint x: 1159, endPoint y: 101, distance: 147.7
click at [471, 75] on section "Home Summary Market: [GEOGRAPHIC_DATA][US_STATE] ID: 3364971 [STREET_ADDRESS] $…" at bounding box center [595, 480] width 1190 height 2210
type input "[EMAIL_ADDRESS][DOMAIN_NAME]"
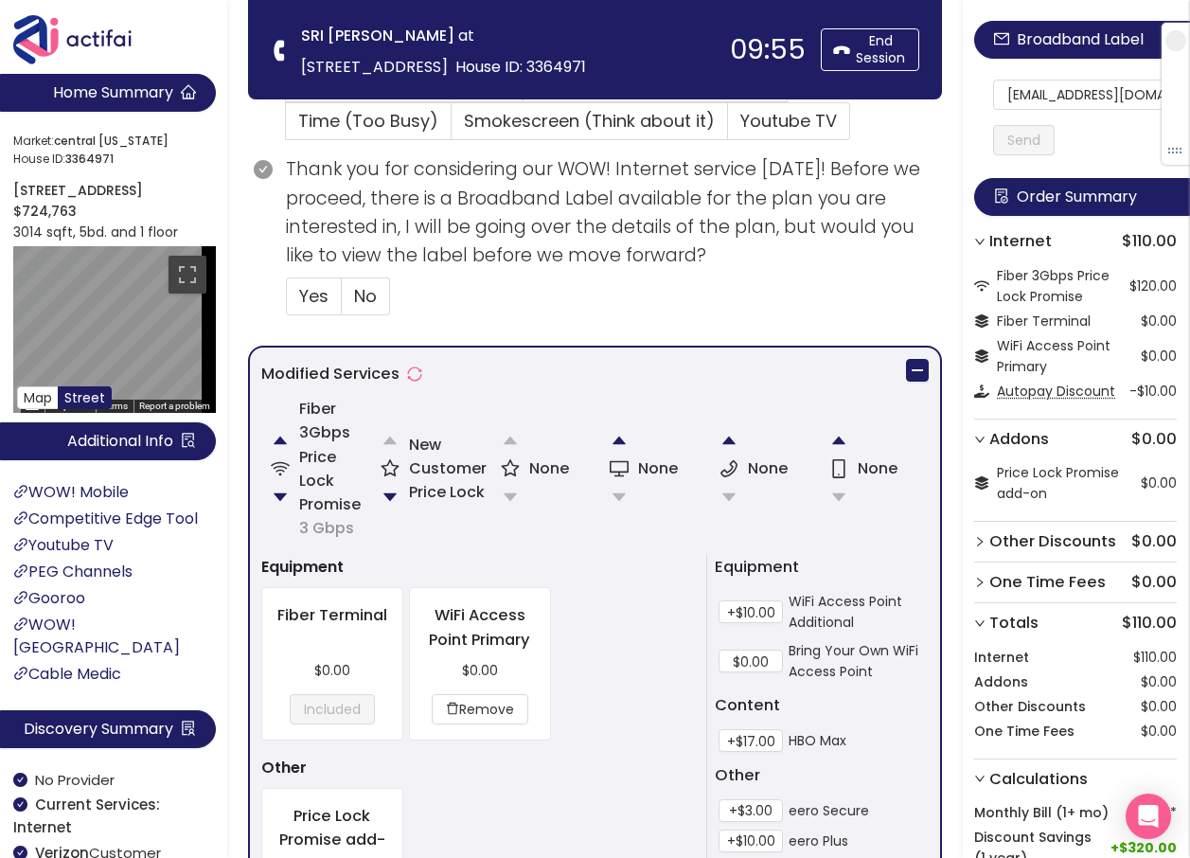
click at [1025, 140] on button "Send" at bounding box center [1024, 140] width 62 height 30
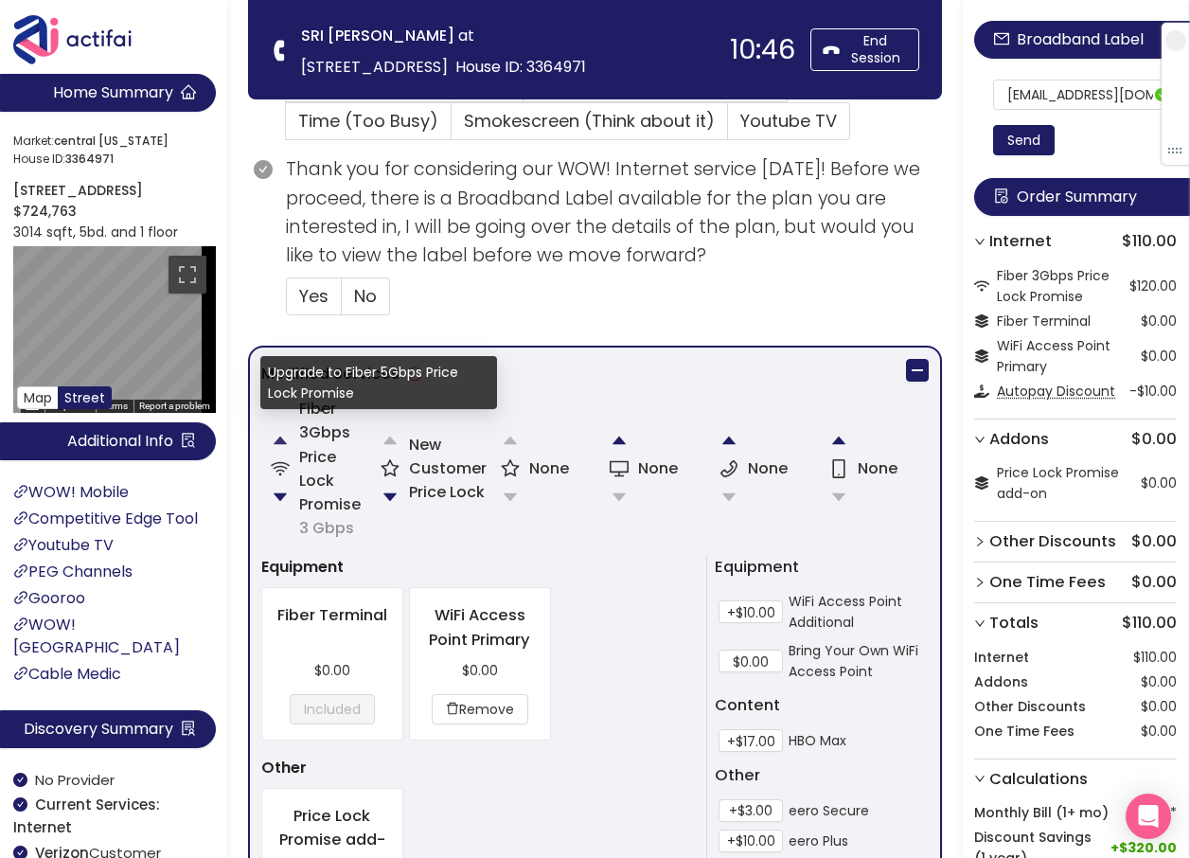
click at [279, 438] on button "button" at bounding box center [280, 440] width 38 height 38
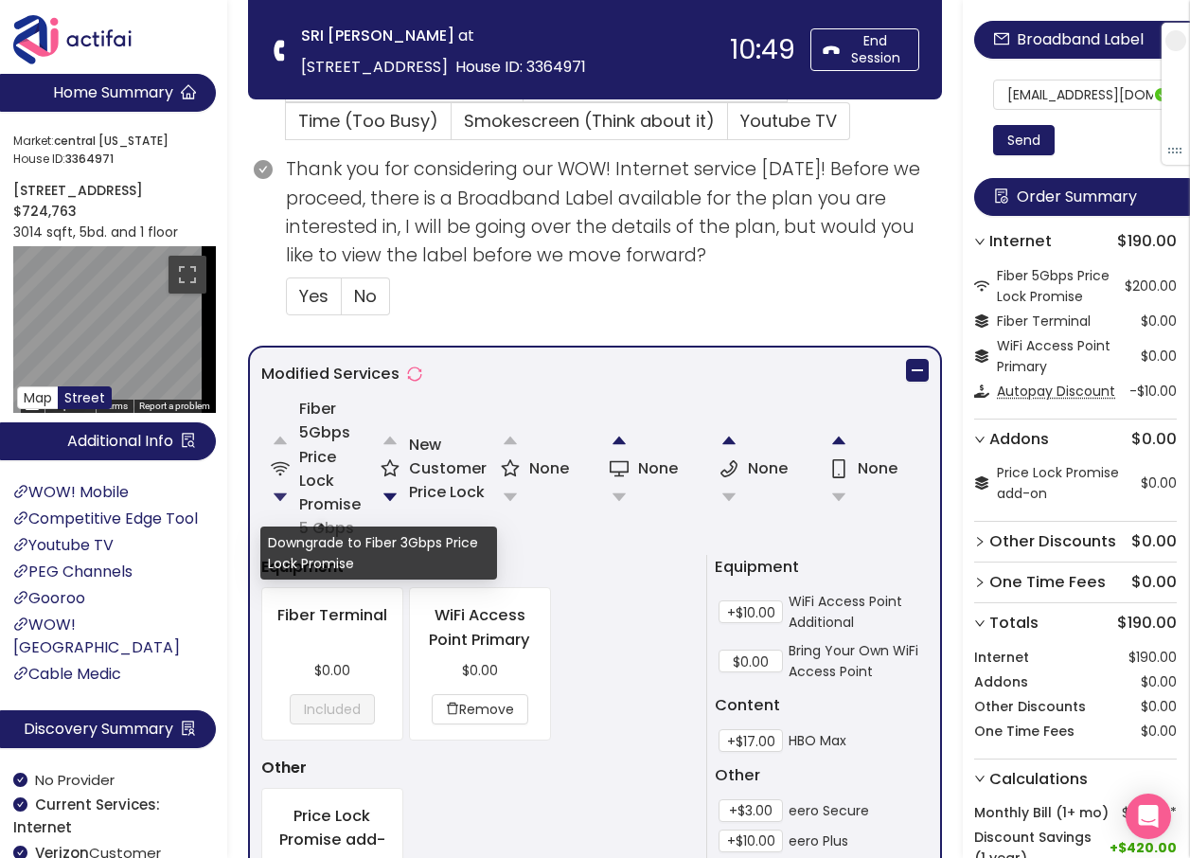
click at [279, 494] on button "button" at bounding box center [280, 497] width 38 height 38
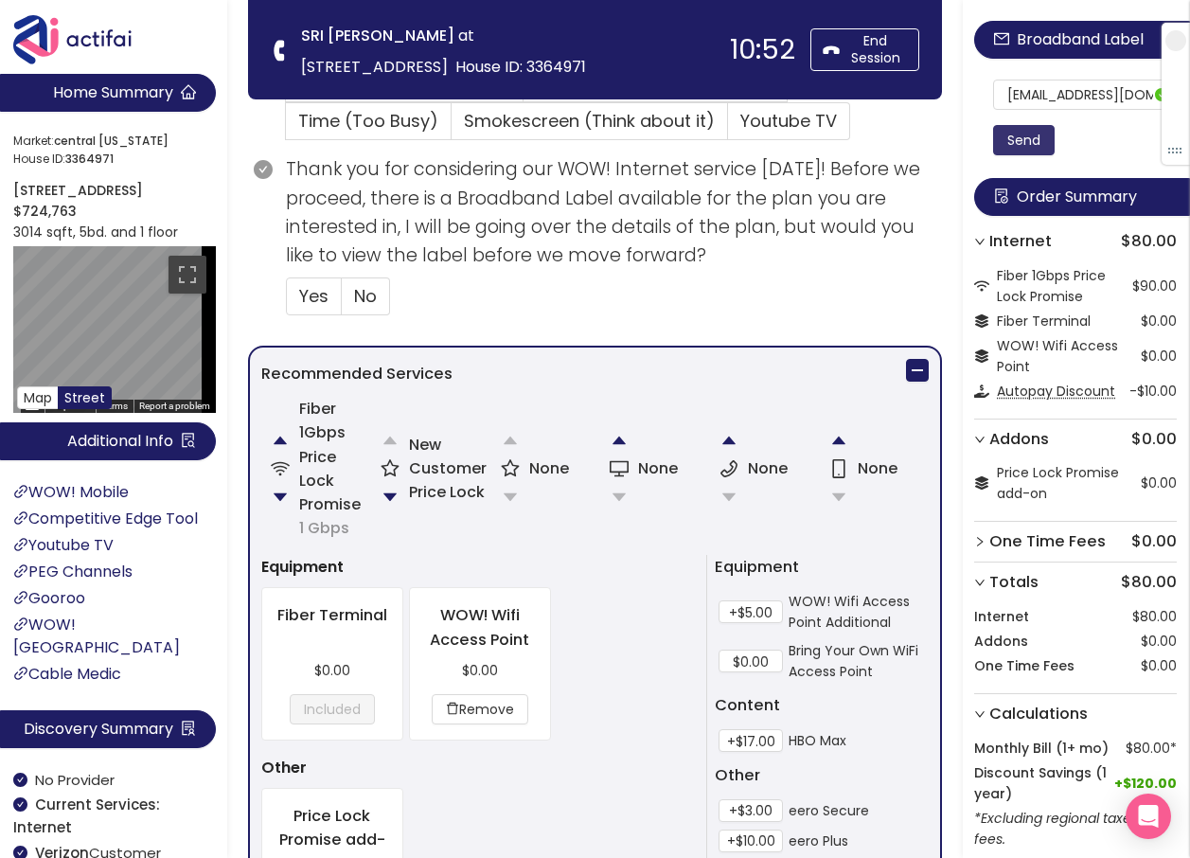
click at [1023, 136] on button "Send" at bounding box center [1024, 140] width 62 height 30
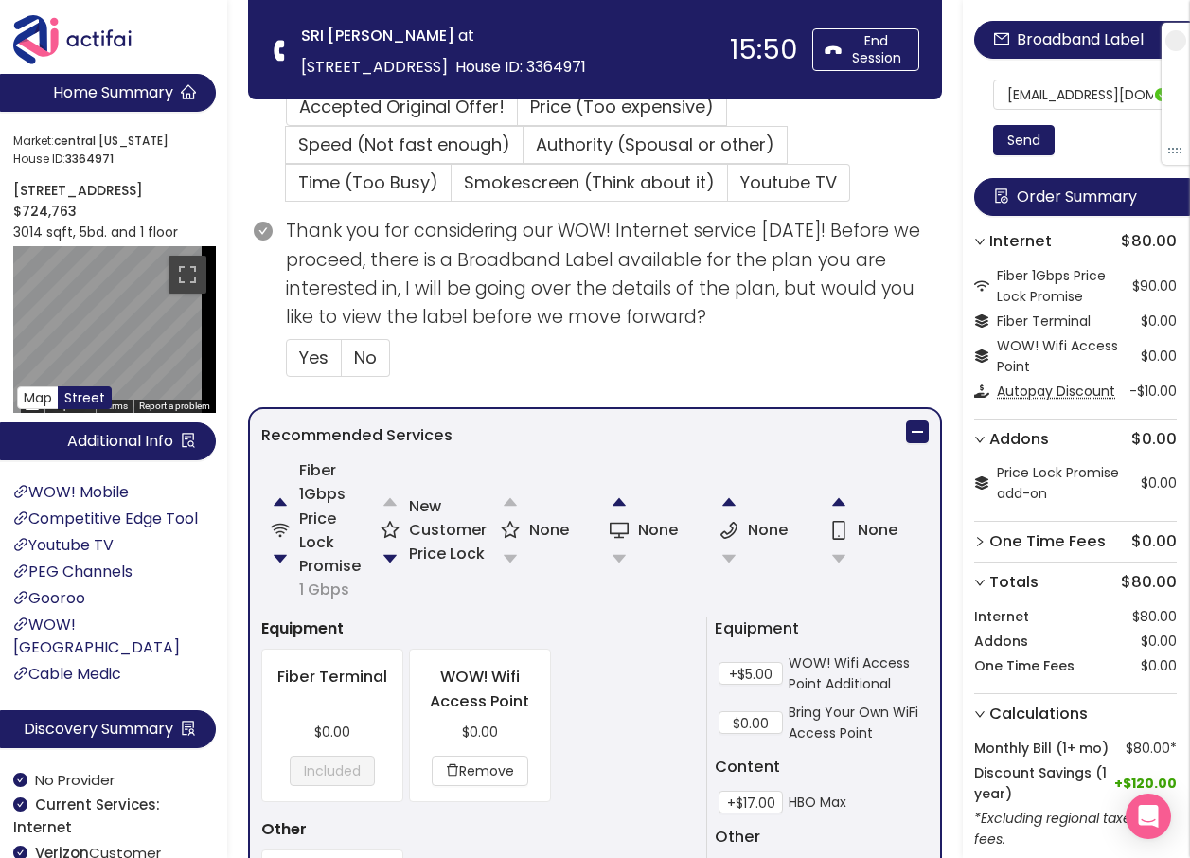
scroll to position [530, 0]
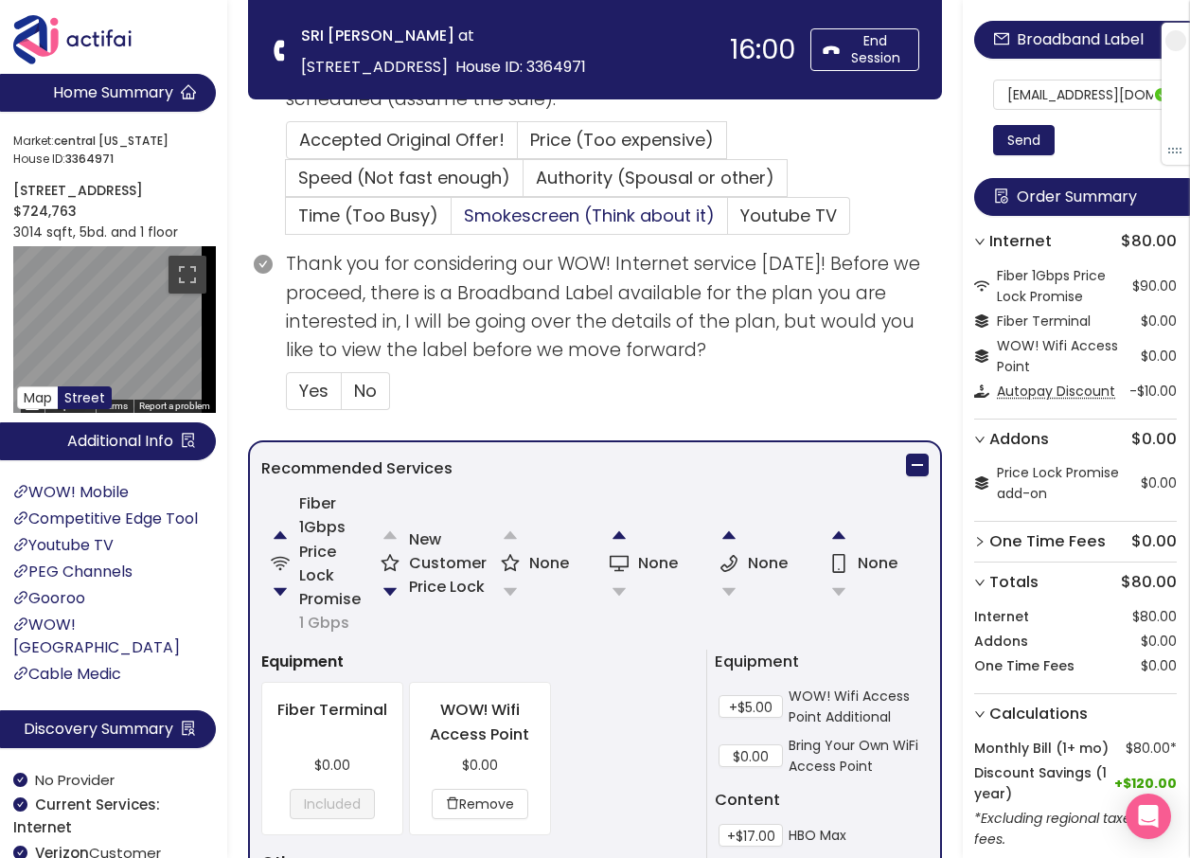
click at [530, 212] on span "Smokescreen (Think about it)" at bounding box center [589, 216] width 251 height 24
click at [452, 222] on input "Smokescreen (Think about it)" at bounding box center [452, 222] width 0 height 0
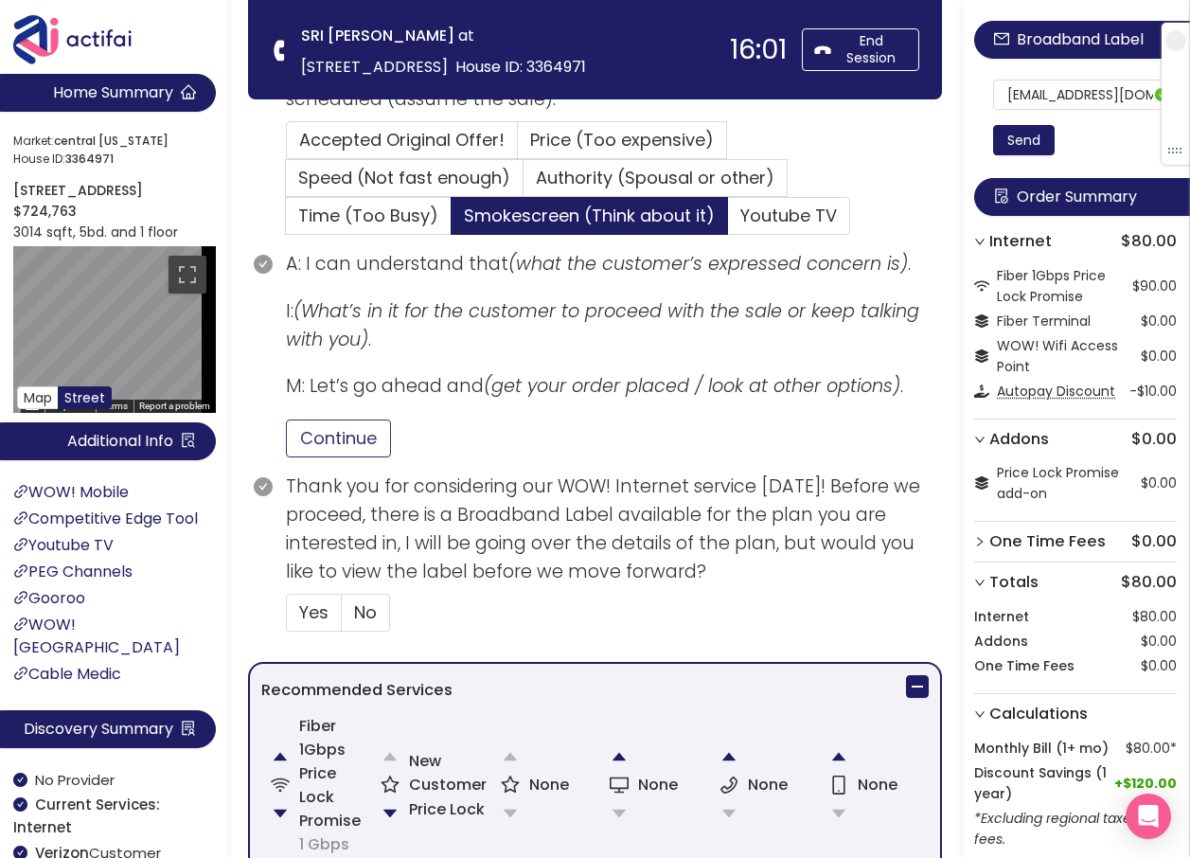
click at [377, 436] on button "Continue" at bounding box center [338, 438] width 105 height 38
click at [373, 610] on span "No" at bounding box center [365, 612] width 23 height 24
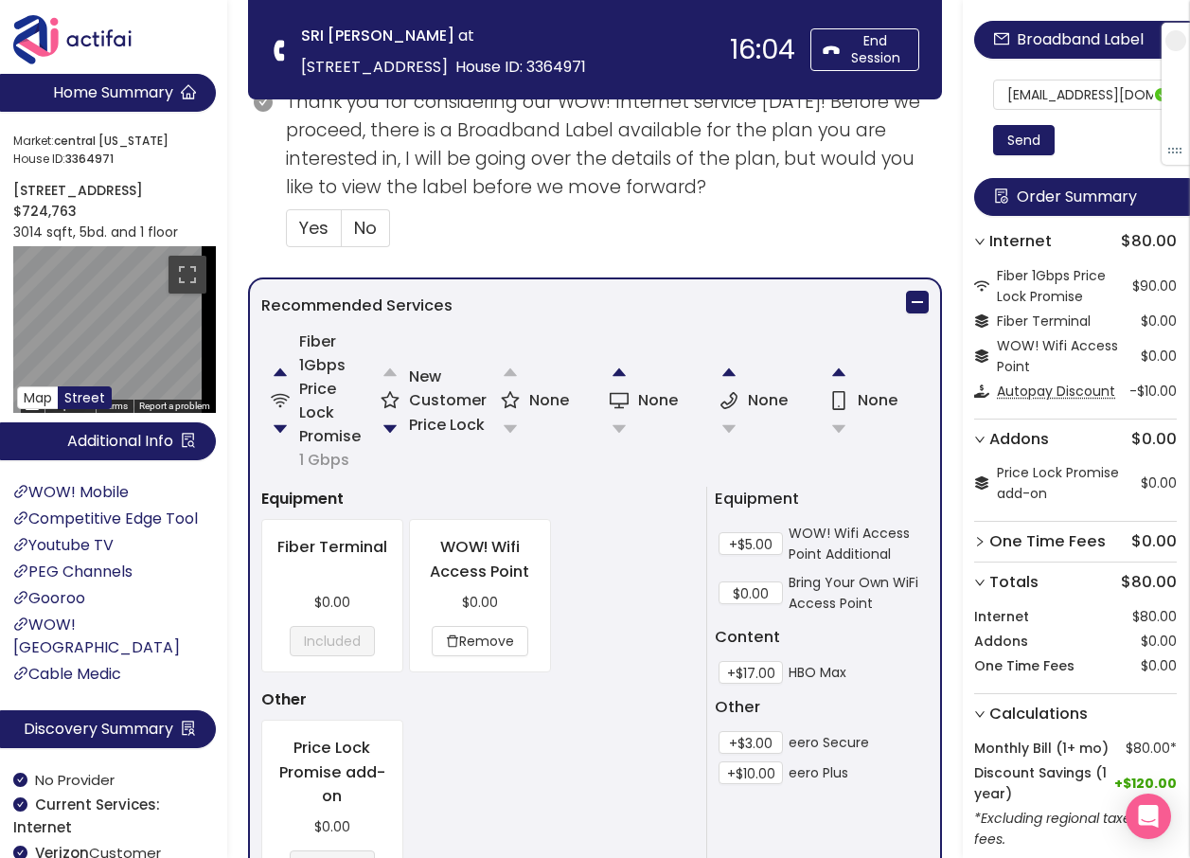
scroll to position [913, 0]
click at [370, 230] on span "No" at bounding box center [365, 230] width 23 height 24
click at [342, 236] on input "No" at bounding box center [342, 236] width 0 height 0
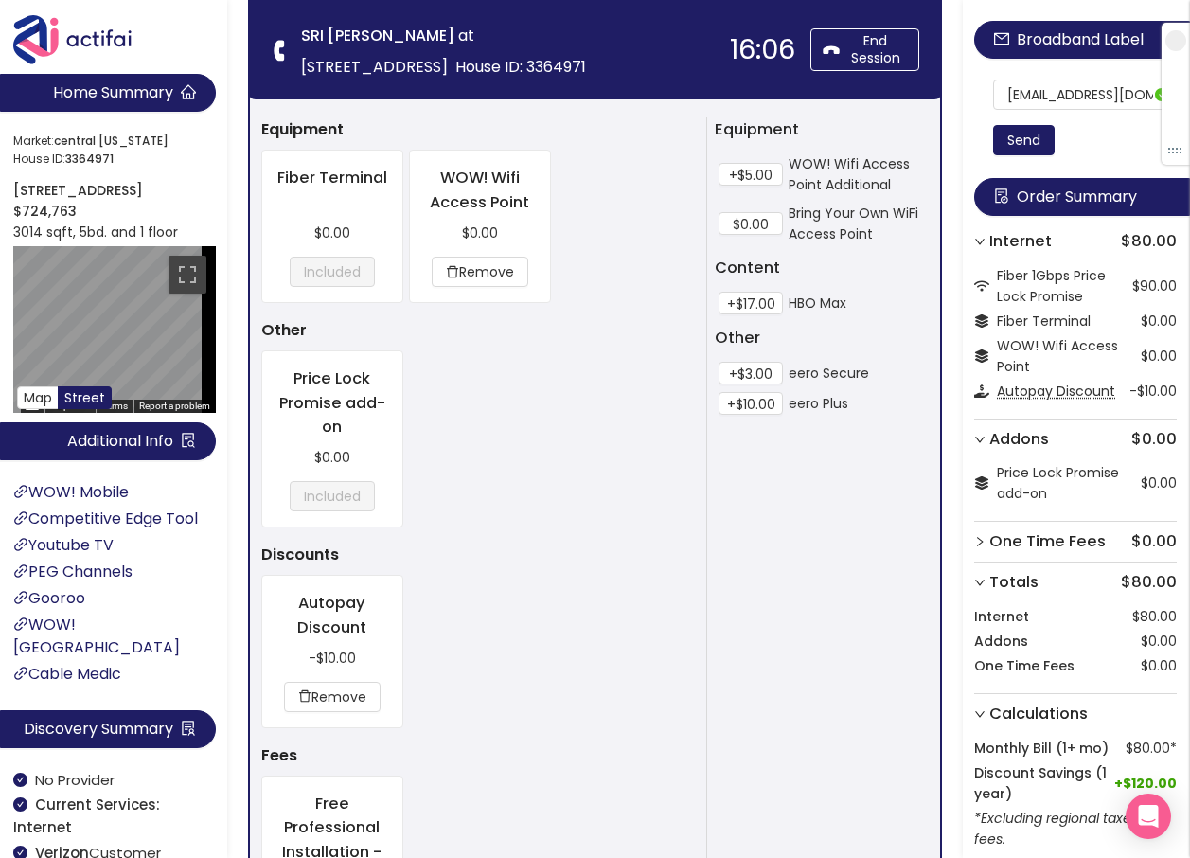
scroll to position [1575, 0]
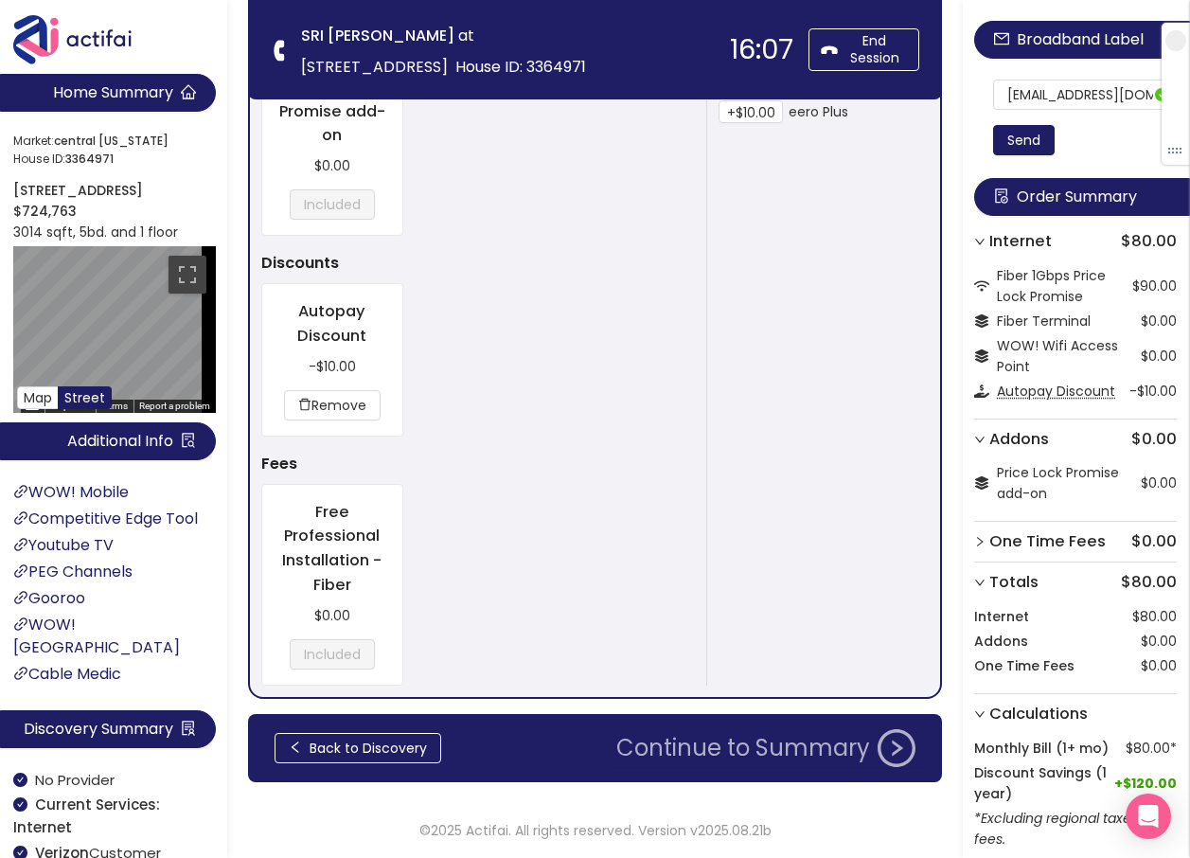
click at [798, 742] on button "Continue to Summary" at bounding box center [766, 748] width 322 height 38
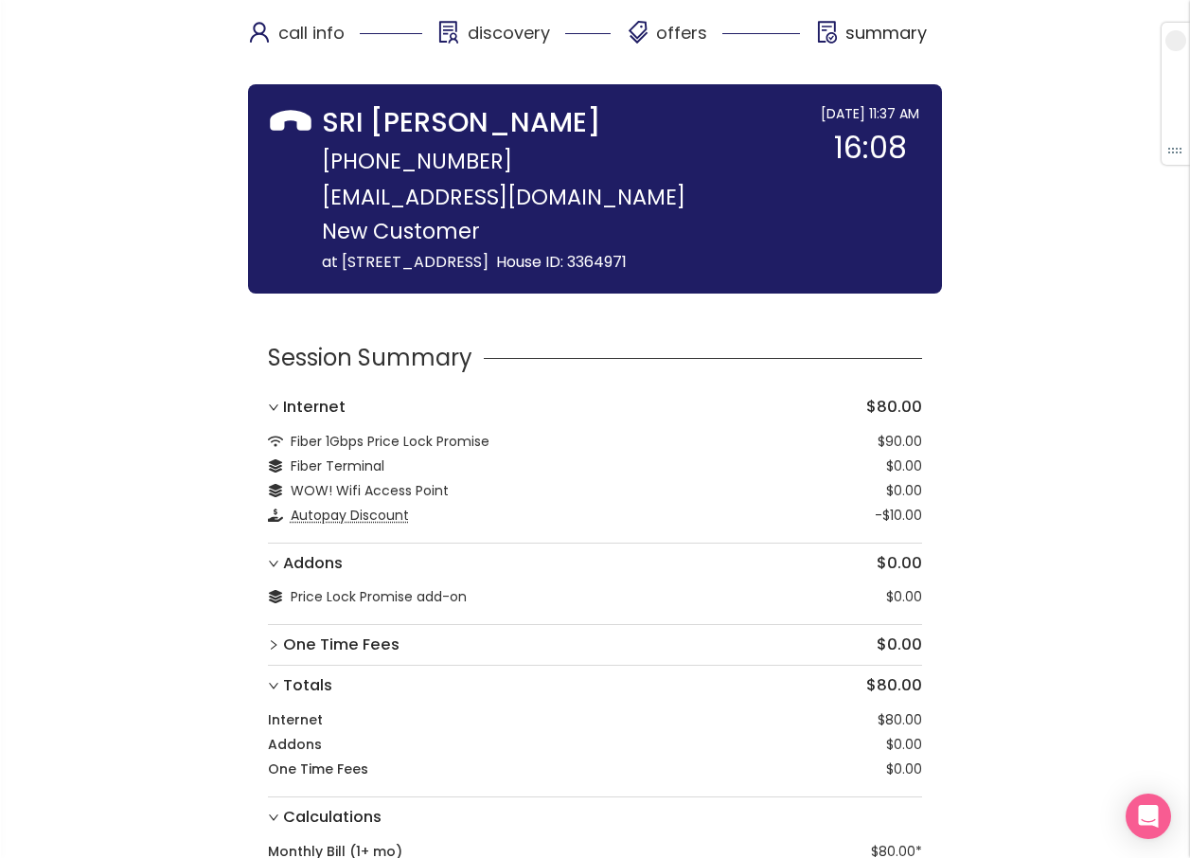
scroll to position [117, 0]
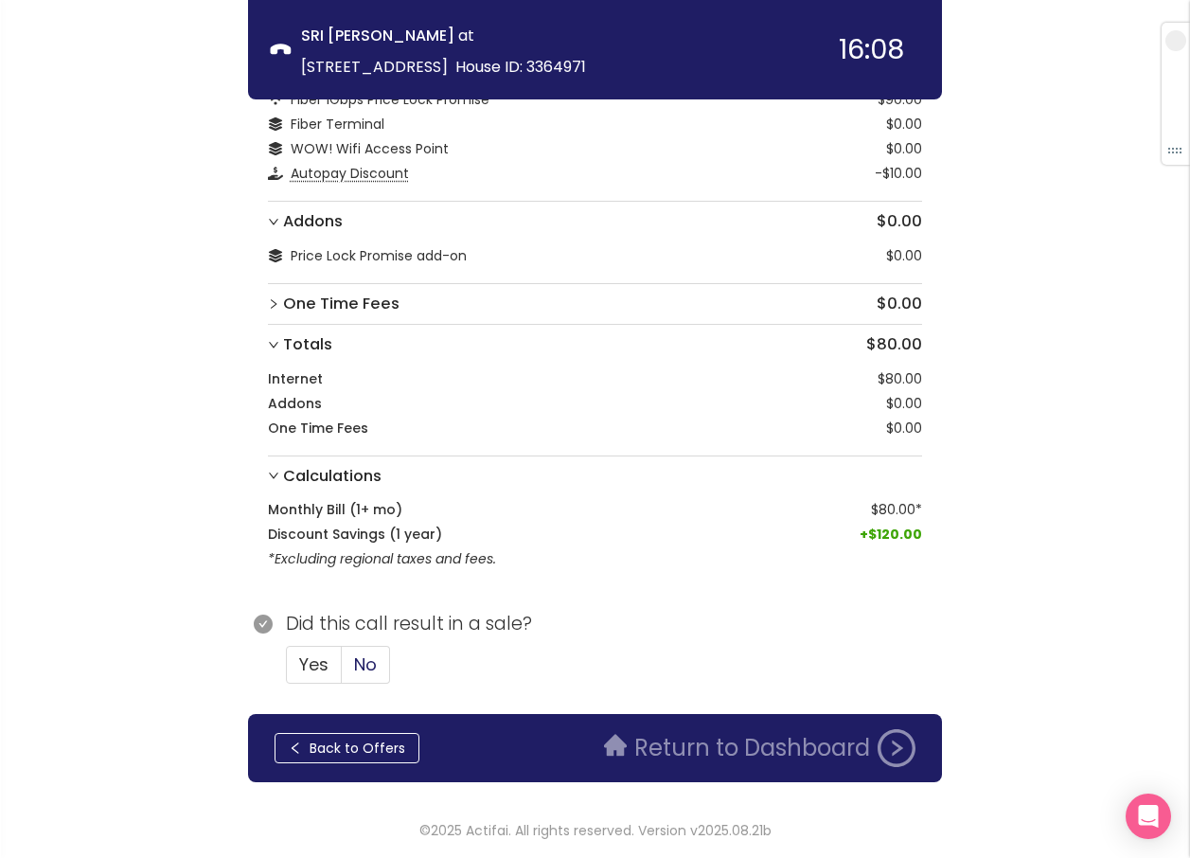
click at [366, 658] on span "No" at bounding box center [365, 664] width 23 height 24
click at [342, 670] on input "No" at bounding box center [342, 670] width 0 height 0
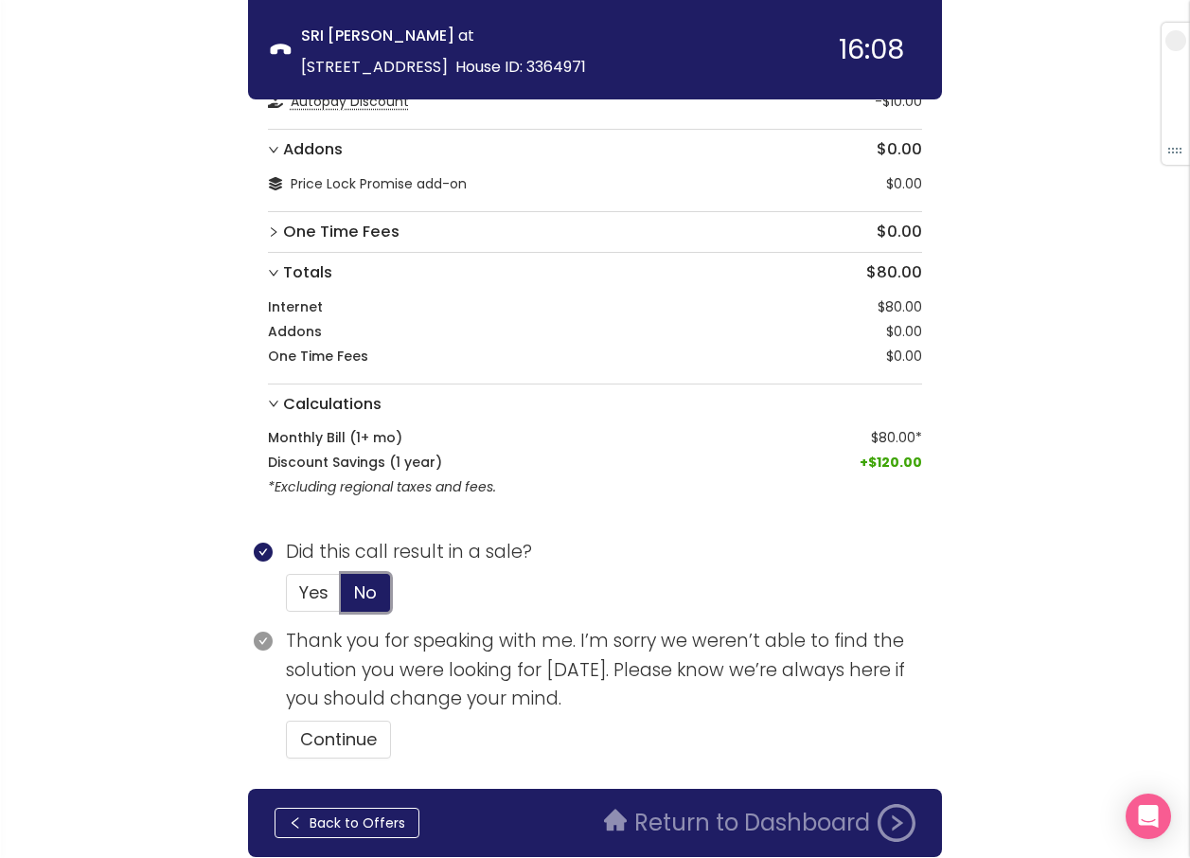
scroll to position [264, 0]
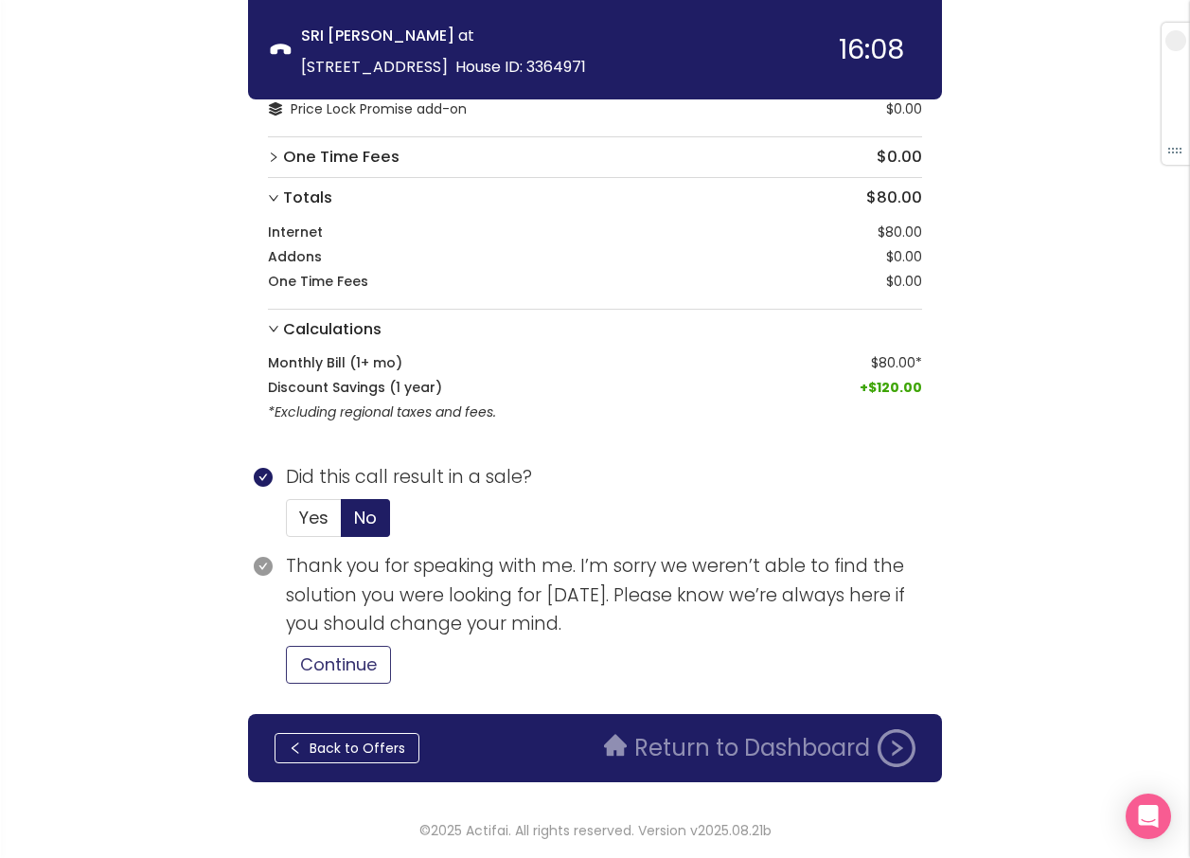
click at [364, 665] on button "Continue" at bounding box center [338, 665] width 105 height 38
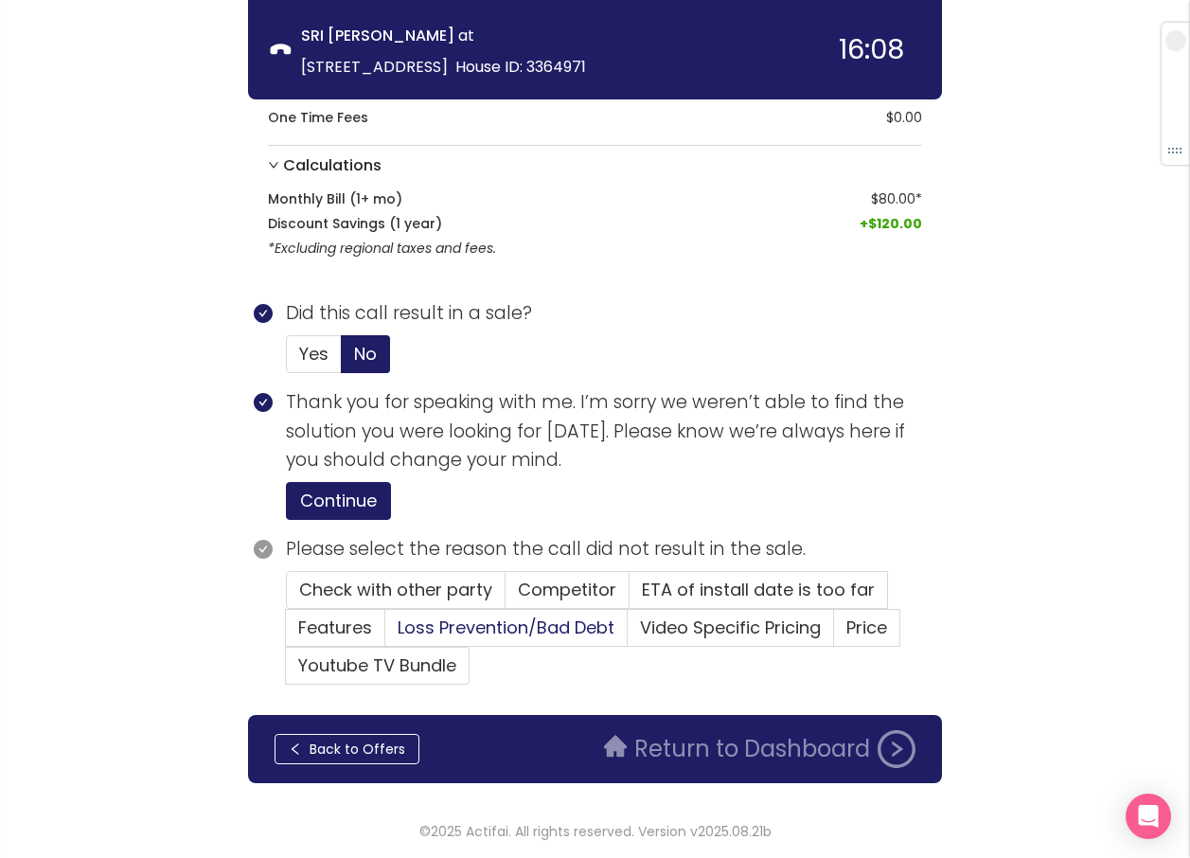
scroll to position [429, 0]
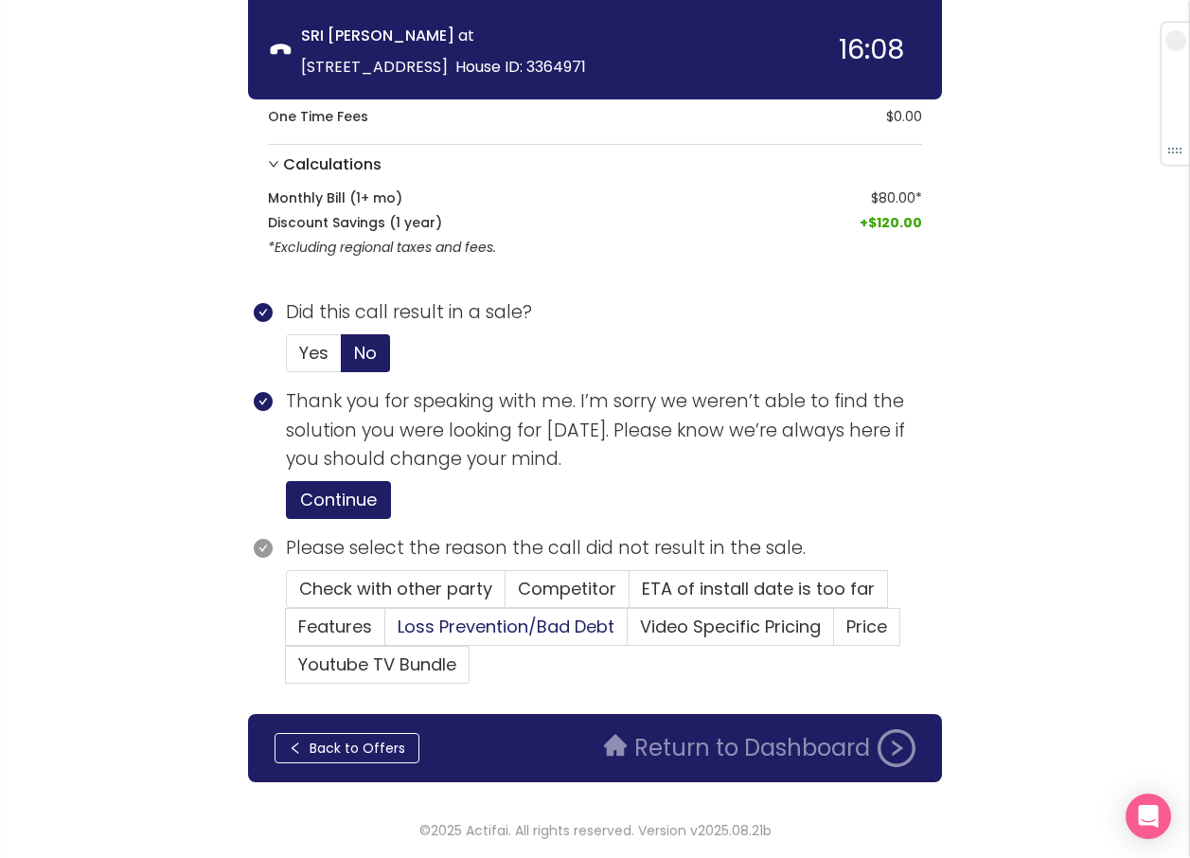
drag, startPoint x: 388, startPoint y: 582, endPoint x: 455, endPoint y: 618, distance: 76.2
click at [388, 583] on span "Check with other party" at bounding box center [395, 588] width 193 height 24
click at [287, 594] on input "Check with other party" at bounding box center [287, 594] width 0 height 0
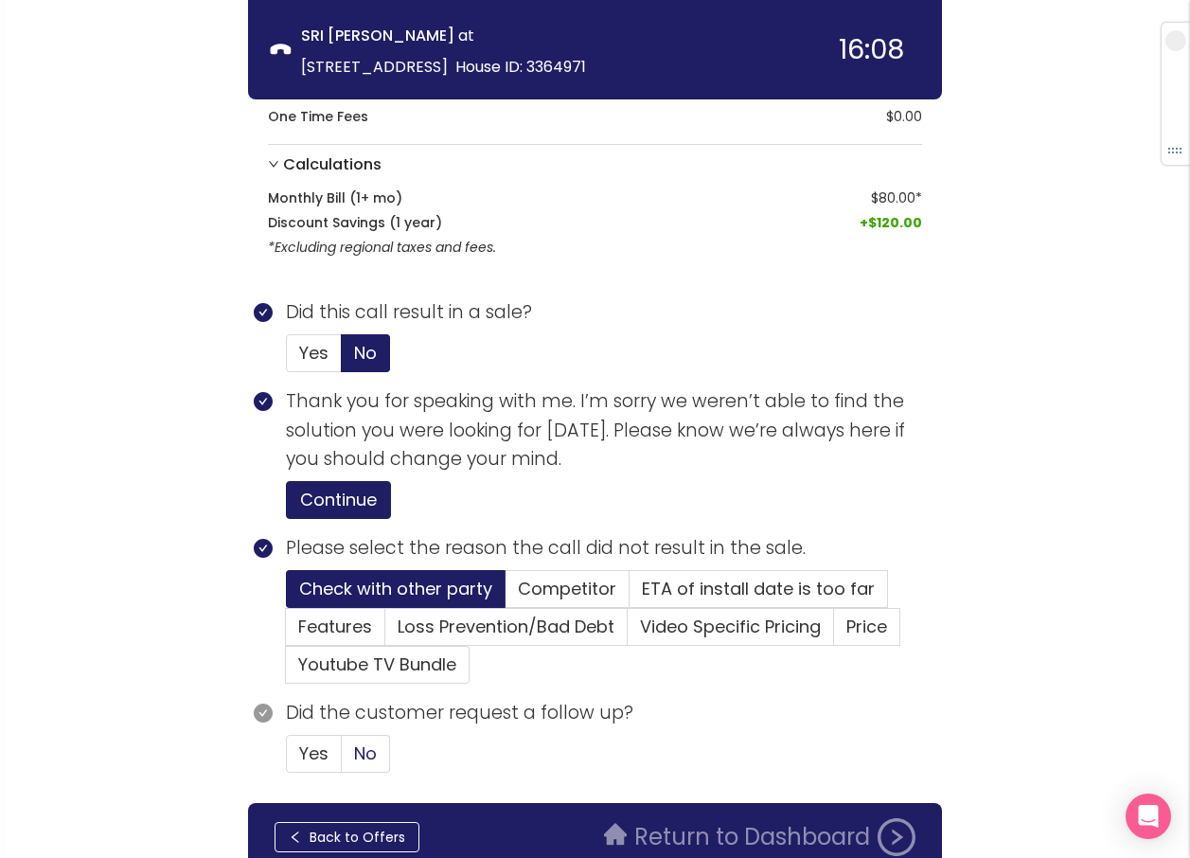
click at [372, 743] on span "No" at bounding box center [365, 753] width 23 height 24
click at [342, 759] on input "No" at bounding box center [342, 759] width 0 height 0
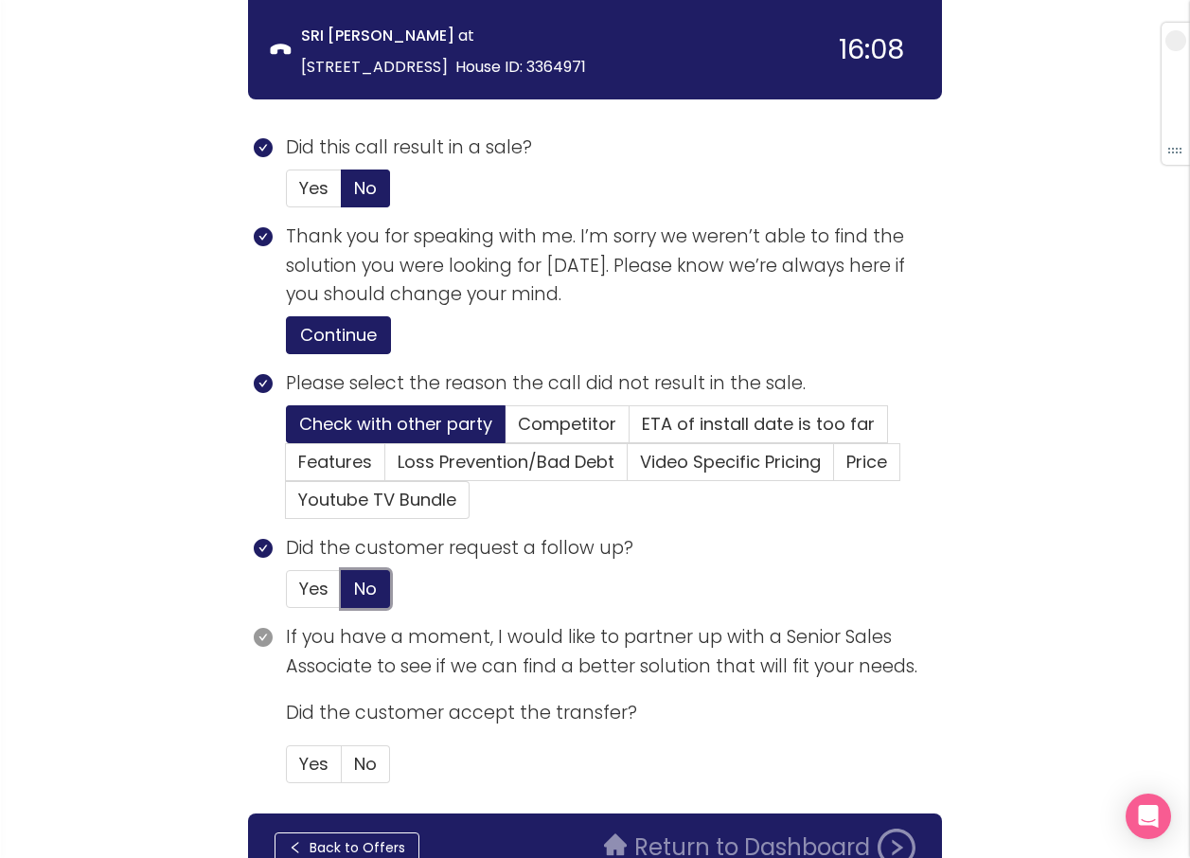
scroll to position [693, 0]
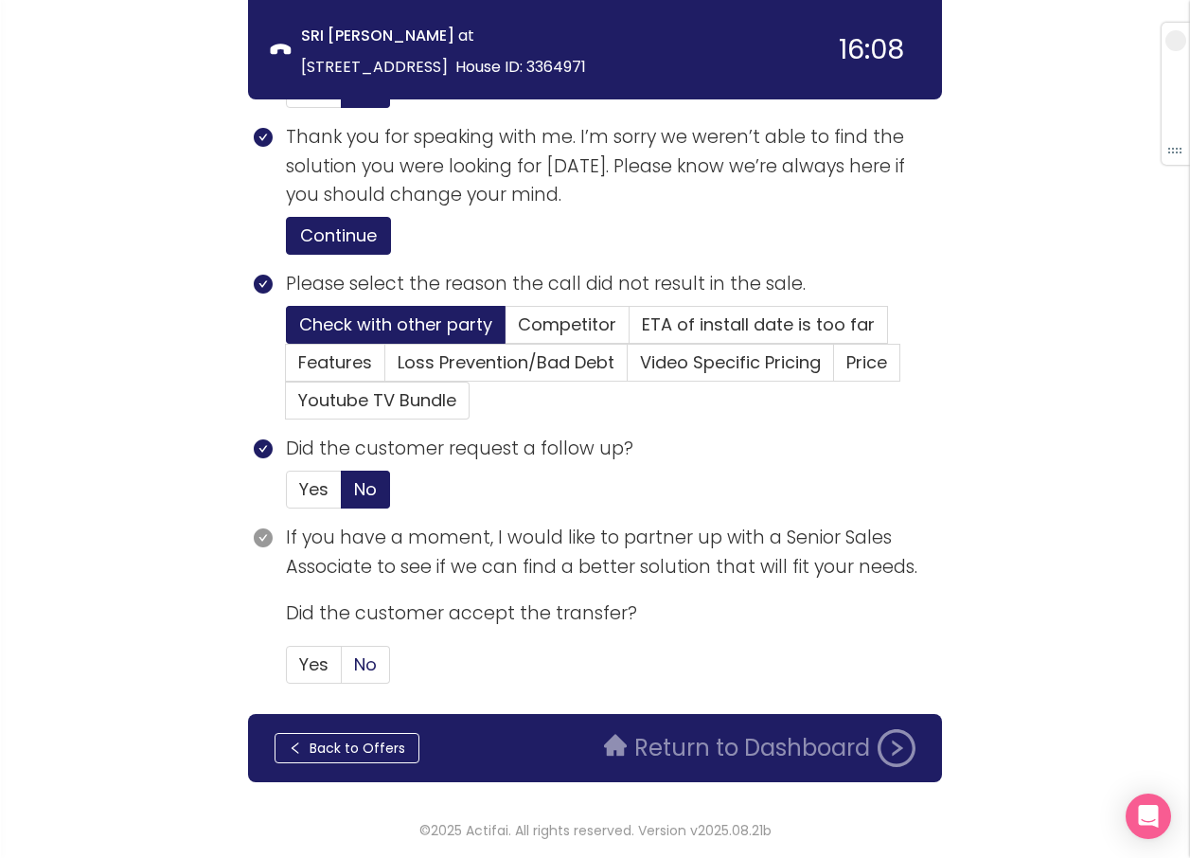
click at [366, 663] on span "No" at bounding box center [365, 664] width 23 height 24
click at [342, 670] on input "No" at bounding box center [342, 670] width 0 height 0
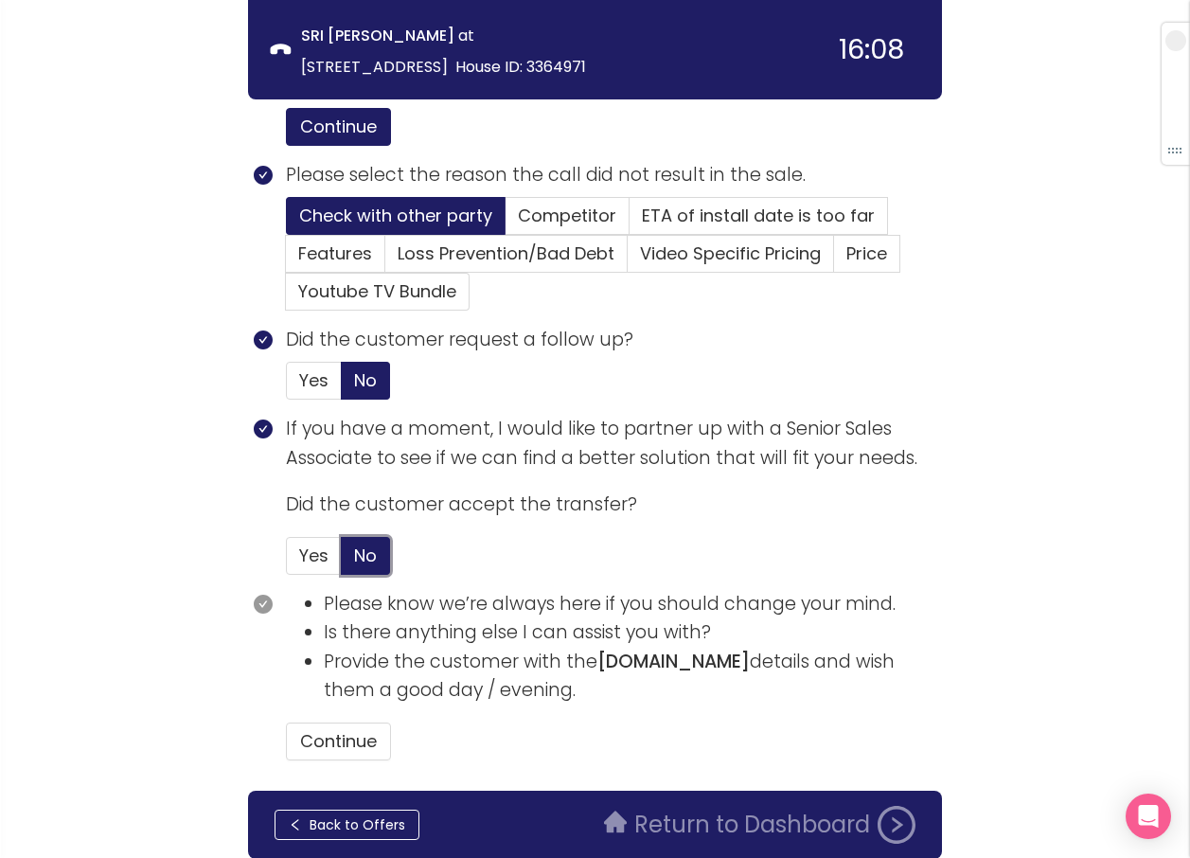
scroll to position [878, 0]
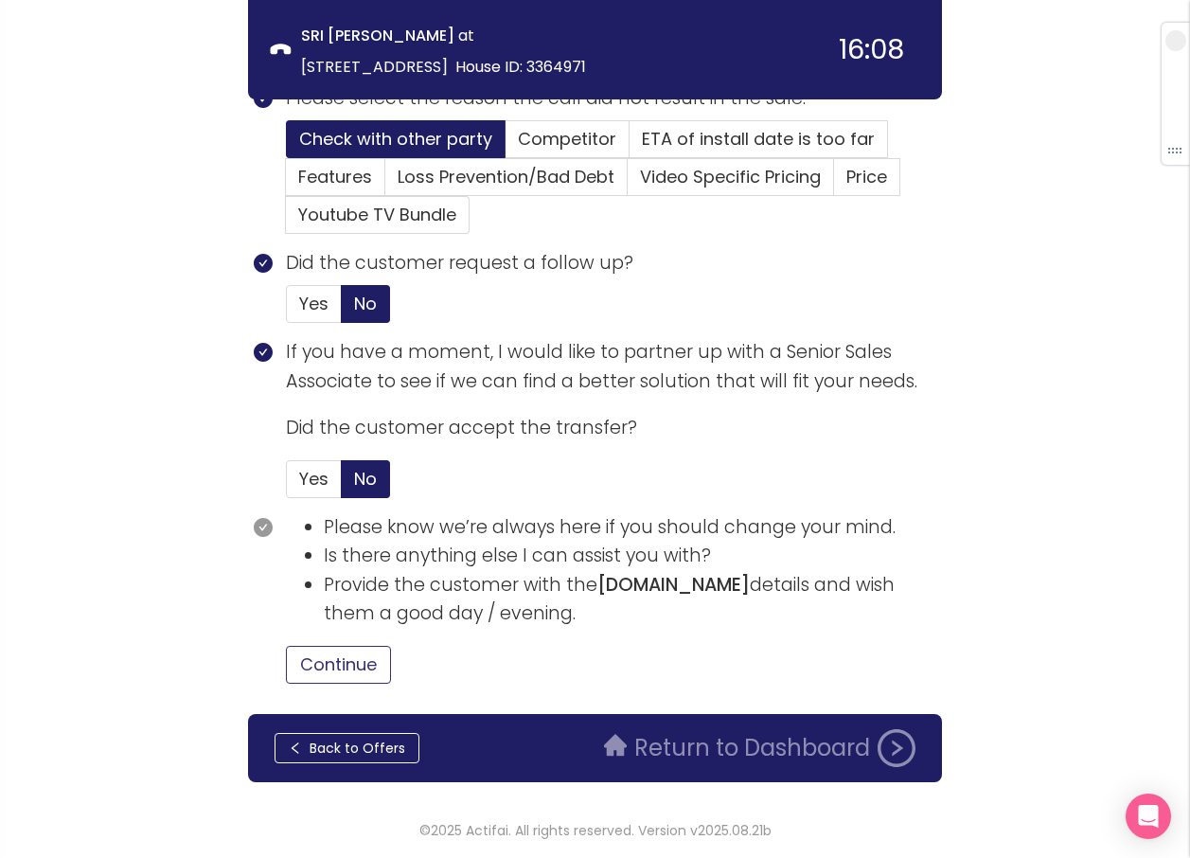
click at [334, 663] on button "Continue" at bounding box center [338, 665] width 105 height 38
click at [687, 735] on button "Return to Dashboard" at bounding box center [760, 748] width 334 height 38
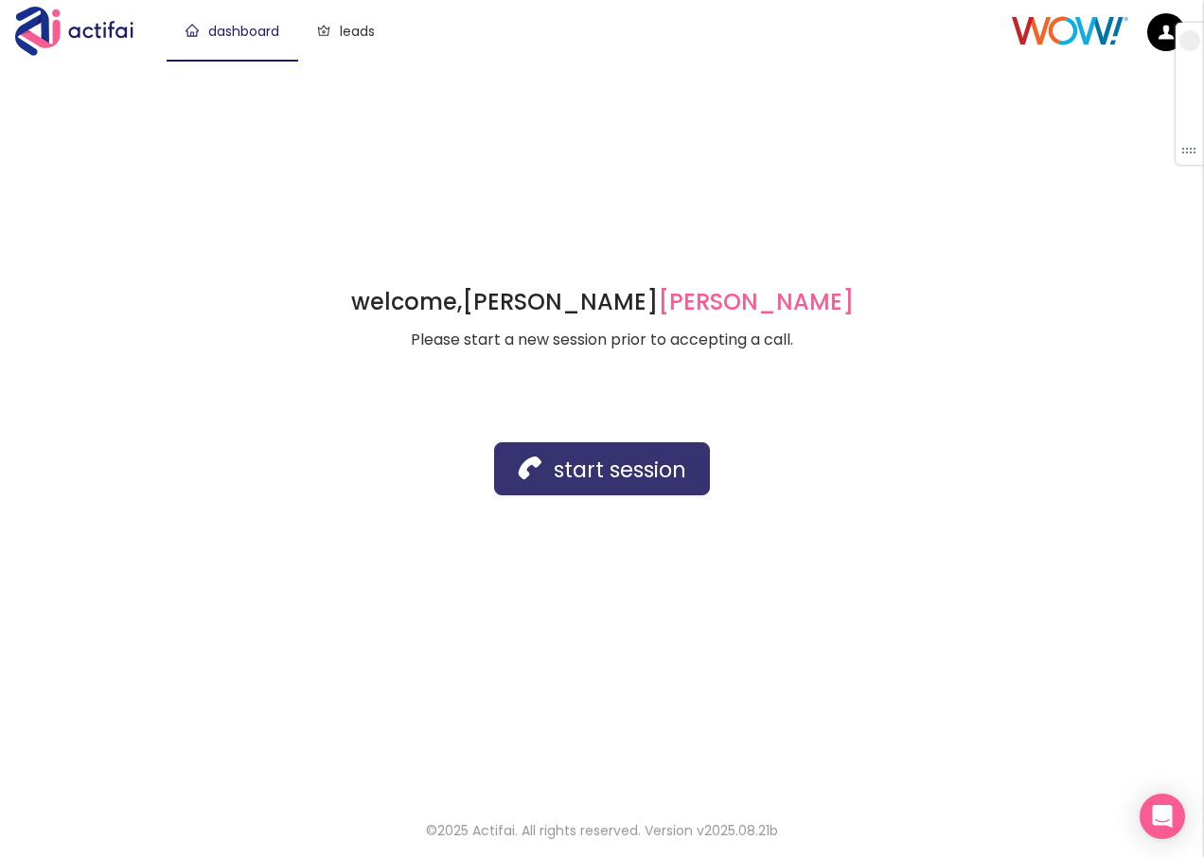
click at [565, 470] on button "start session" at bounding box center [602, 468] width 216 height 53
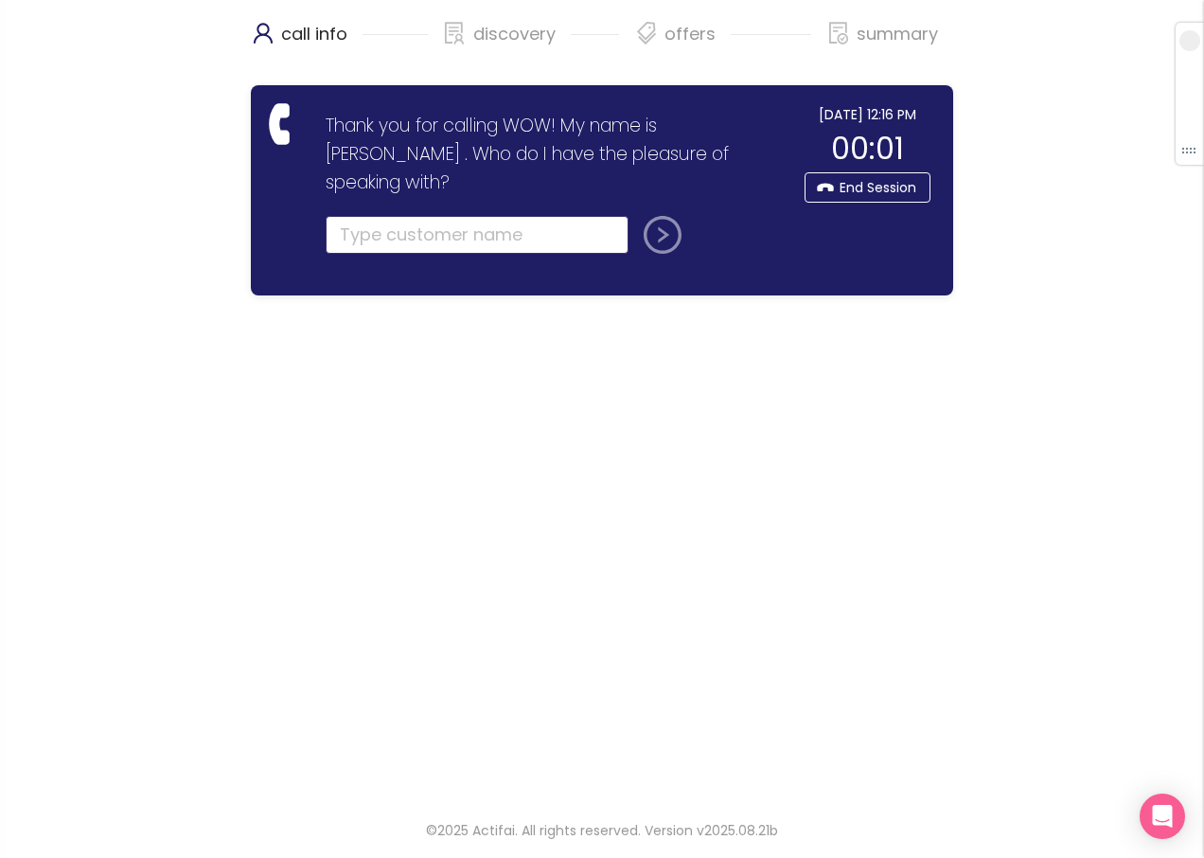
drag, startPoint x: 371, startPoint y: 207, endPoint x: 353, endPoint y: 192, distance: 23.5
click at [371, 216] on input "text" at bounding box center [477, 235] width 303 height 38
click at [348, 216] on input "text" at bounding box center [477, 235] width 303 height 38
type input "[PERSON_NAME]"
click at [652, 216] on button "submit" at bounding box center [658, 235] width 45 height 38
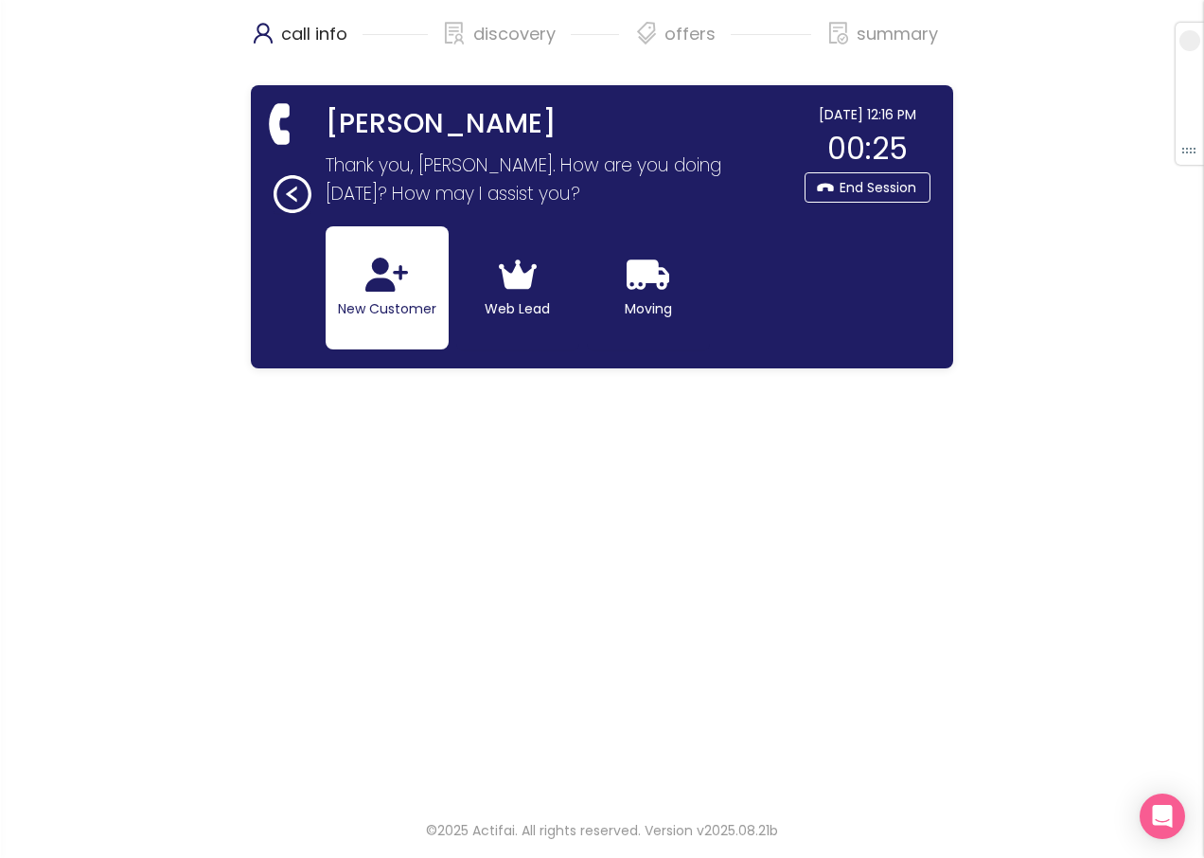
click at [380, 275] on icon "button" at bounding box center [386, 274] width 43 height 34
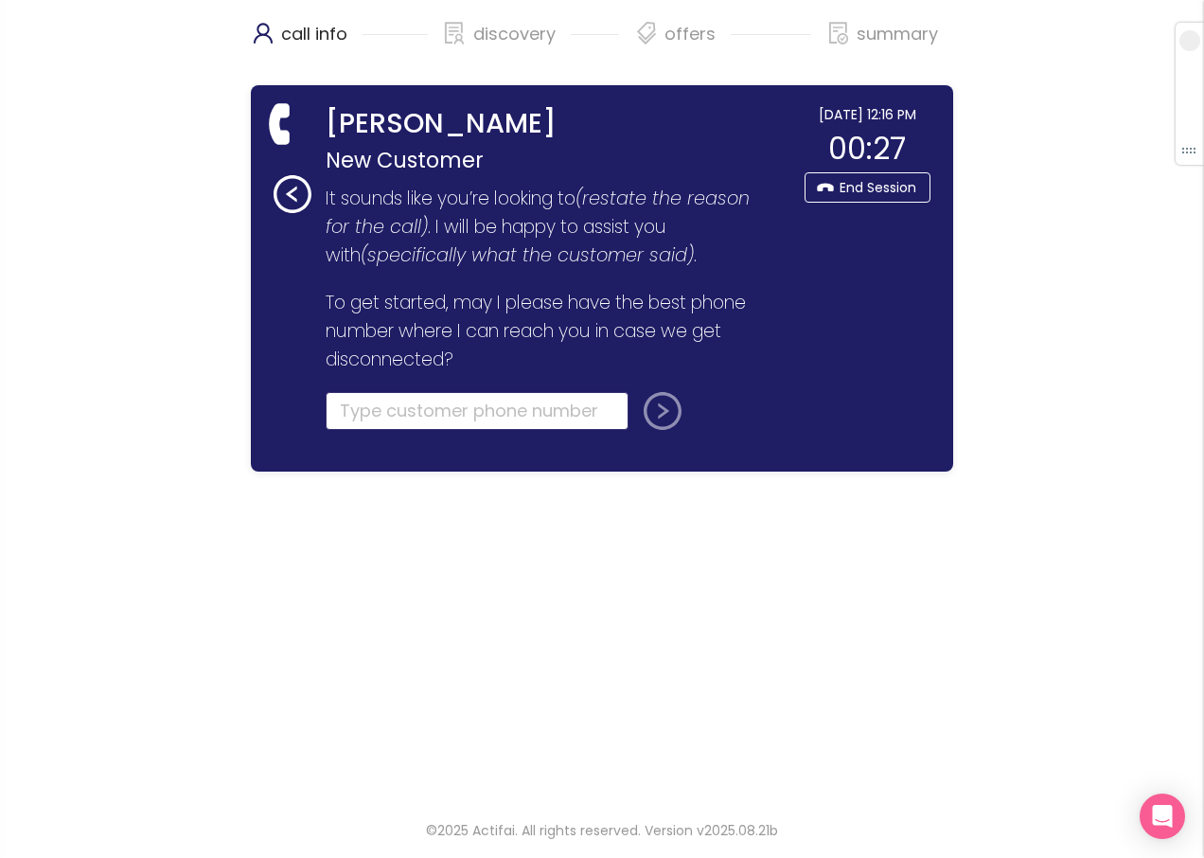
click at [354, 413] on input "tel" at bounding box center [477, 411] width 303 height 38
type input "[PHONE_NUMBER]"
drag, startPoint x: 647, startPoint y: 413, endPoint x: 619, endPoint y: 412, distance: 28.4
click at [647, 410] on button "submit" at bounding box center [658, 411] width 45 height 38
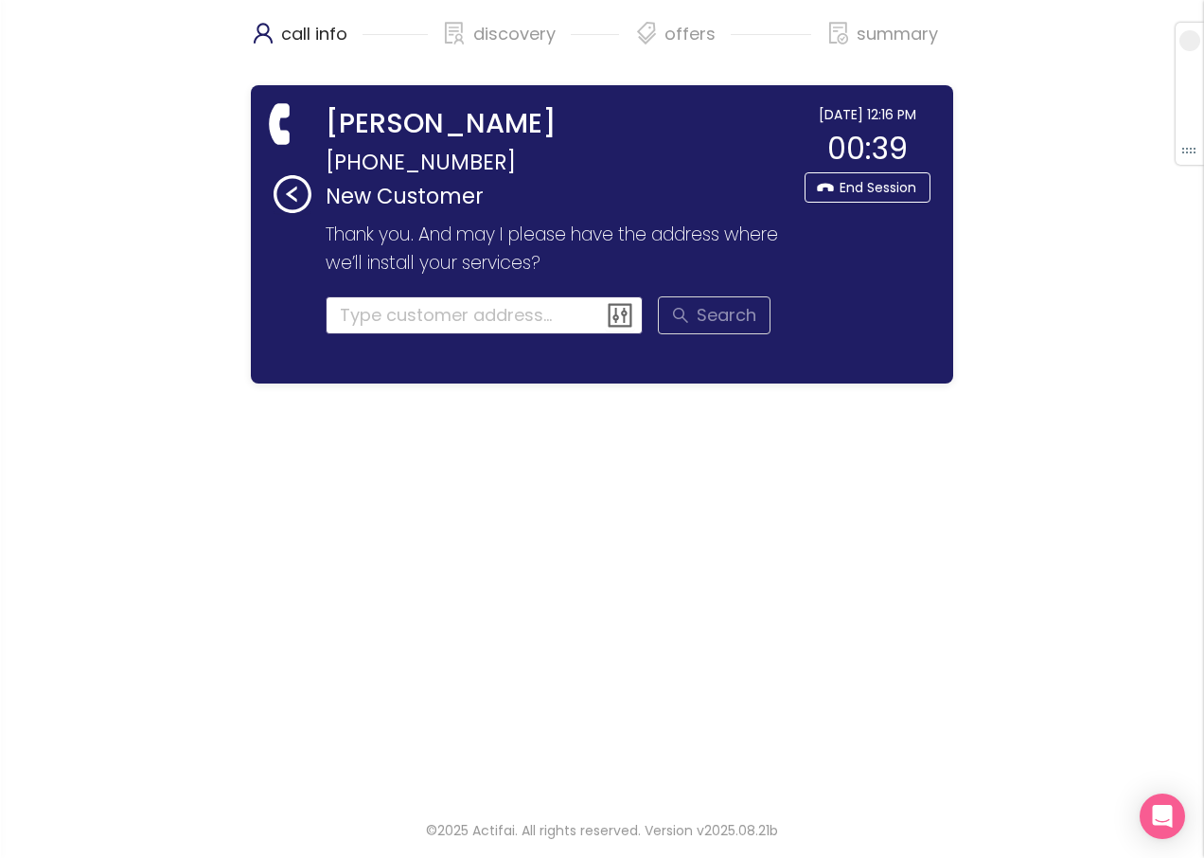
click at [411, 305] on input at bounding box center [485, 315] width 318 height 38
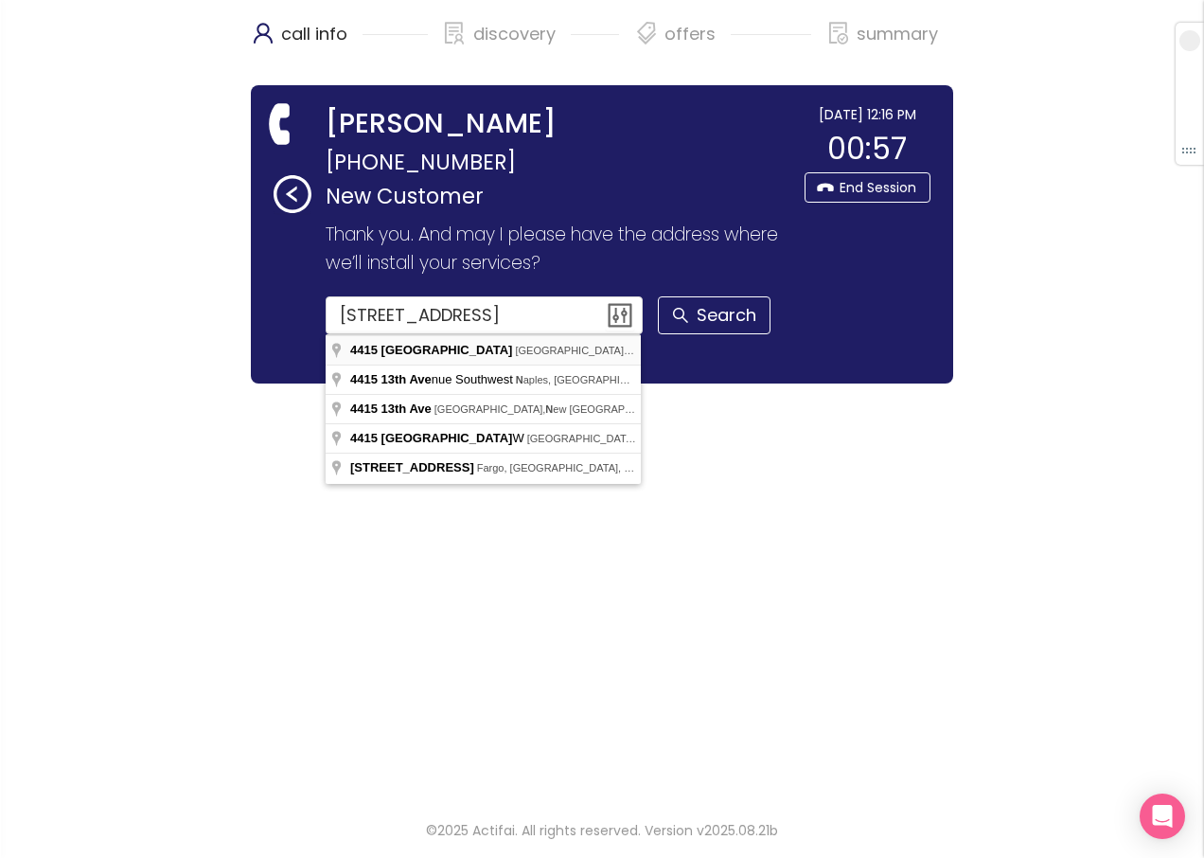
type input "[STREET_ADDRESS]"
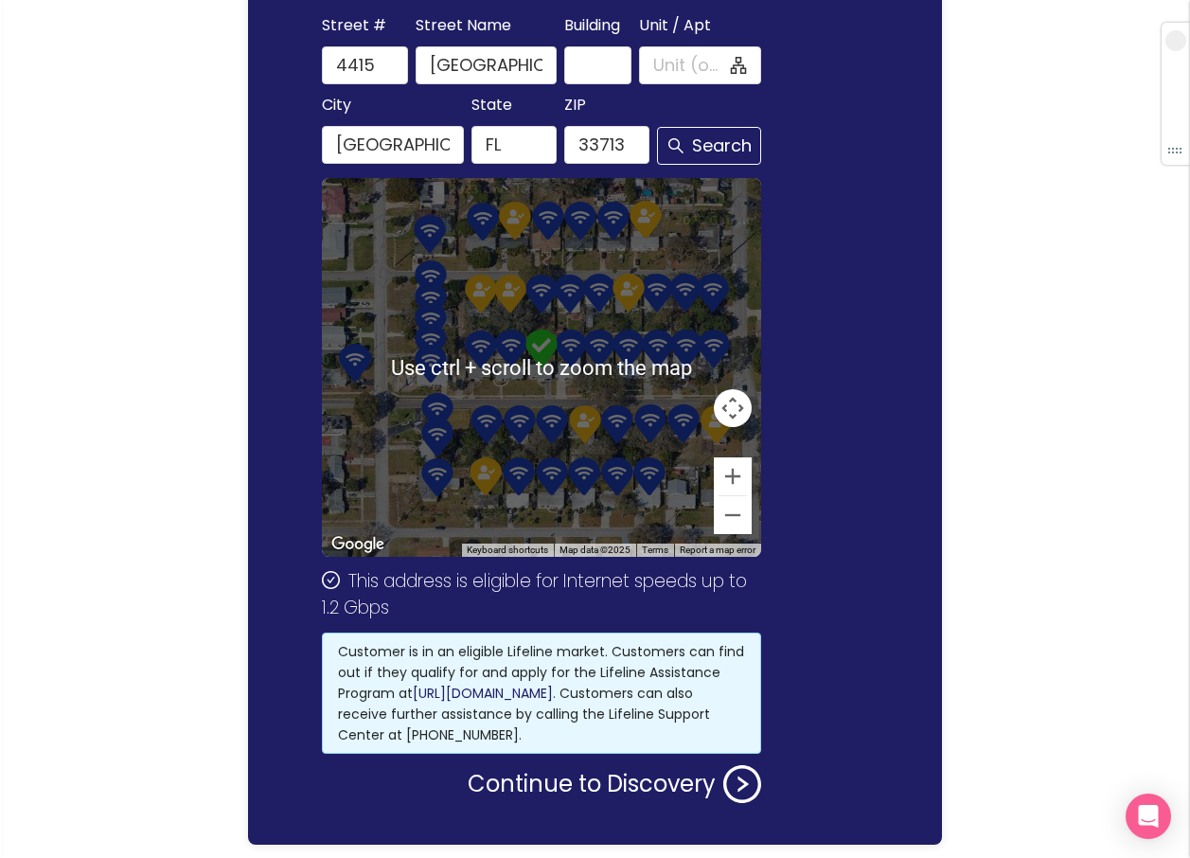
scroll to position [346, 0]
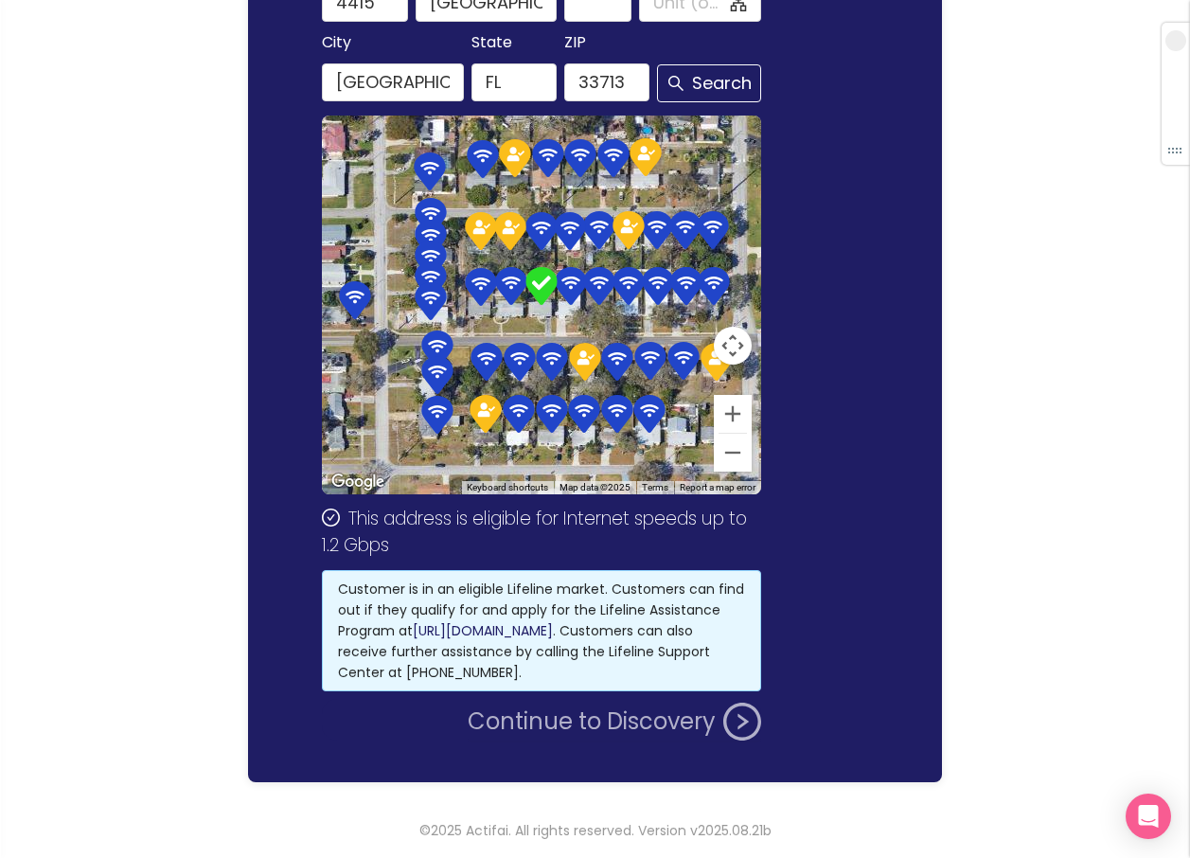
click at [555, 715] on button "Continue to Discovery" at bounding box center [614, 721] width 293 height 38
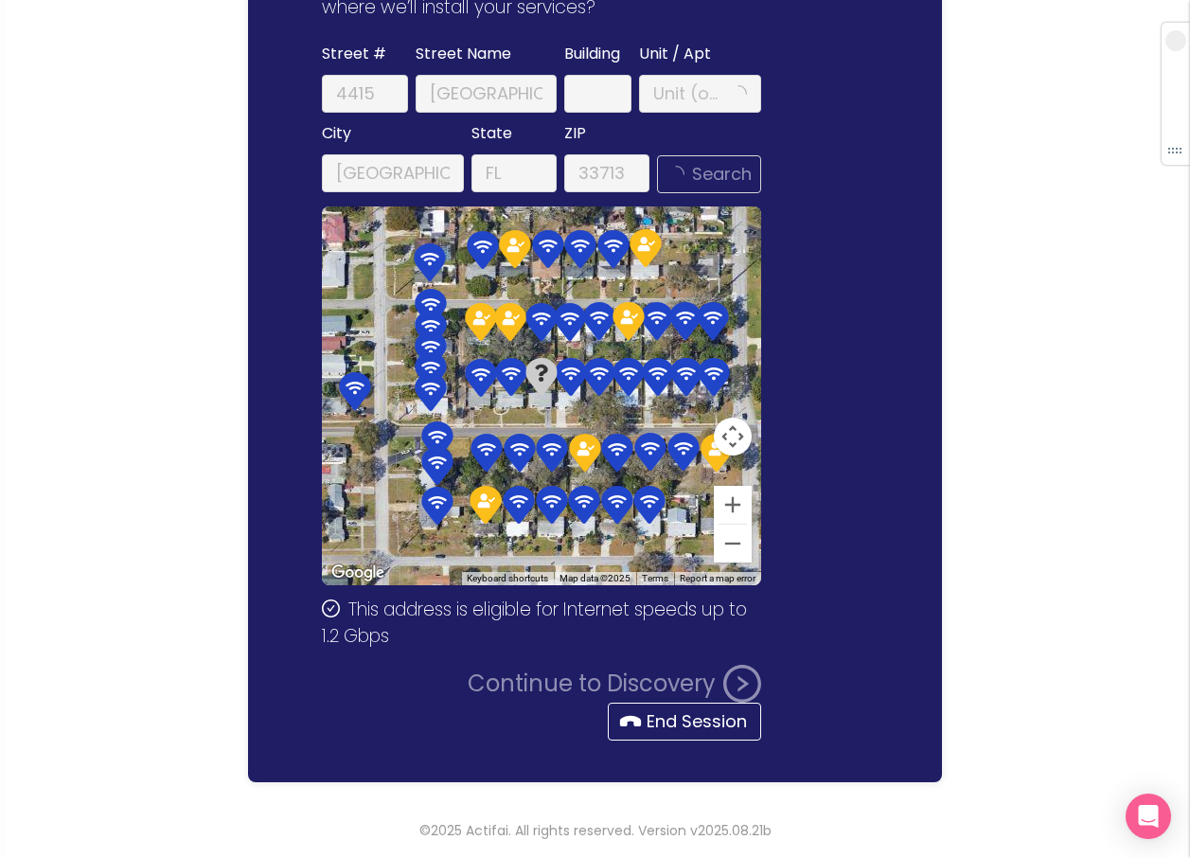
scroll to position [0, 0]
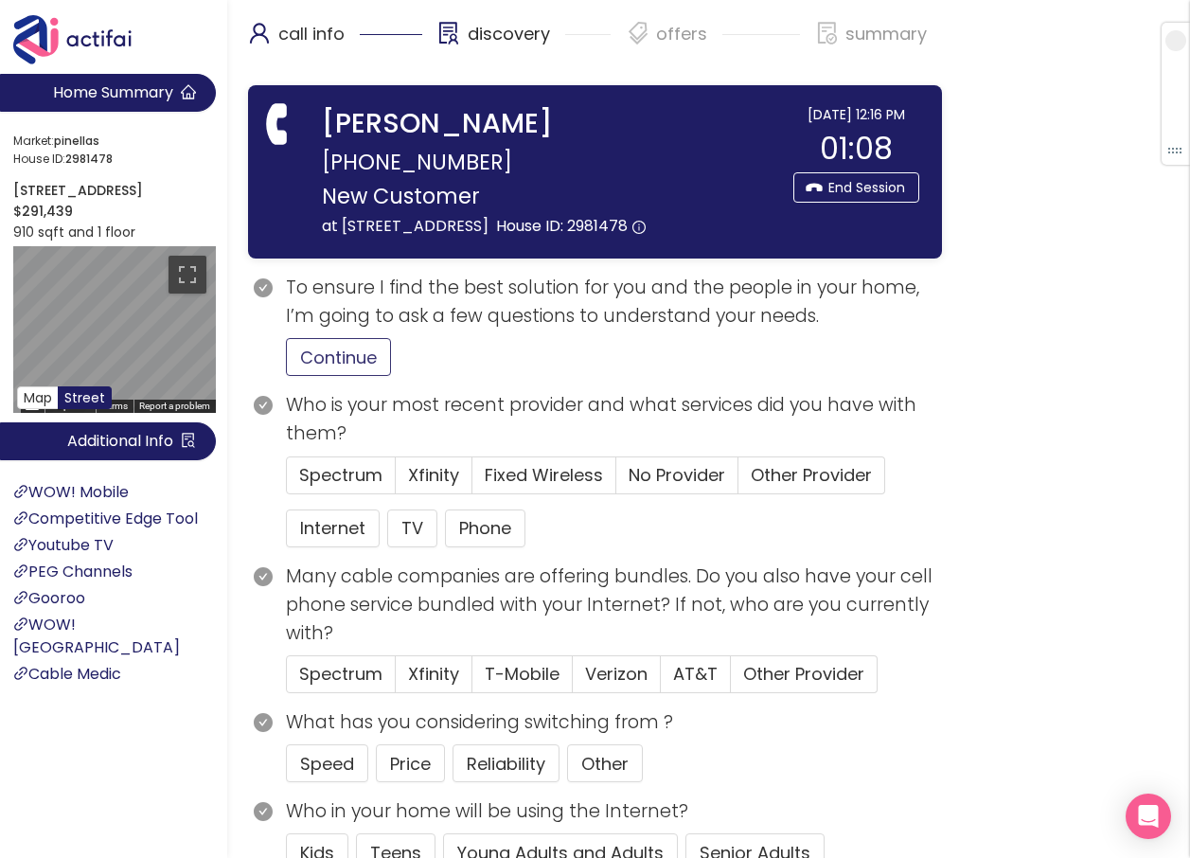
click at [347, 376] on button "Continue" at bounding box center [338, 357] width 105 height 38
click at [346, 547] on button "Internet" at bounding box center [333, 528] width 94 height 38
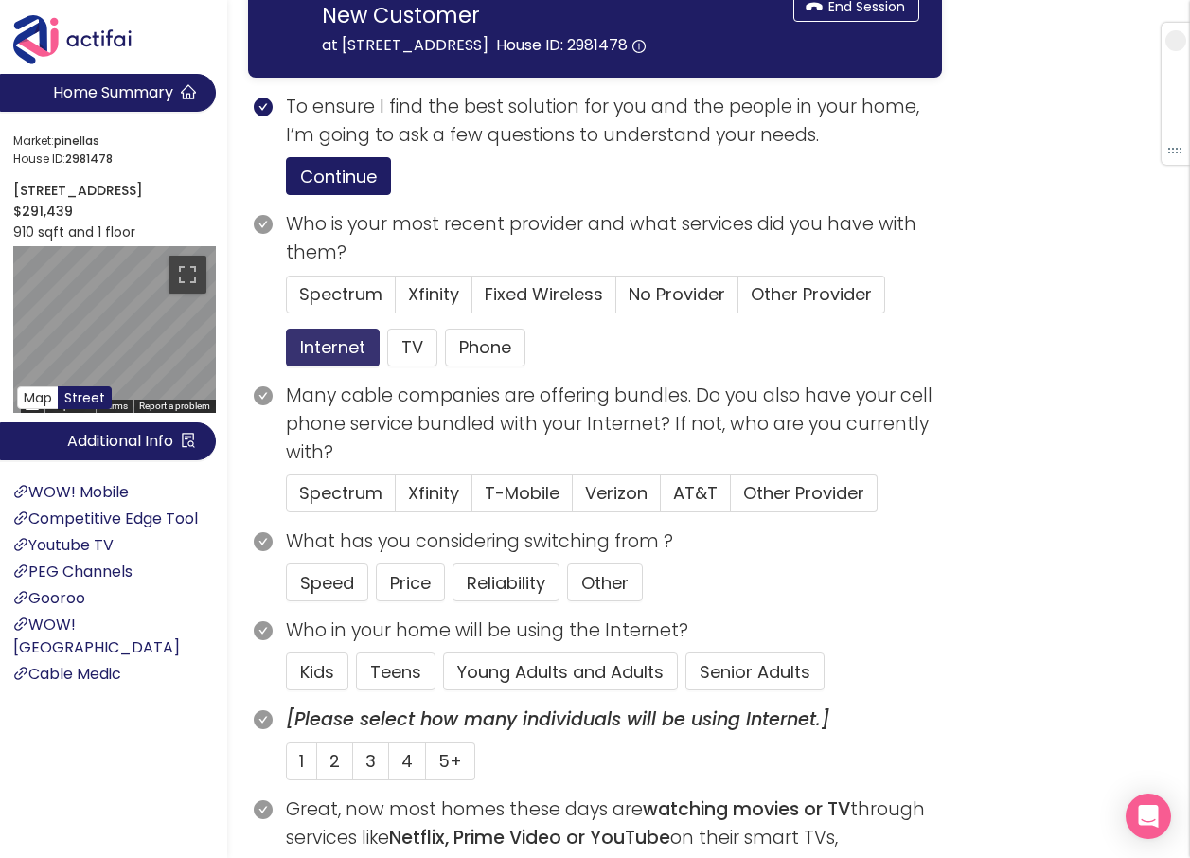
scroll to position [189, 0]
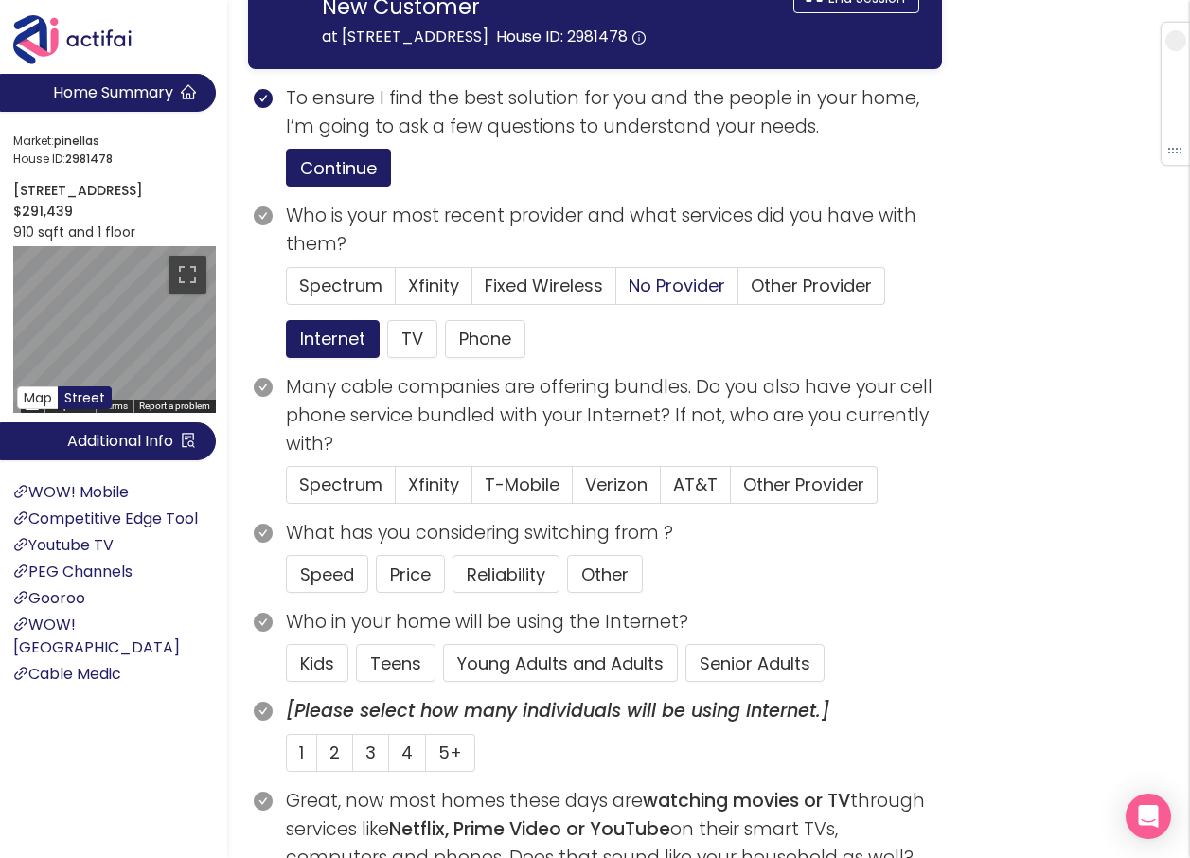
click at [647, 297] on span "No Provider" at bounding box center [677, 286] width 97 height 24
click at [616, 292] on input "No Provider" at bounding box center [616, 292] width 0 height 0
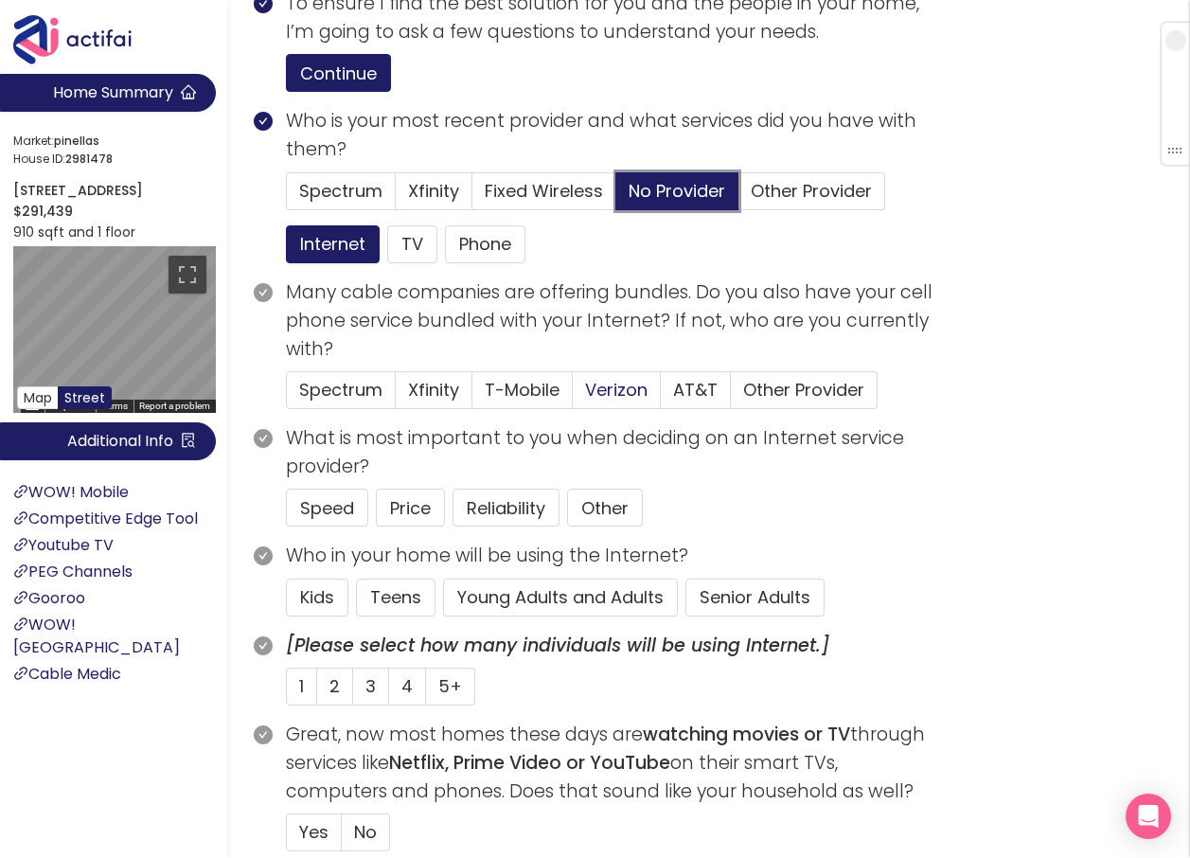
scroll to position [379, 0]
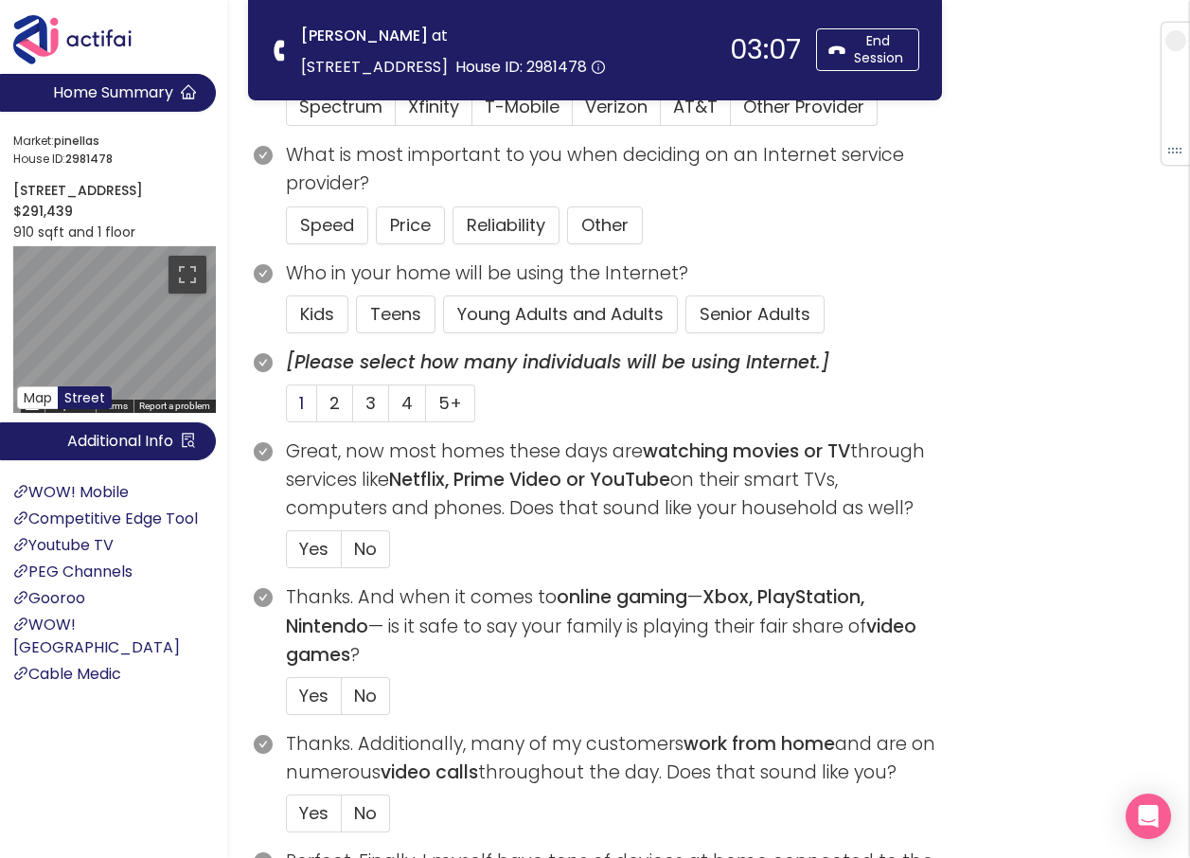
click at [301, 402] on span "1" at bounding box center [301, 403] width 5 height 24
click at [287, 409] on input "1" at bounding box center [287, 409] width 0 height 0
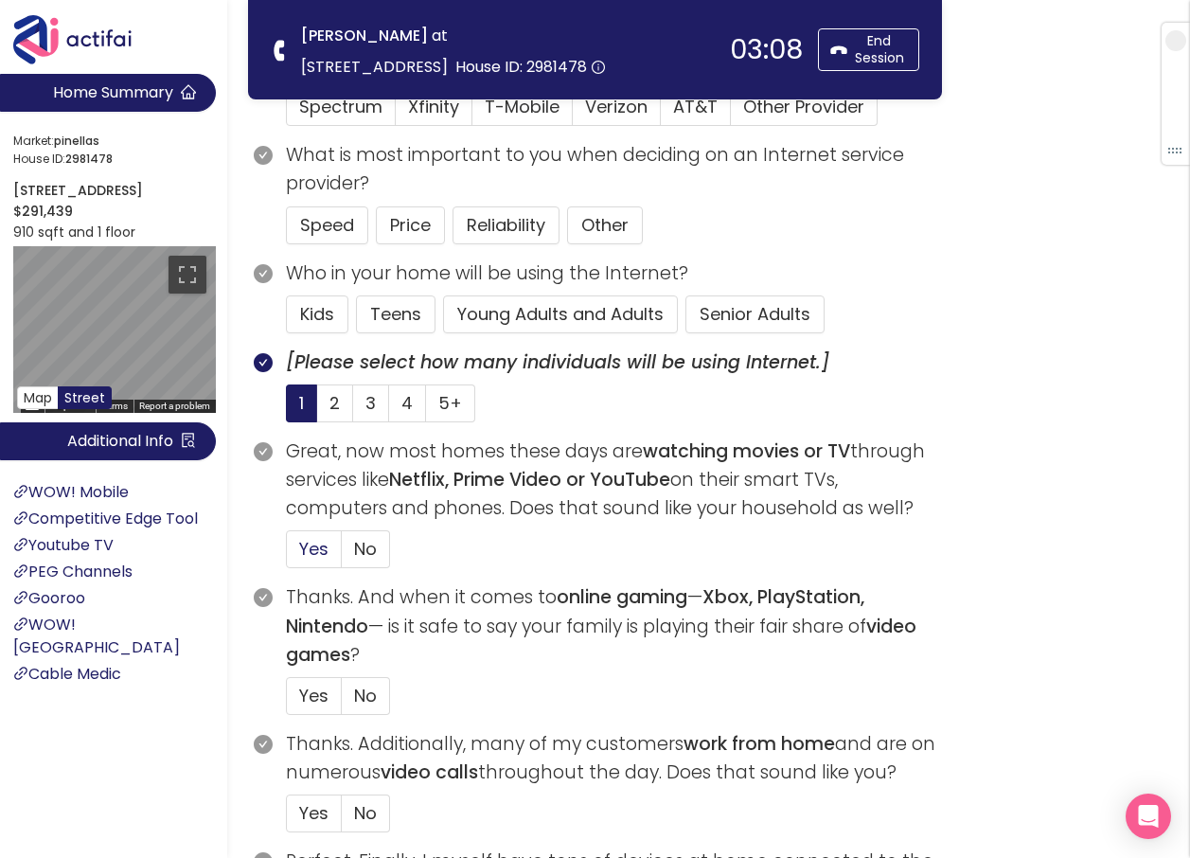
click at [322, 549] on span "Yes" at bounding box center [313, 549] width 29 height 24
click at [287, 555] on input "Yes" at bounding box center [287, 555] width 0 height 0
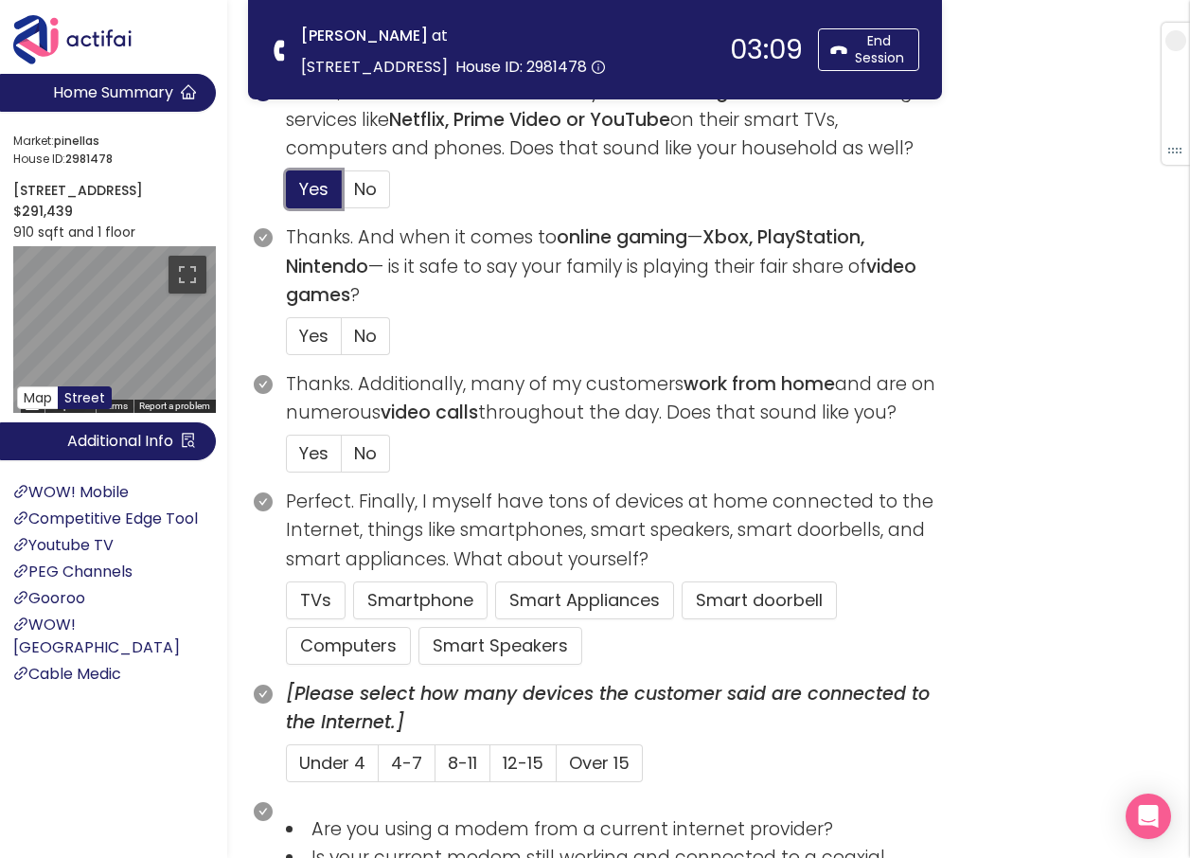
scroll to position [757, 0]
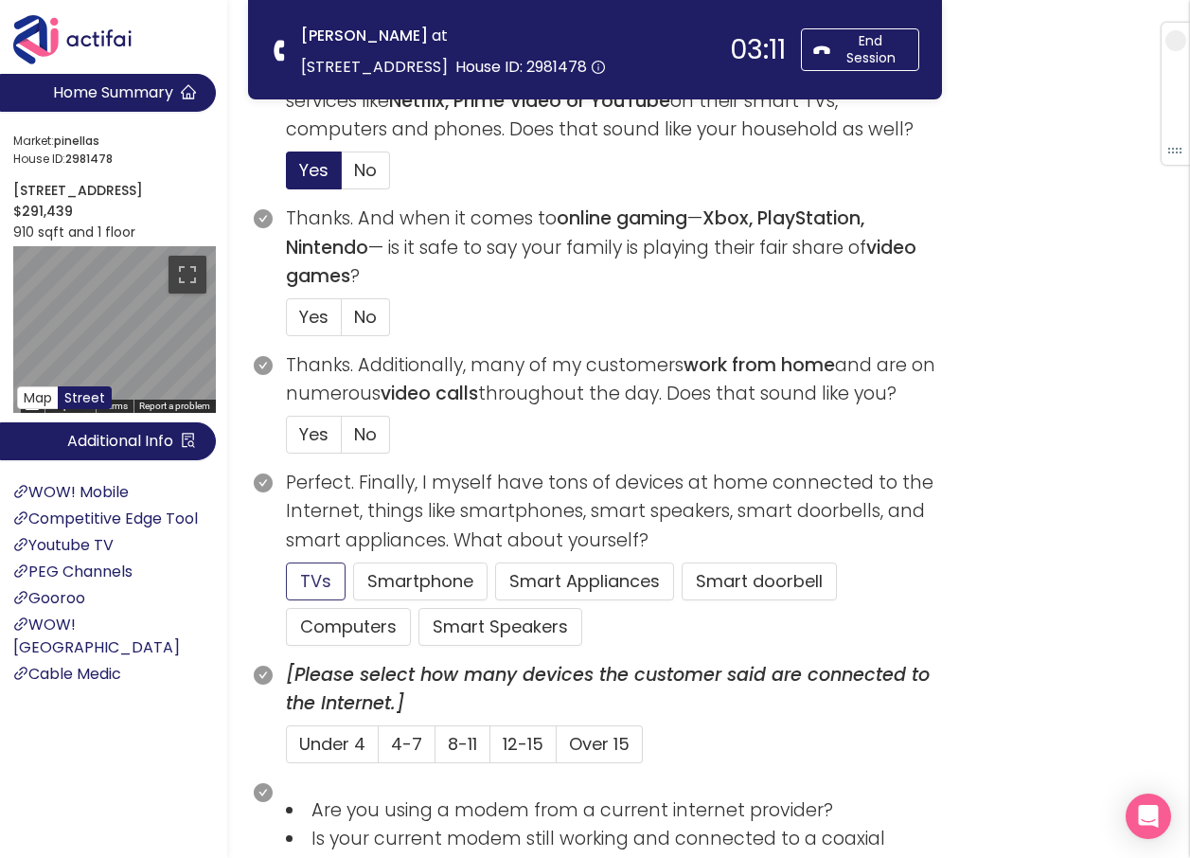
click at [295, 583] on button "TVs" at bounding box center [316, 581] width 60 height 38
drag, startPoint x: 374, startPoint y: 321, endPoint x: 362, endPoint y: 341, distance: 23.4
click at [373, 321] on span "No" at bounding box center [365, 317] width 23 height 24
click at [342, 323] on input "No" at bounding box center [342, 323] width 0 height 0
click at [309, 436] on span "Yes" at bounding box center [313, 434] width 29 height 24
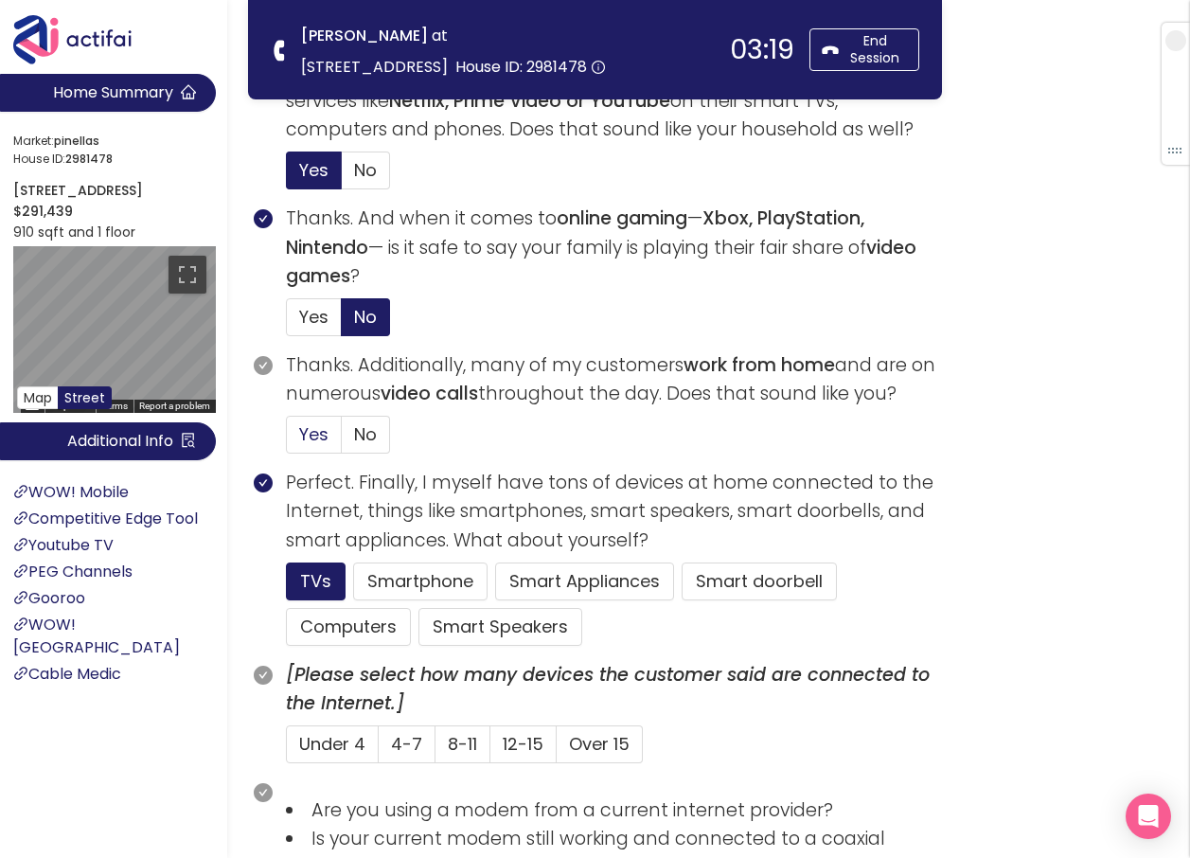
click at [287, 440] on input "Yes" at bounding box center [287, 440] width 0 height 0
click at [329, 634] on button "Computers" at bounding box center [348, 627] width 125 height 38
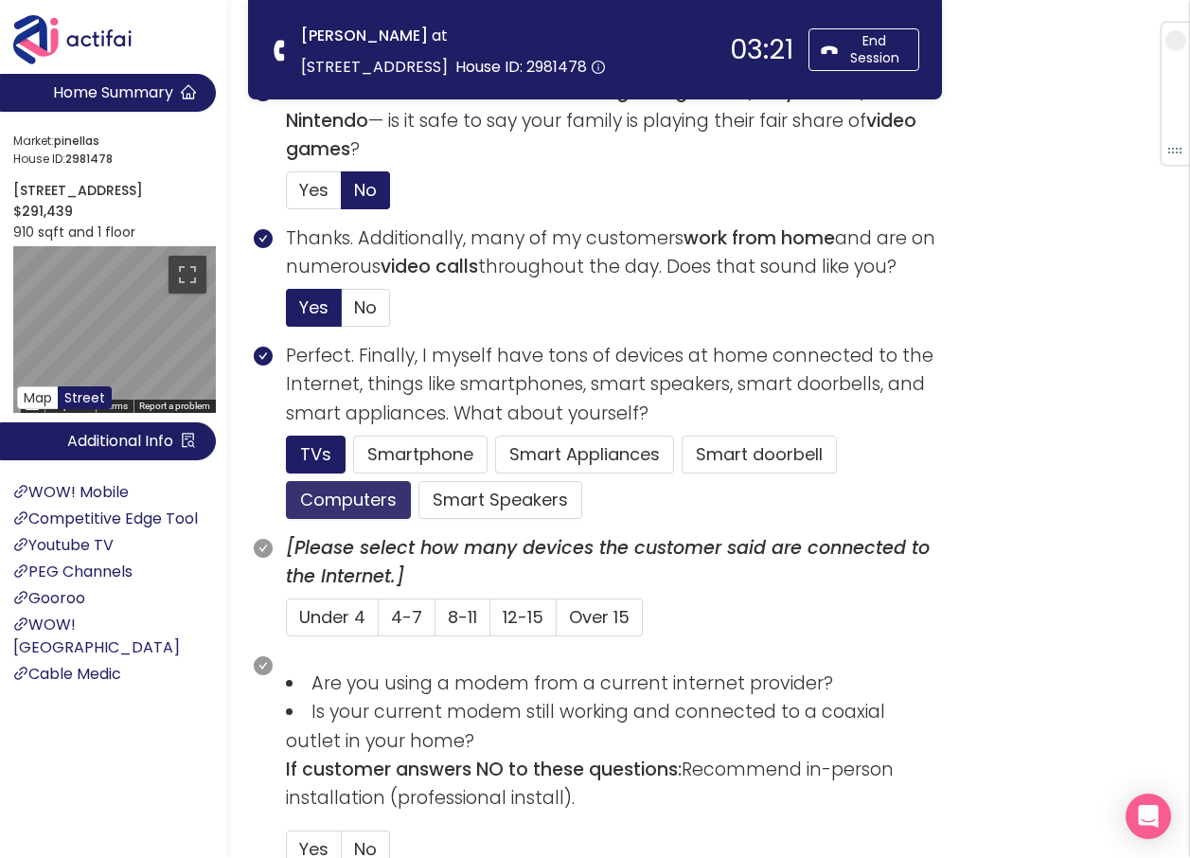
scroll to position [1231, 0]
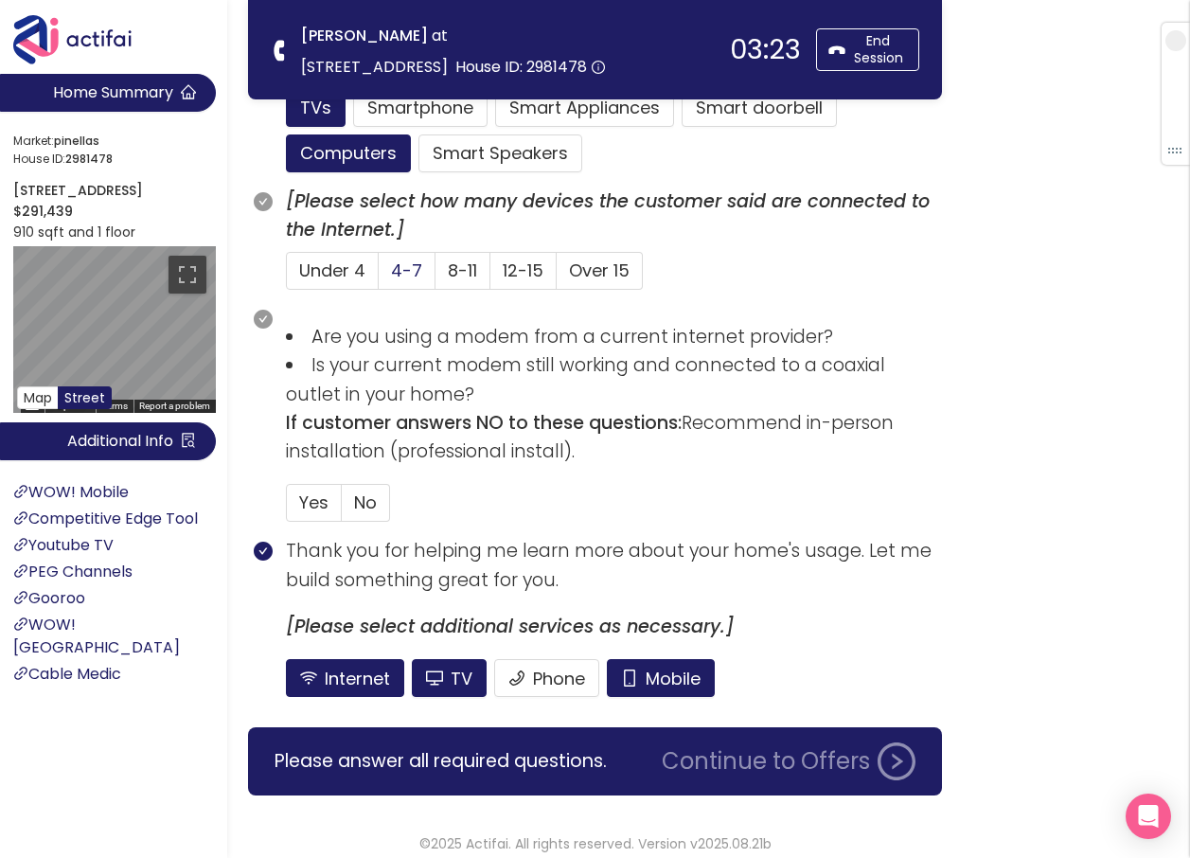
click at [403, 277] on span "4-7" at bounding box center [406, 270] width 31 height 24
click at [379, 276] on input "4-7" at bounding box center [379, 276] width 0 height 0
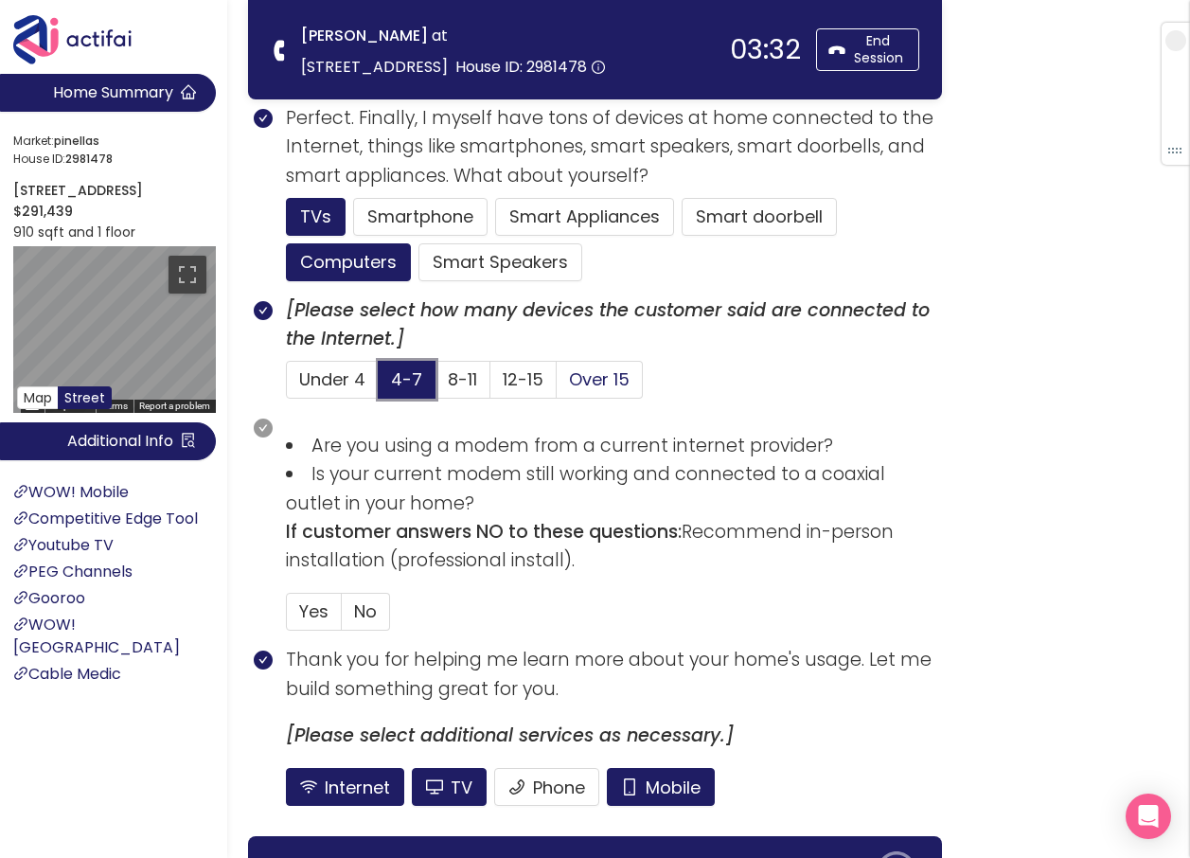
scroll to position [1244, 0]
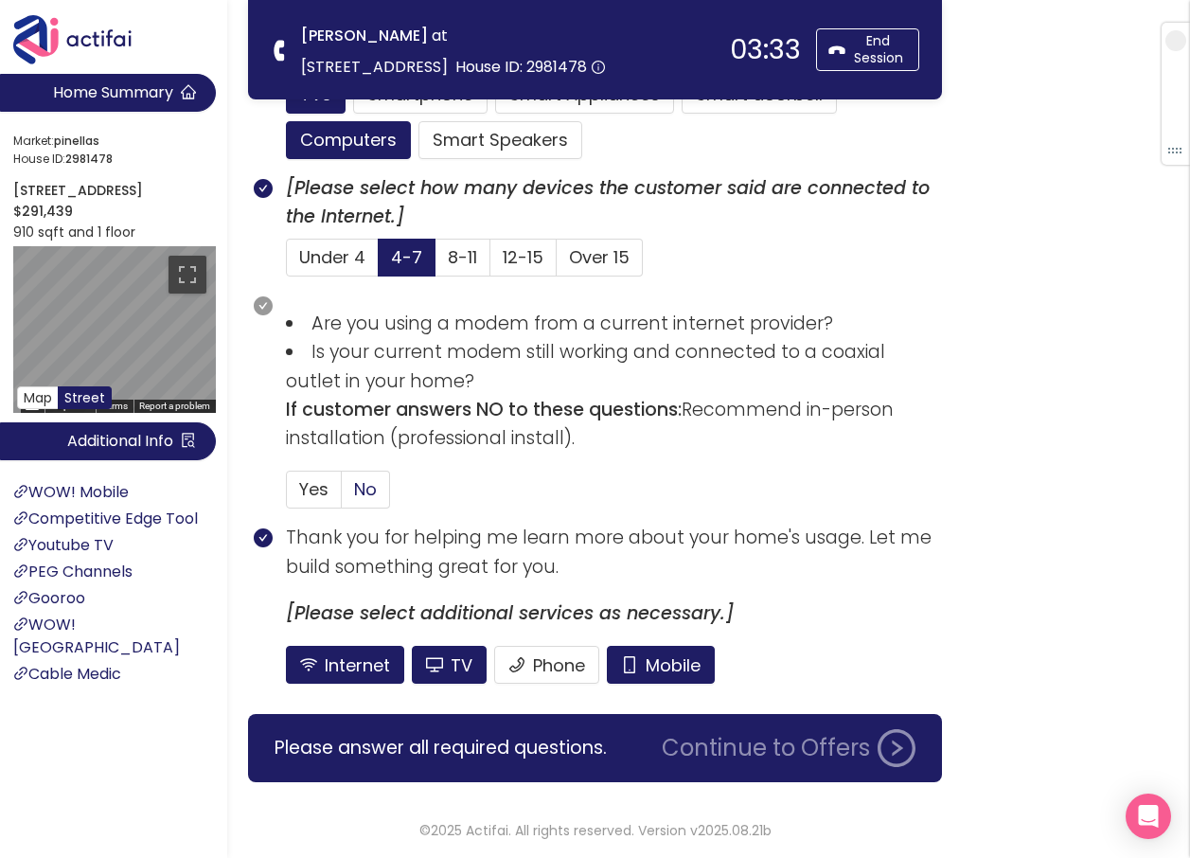
click at [377, 489] on span "No" at bounding box center [365, 489] width 23 height 24
click at [342, 495] on input "No" at bounding box center [342, 495] width 0 height 0
click at [699, 671] on button "Mobile" at bounding box center [661, 665] width 108 height 38
click at [475, 660] on button "TV" at bounding box center [449, 665] width 75 height 38
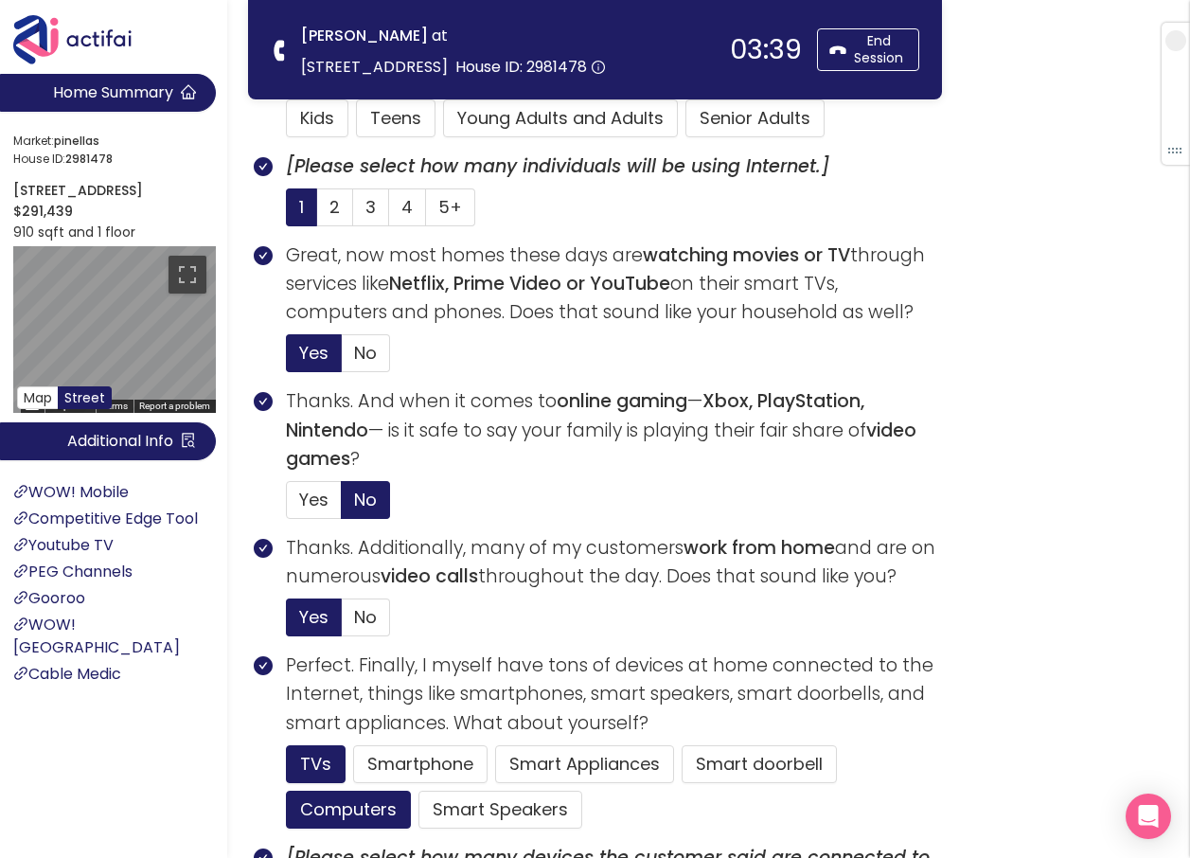
scroll to position [392, 0]
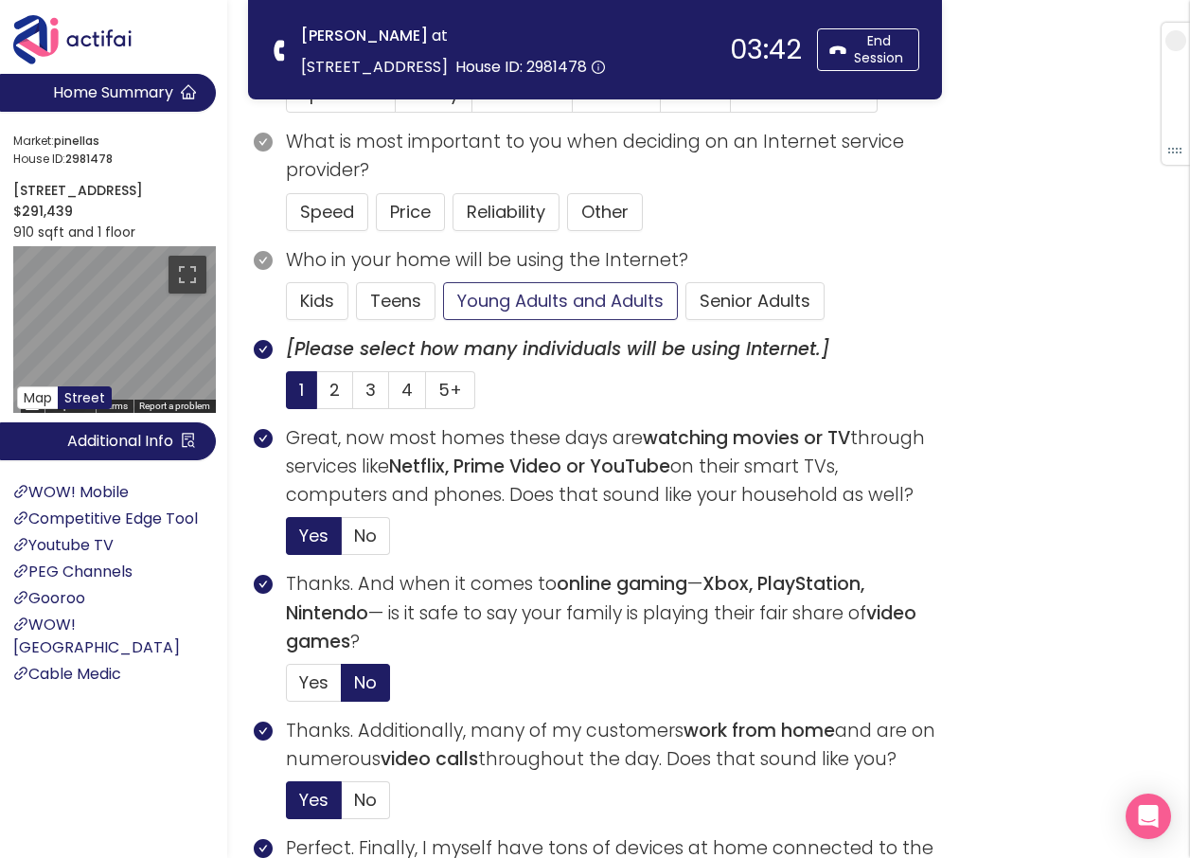
click at [533, 301] on button "Young Adults and Adults" at bounding box center [560, 301] width 235 height 38
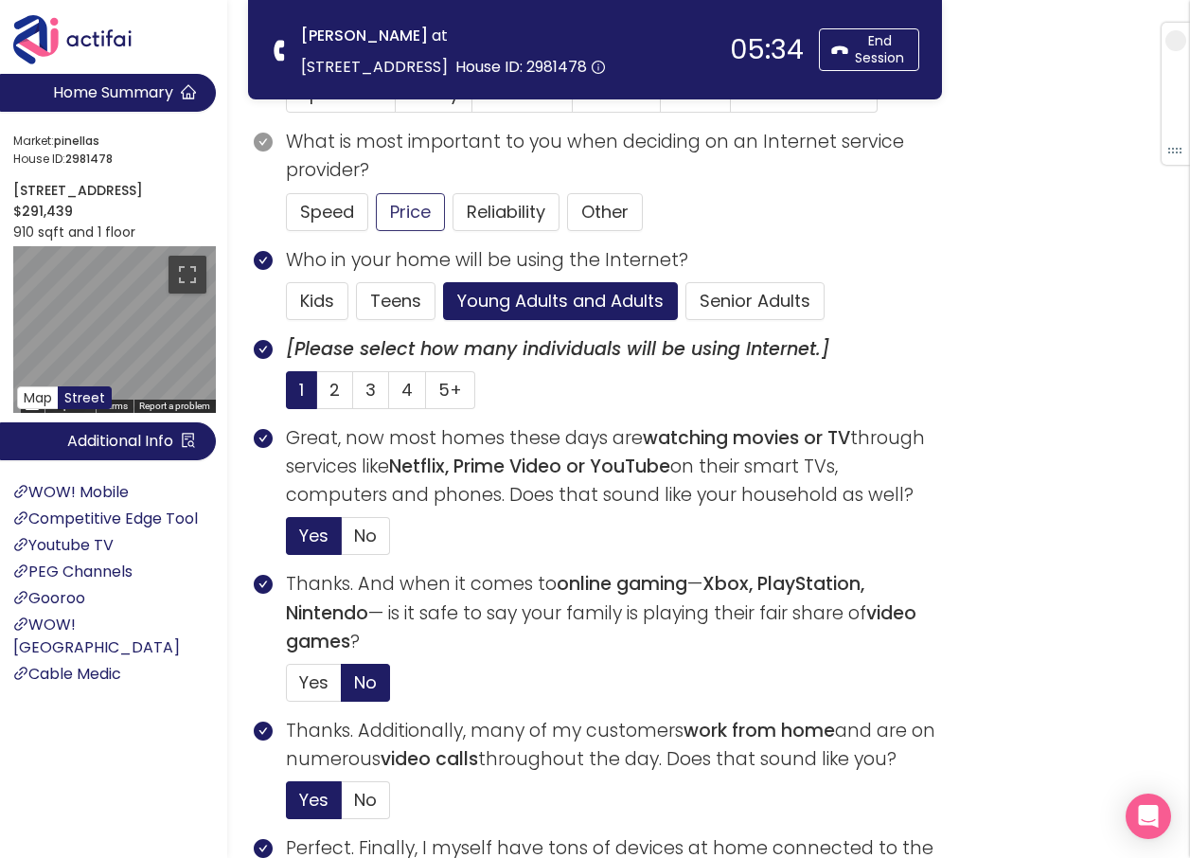
click at [390, 206] on button "Price" at bounding box center [410, 212] width 69 height 38
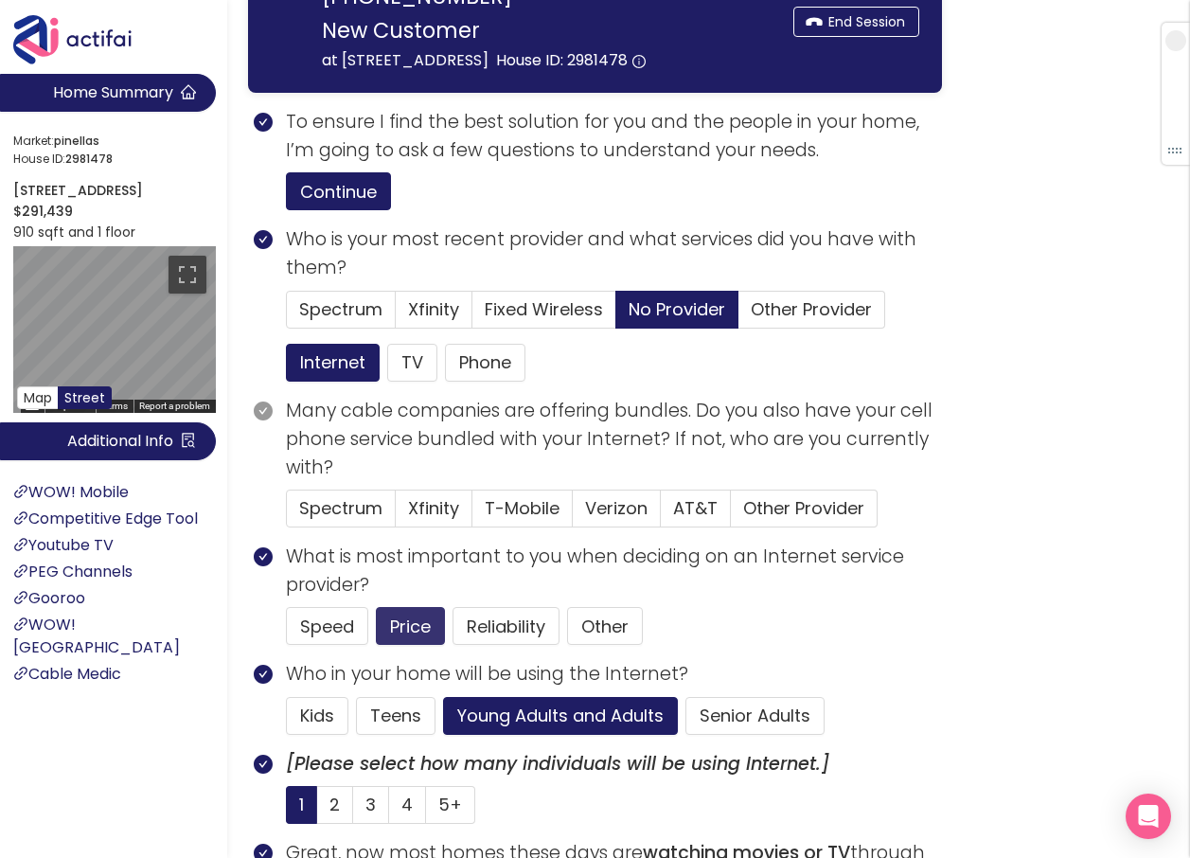
scroll to position [203, 0]
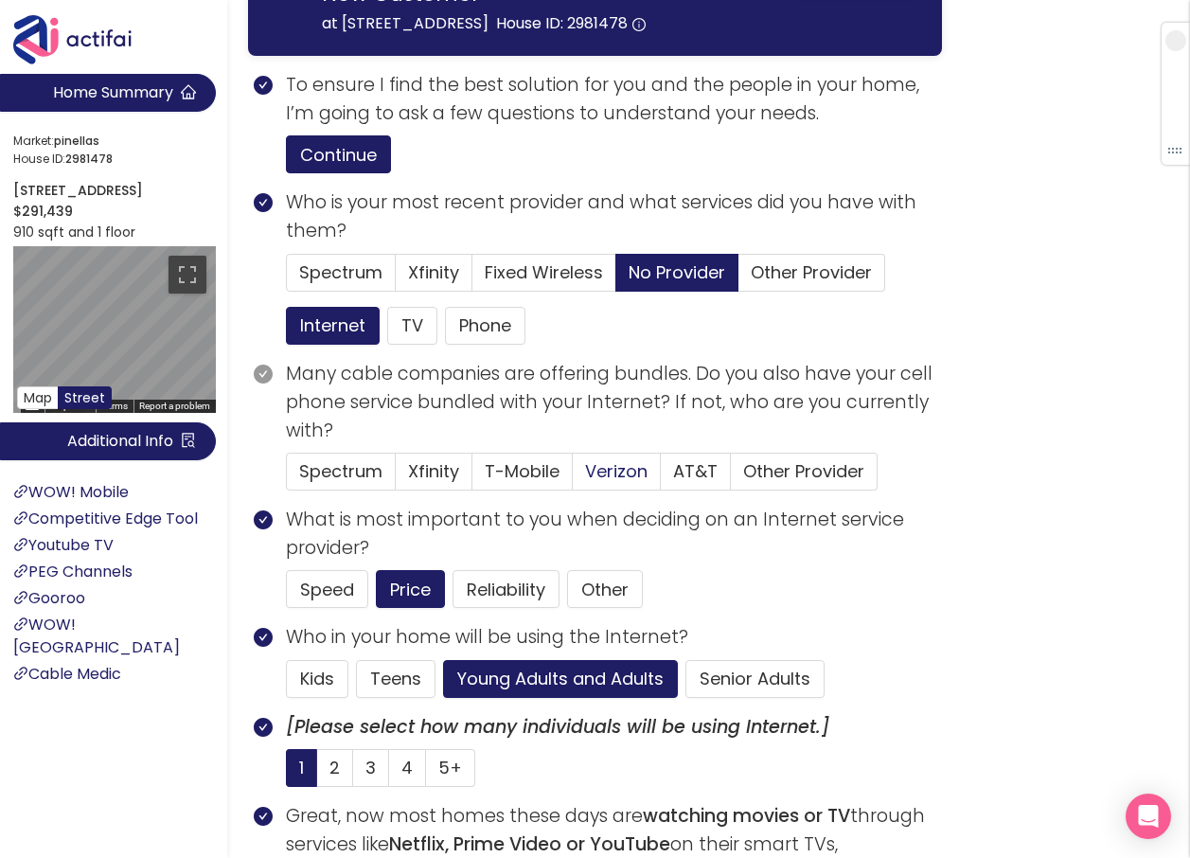
click at [627, 483] on span "Verizon" at bounding box center [616, 471] width 62 height 24
click at [573, 477] on input "Verizon" at bounding box center [573, 477] width 0 height 0
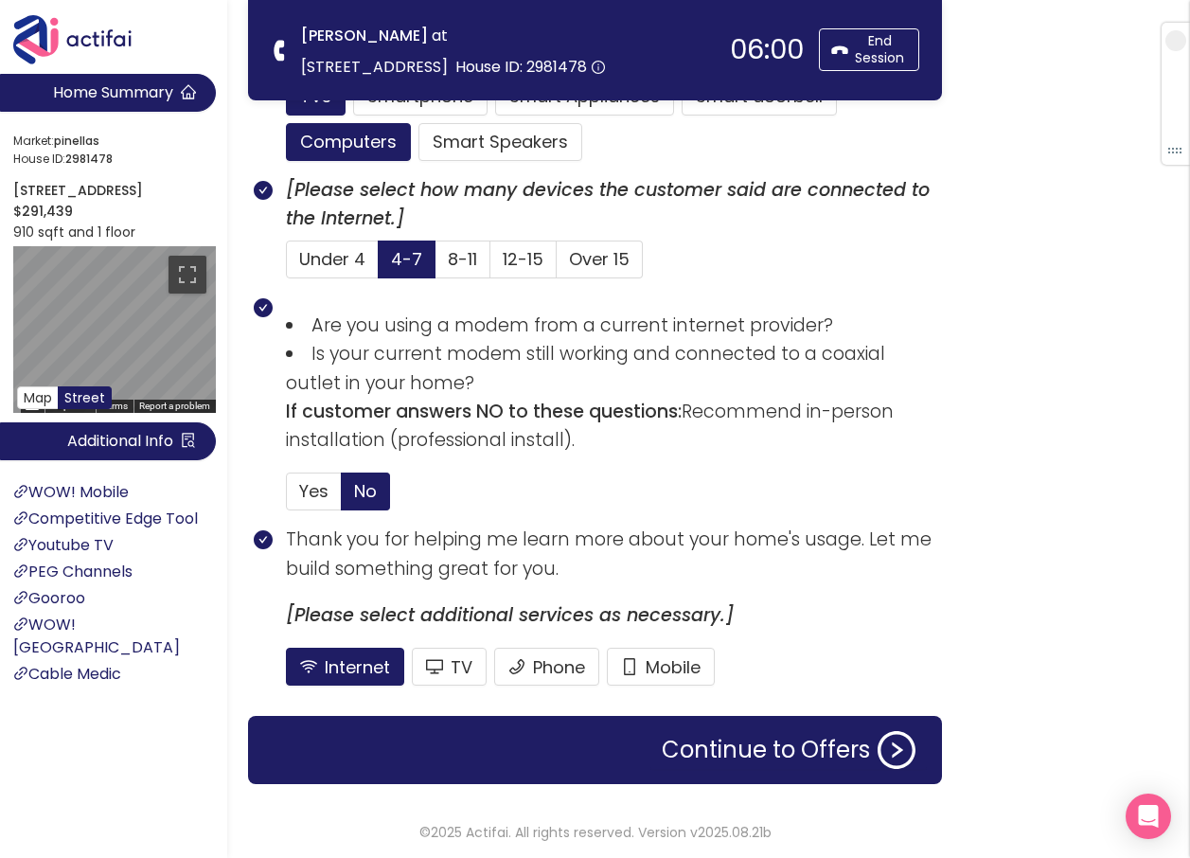
scroll to position [1244, 0]
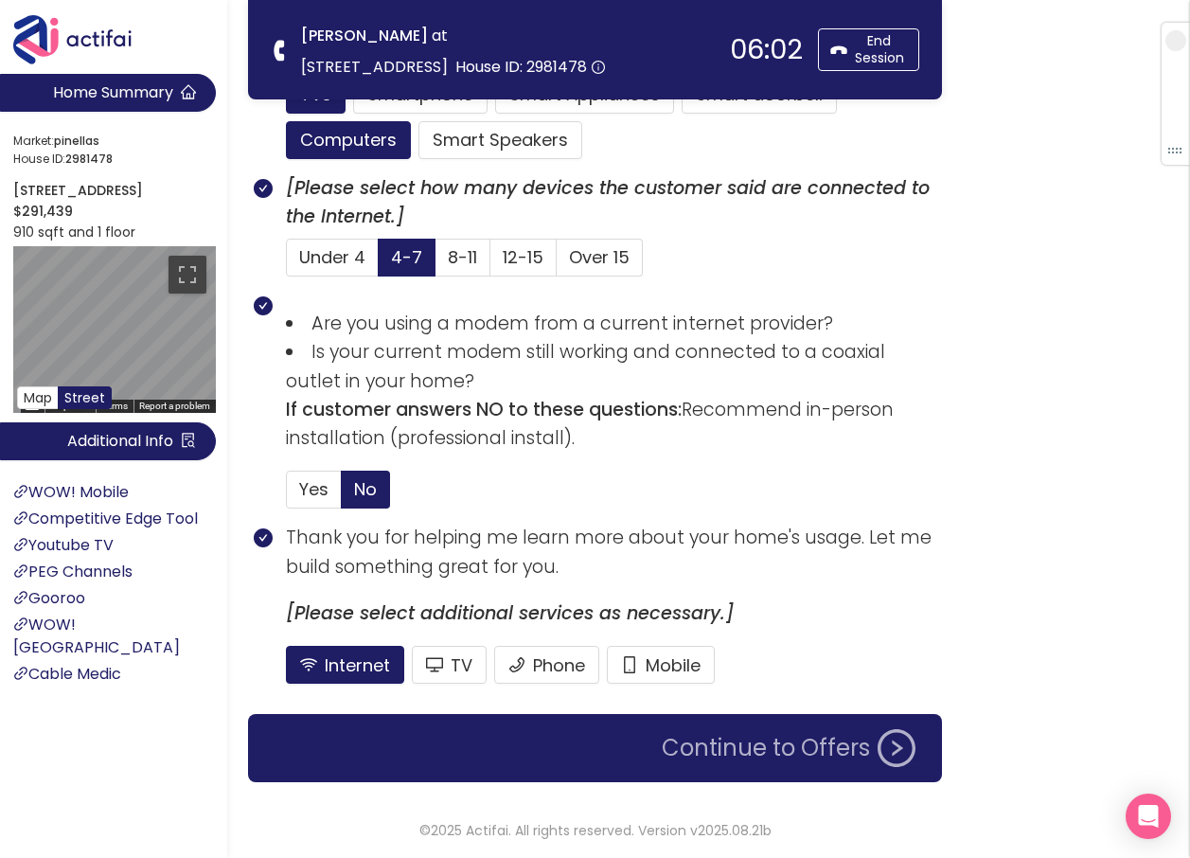
click at [775, 739] on button "Continue to Offers" at bounding box center [788, 748] width 276 height 38
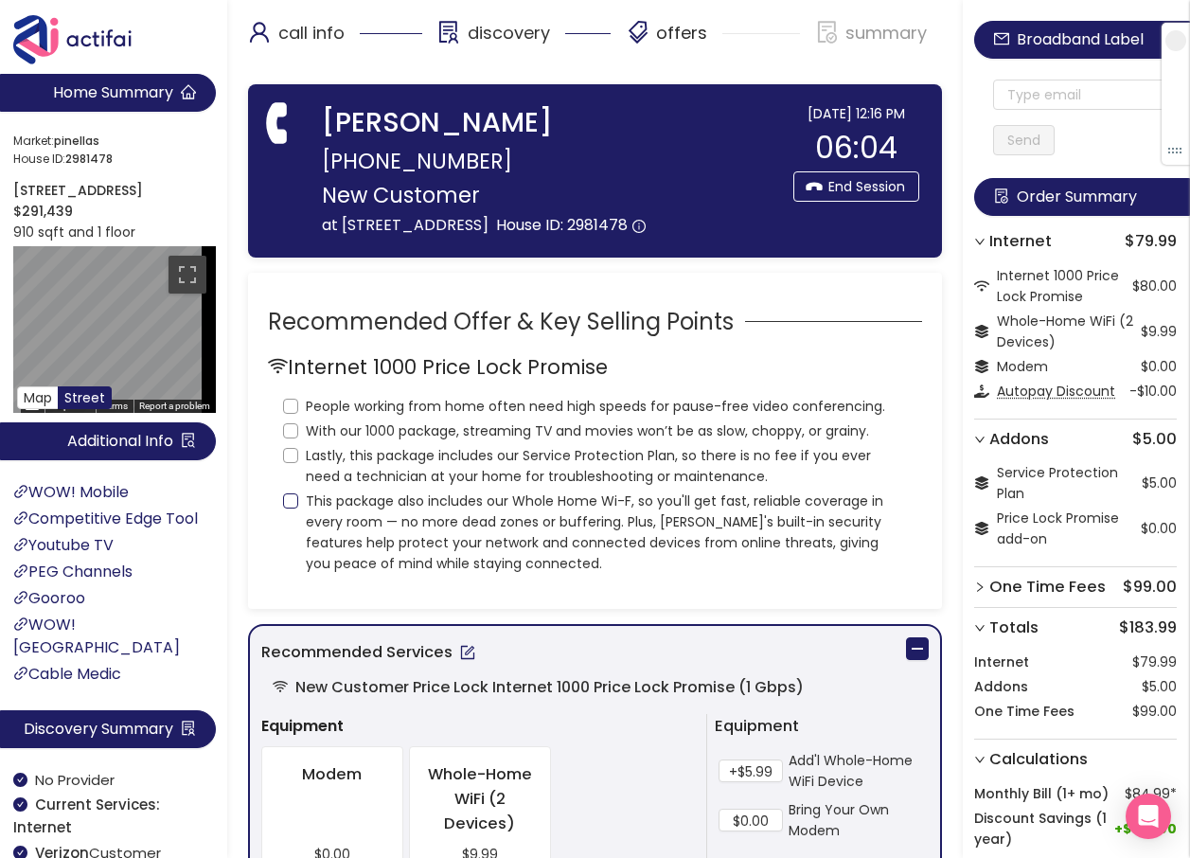
scroll to position [0, 0]
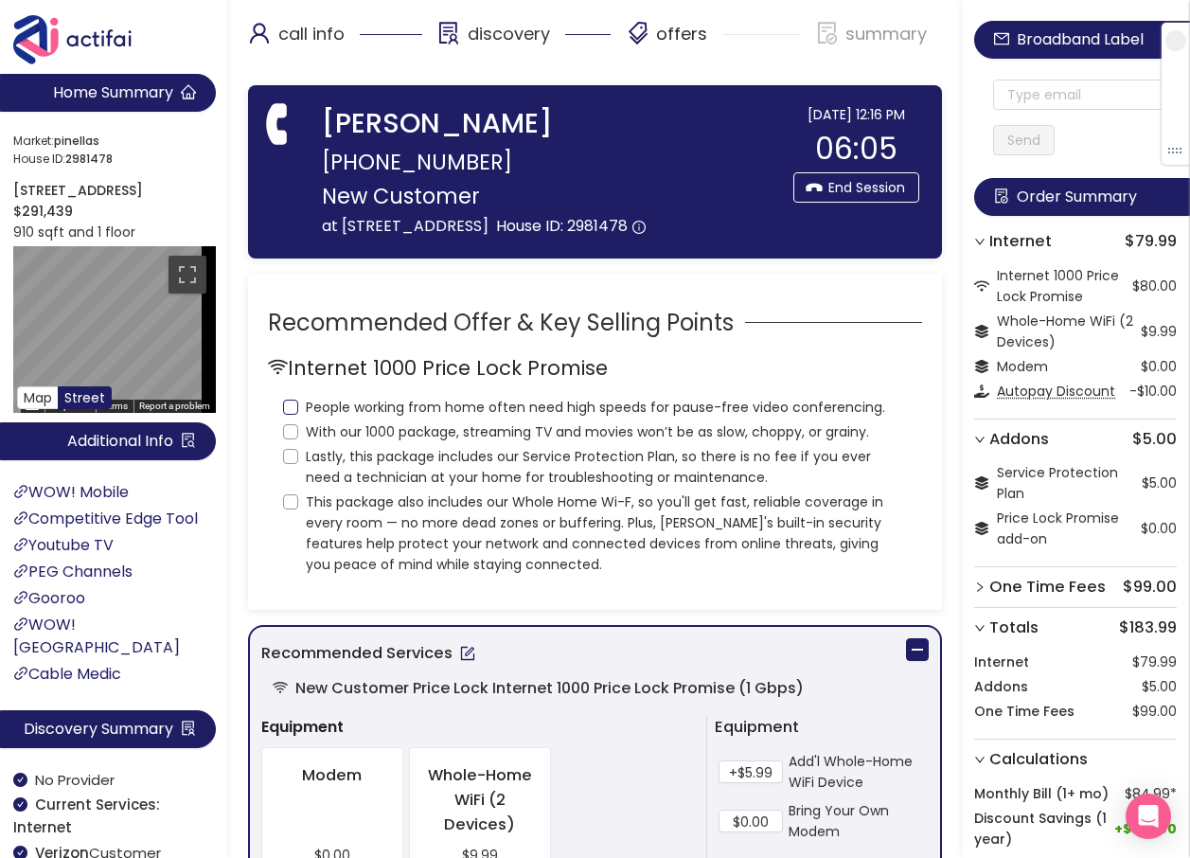
click at [292, 415] on input "People working from home often need high speeds for pause-free video conferenci…" at bounding box center [290, 406] width 15 height 15
checkbox input "true"
click at [294, 439] on input "With our 1000 package, streaming TV and movies won’t be as slow, choppy, or gra…" at bounding box center [290, 431] width 15 height 15
checkbox input "true"
click at [293, 464] on input "Lastly, this package includes our Service Protection Plan, so there is no fee i…" at bounding box center [290, 456] width 15 height 15
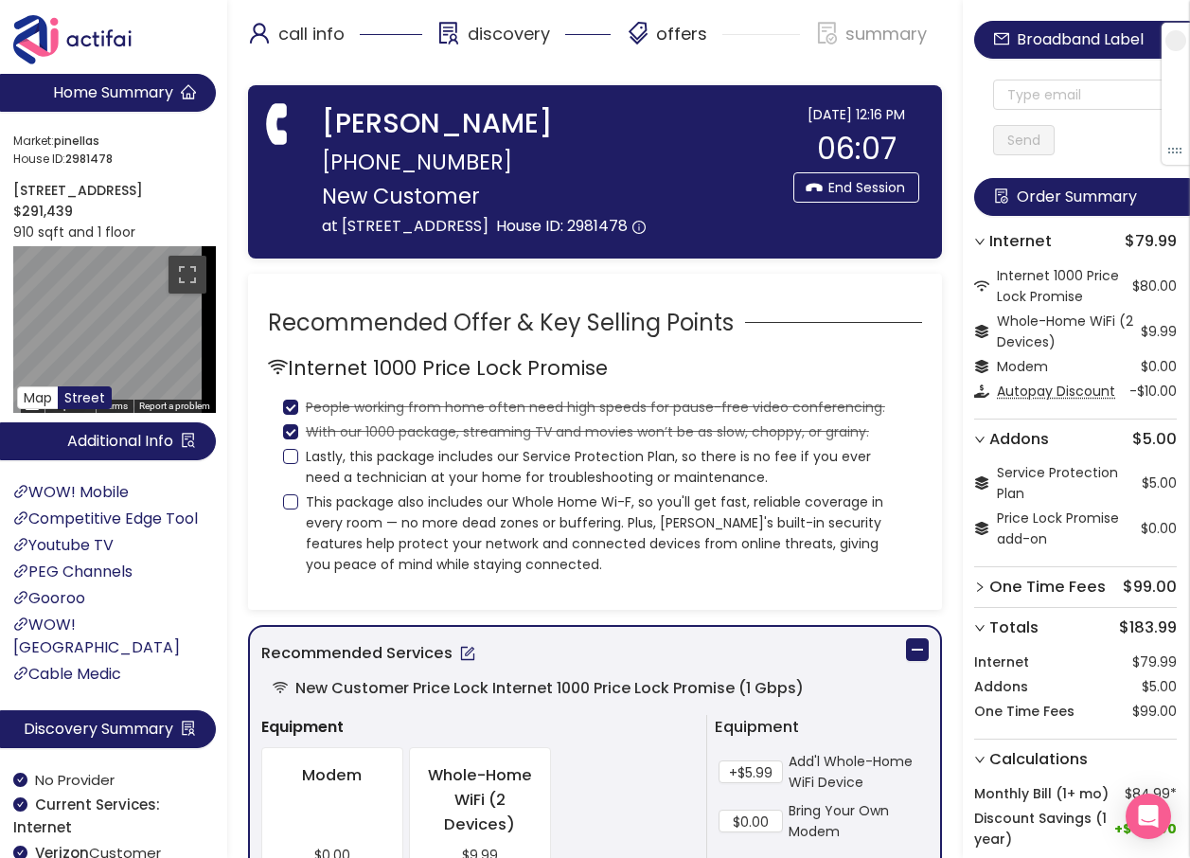
checkbox input "true"
click at [295, 509] on input "This package also includes our Whole Home Wi-F, so you'll get fast, reliable co…" at bounding box center [290, 501] width 15 height 15
checkbox input "true"
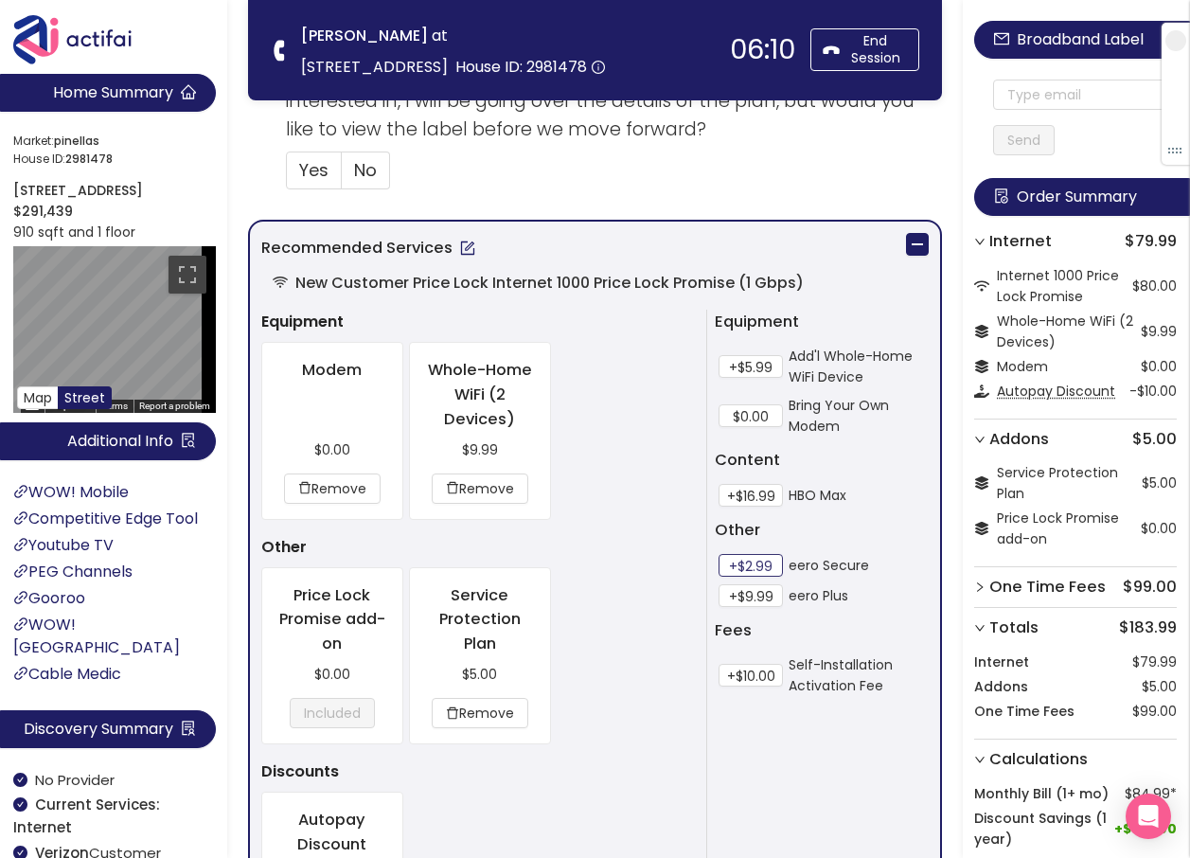
scroll to position [757, 0]
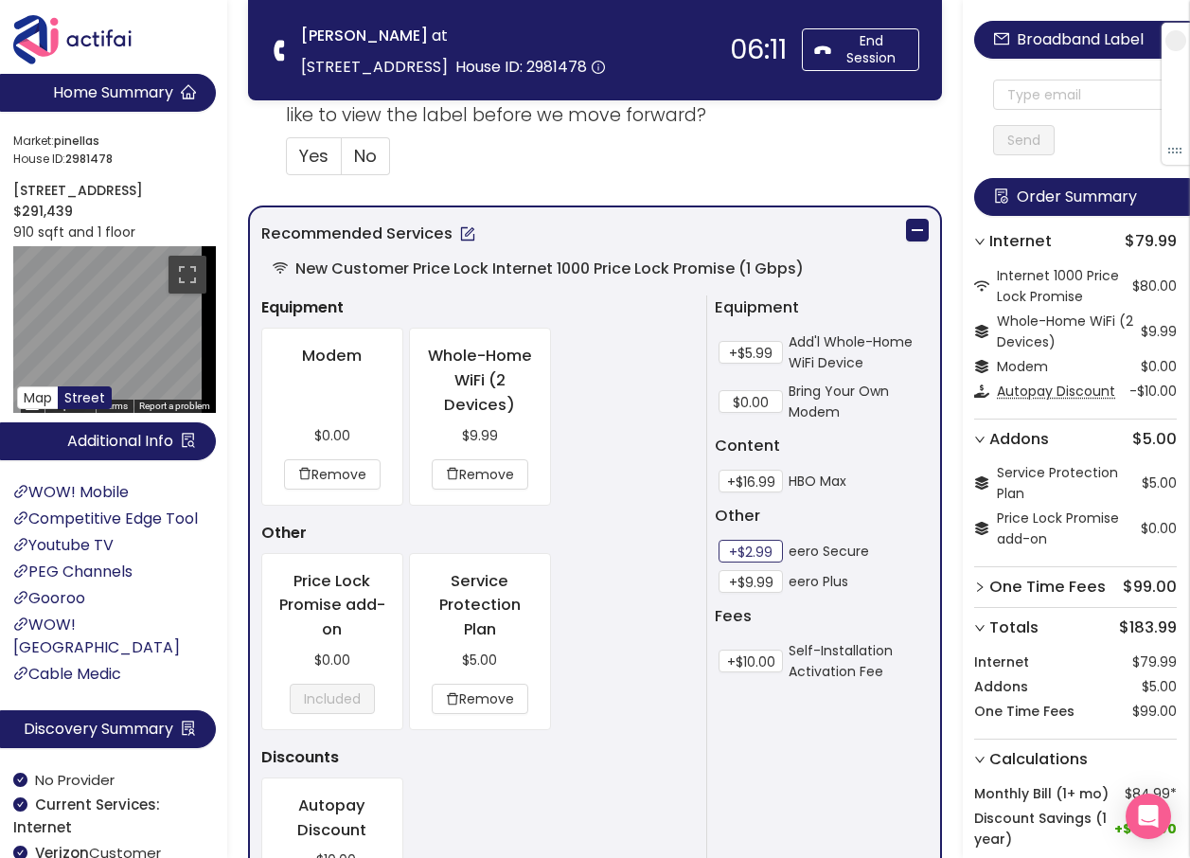
click at [746, 548] on button "+$2.99" at bounding box center [750, 551] width 64 height 23
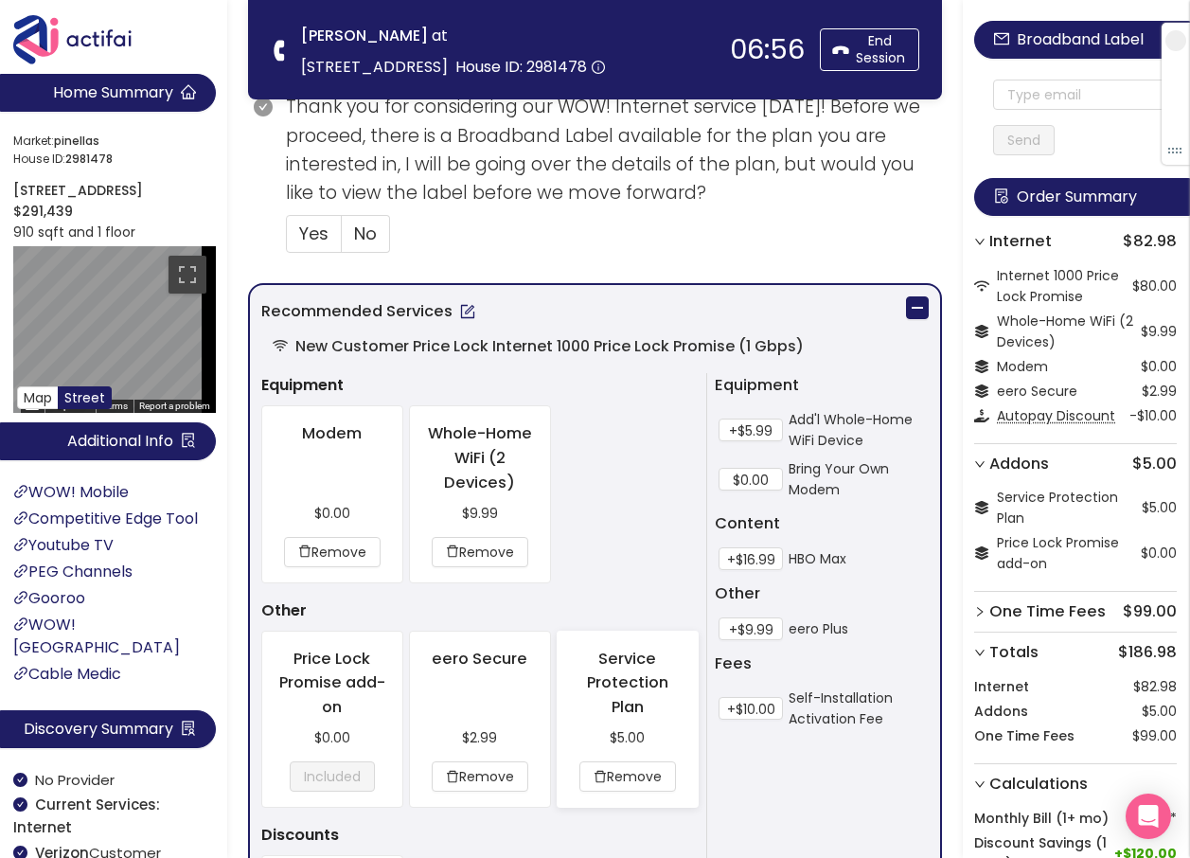
scroll to position [852, 0]
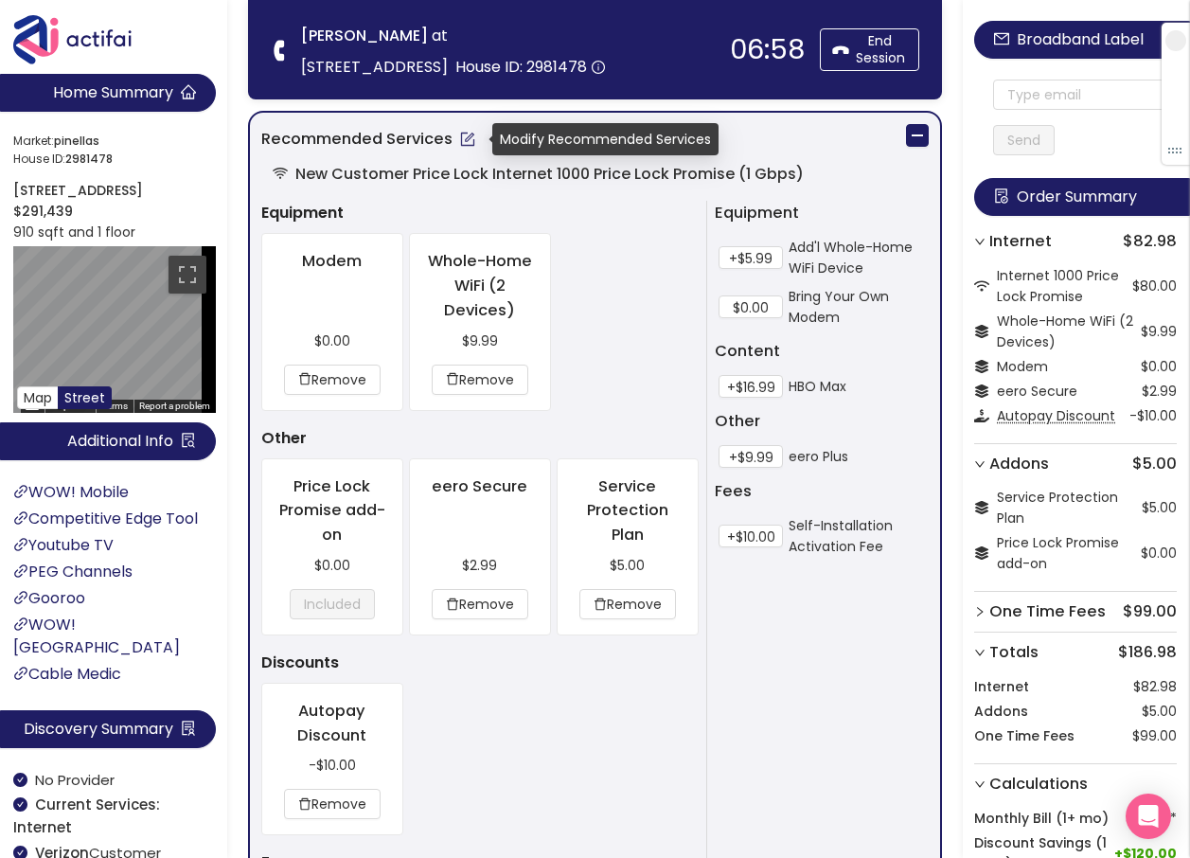
click at [463, 138] on button "button" at bounding box center [467, 139] width 30 height 30
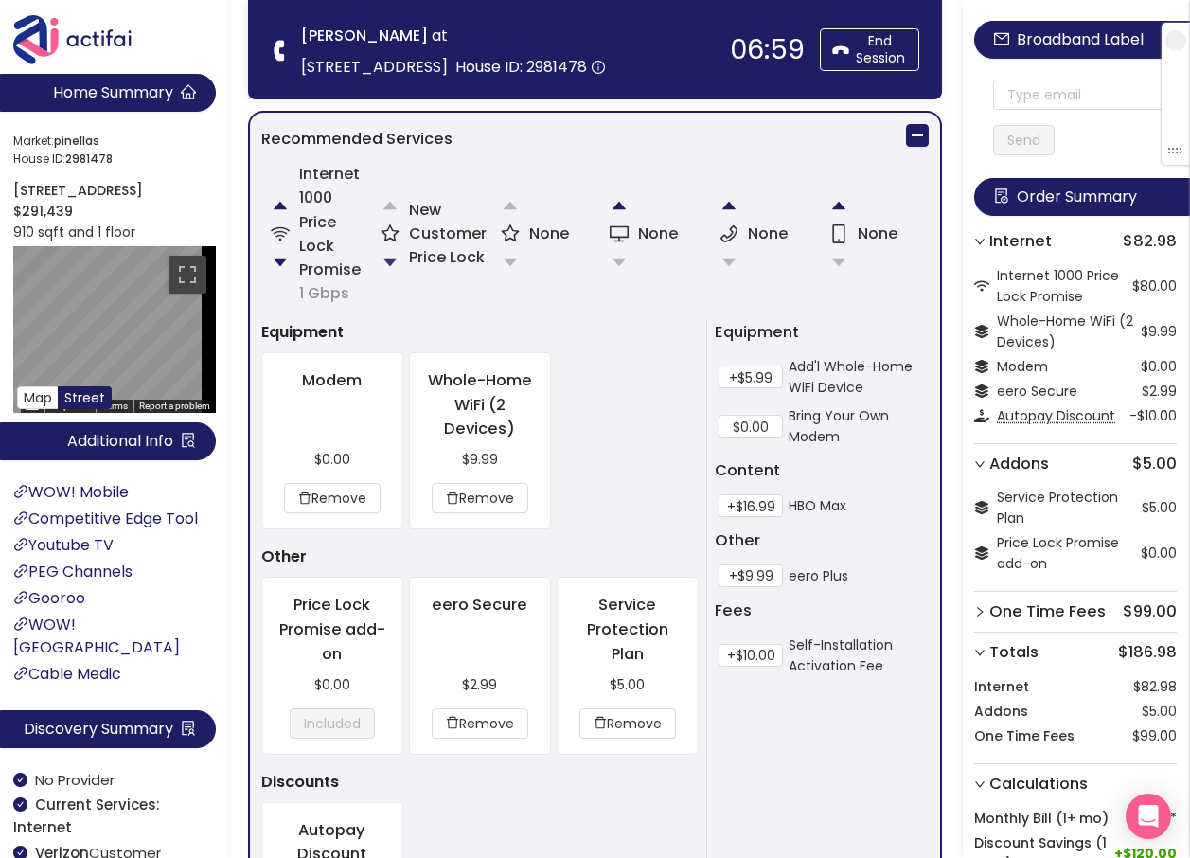
click at [392, 251] on button "button" at bounding box center [390, 262] width 38 height 38
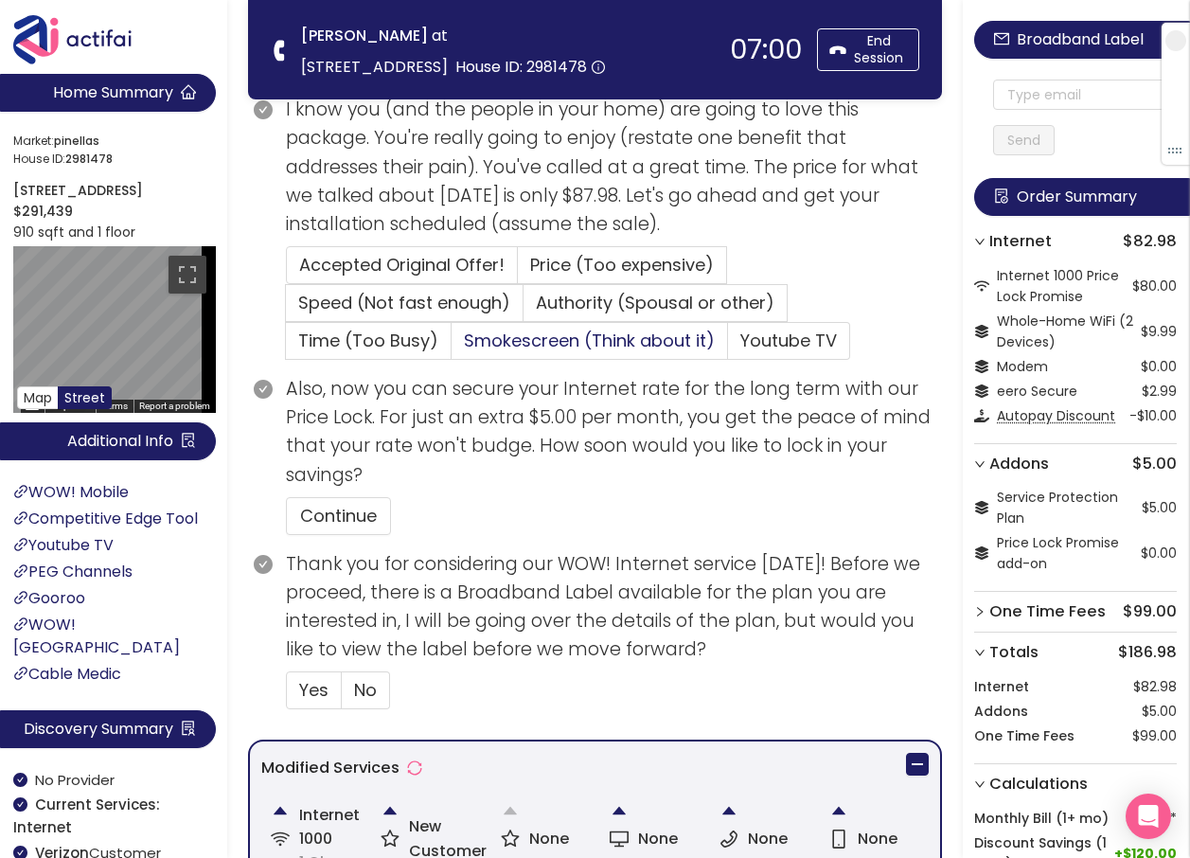
scroll to position [308, 0]
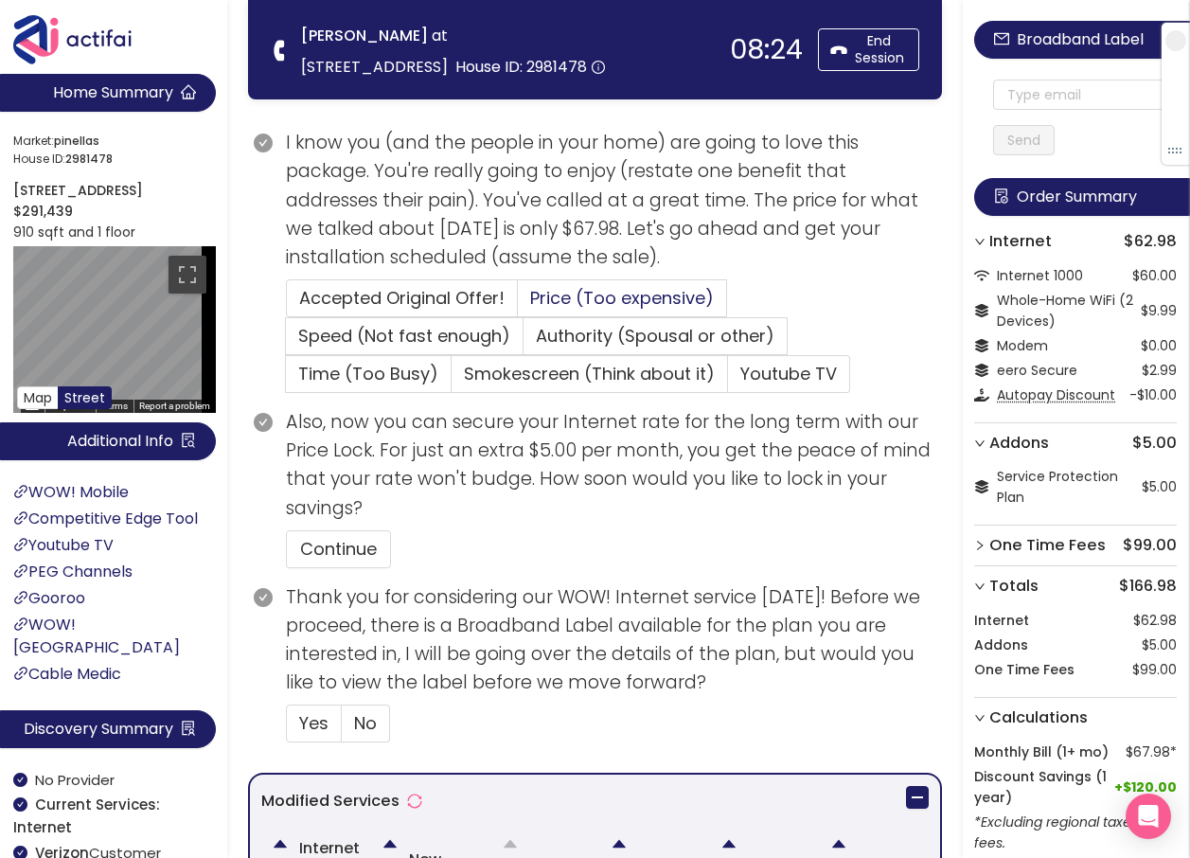
click at [609, 287] on span "Price (Too expensive)" at bounding box center [622, 298] width 184 height 24
click at [518, 304] on input "Price (Too expensive)" at bounding box center [518, 304] width 0 height 0
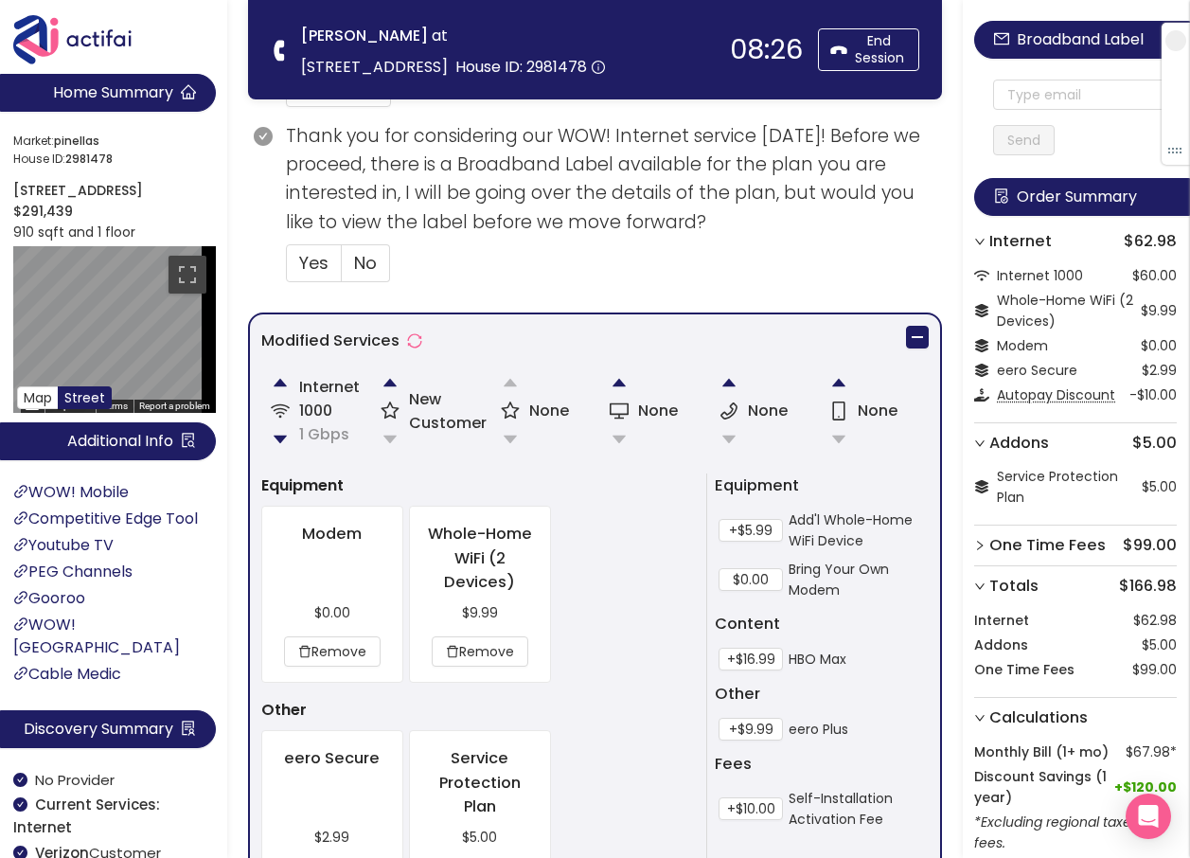
scroll to position [1065, 0]
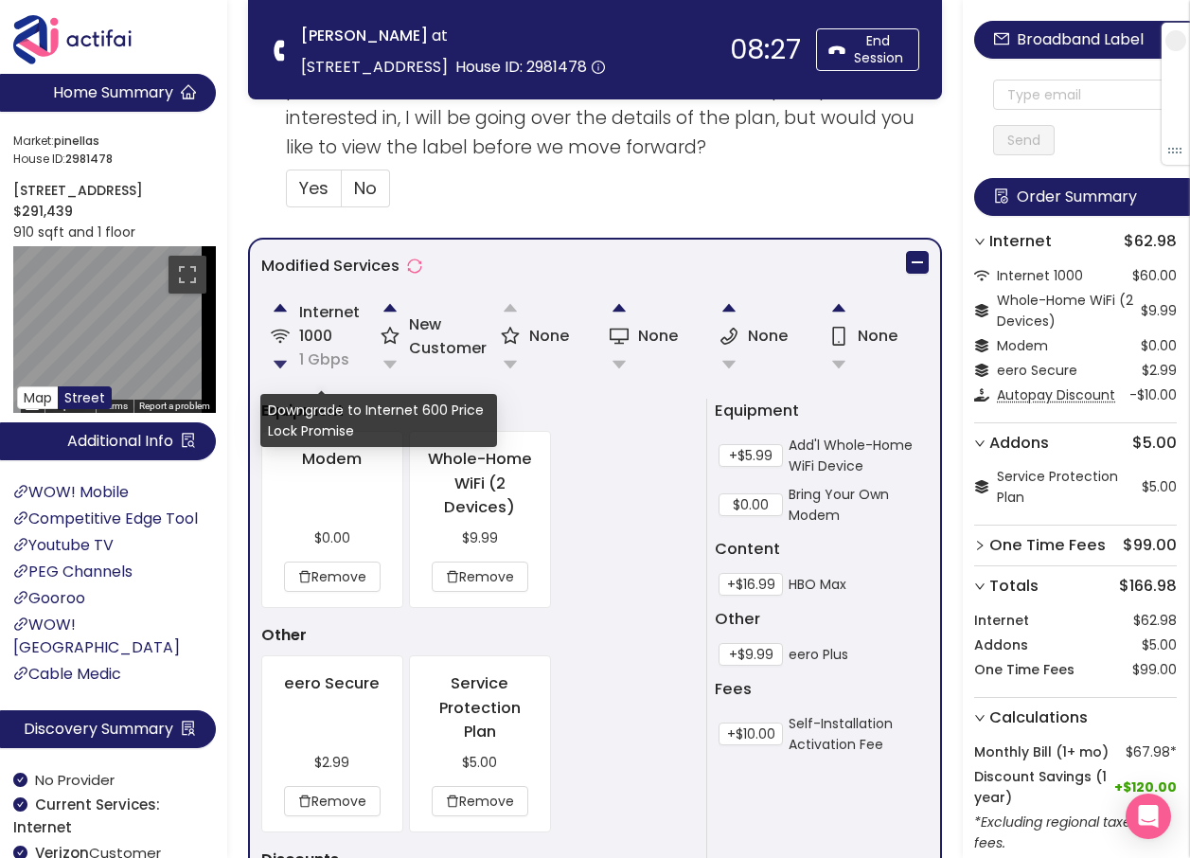
click at [273, 353] on button "button" at bounding box center [280, 365] width 38 height 38
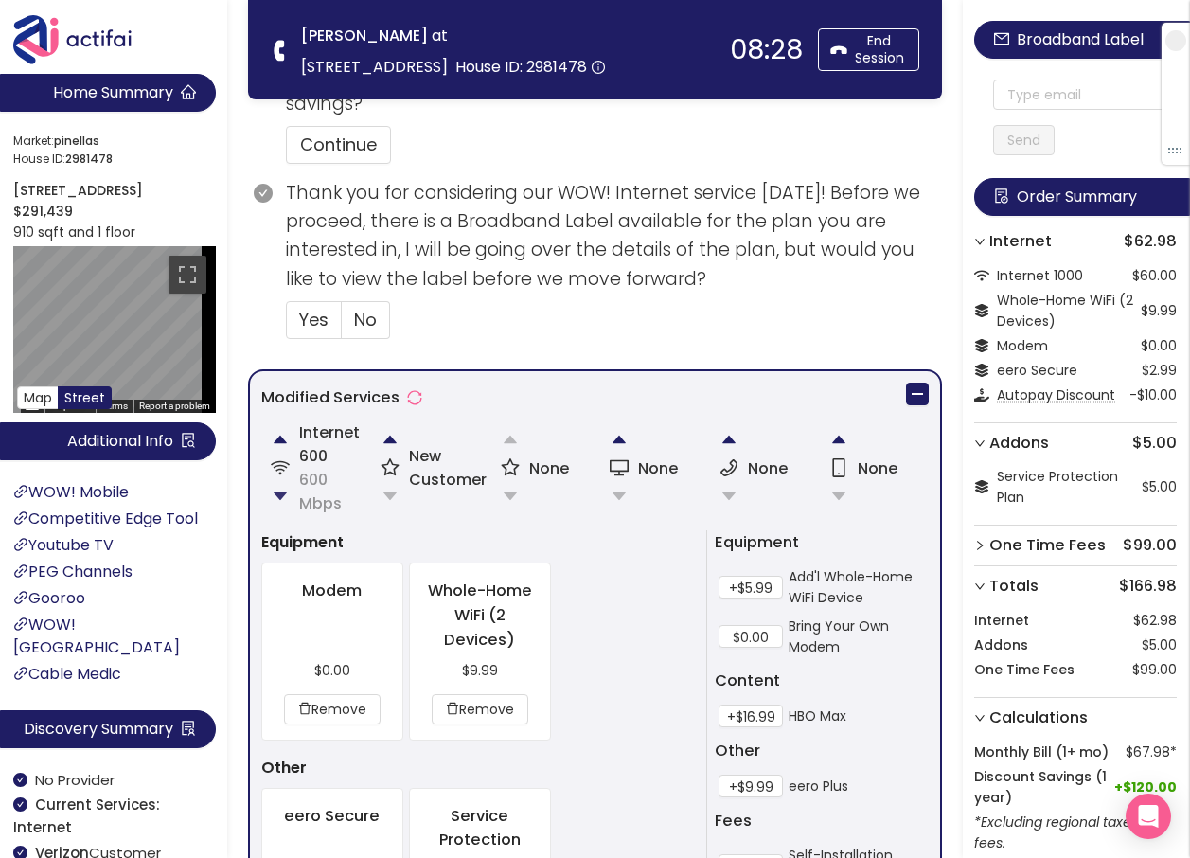
scroll to position [876, 0]
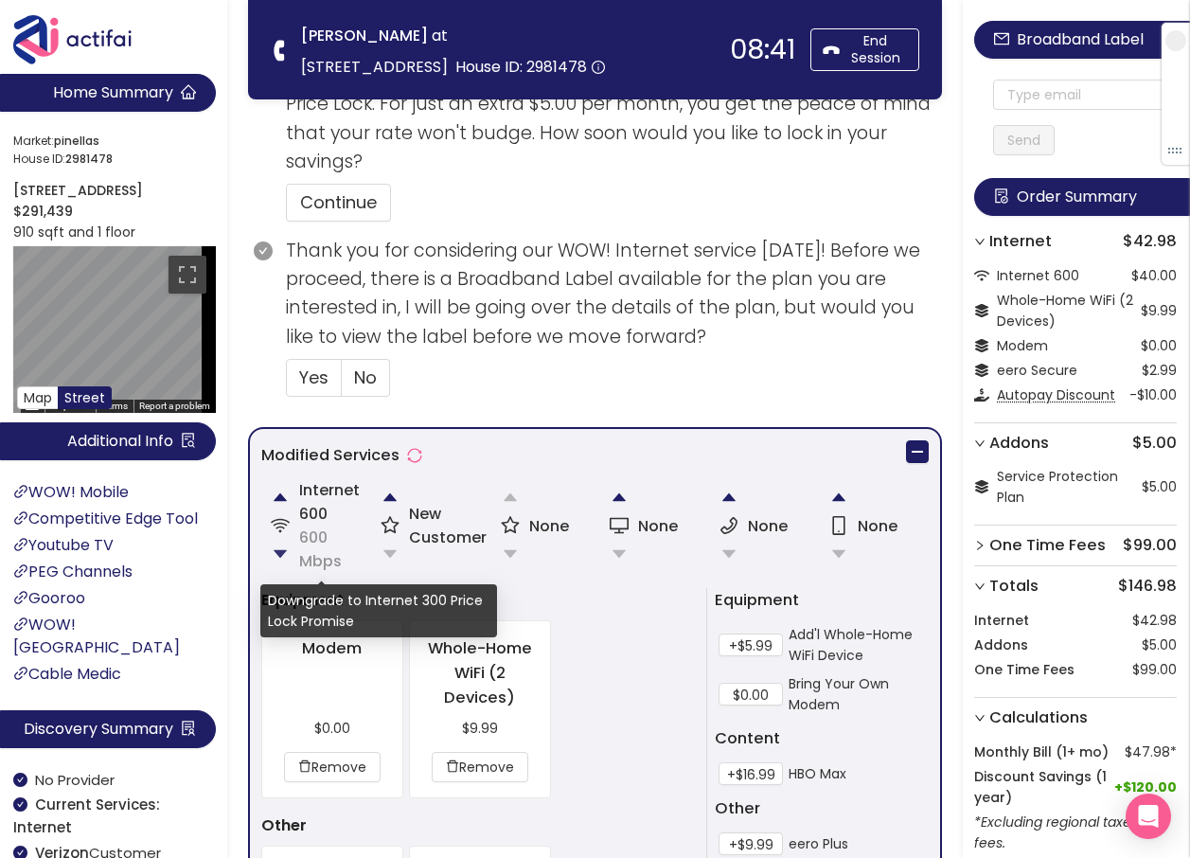
click at [279, 547] on button "button" at bounding box center [280, 554] width 38 height 38
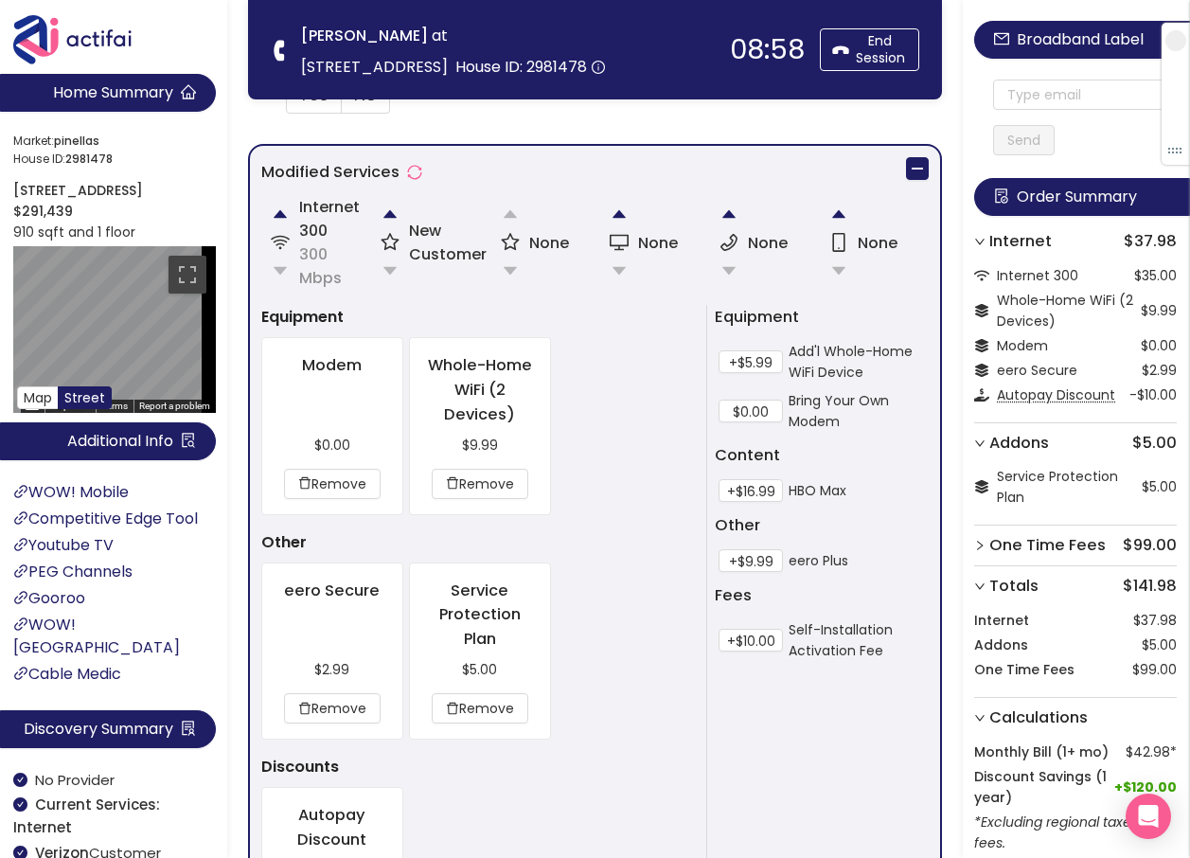
scroll to position [1160, 0]
click at [390, 218] on button "button" at bounding box center [390, 213] width 38 height 38
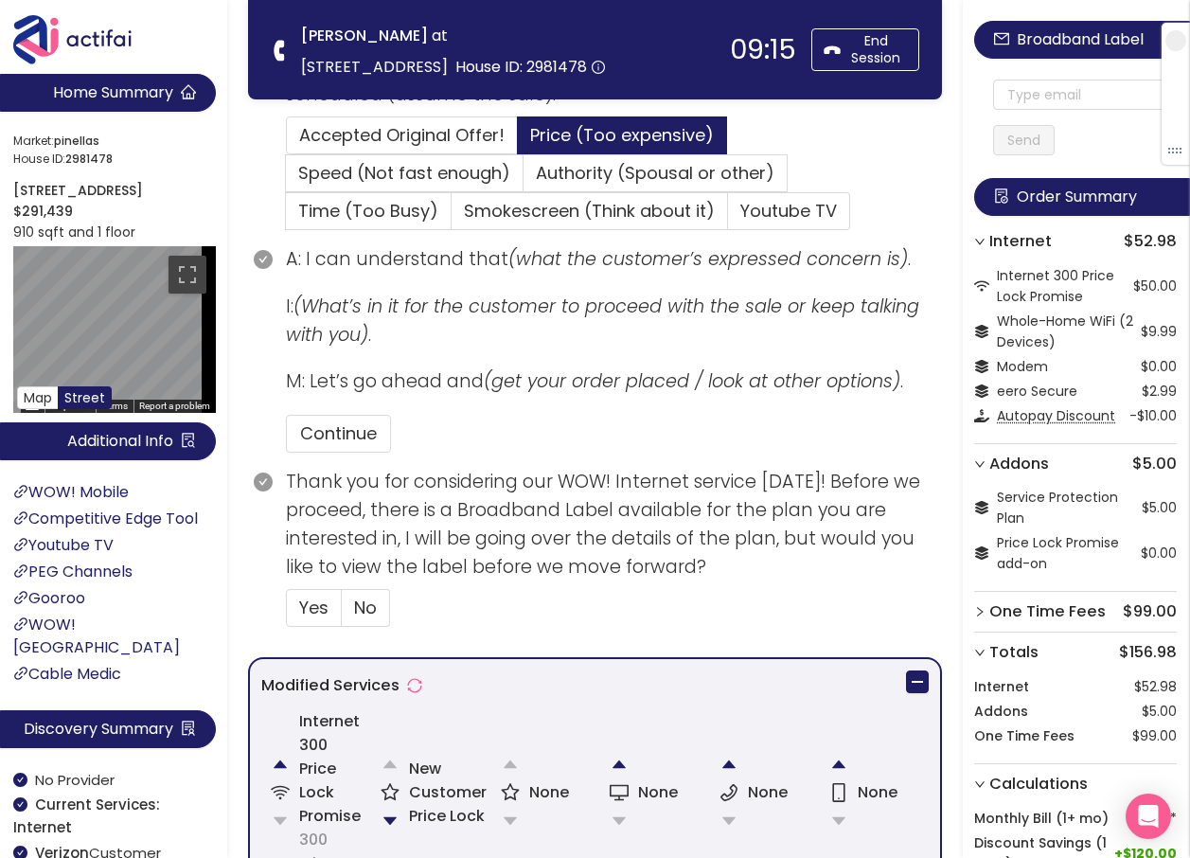
scroll to position [336, 0]
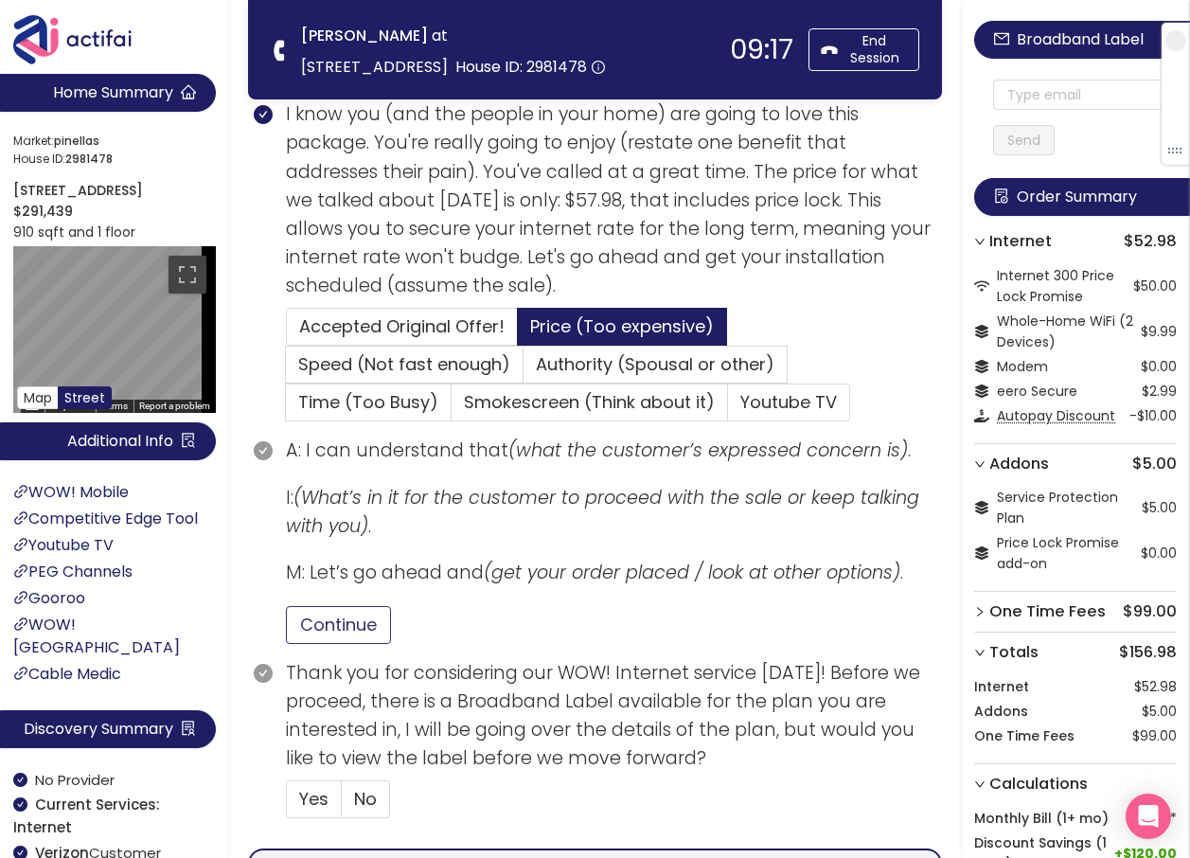
click at [324, 624] on button "Continue" at bounding box center [338, 625] width 105 height 38
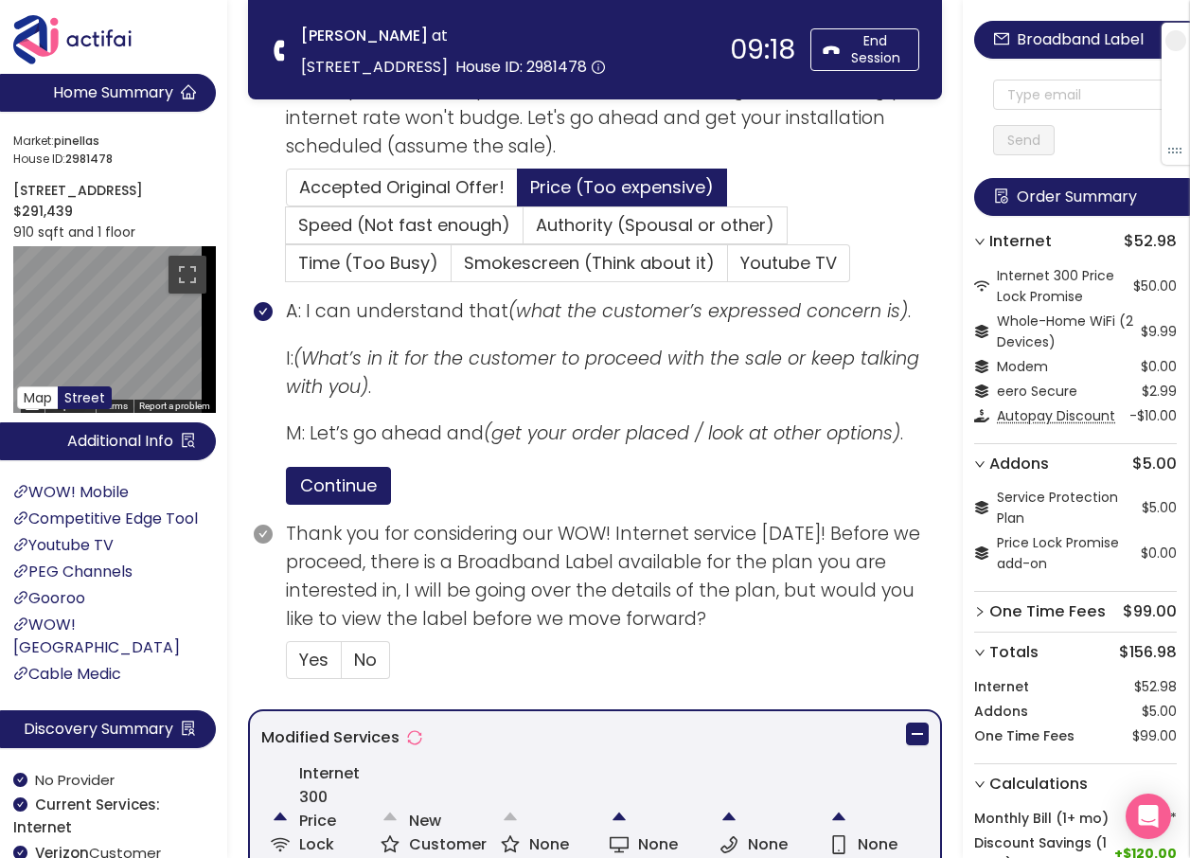
scroll to position [715, 0]
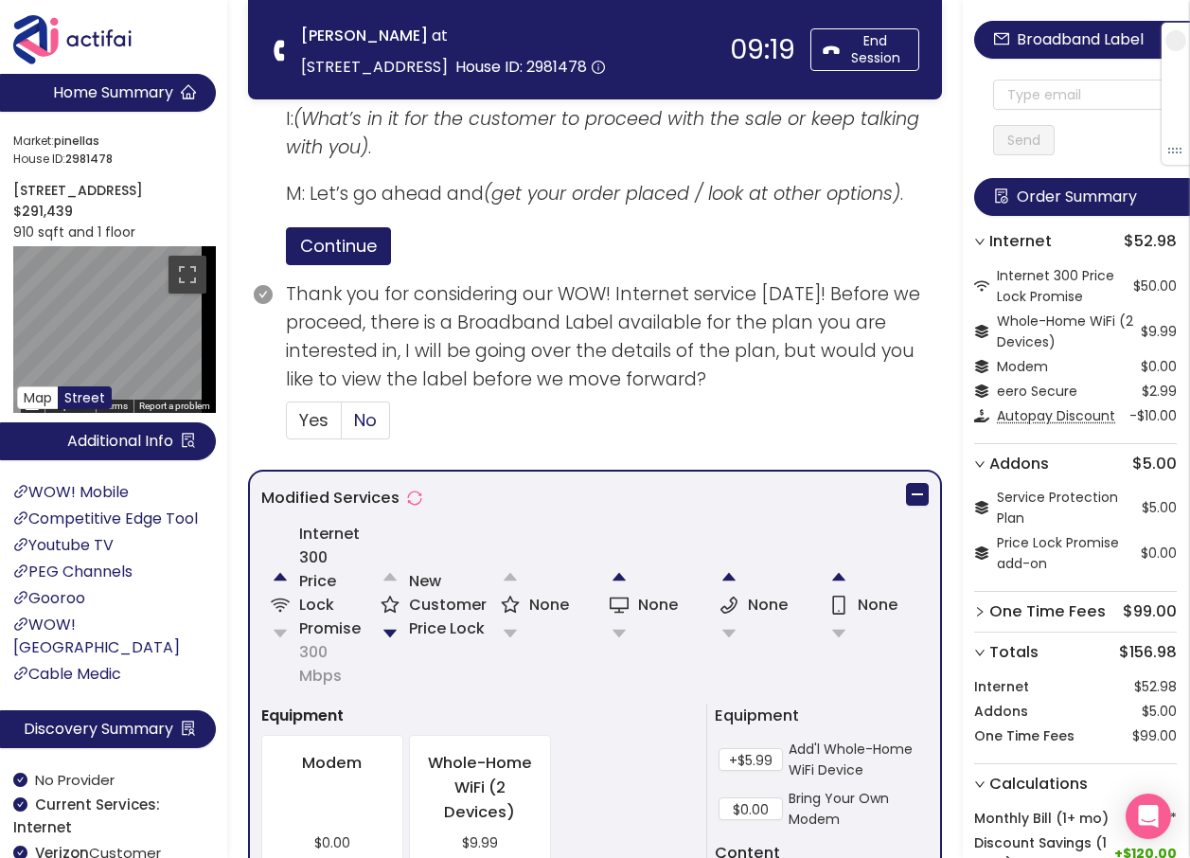
click at [364, 418] on span "No" at bounding box center [365, 420] width 23 height 24
click at [342, 426] on input "No" at bounding box center [342, 426] width 0 height 0
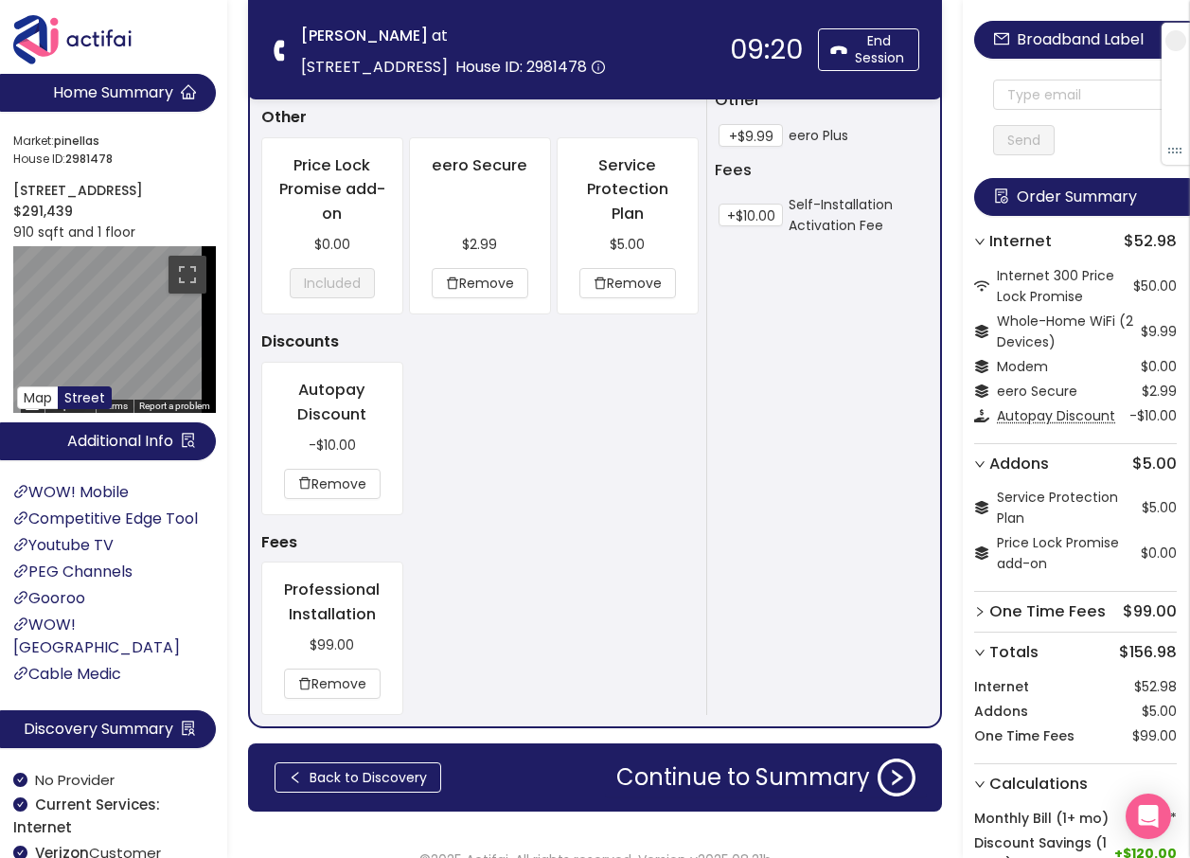
scroll to position [1567, 0]
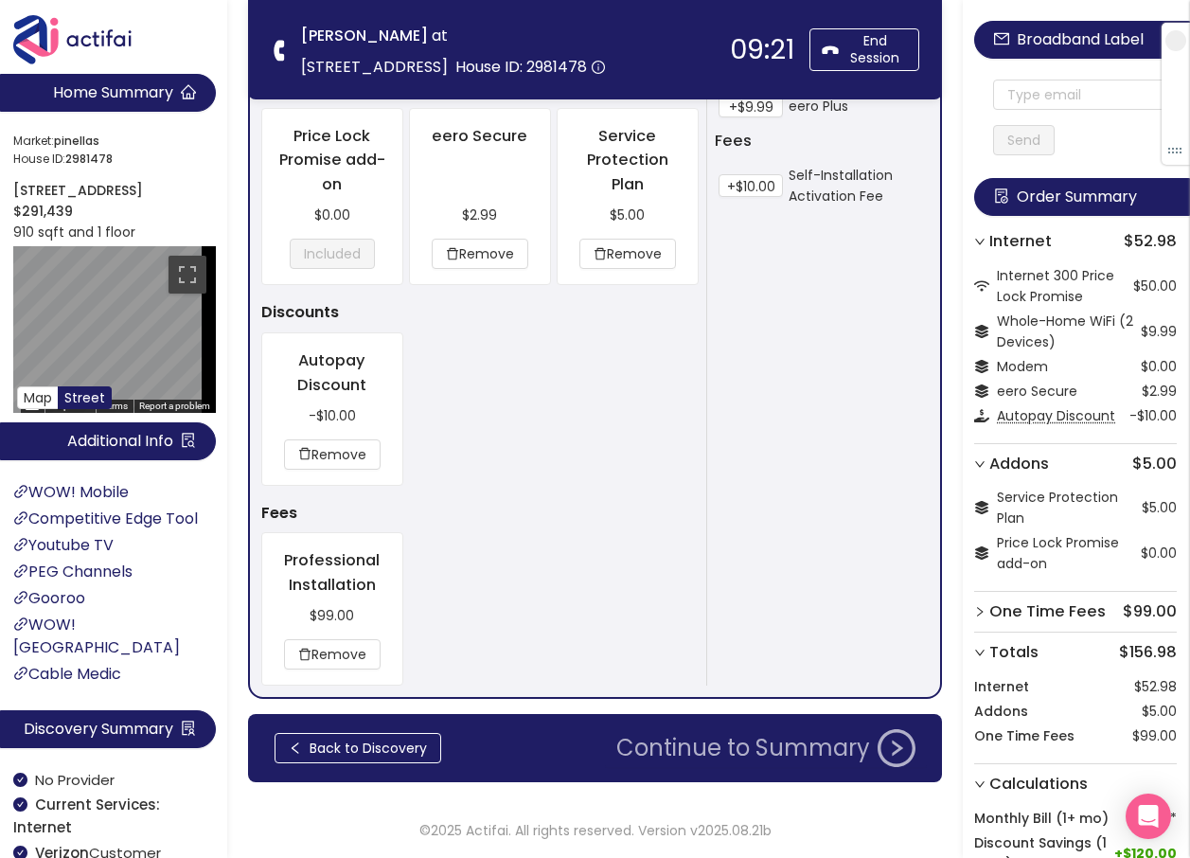
click at [738, 753] on button "Continue to Summary" at bounding box center [766, 748] width 322 height 38
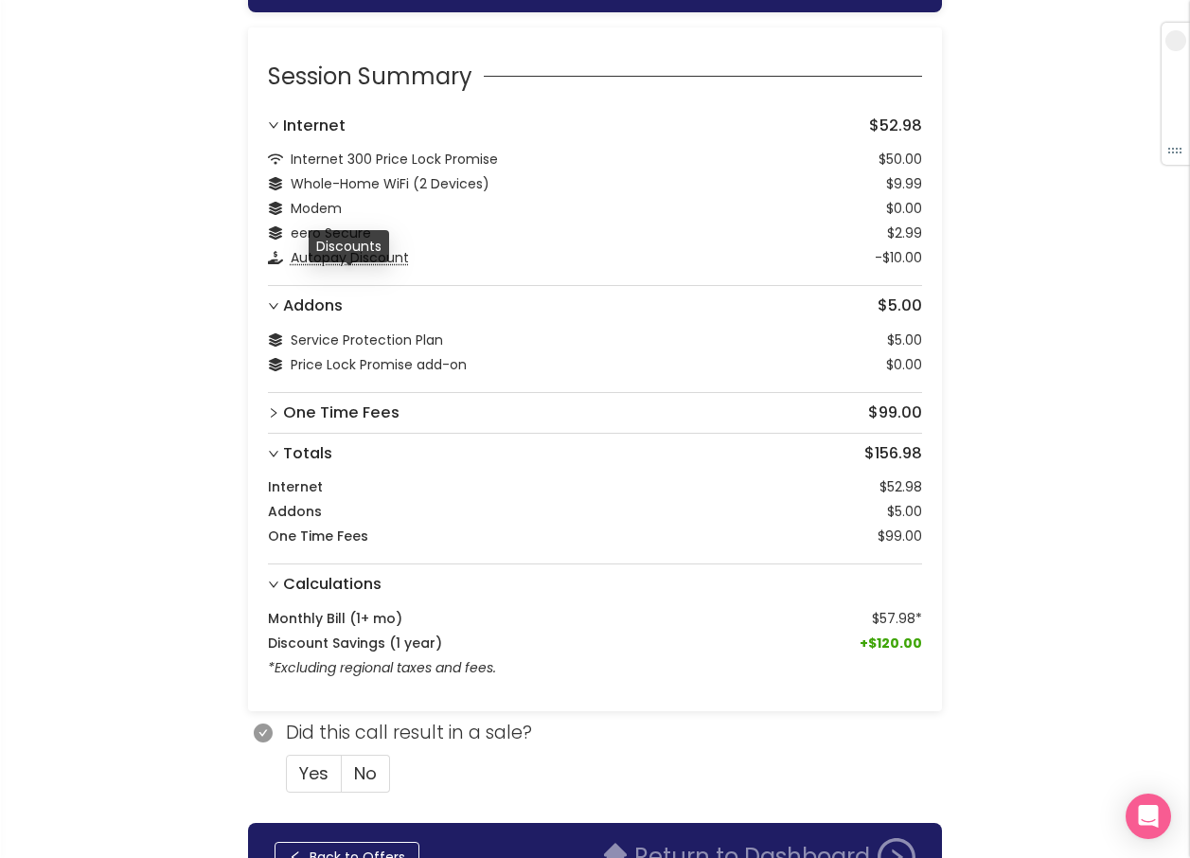
scroll to position [167, 0]
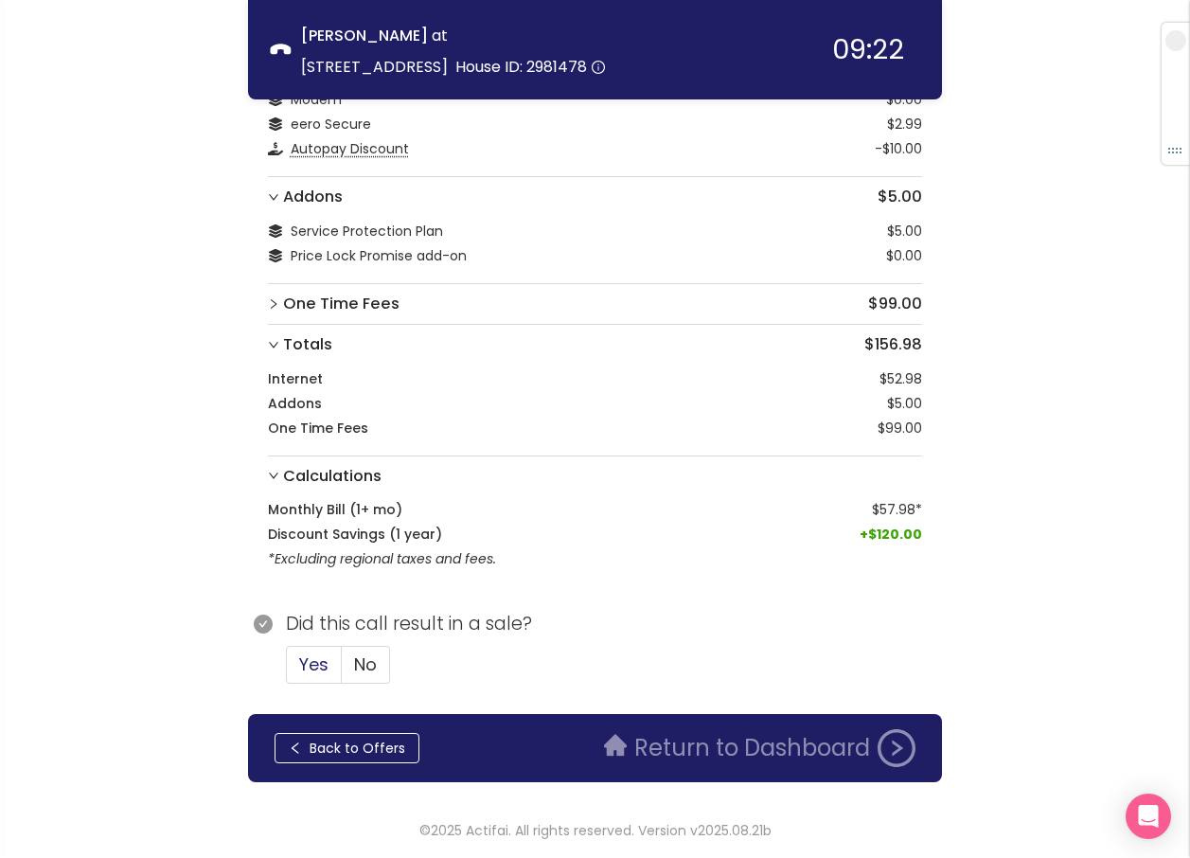
click at [318, 665] on span "Yes" at bounding box center [313, 664] width 29 height 24
click at [287, 670] on input "Yes" at bounding box center [287, 670] width 0 height 0
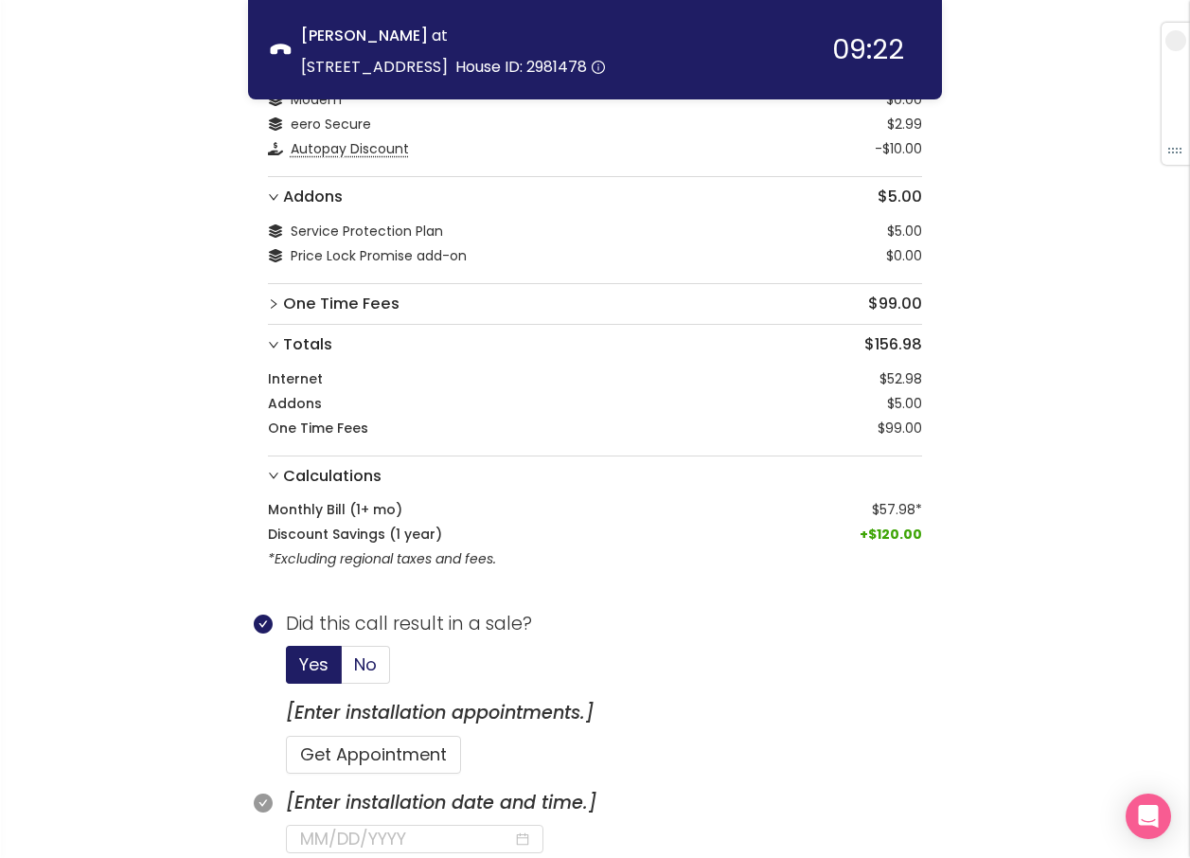
click at [371, 664] on span "No" at bounding box center [365, 664] width 23 height 24
click at [342, 670] on input "No" at bounding box center [342, 670] width 0 height 0
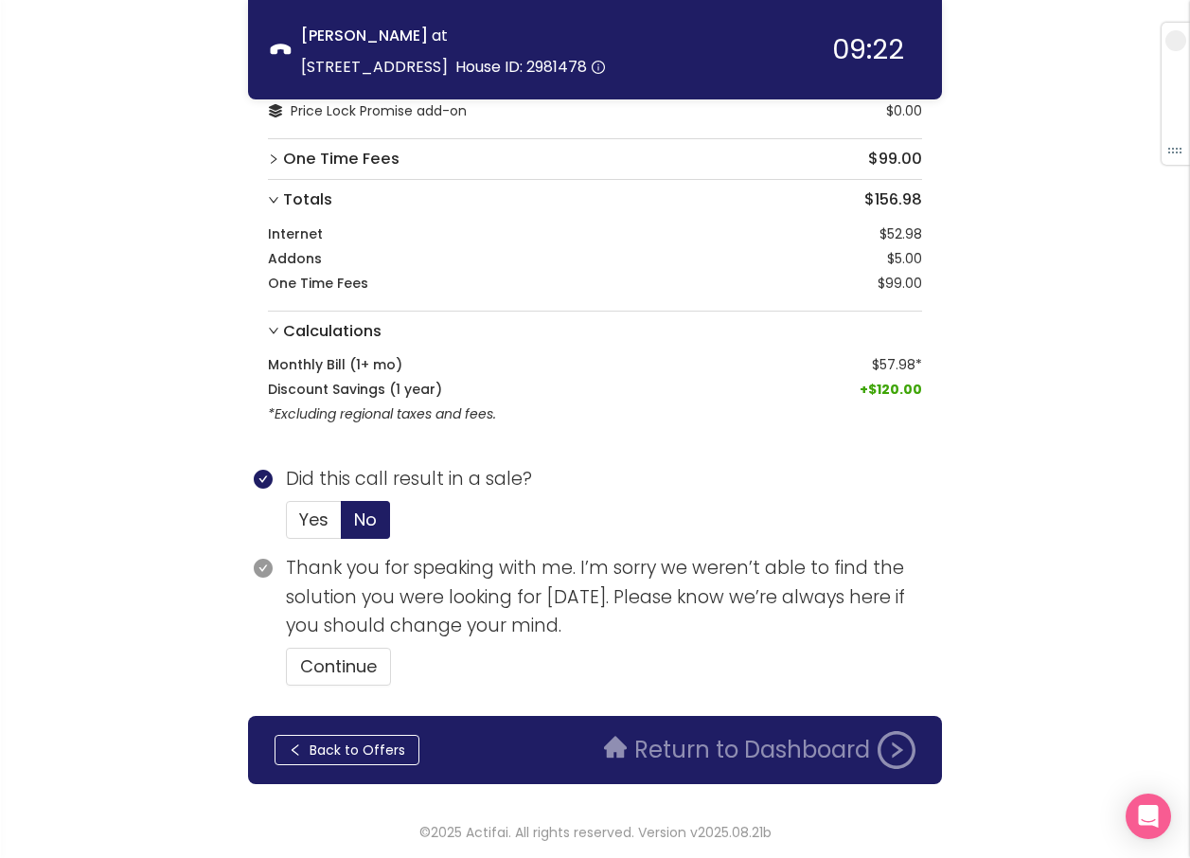
scroll to position [313, 0]
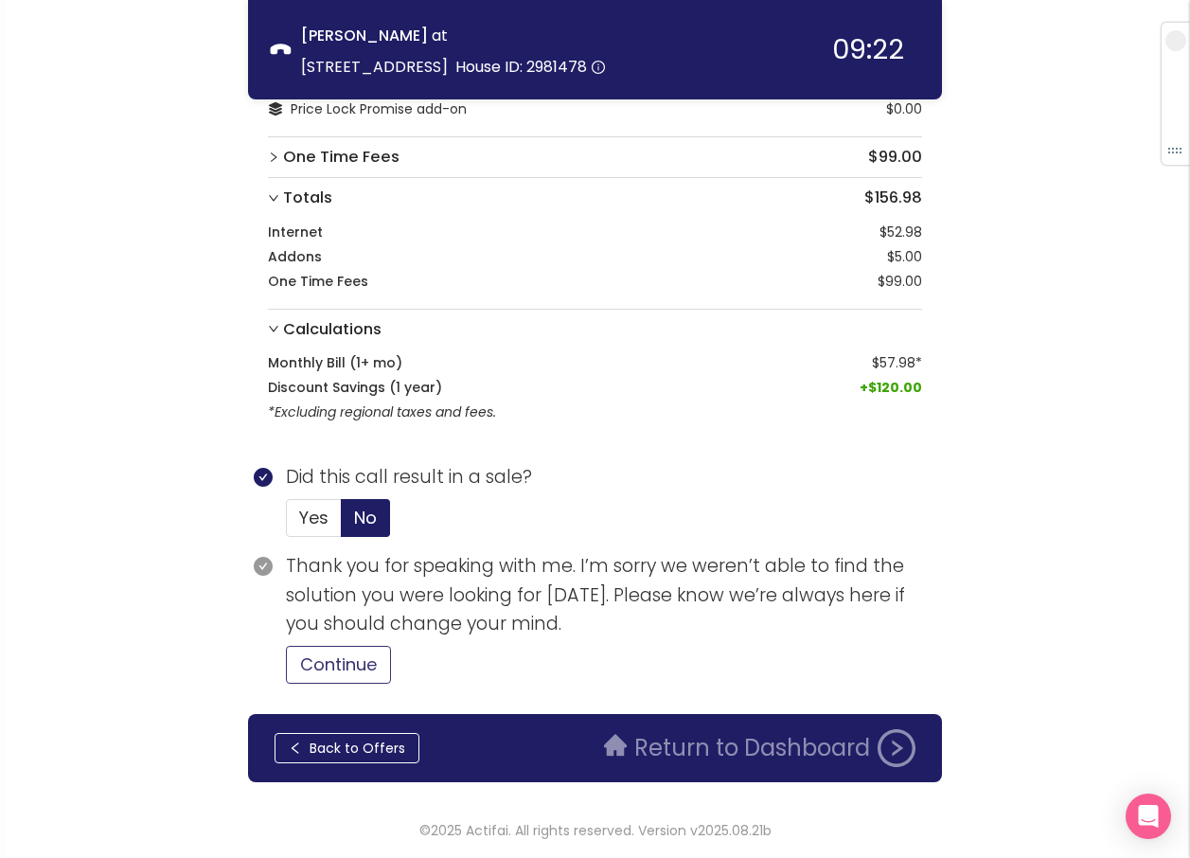
click at [362, 679] on button "Continue" at bounding box center [338, 665] width 105 height 38
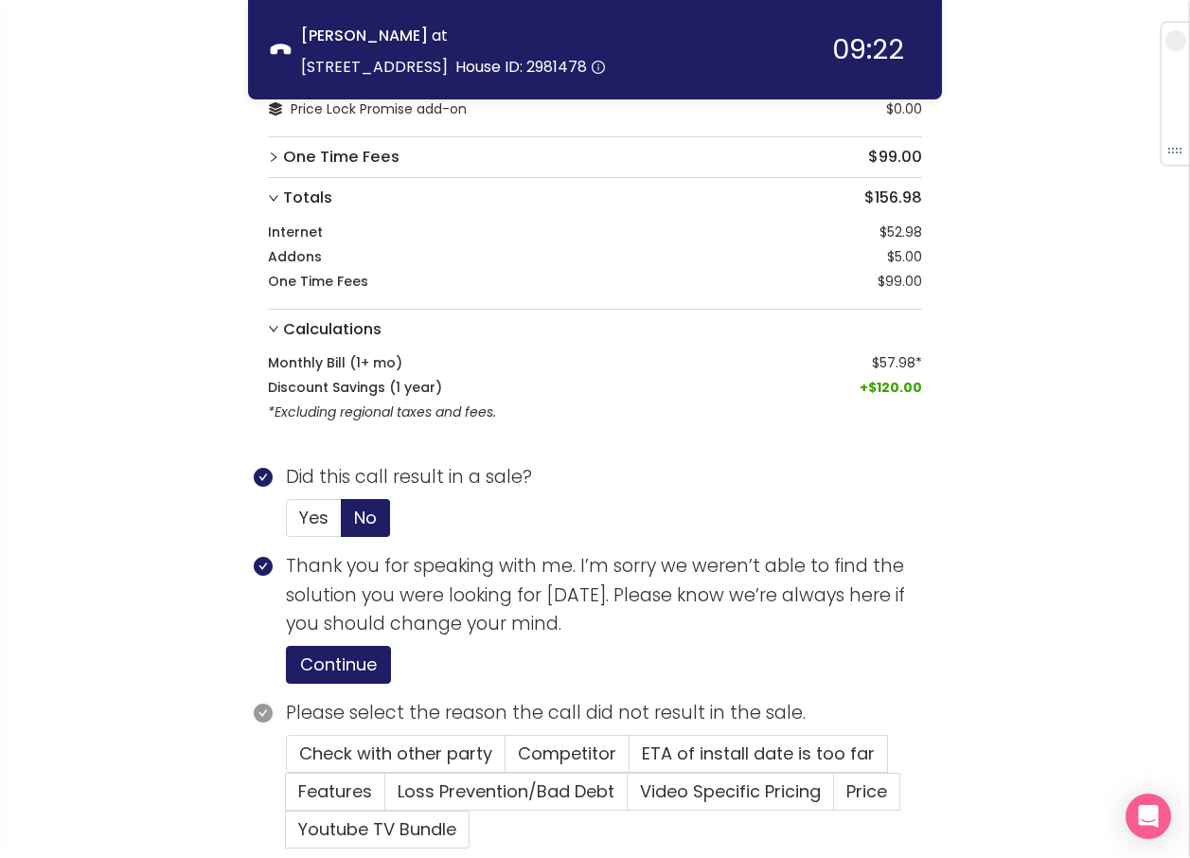
scroll to position [478, 0]
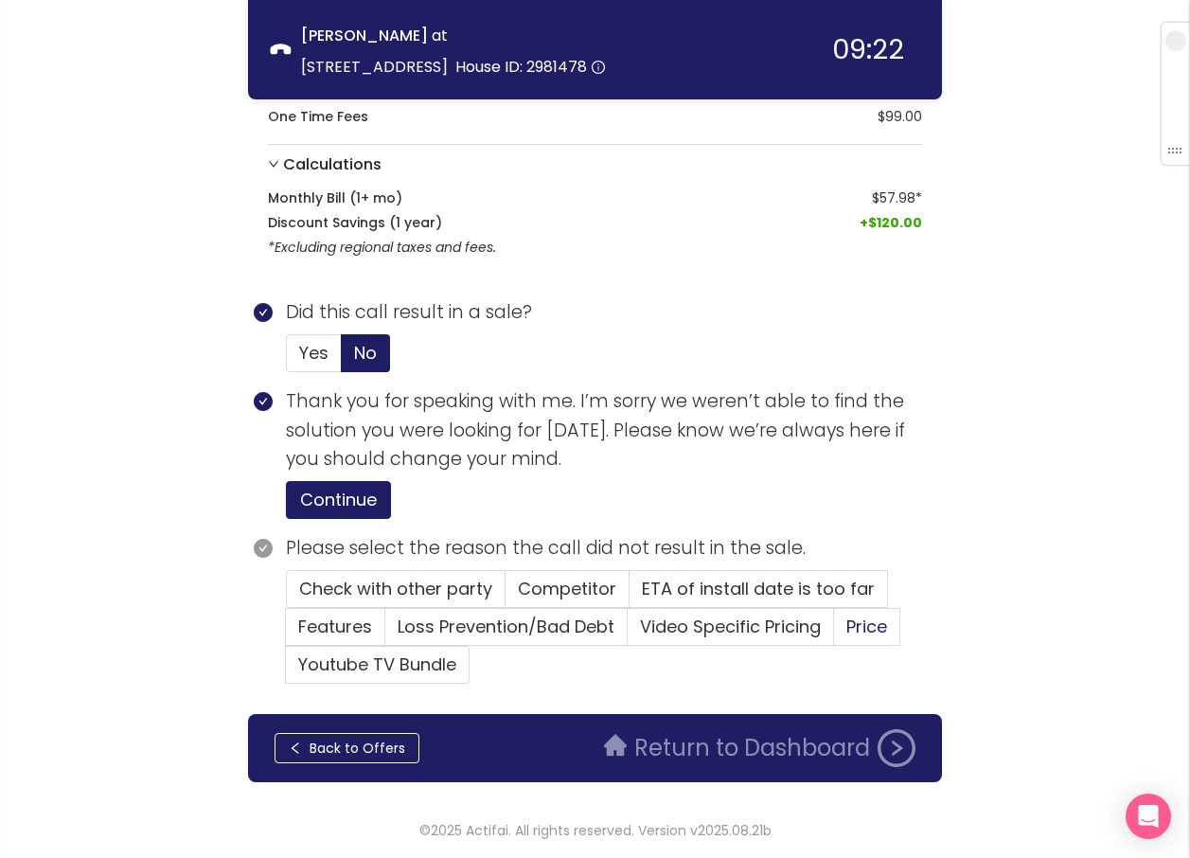
click at [855, 621] on span "Price" at bounding box center [866, 626] width 41 height 24
click at [834, 632] on input "Price" at bounding box center [834, 632] width 0 height 0
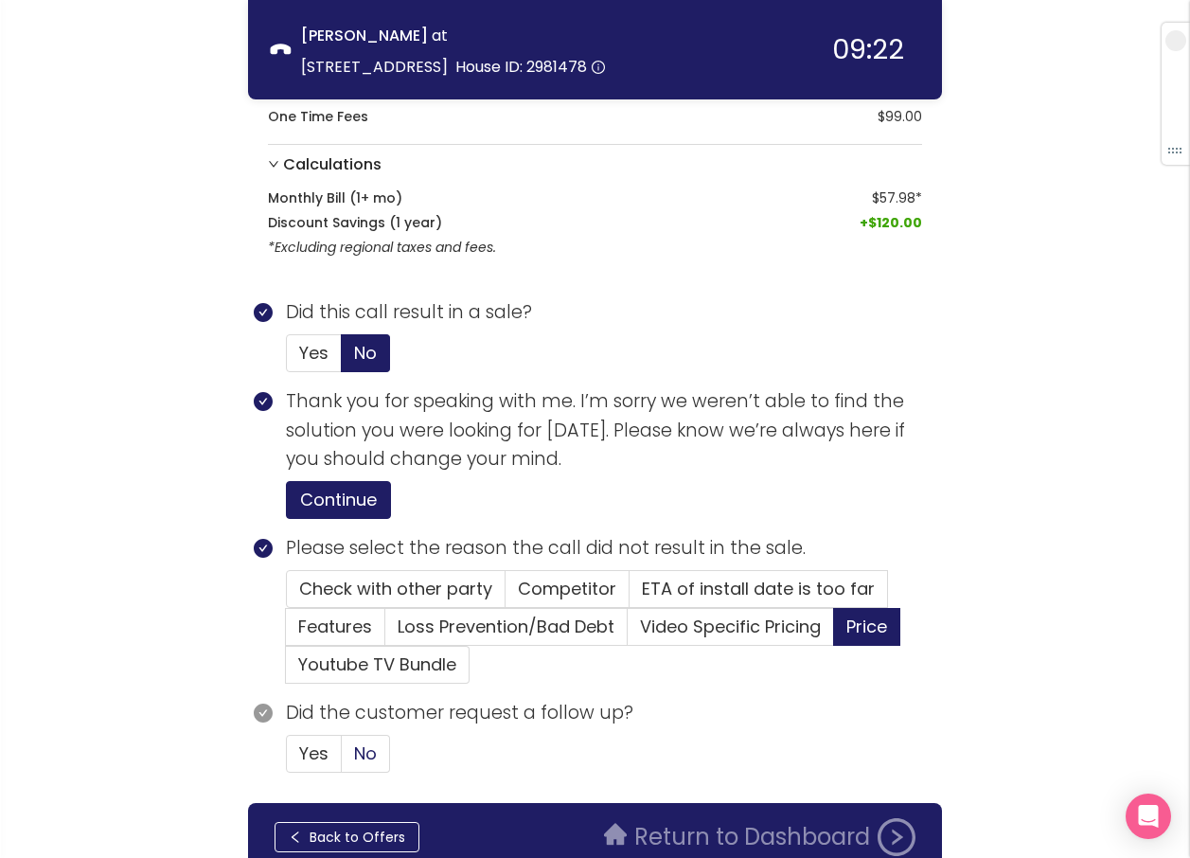
click at [373, 754] on span "No" at bounding box center [365, 753] width 23 height 24
click at [342, 759] on input "No" at bounding box center [342, 759] width 0 height 0
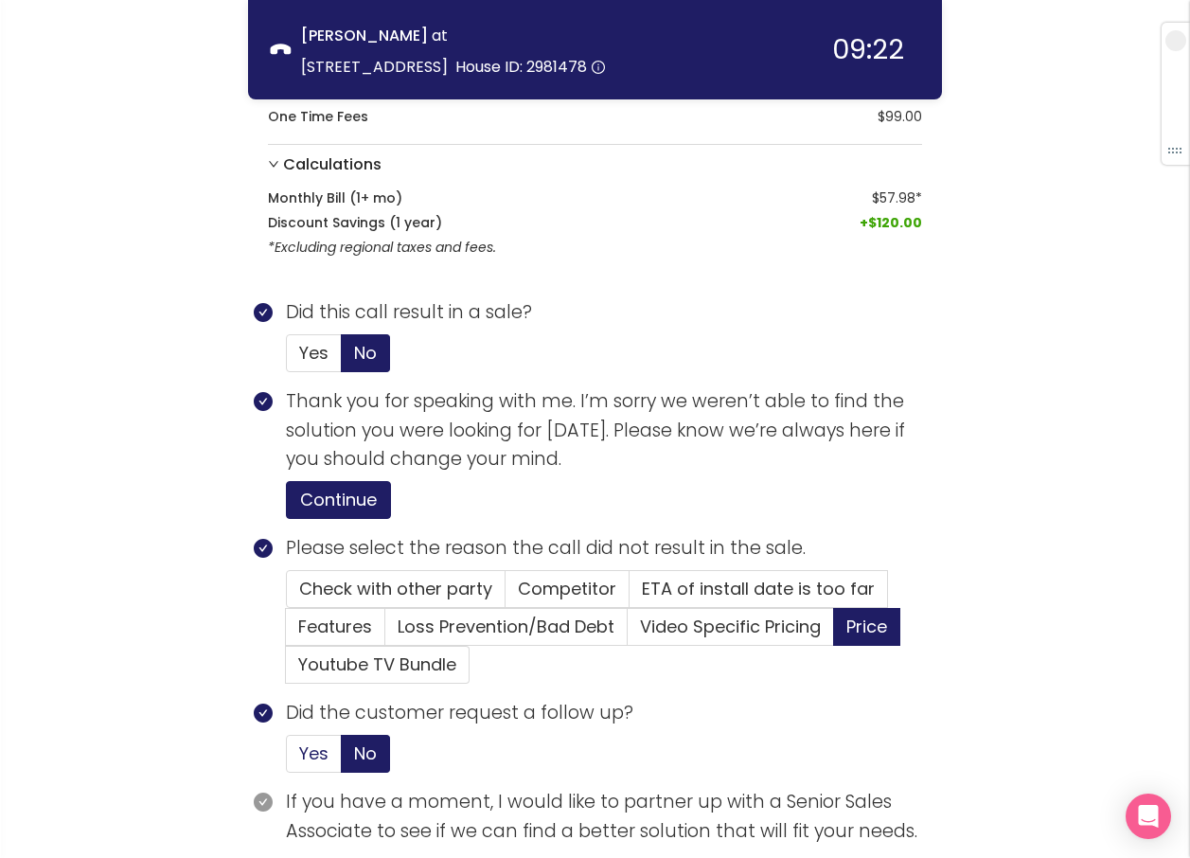
drag, startPoint x: 316, startPoint y: 754, endPoint x: 336, endPoint y: 751, distance: 20.1
click at [317, 754] on span "Yes" at bounding box center [313, 753] width 29 height 24
click at [287, 759] on input "Yes" at bounding box center [287, 759] width 0 height 0
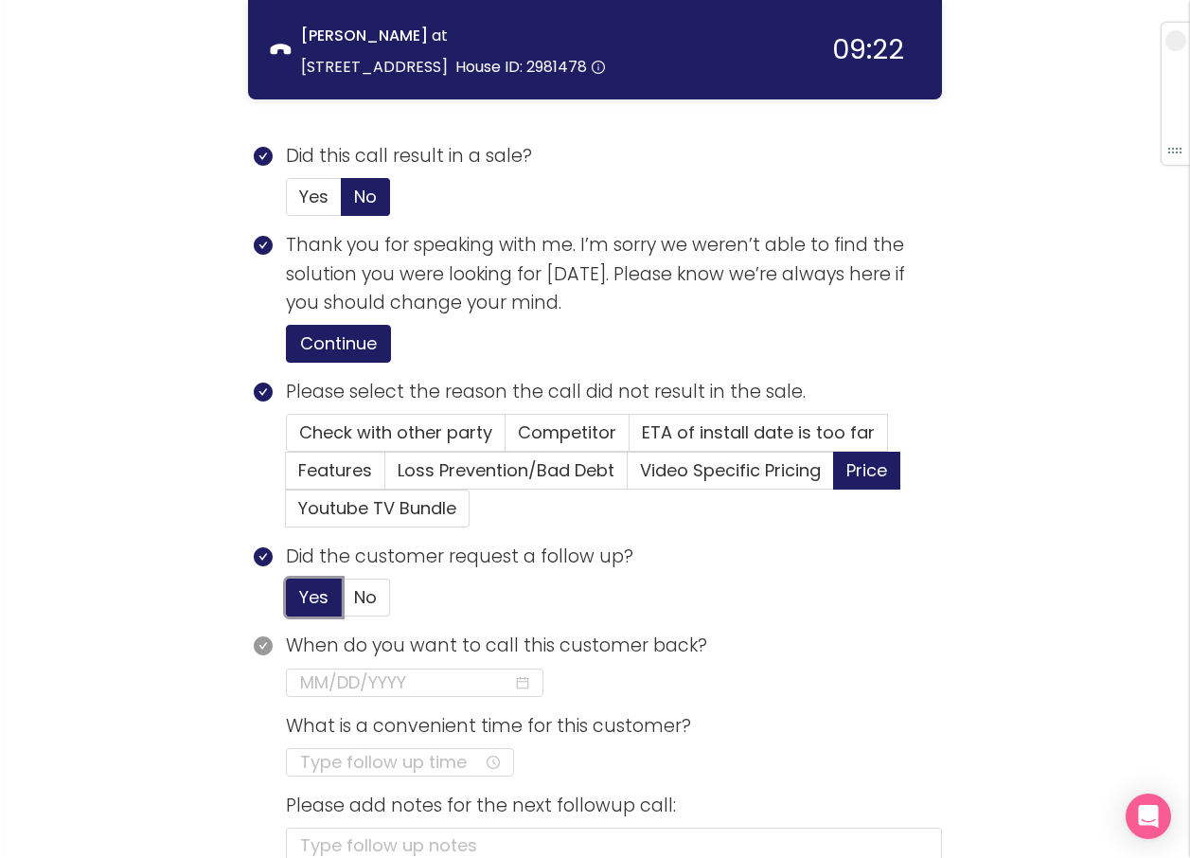
scroll to position [841, 0]
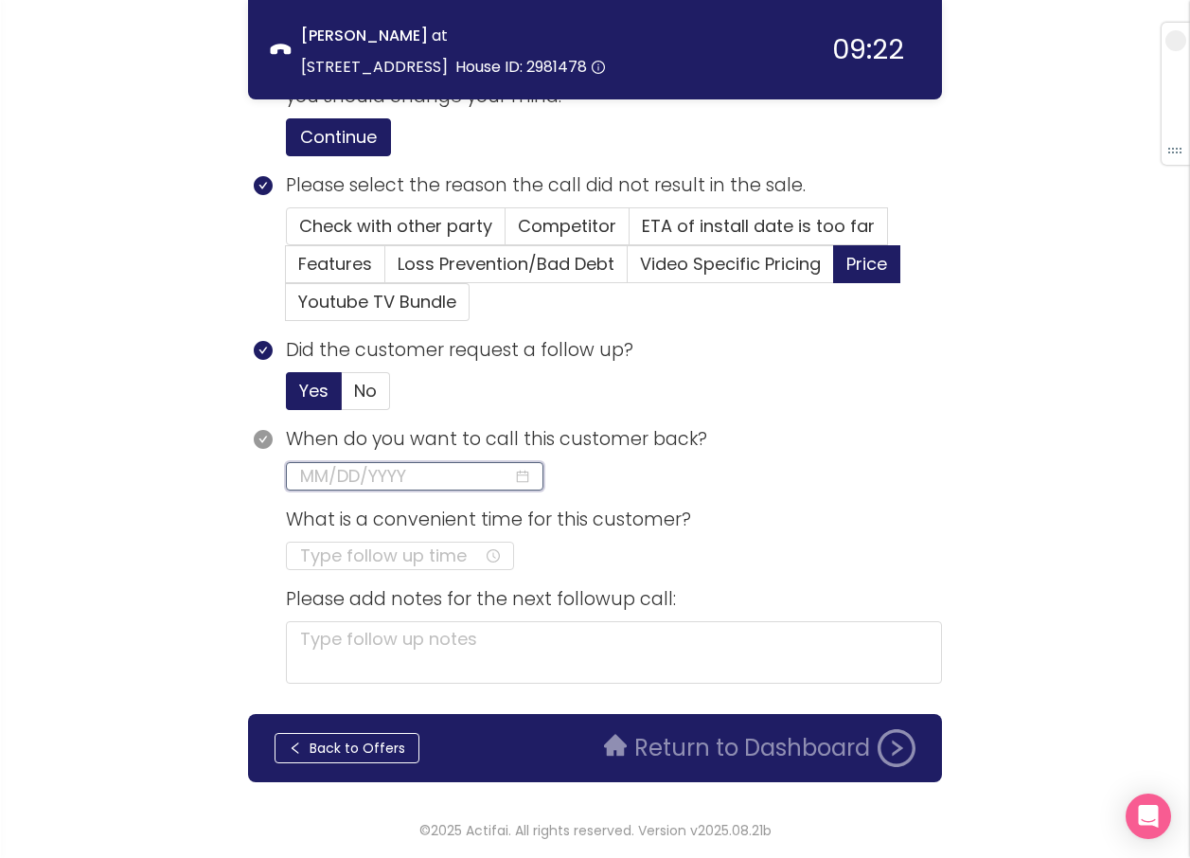
click at [405, 471] on input at bounding box center [406, 476] width 213 height 27
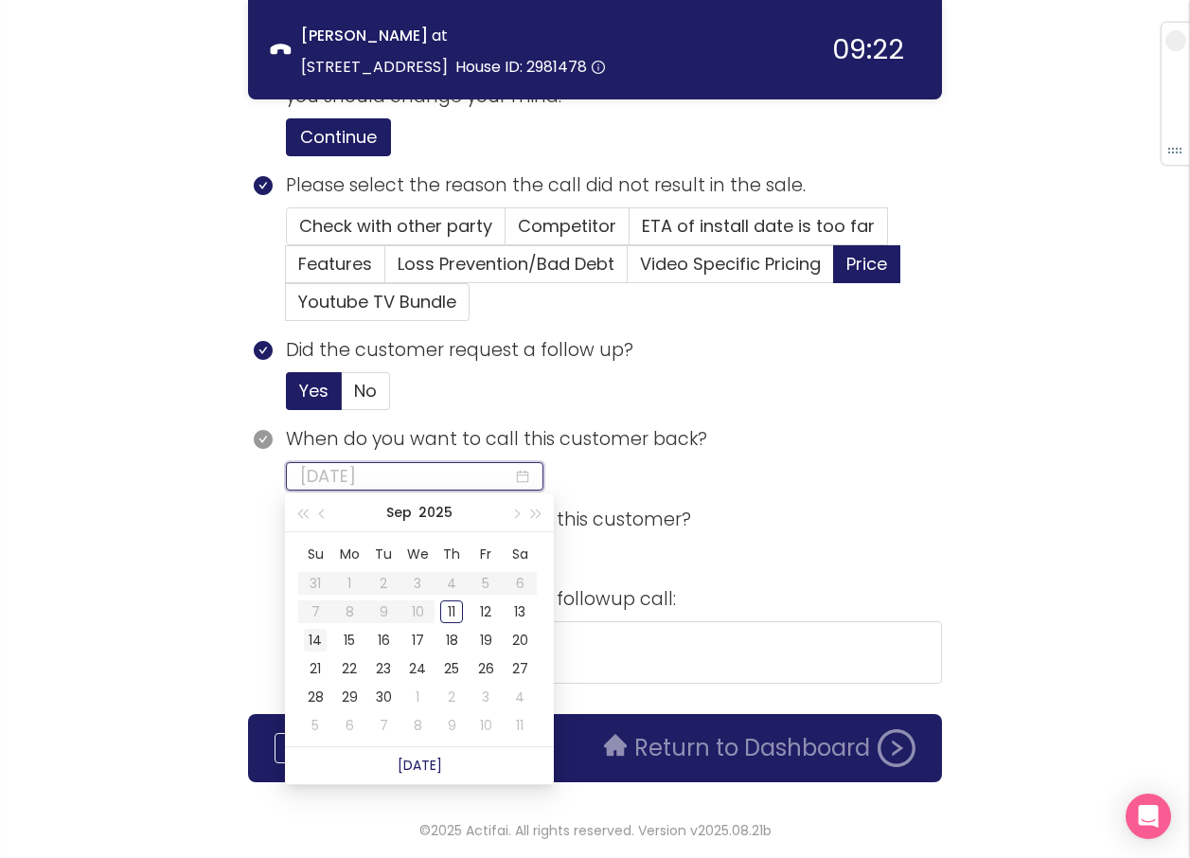
type input "[DATE]"
click at [318, 638] on div "14" at bounding box center [315, 640] width 23 height 23
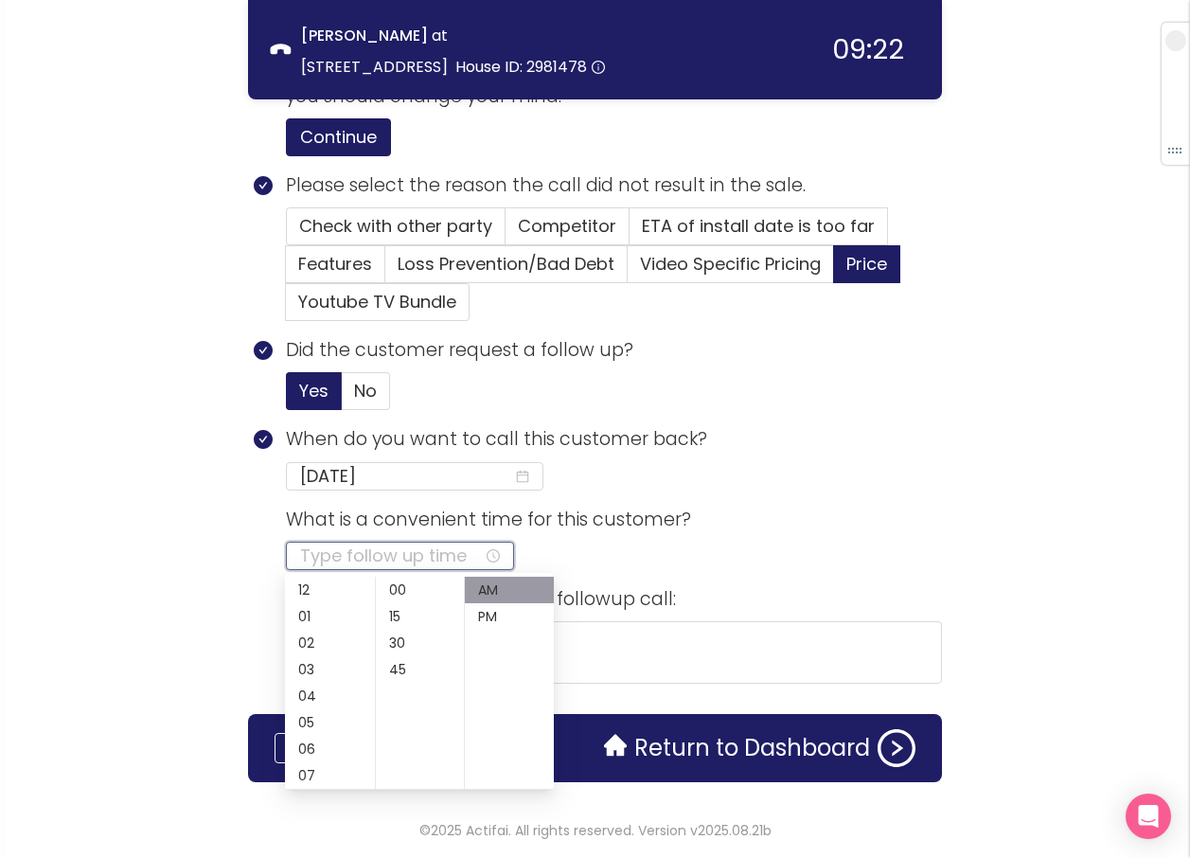
click at [358, 557] on input at bounding box center [392, 555] width 184 height 27
click at [302, 580] on div "12" at bounding box center [330, 589] width 90 height 27
click at [499, 621] on div "PM" at bounding box center [509, 616] width 89 height 27
type input "12:00 PM"
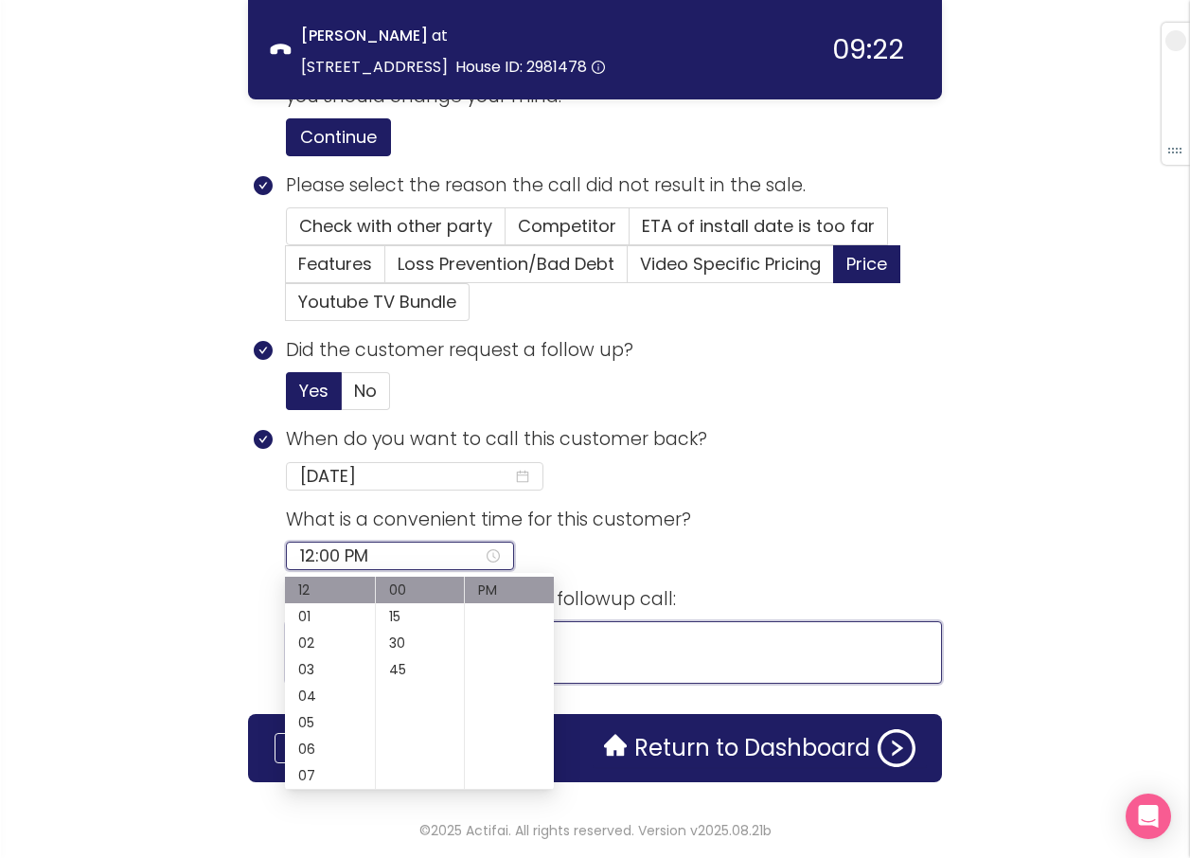
click at [644, 672] on textarea at bounding box center [614, 652] width 656 height 62
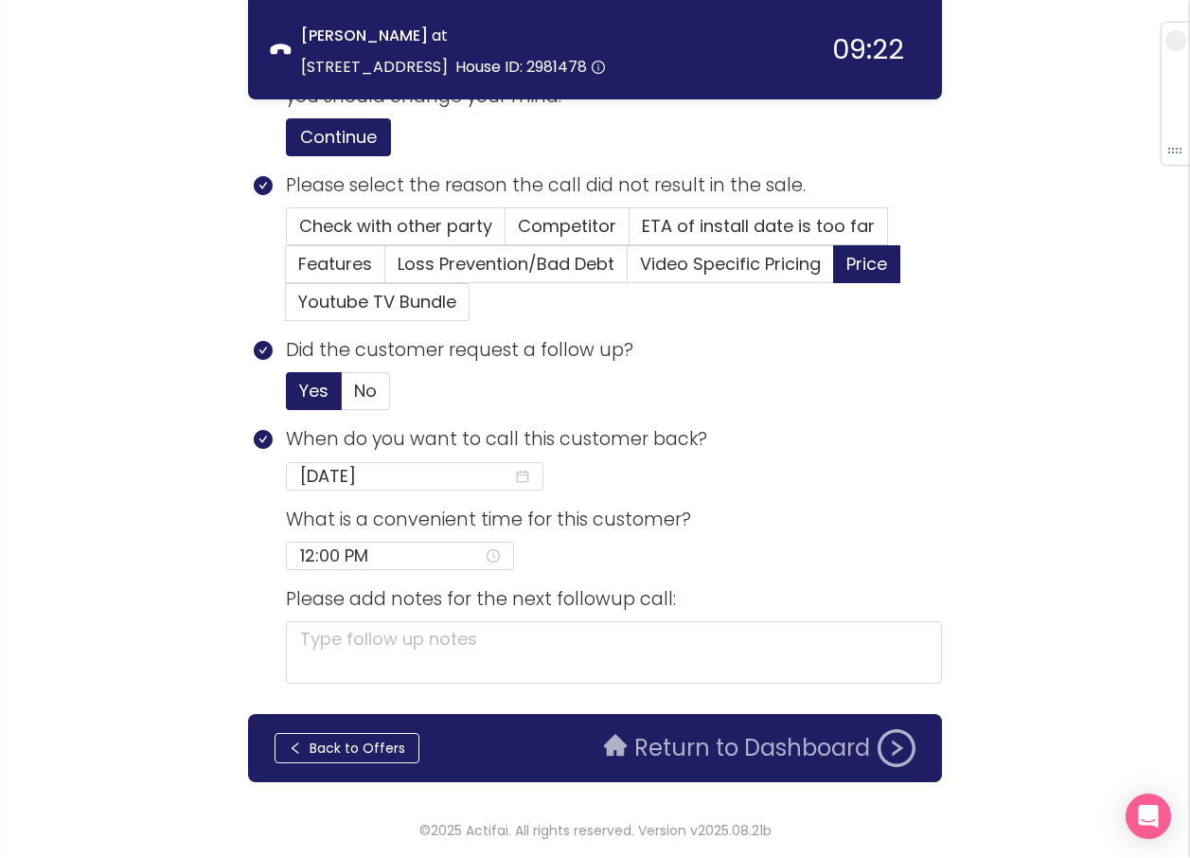
click at [688, 737] on button "Return to Dashboard" at bounding box center [760, 748] width 334 height 38
